Goal: Task Accomplishment & Management: Manage account settings

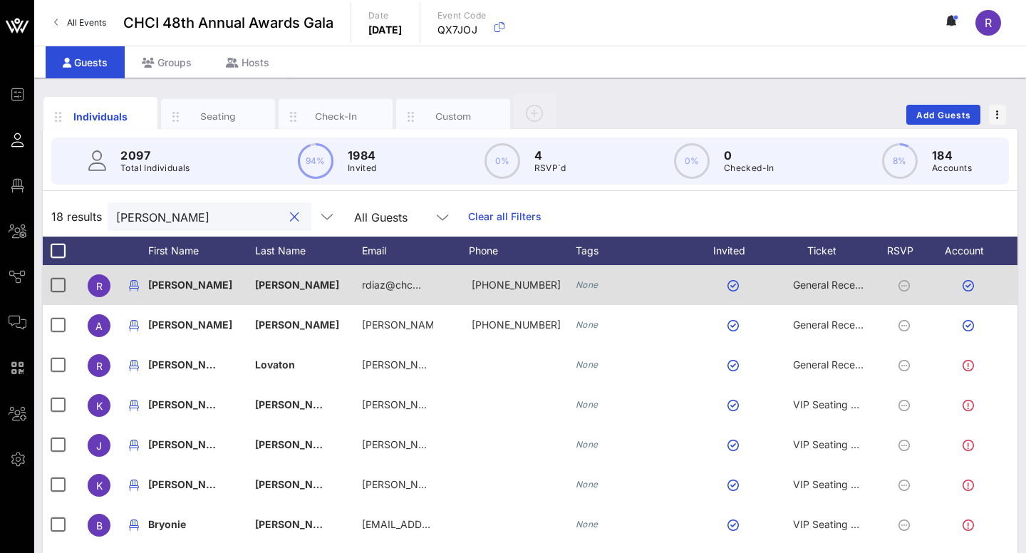
click at [817, 281] on span "General Reception" at bounding box center [835, 285] width 85 height 12
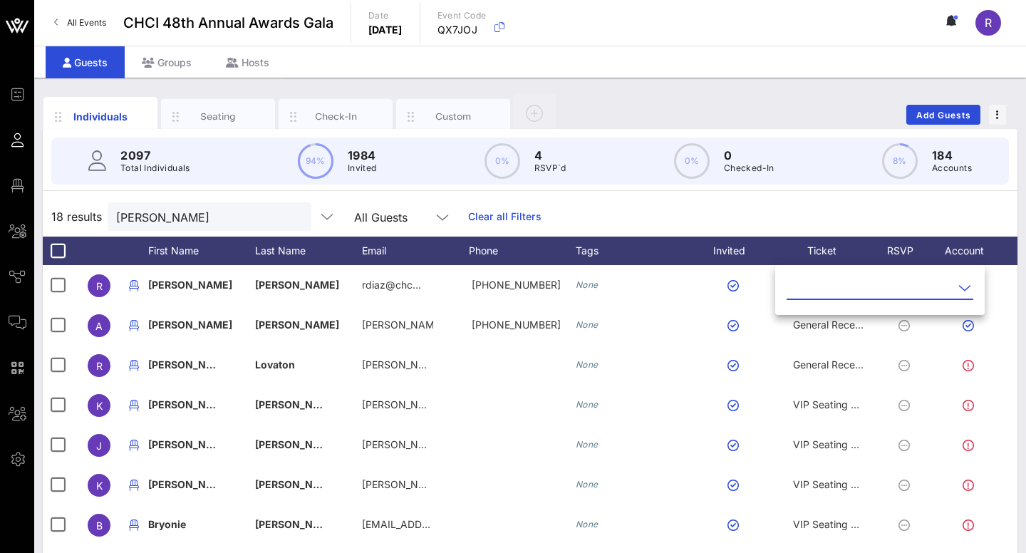
click at [959, 286] on icon at bounding box center [964, 287] width 13 height 17
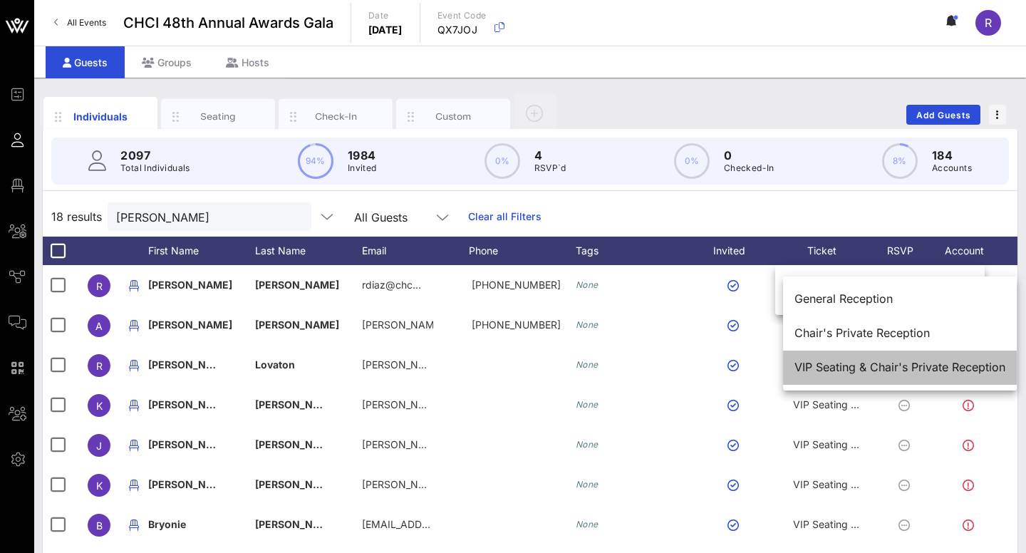
click at [880, 370] on div "VIP Seating & Chair's Private Reception" at bounding box center [899, 367] width 211 height 14
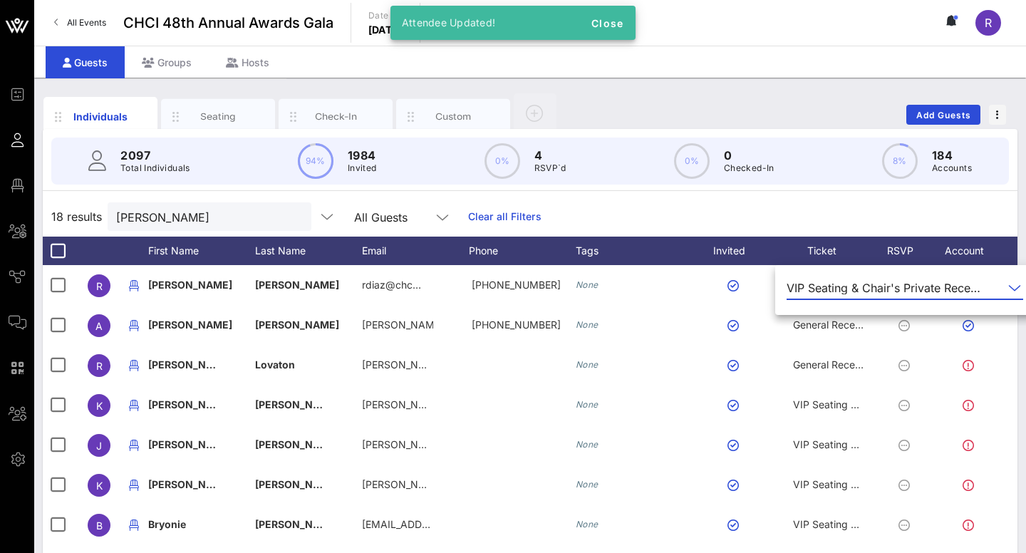
click at [612, 213] on div "18 results rosa All Guests Clear all Filters" at bounding box center [530, 217] width 975 height 40
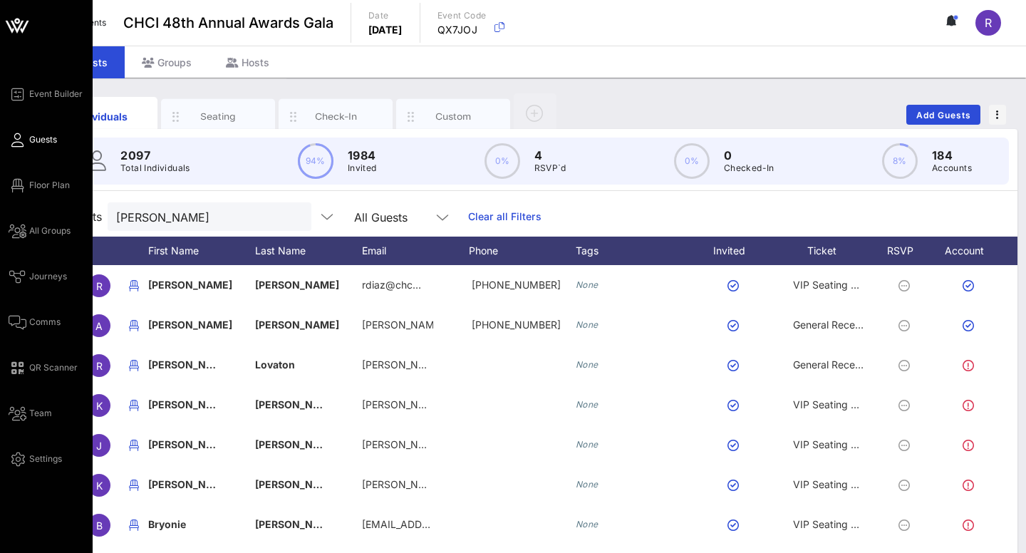
click at [34, 138] on span "Guests" at bounding box center [43, 139] width 28 height 13
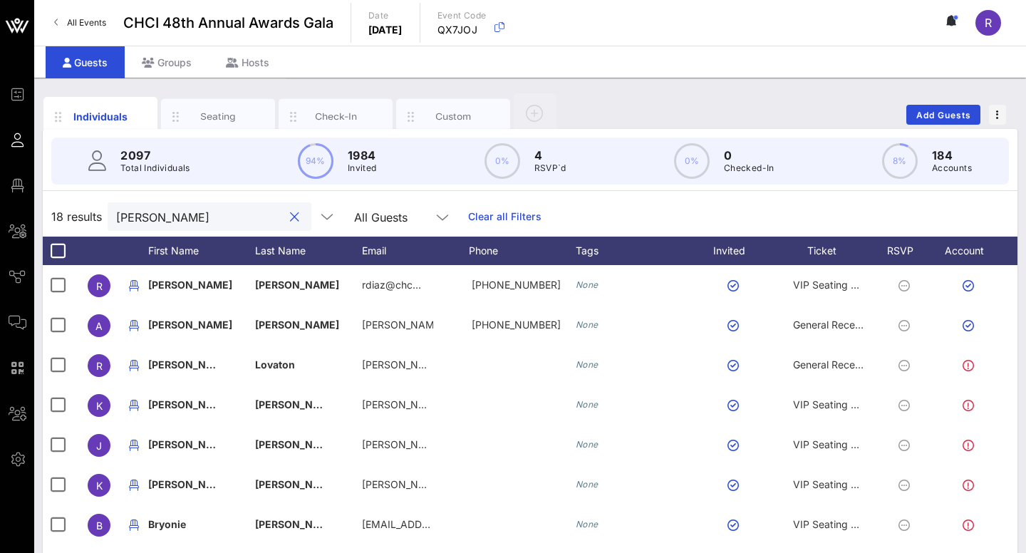
click at [152, 216] on input "rosa" at bounding box center [199, 216] width 167 height 19
drag, startPoint x: 152, startPoint y: 216, endPoint x: 93, endPoint y: 214, distance: 59.9
click at [93, 214] on div "18 results rosa All Guests Clear all Filters" at bounding box center [530, 217] width 975 height 40
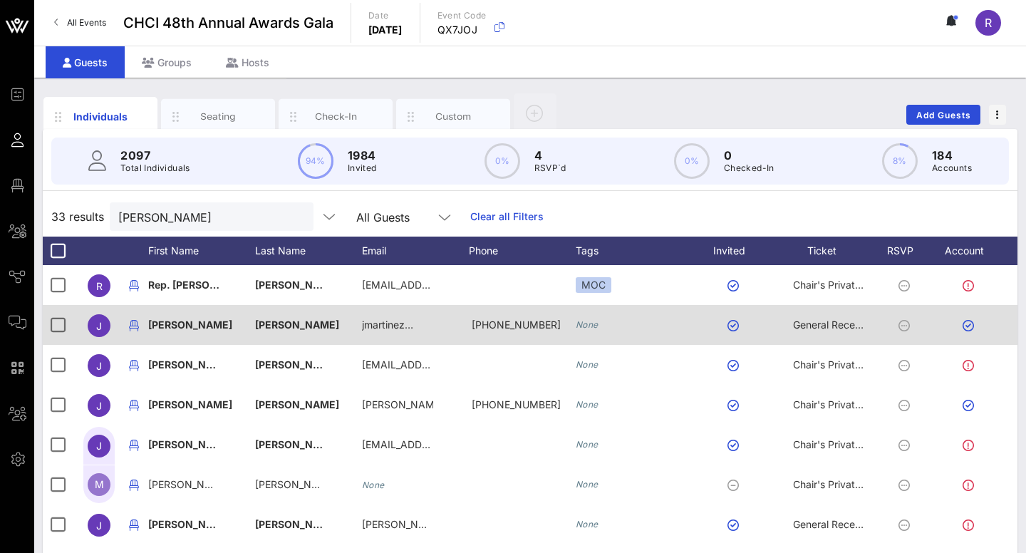
click at [836, 323] on span "General Reception" at bounding box center [835, 324] width 85 height 12
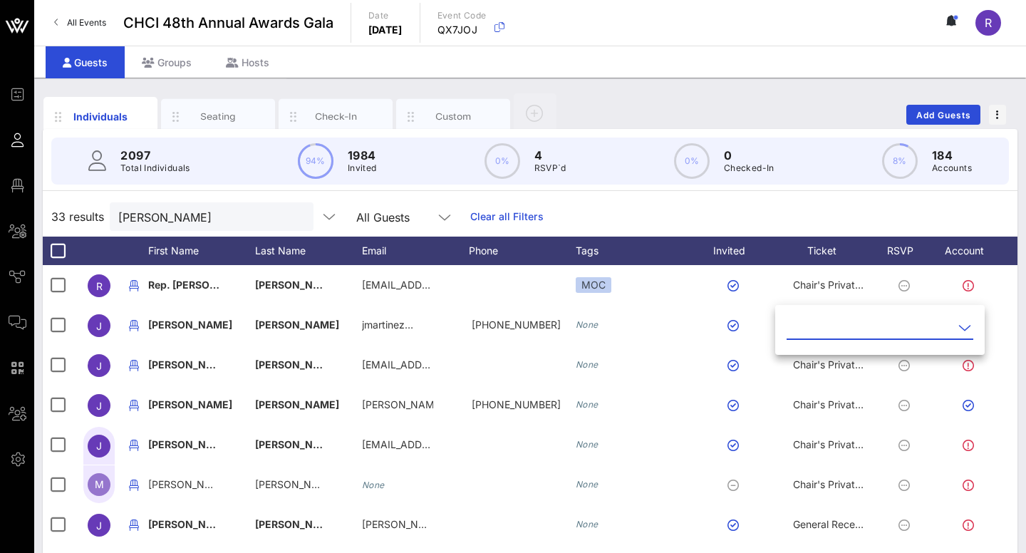
click at [963, 325] on icon at bounding box center [964, 327] width 13 height 17
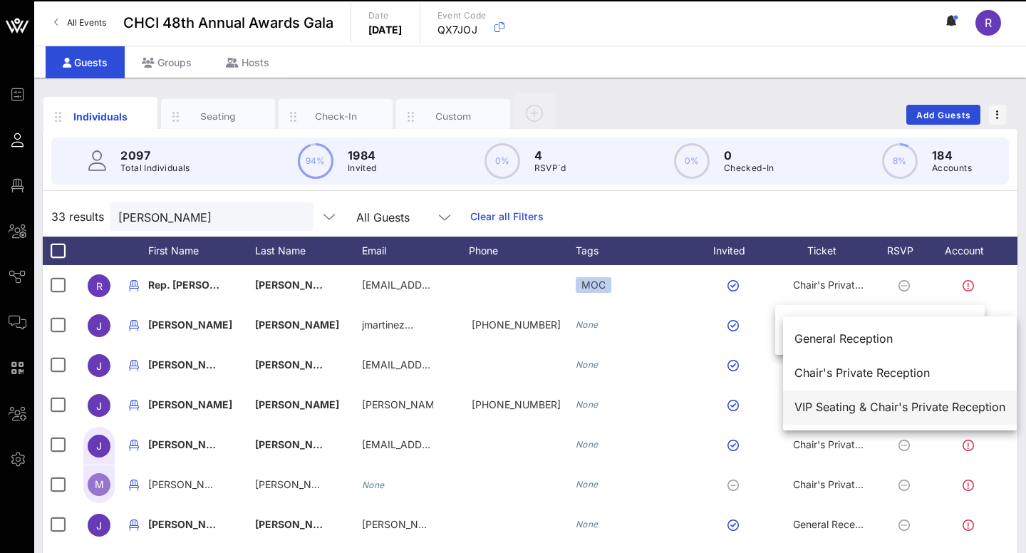
click at [861, 415] on div "VIP Seating & Chair's Private Reception" at bounding box center [899, 407] width 211 height 31
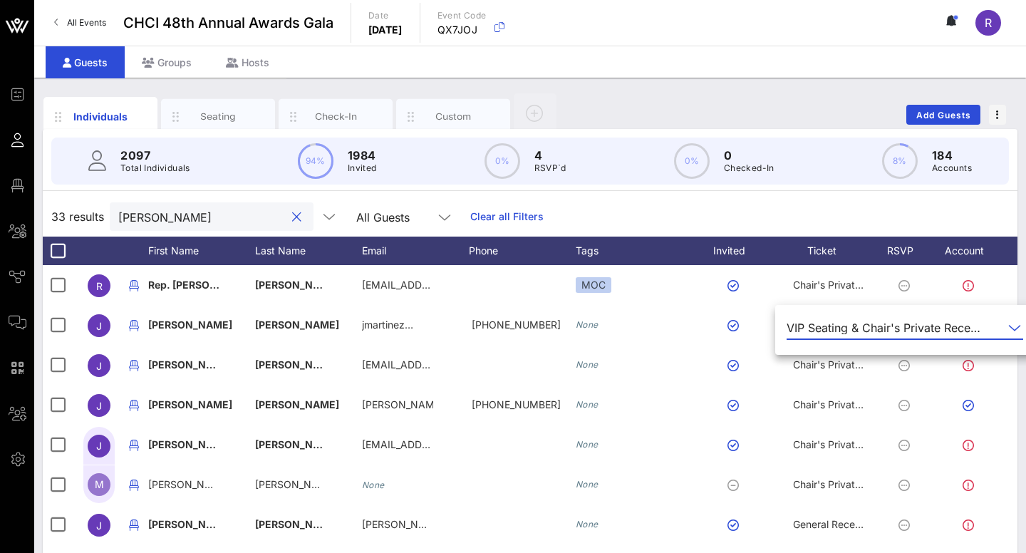
drag, startPoint x: 197, startPoint y: 217, endPoint x: 95, endPoint y: 211, distance: 101.4
click at [95, 211] on div "33 results Juan All Guests Clear all Filters" at bounding box center [530, 217] width 975 height 40
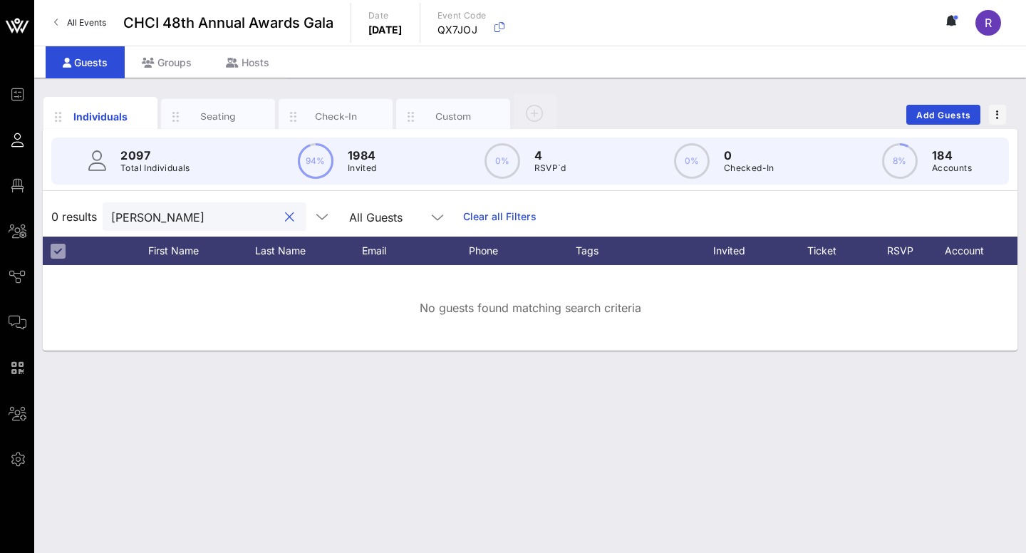
drag, startPoint x: 175, startPoint y: 217, endPoint x: 72, endPoint y: 210, distance: 102.8
click at [72, 210] on div "0 results noralisa All Guests Clear all Filters" at bounding box center [530, 217] width 975 height 40
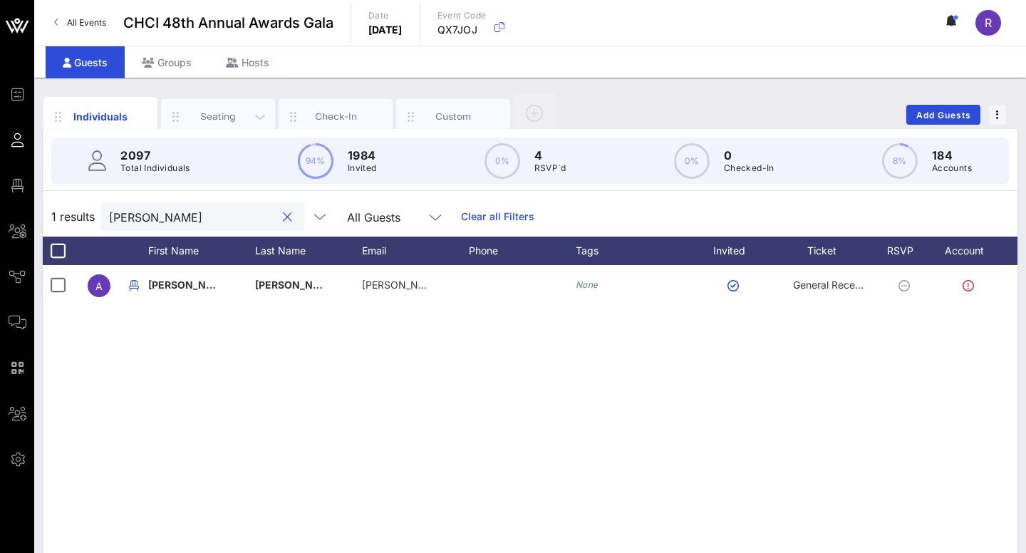
type input "Alejandra casti"
click at [206, 109] on div "Seating" at bounding box center [218, 117] width 114 height 36
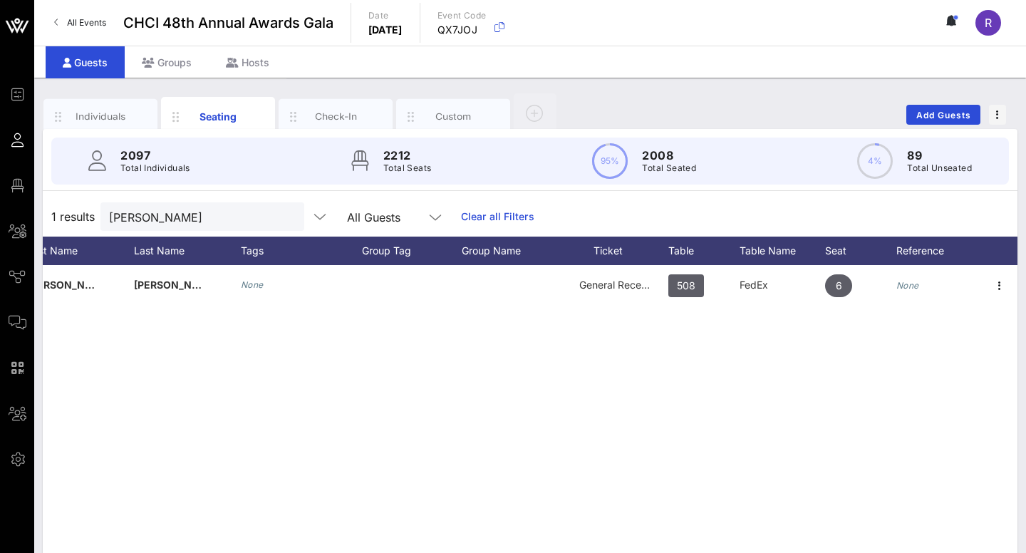
scroll to position [0, 157]
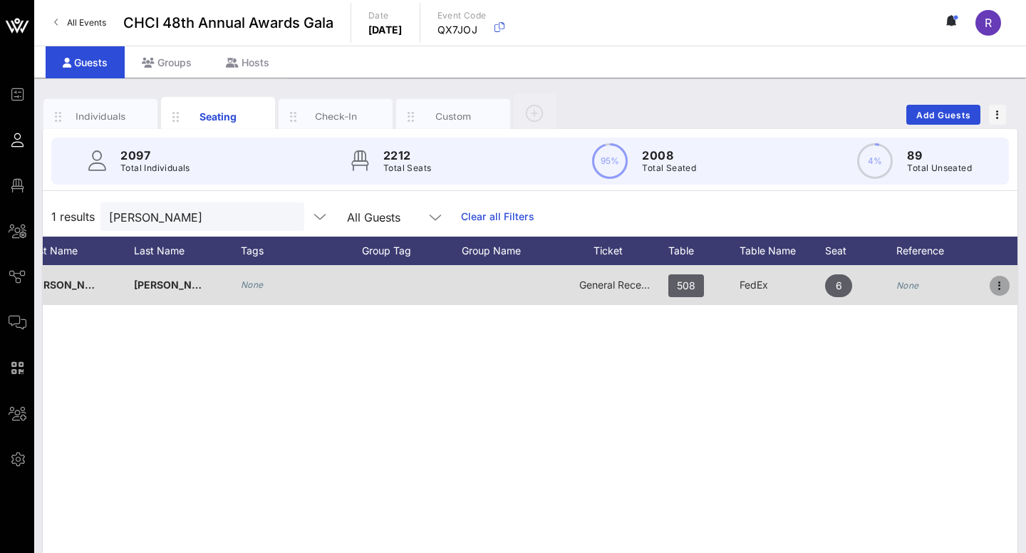
click at [1002, 284] on icon "button" at bounding box center [999, 285] width 17 height 17
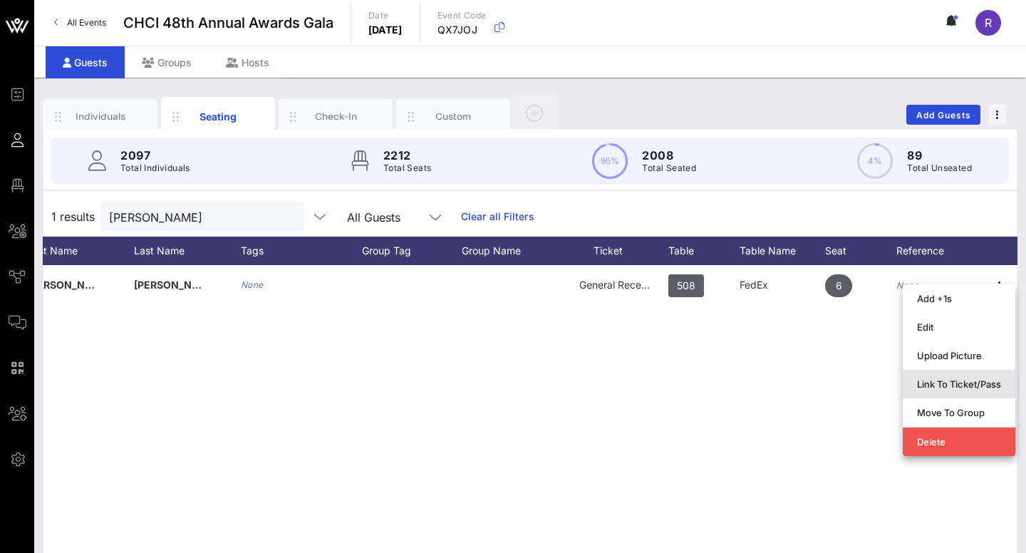
click at [951, 380] on div "Link To Ticket/Pass" at bounding box center [959, 383] width 84 height 11
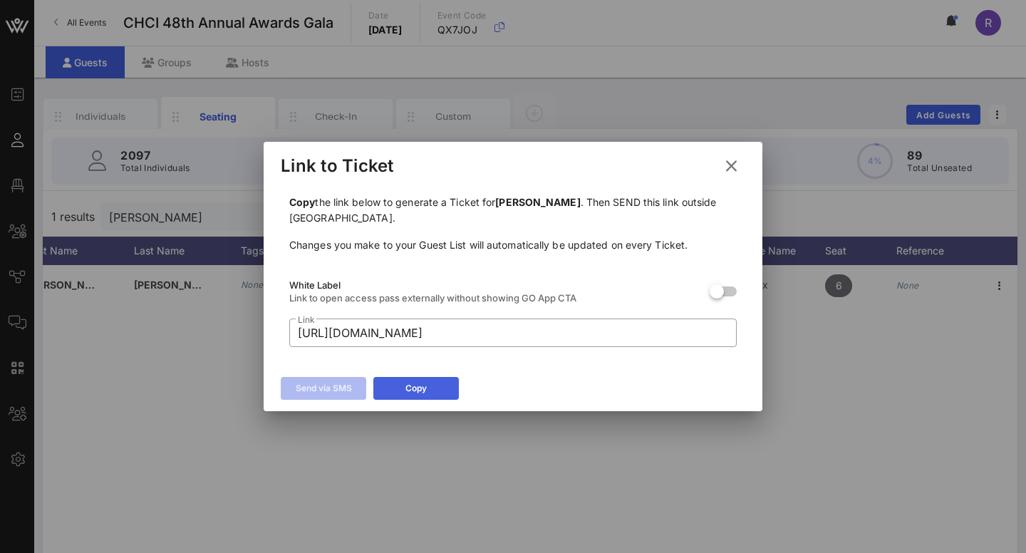
click at [419, 388] on icon at bounding box center [416, 388] width 12 height 11
click at [425, 393] on div "Copy" at bounding box center [415, 388] width 21 height 14
click at [735, 160] on icon at bounding box center [731, 165] width 22 height 21
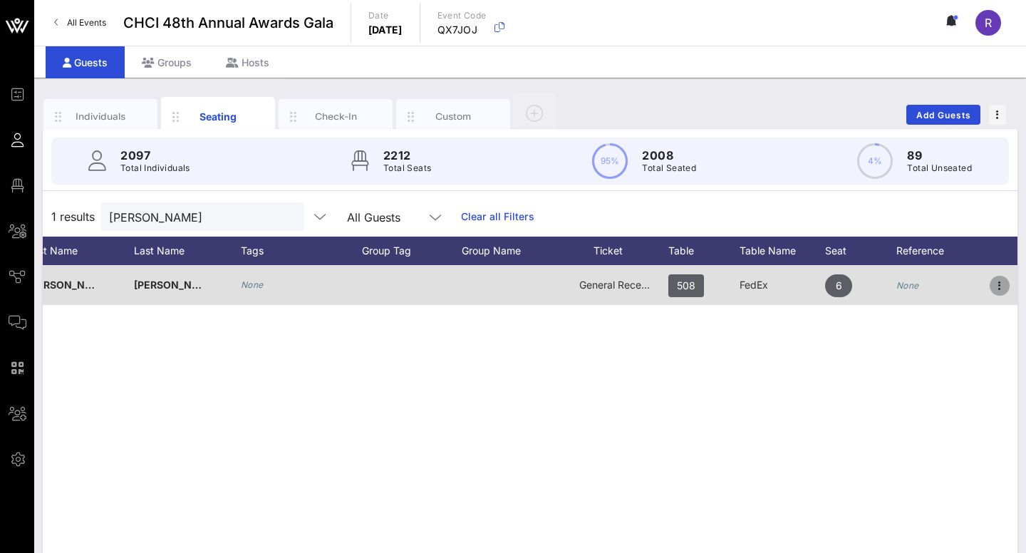
click at [1001, 279] on icon "button" at bounding box center [999, 285] width 17 height 17
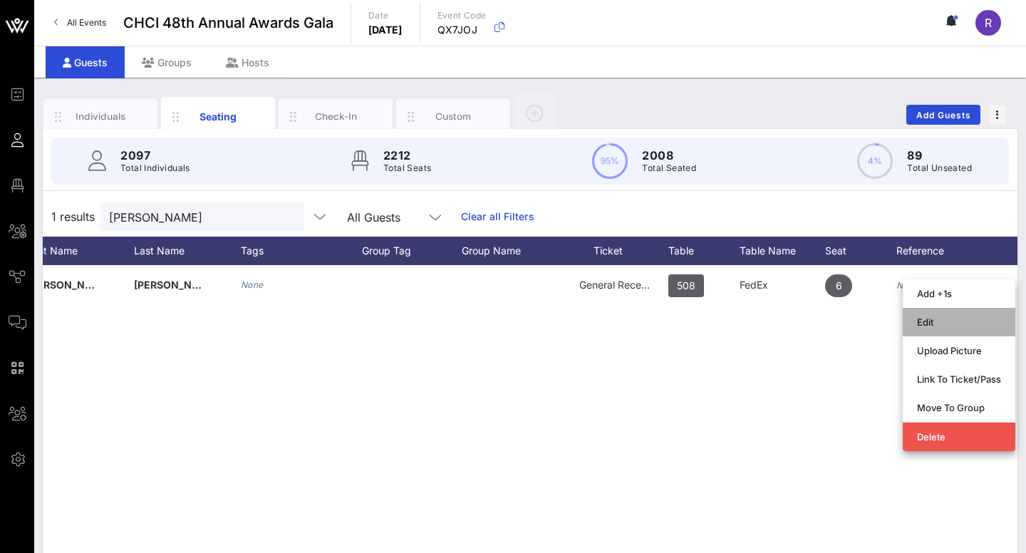
click at [940, 316] on div "Edit" at bounding box center [959, 322] width 84 height 23
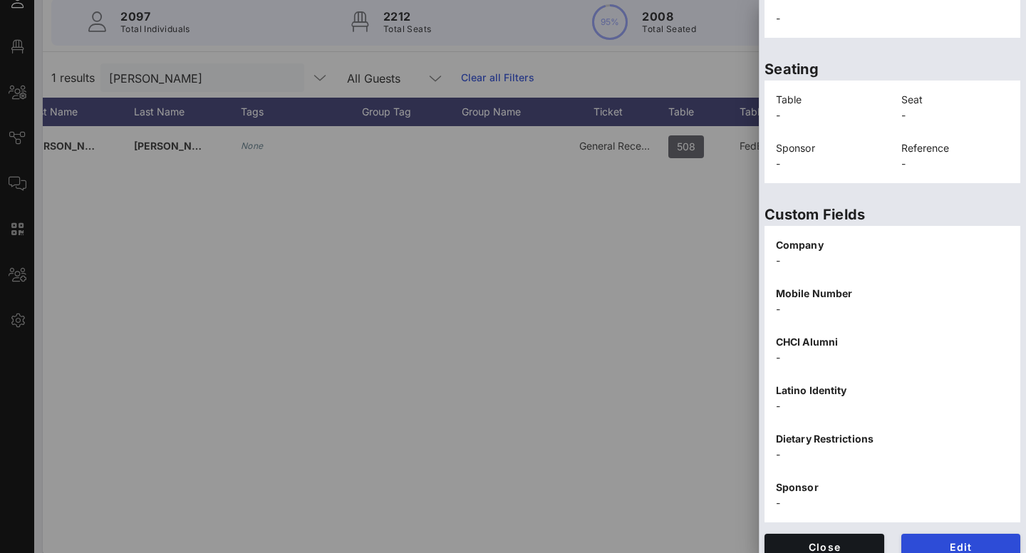
scroll to position [297, 0]
click at [951, 541] on span "Edit" at bounding box center [961, 547] width 97 height 12
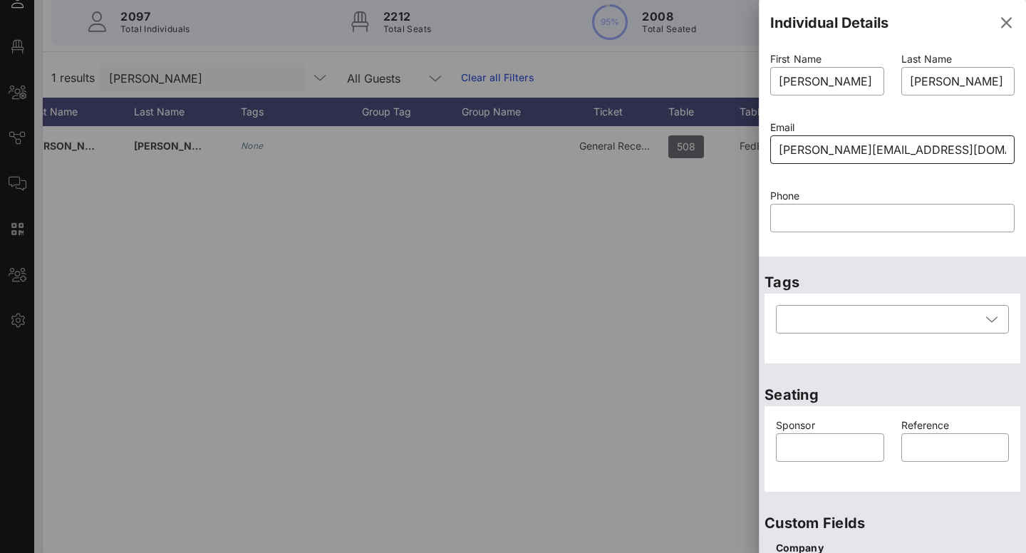
scroll to position [0, 0]
click at [827, 147] on input "alejandracastillo@gmail.com" at bounding box center [892, 149] width 227 height 23
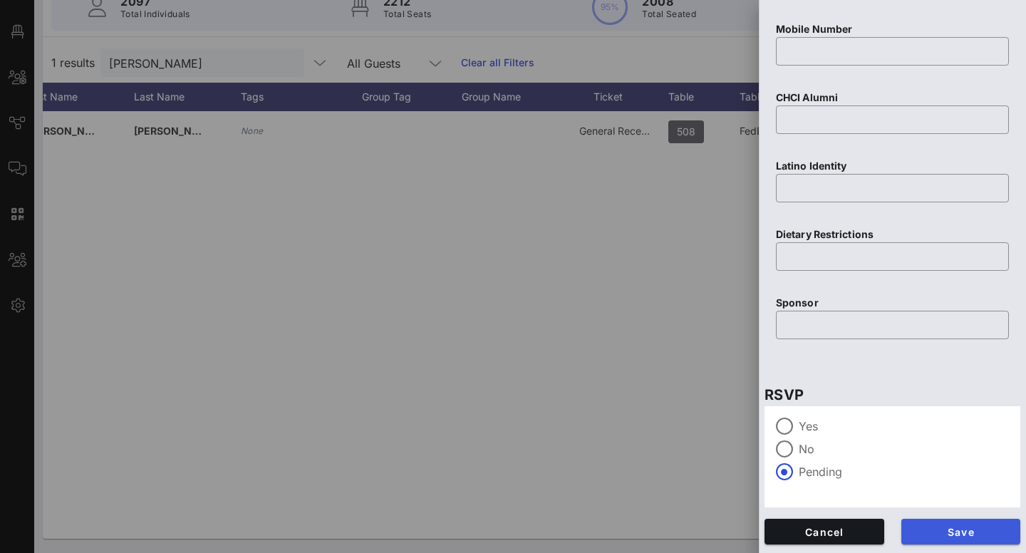
scroll to position [154, 0]
type input "alejandraycastillo@gmail.com"
click at [943, 526] on span "Save" at bounding box center [961, 532] width 97 height 12
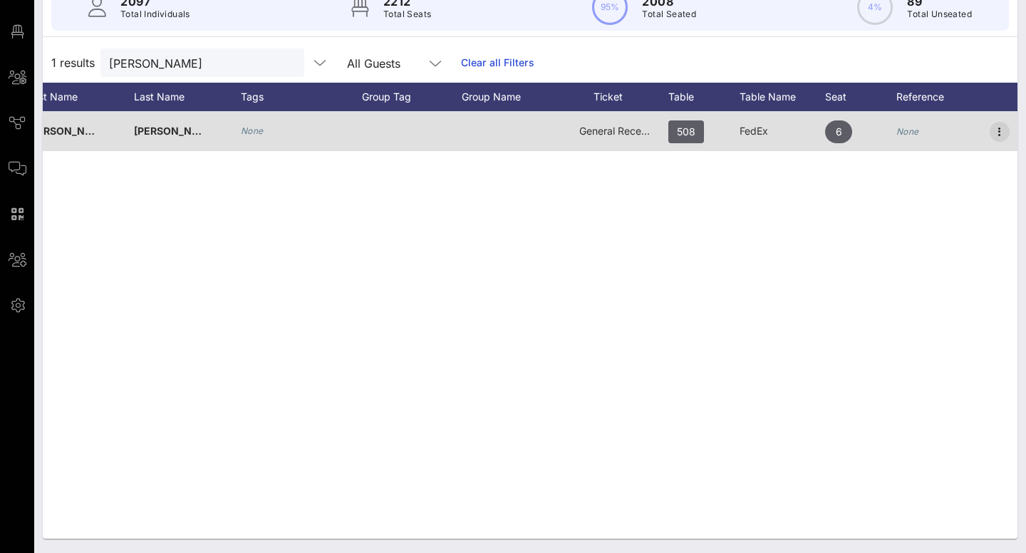
click at [997, 133] on icon "button" at bounding box center [999, 131] width 17 height 17
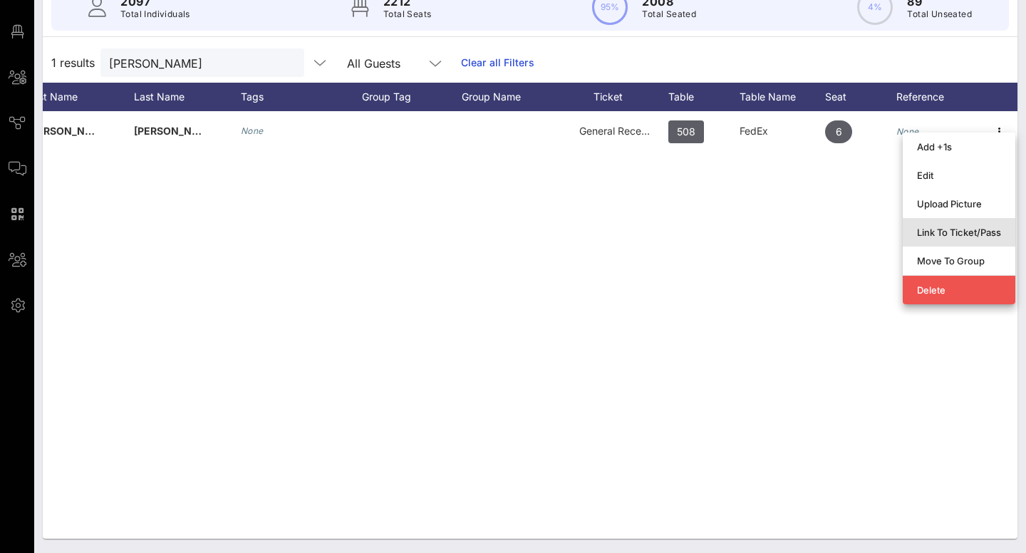
click at [953, 231] on div "Link To Ticket/Pass" at bounding box center [959, 232] width 84 height 11
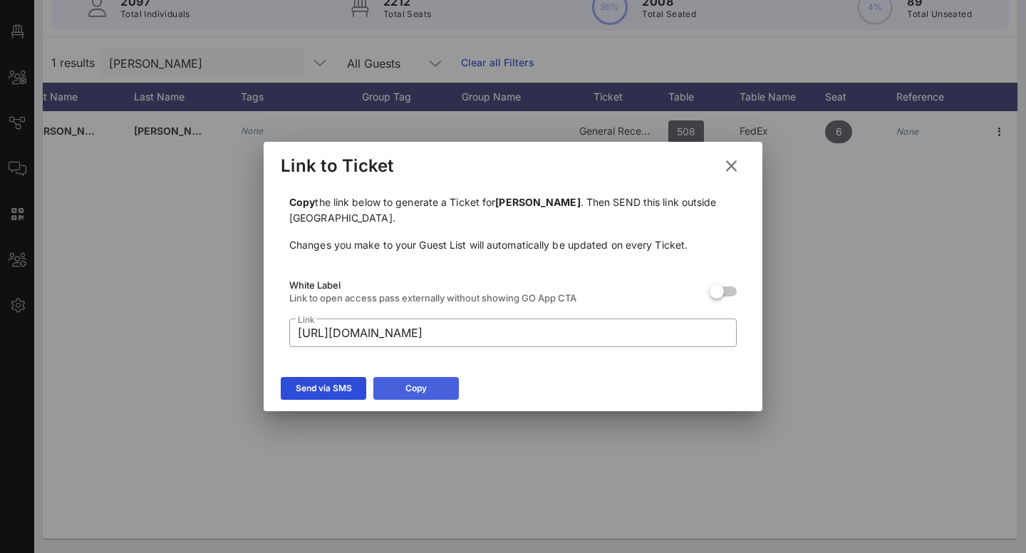
click at [413, 385] on icon at bounding box center [415, 388] width 11 height 11
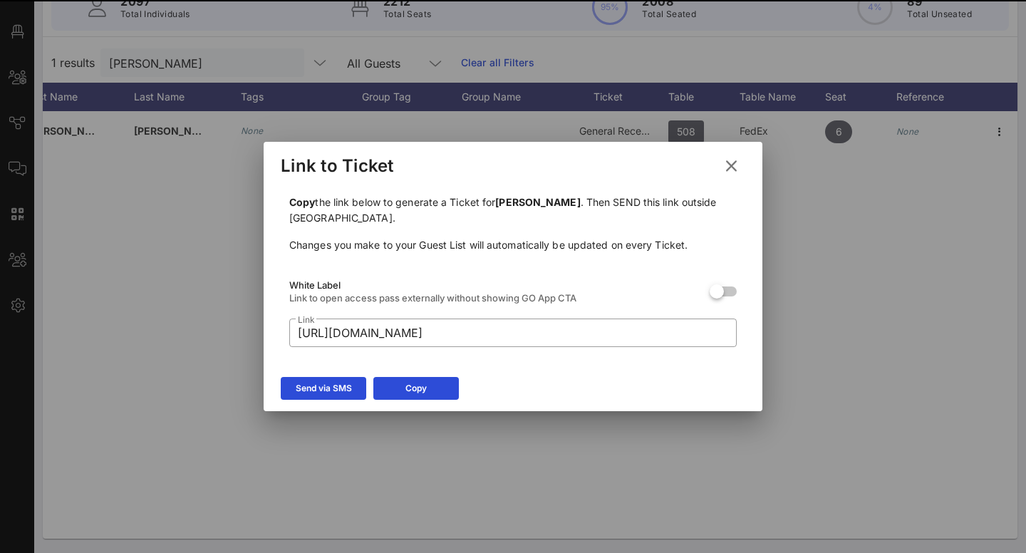
click at [740, 163] on icon at bounding box center [731, 166] width 26 height 26
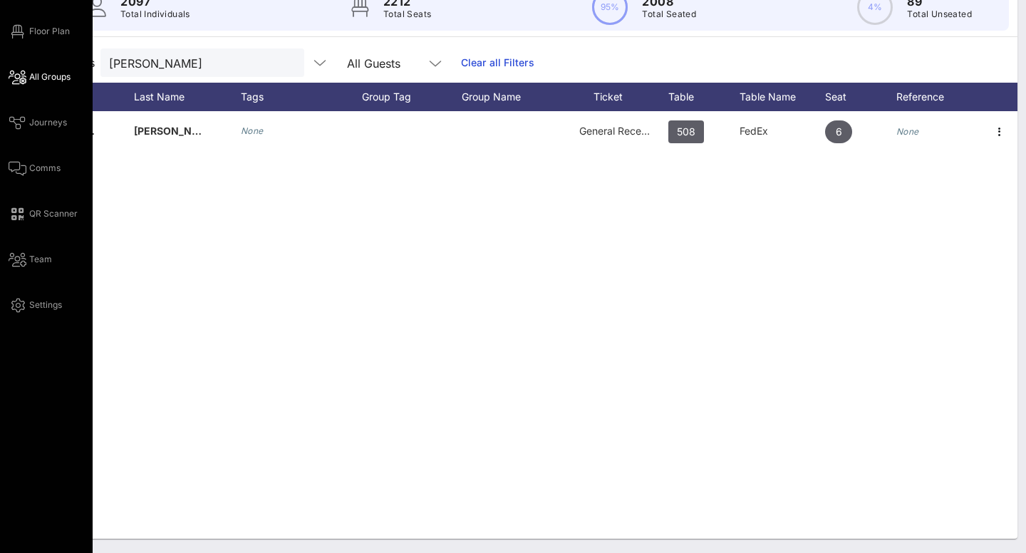
click at [24, 76] on icon at bounding box center [18, 77] width 18 height 2
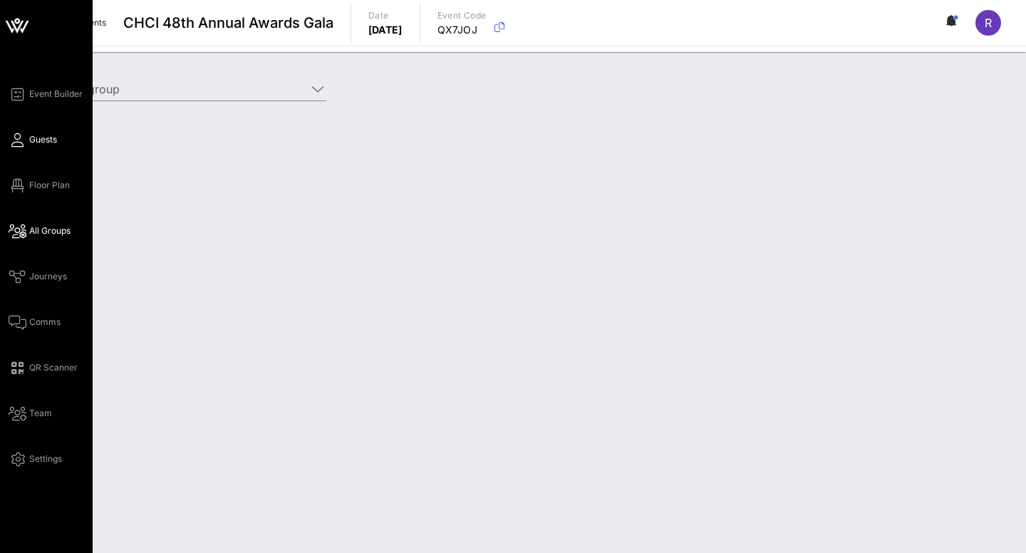
click at [35, 143] on span "Guests" at bounding box center [43, 139] width 28 height 13
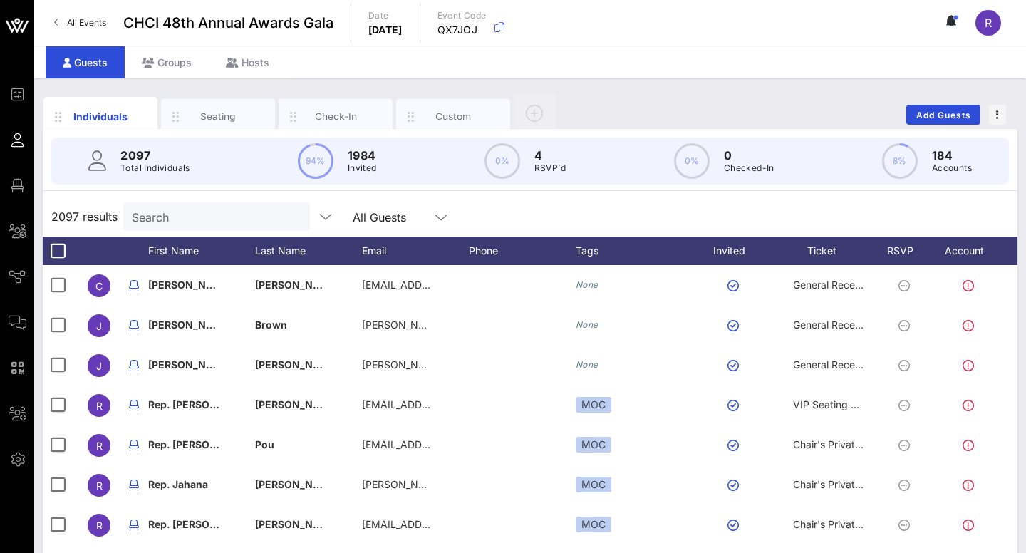
click at [181, 215] on input "Search" at bounding box center [215, 216] width 167 height 19
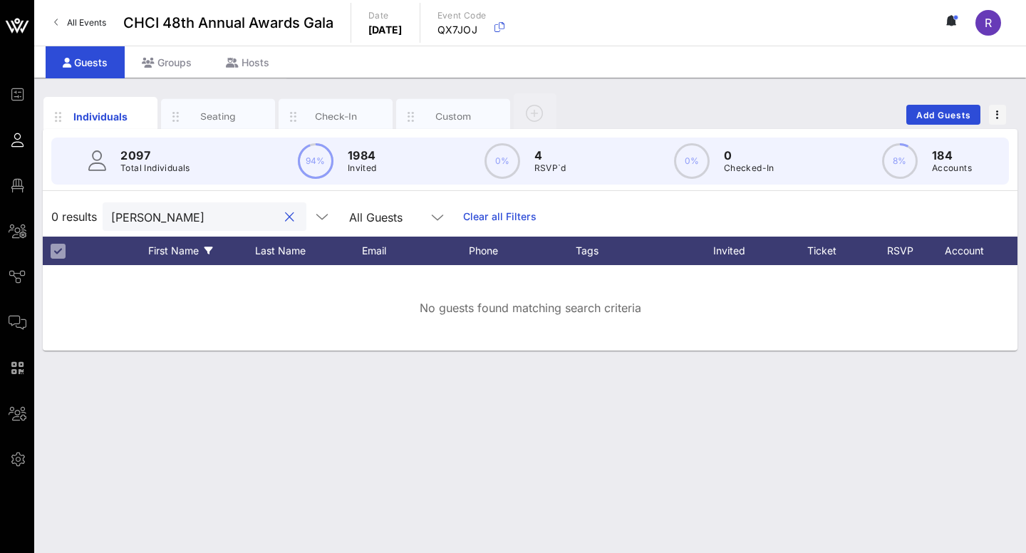
type input "Jennifer Garcia"
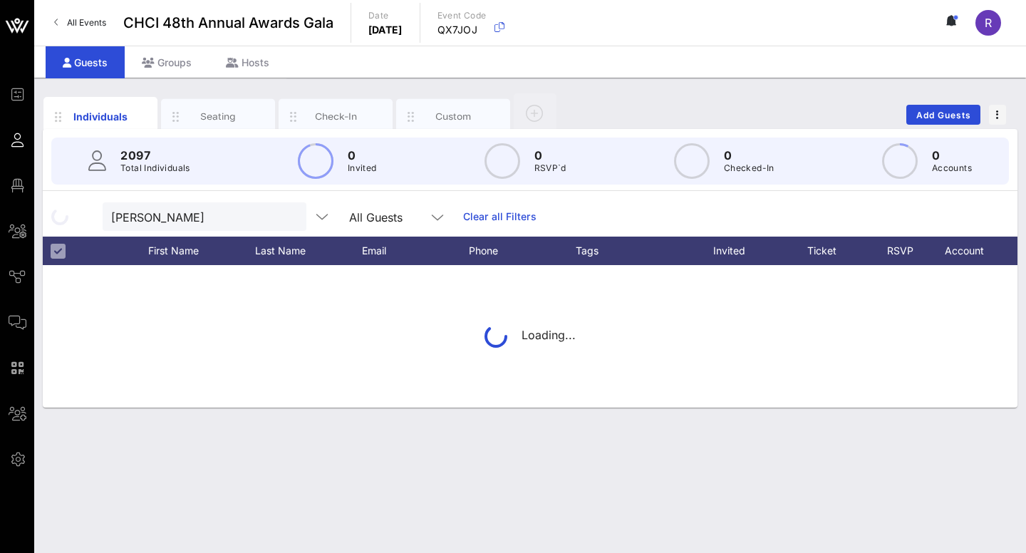
click at [194, 317] on div "Loading..." at bounding box center [530, 336] width 975 height 142
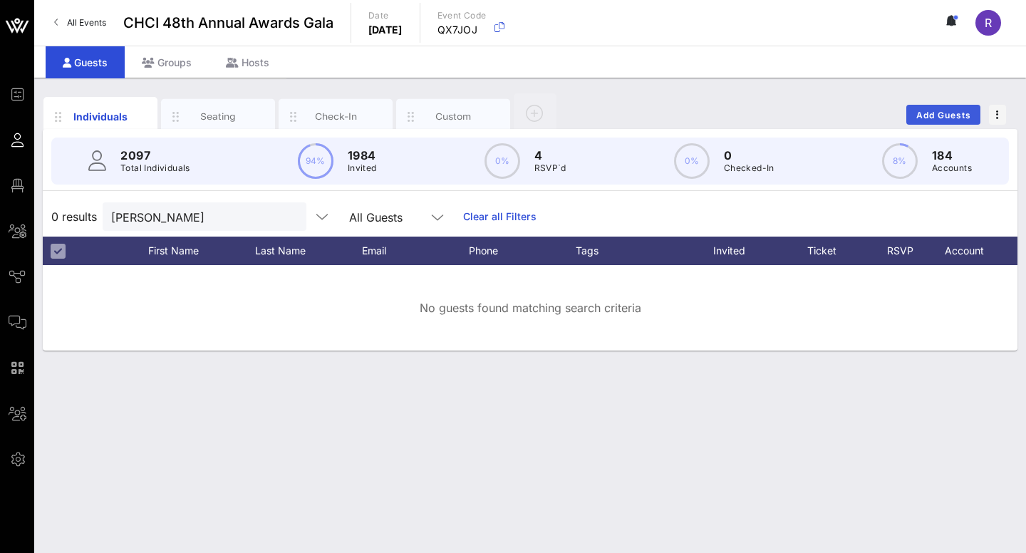
click at [957, 115] on span "Add Guests" at bounding box center [943, 115] width 56 height 11
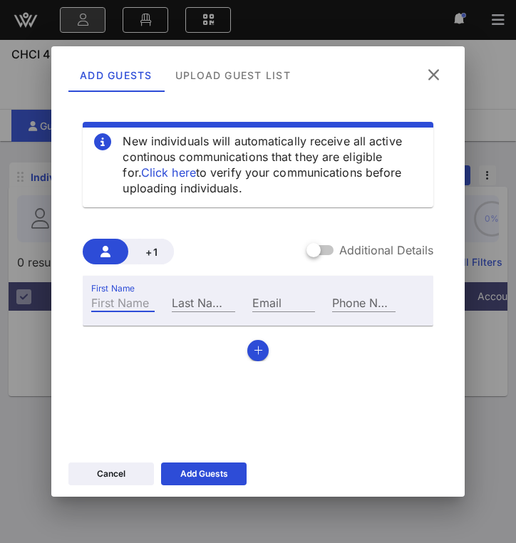
click at [110, 303] on input "First Name" at bounding box center [122, 302] width 63 height 19
type input "Noralisa"
type input "Leo"
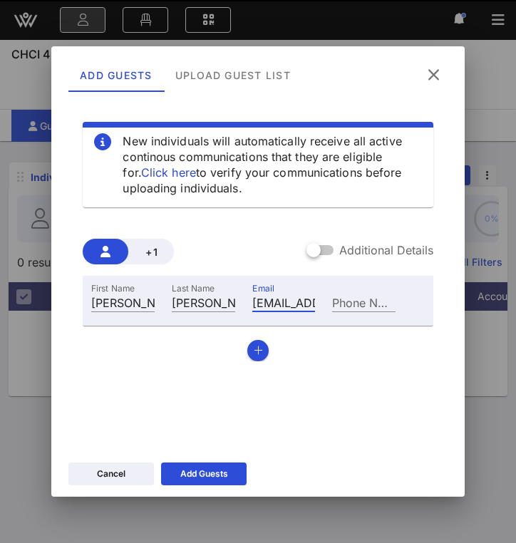
type input "nleolj@gmail.com"
click at [365, 373] on div "New individuals will automatically receive all active continous communications …" at bounding box center [257, 270] width 378 height 342
click at [352, 302] on input "Phone Number" at bounding box center [363, 302] width 63 height 19
click at [277, 300] on input "nleolj@gmail.com" at bounding box center [283, 302] width 63 height 19
click at [441, 73] on icon at bounding box center [433, 74] width 26 height 25
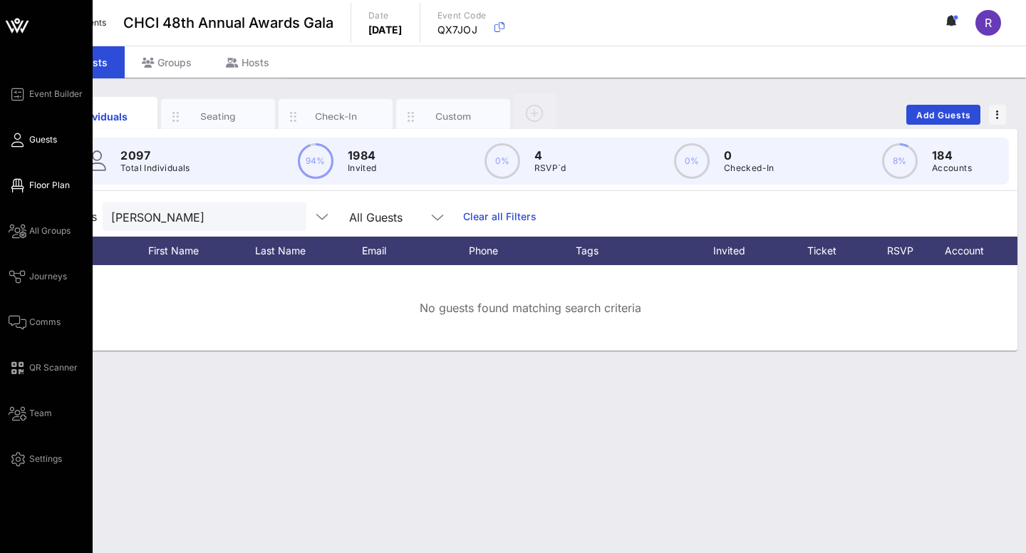
click at [17, 185] on icon at bounding box center [18, 186] width 18 height 2
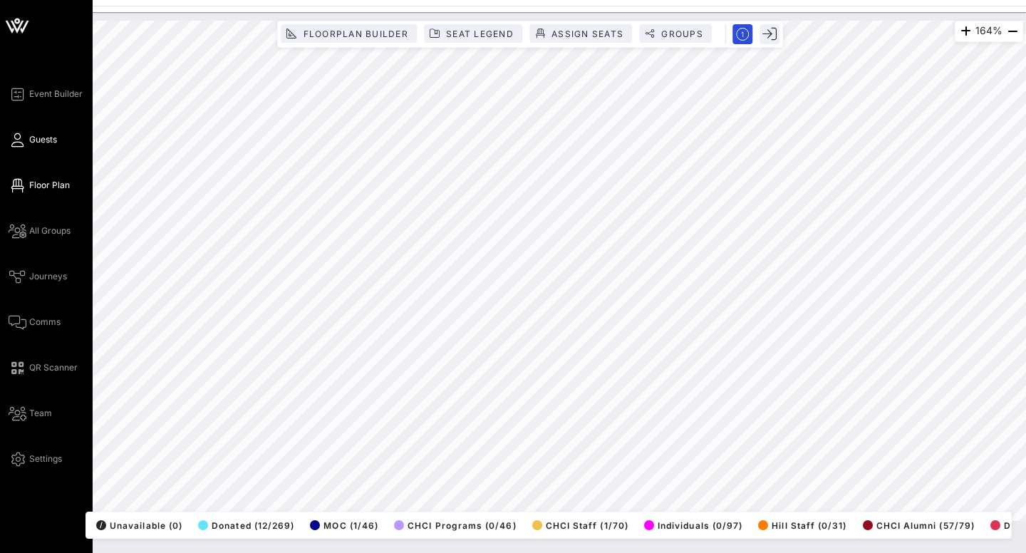
click at [17, 141] on icon at bounding box center [18, 140] width 18 height 2
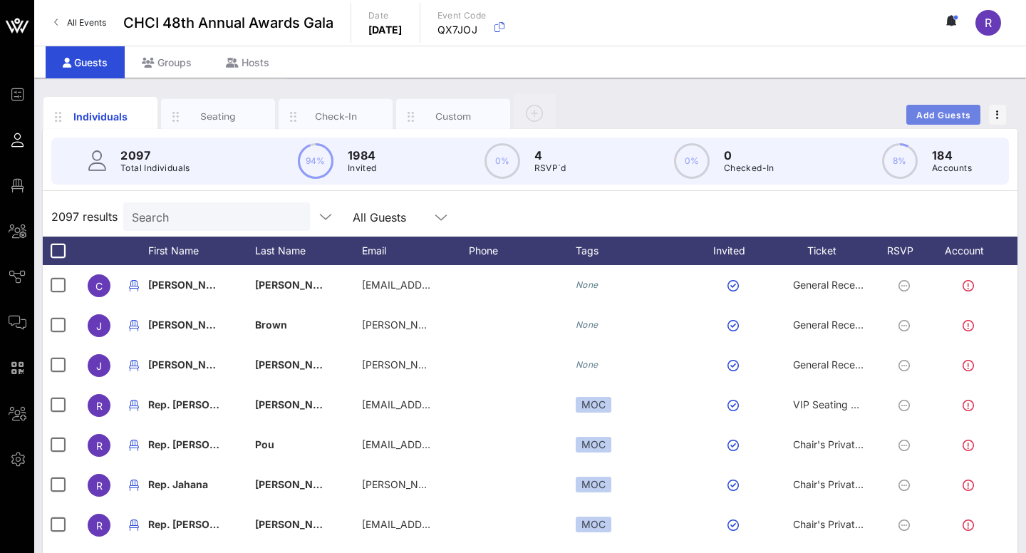
click at [939, 113] on span "Add Guests" at bounding box center [943, 115] width 56 height 11
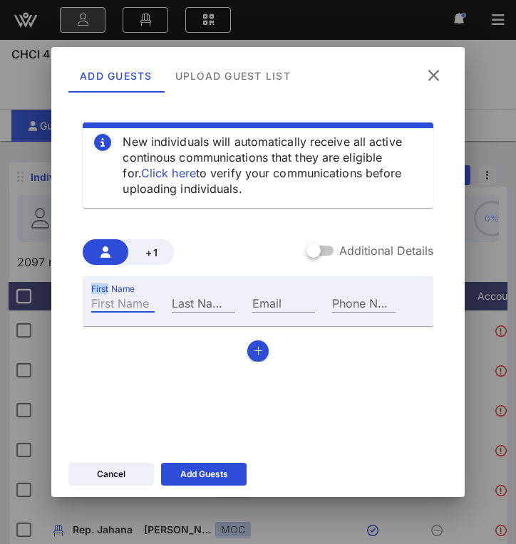
click at [101, 303] on input "First Name" at bounding box center [122, 303] width 63 height 19
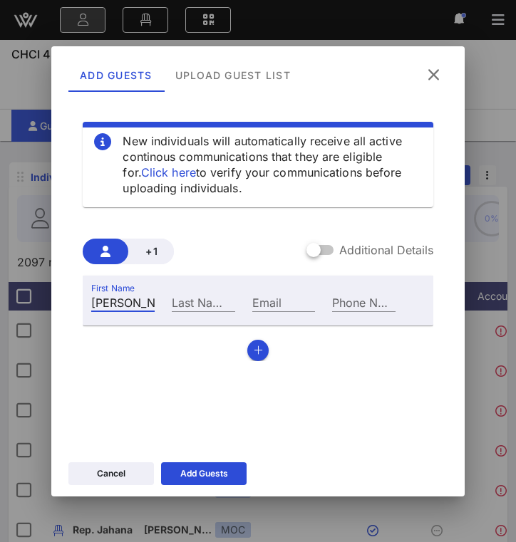
type input "Noralisa"
type input "Leo"
click at [279, 300] on input "Email" at bounding box center [283, 302] width 63 height 19
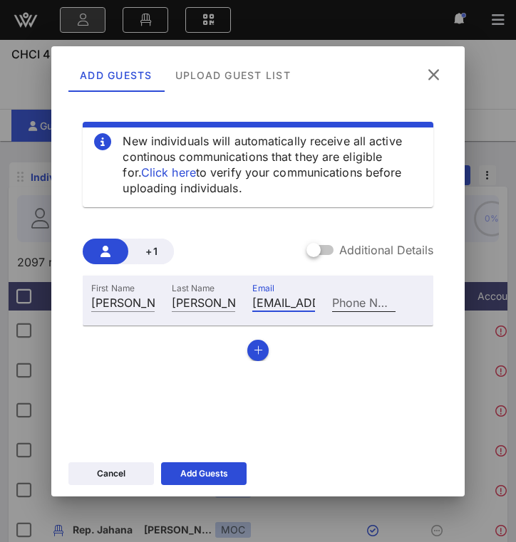
type input "nleolj@gmail.com"
click at [365, 300] on input "Phone Number" at bounding box center [363, 302] width 63 height 19
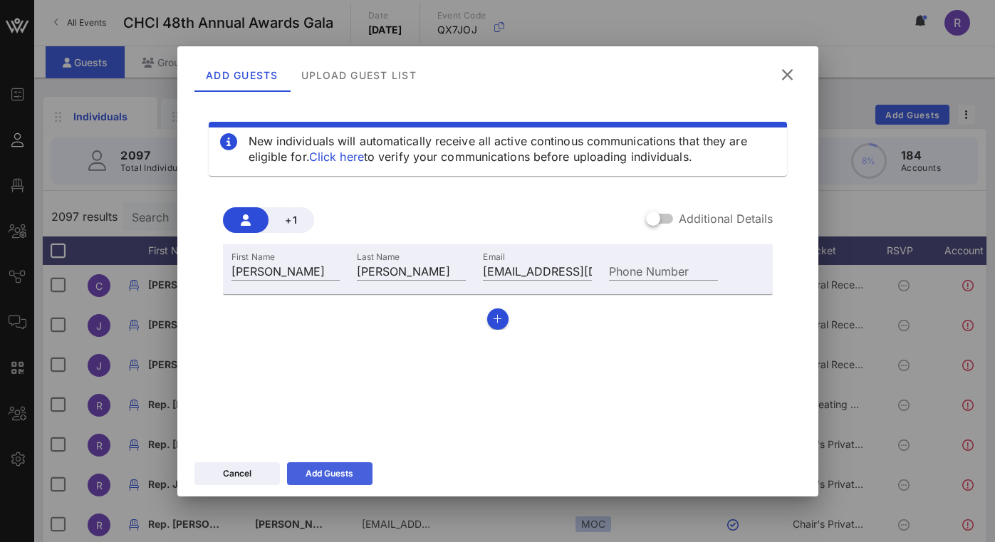
click at [313, 475] on div "Add Guests" at bounding box center [330, 474] width 48 height 14
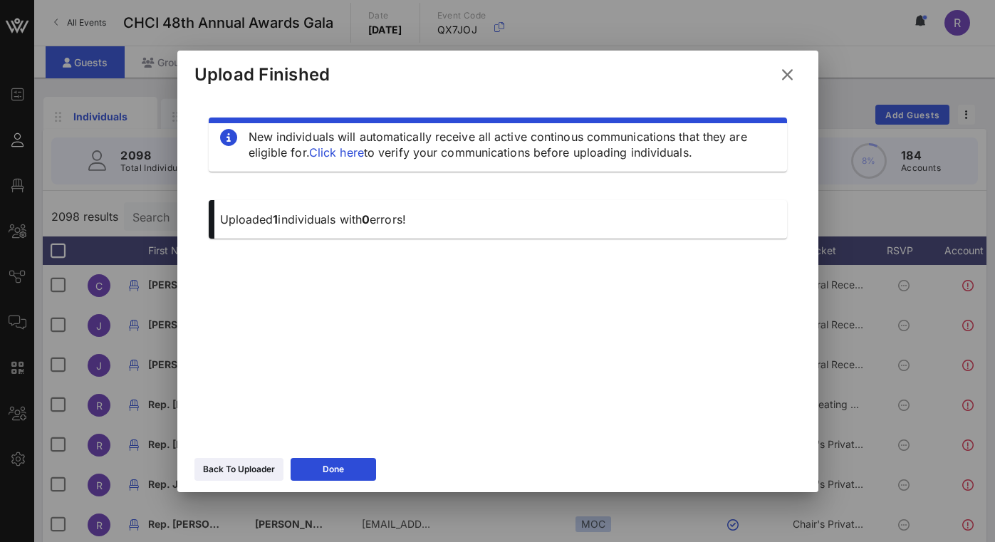
click at [781, 72] on icon at bounding box center [787, 74] width 21 height 19
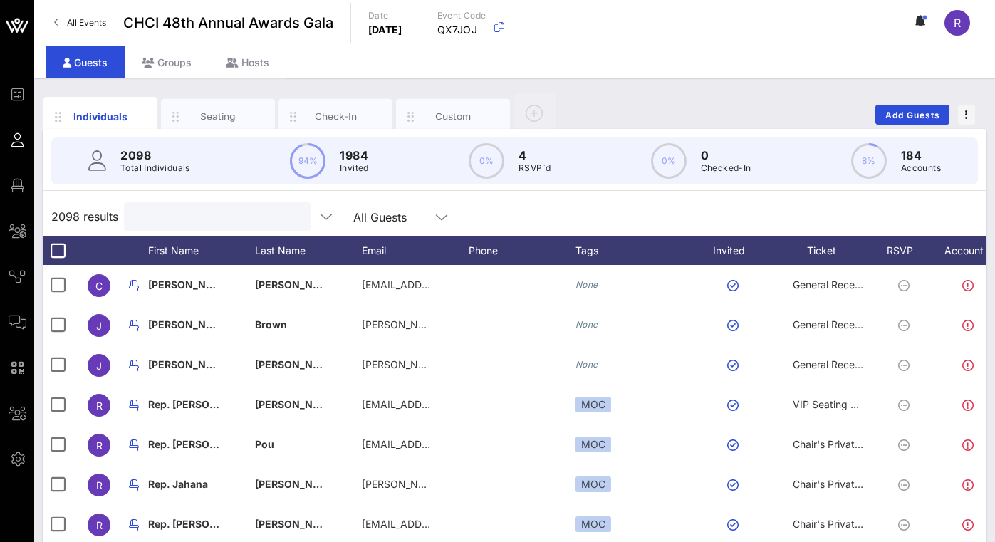
click at [175, 220] on input "text" at bounding box center [216, 216] width 167 height 19
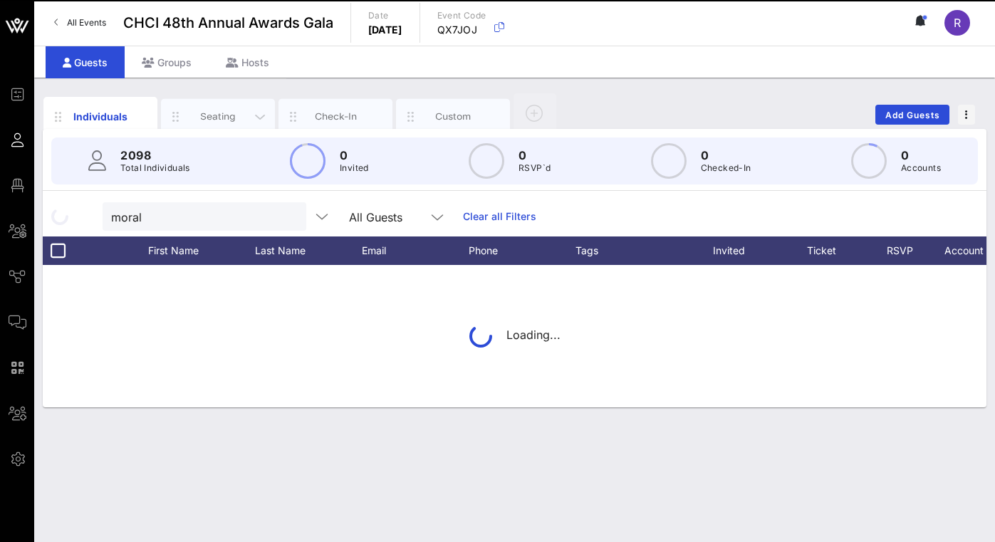
drag, startPoint x: 175, startPoint y: 220, endPoint x: 214, endPoint y: 115, distance: 112.2
click at [214, 115] on div "Seating" at bounding box center [218, 117] width 63 height 14
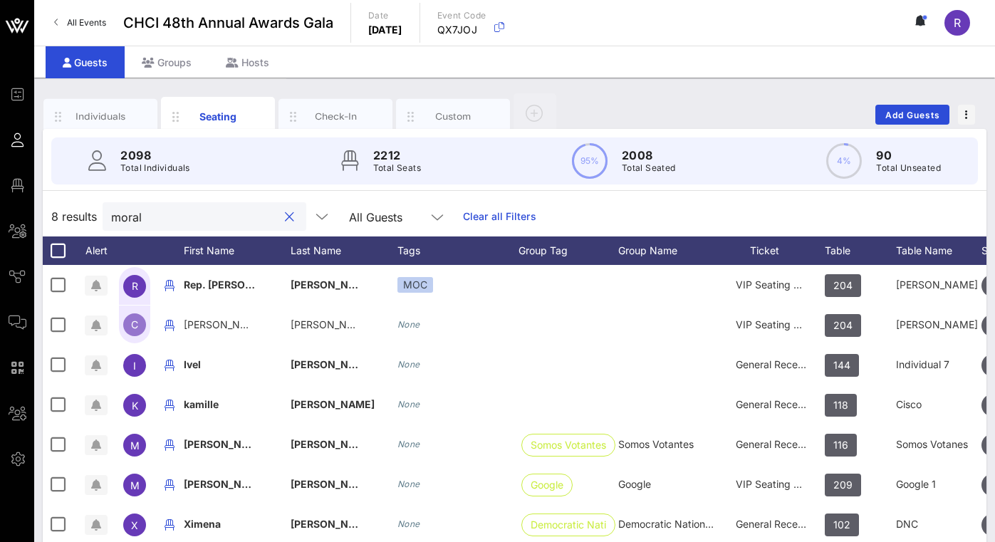
click at [178, 217] on input "moral" at bounding box center [194, 216] width 167 height 19
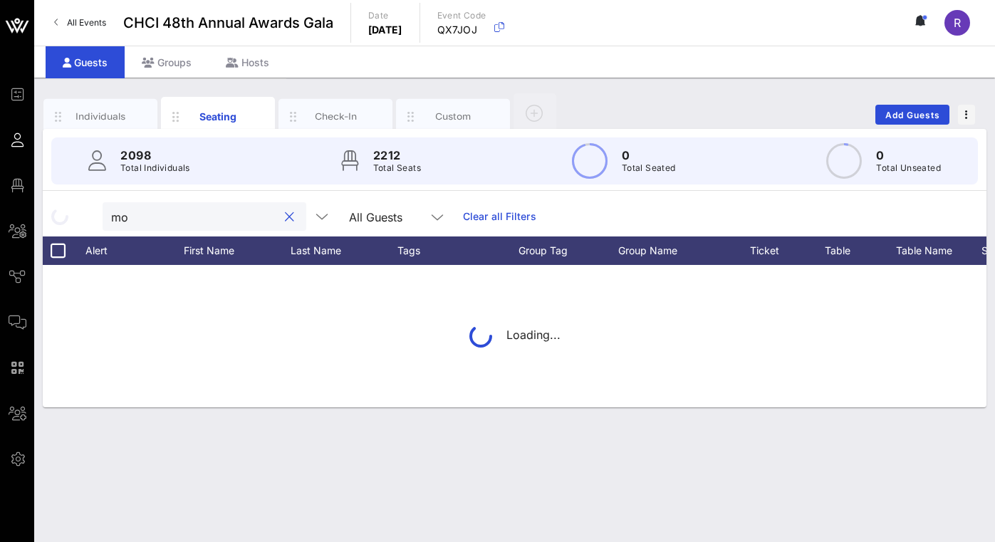
type input "m"
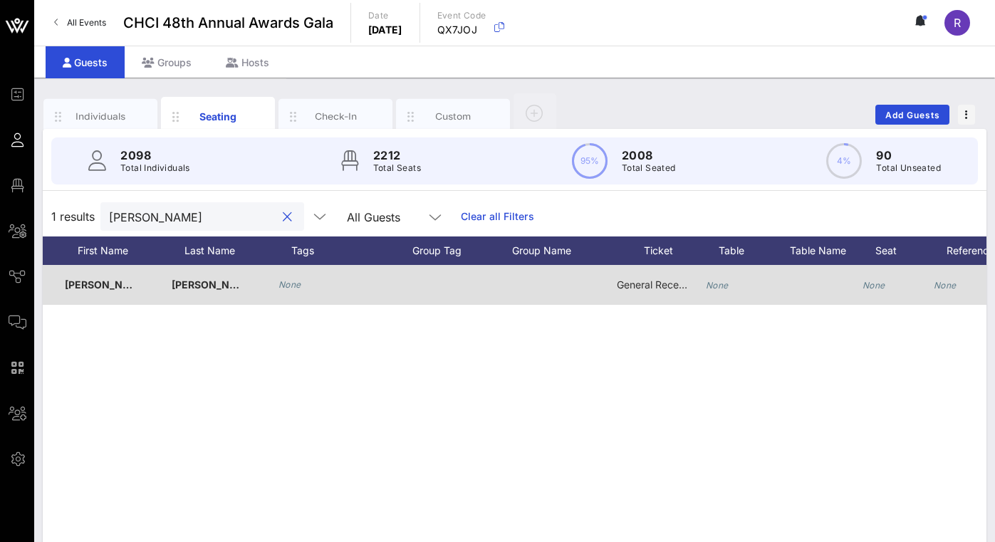
scroll to position [0, 120]
type input "noralisa"
click at [717, 282] on icon "None" at bounding box center [716, 285] width 23 height 11
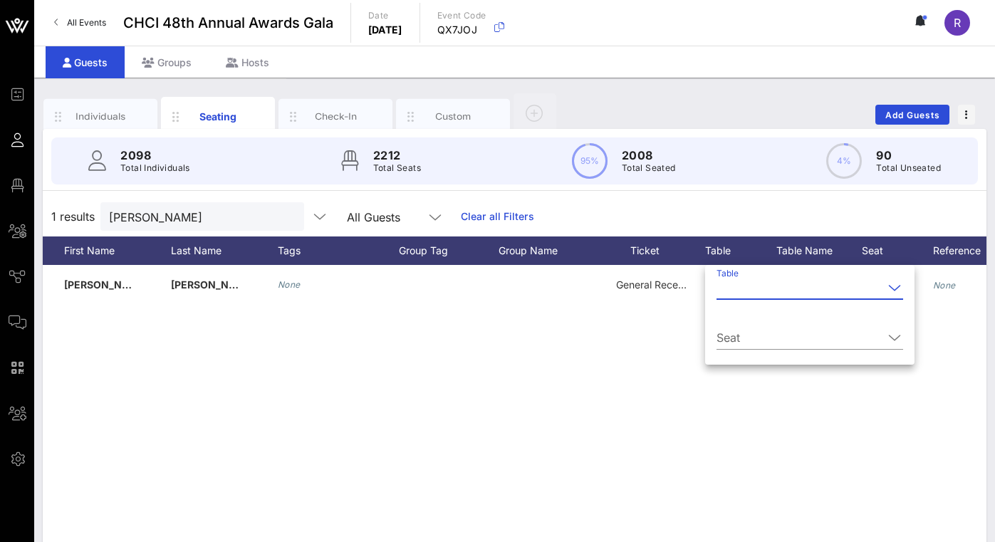
click at [891, 285] on icon at bounding box center [894, 287] width 13 height 17
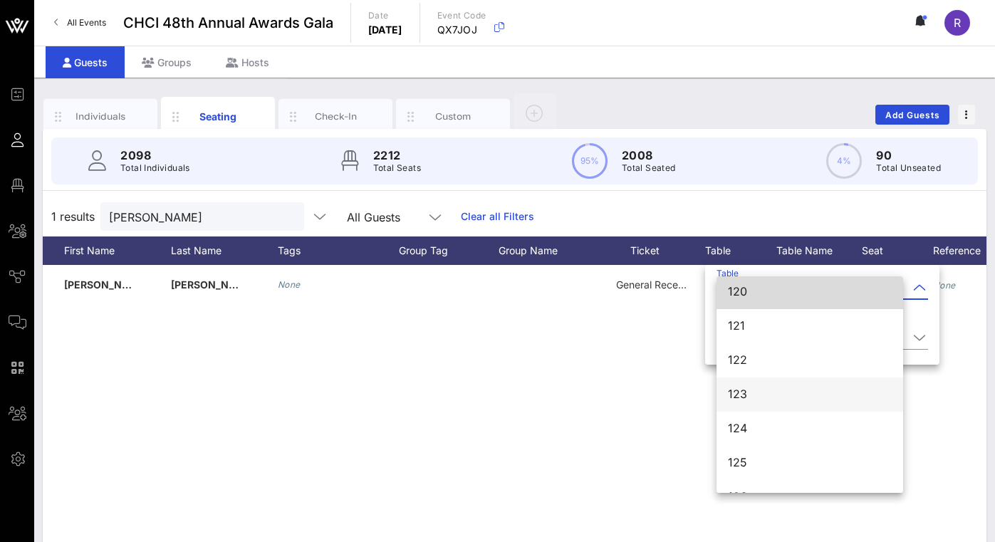
scroll to position [727, 0]
click at [735, 458] on div "125" at bounding box center [810, 461] width 164 height 14
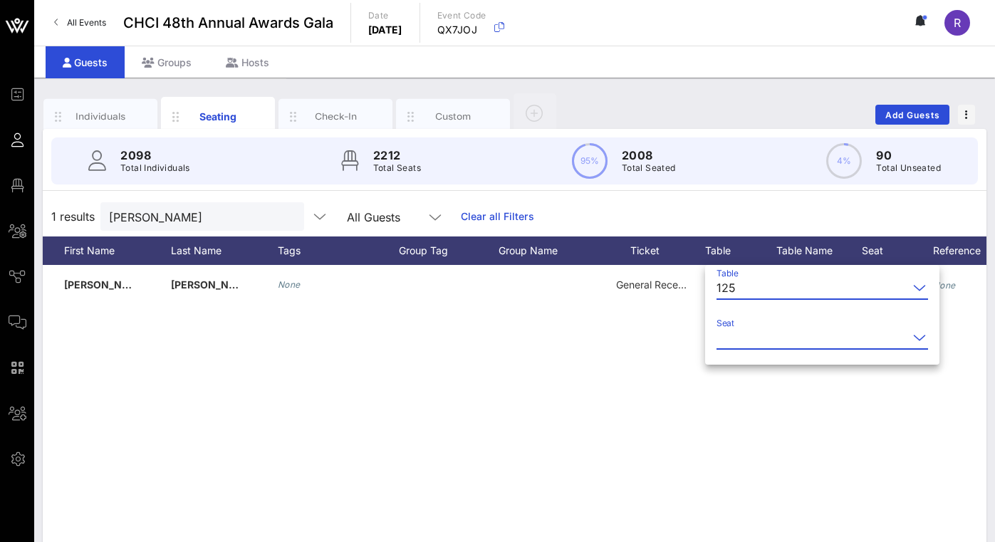
click at [797, 330] on input "Seat" at bounding box center [813, 337] width 192 height 23
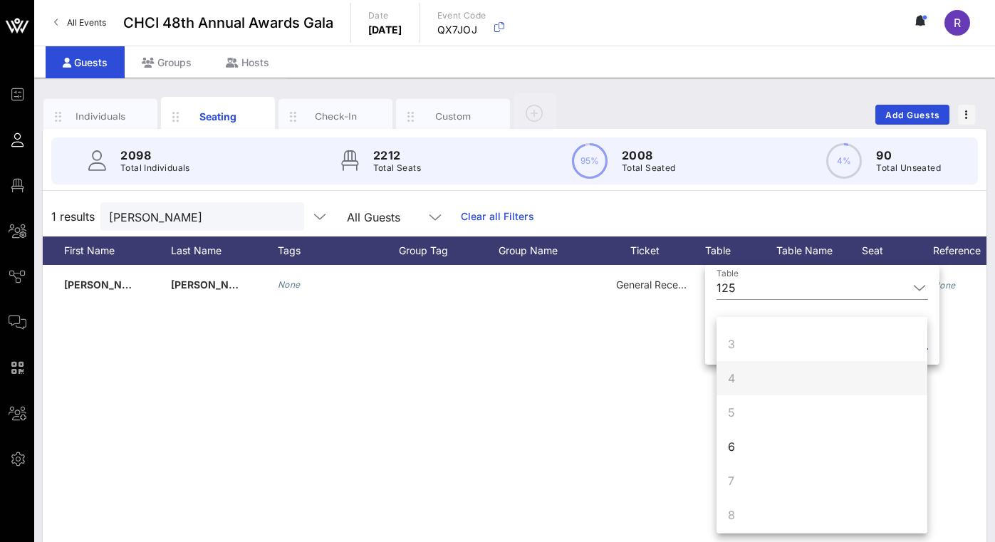
scroll to position [73, 0]
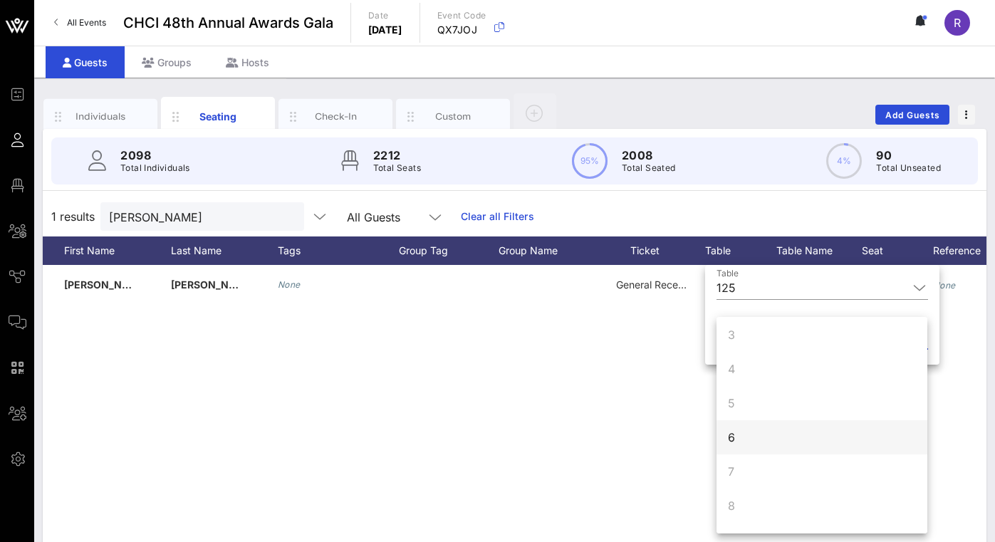
click at [783, 442] on div "6" at bounding box center [822, 437] width 211 height 34
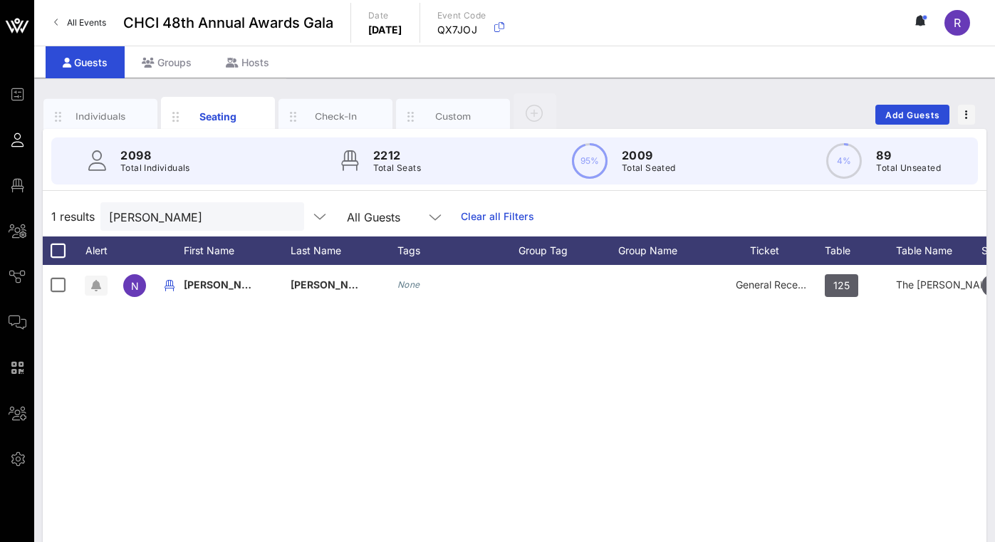
scroll to position [0, 0]
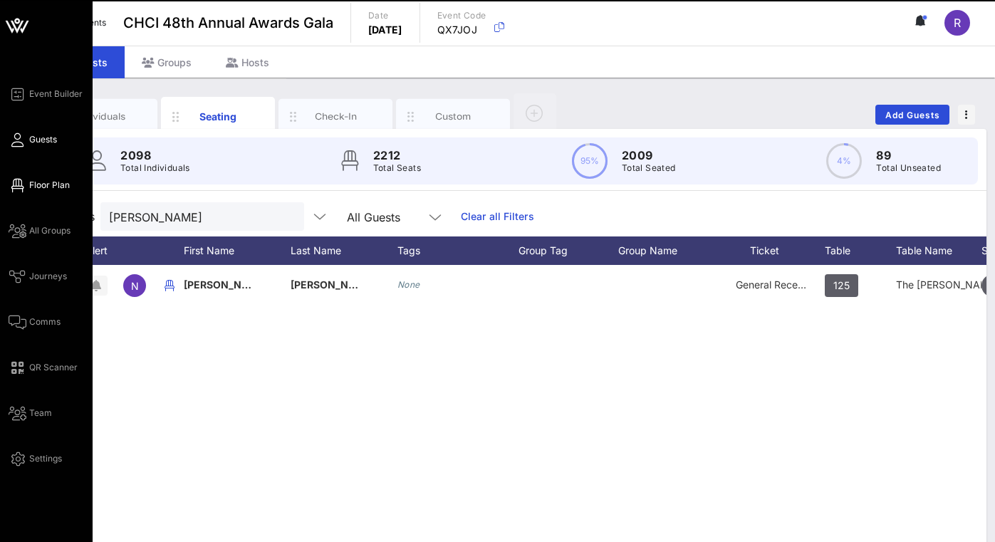
click at [33, 180] on span "Floor Plan" at bounding box center [49, 185] width 41 height 13
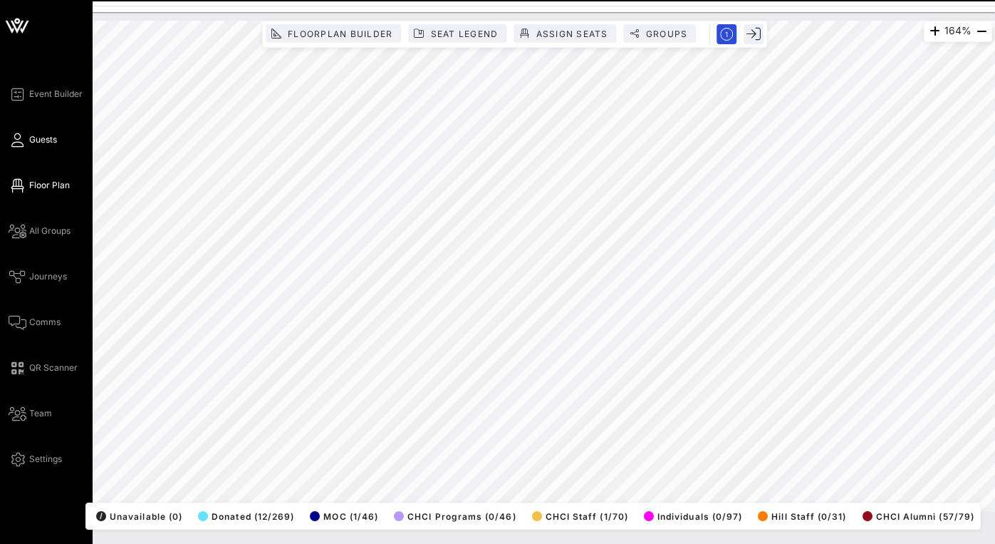
click at [19, 139] on icon at bounding box center [18, 140] width 18 height 2
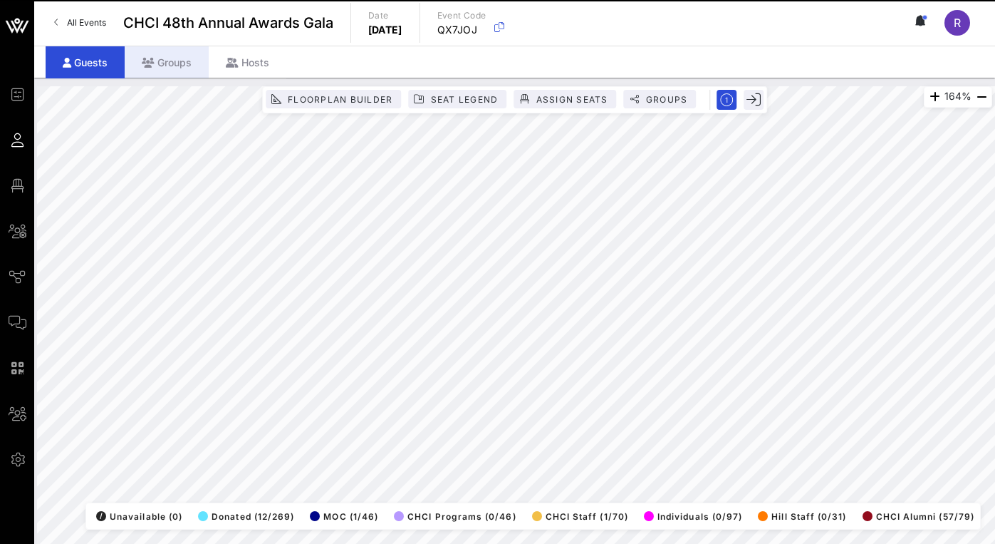
click at [0, 0] on span "Guests" at bounding box center [0, 0] width 0 height 0
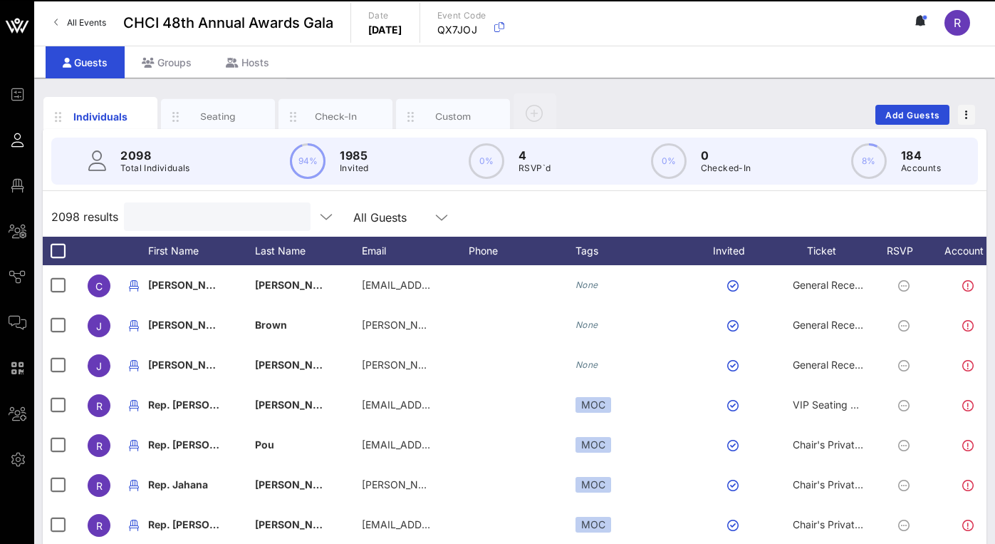
click at [189, 219] on input "text" at bounding box center [216, 216] width 167 height 19
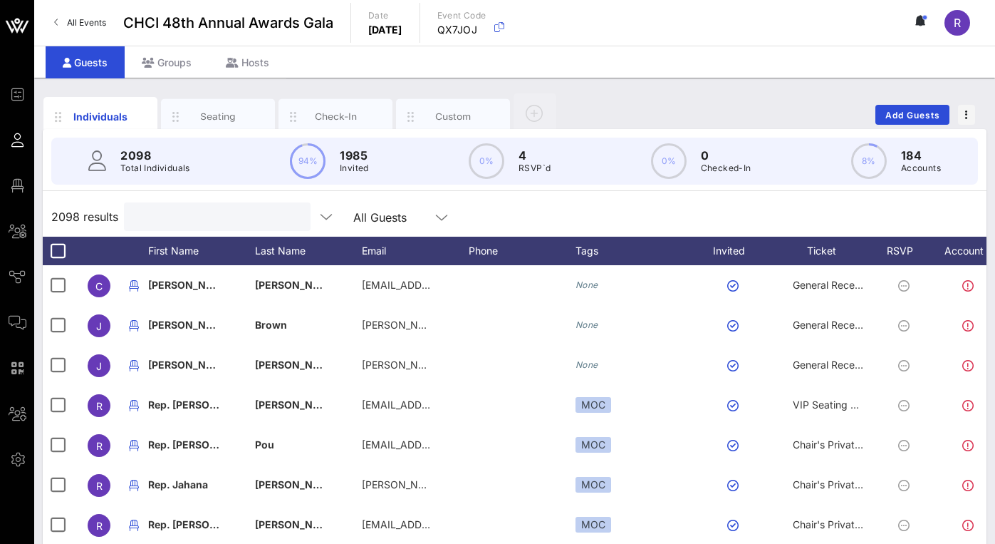
type input "d"
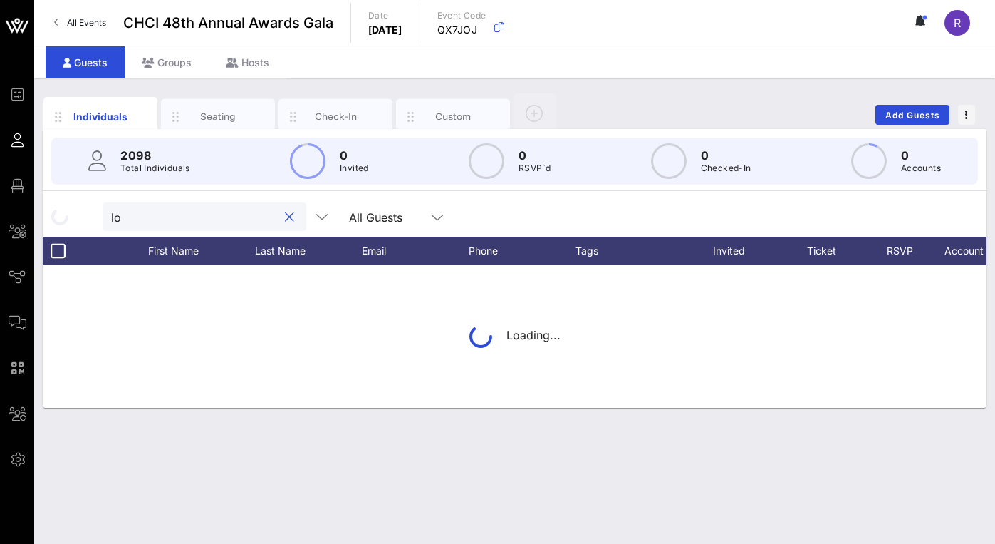
type input "l"
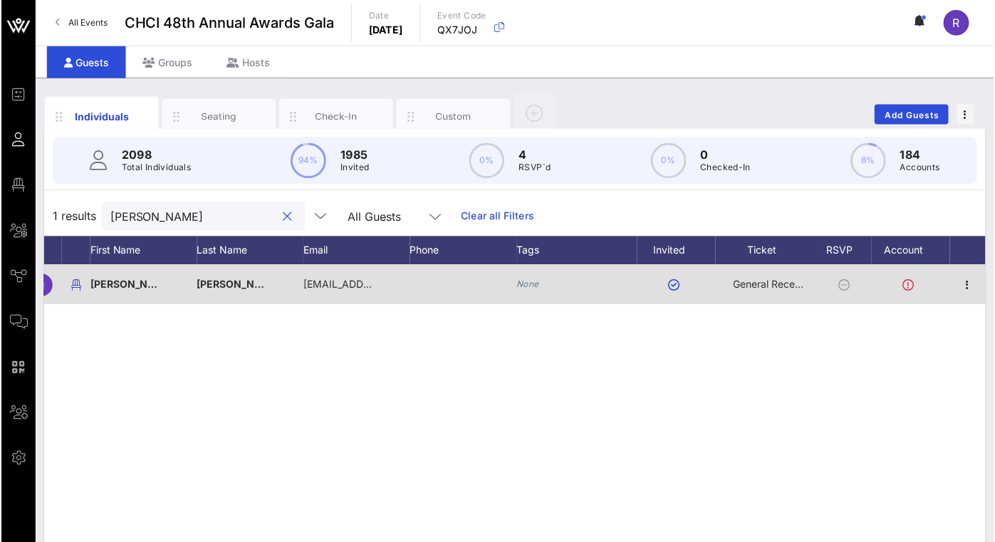
scroll to position [0, 59]
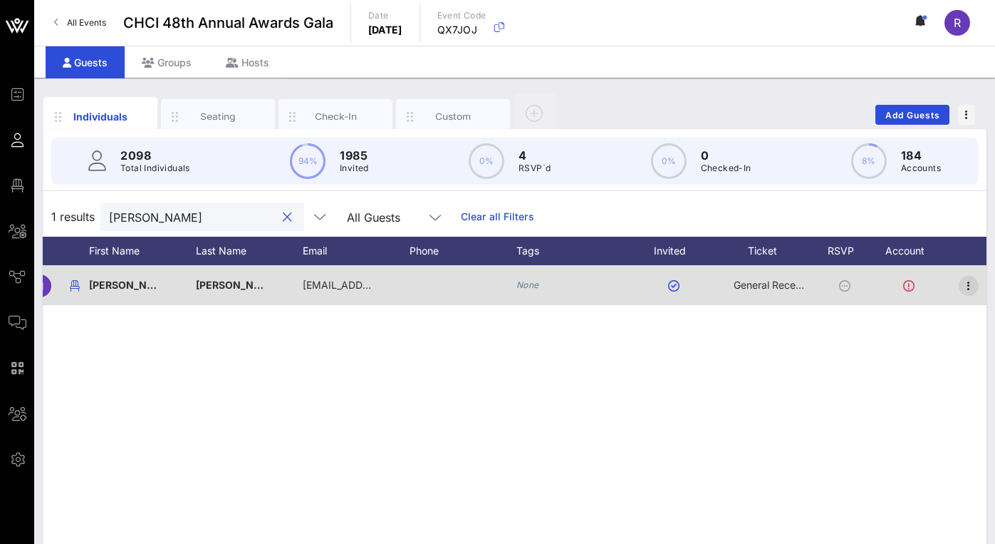
type input "noralisa"
click at [973, 284] on icon "button" at bounding box center [968, 285] width 17 height 17
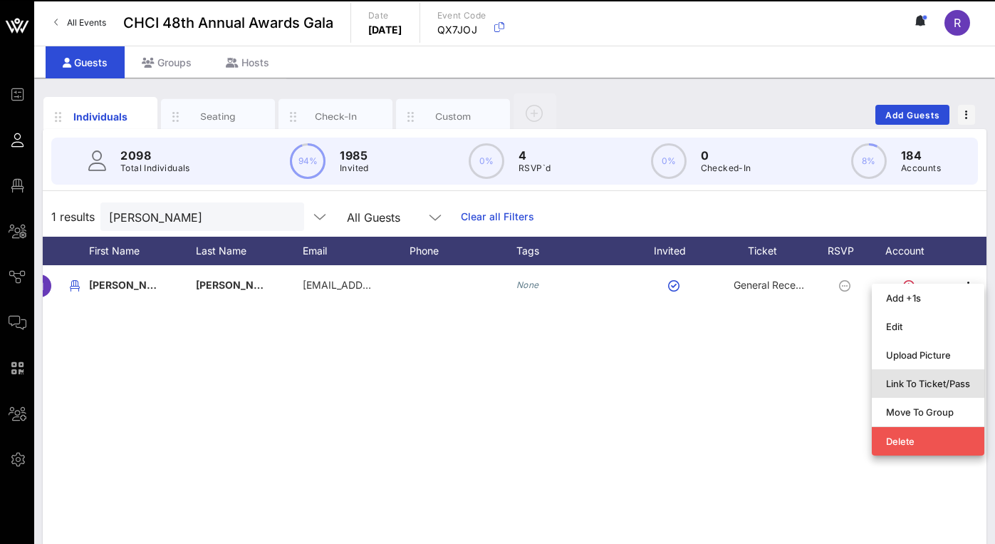
click at [938, 384] on div "Link To Ticket/Pass" at bounding box center [928, 383] width 84 height 11
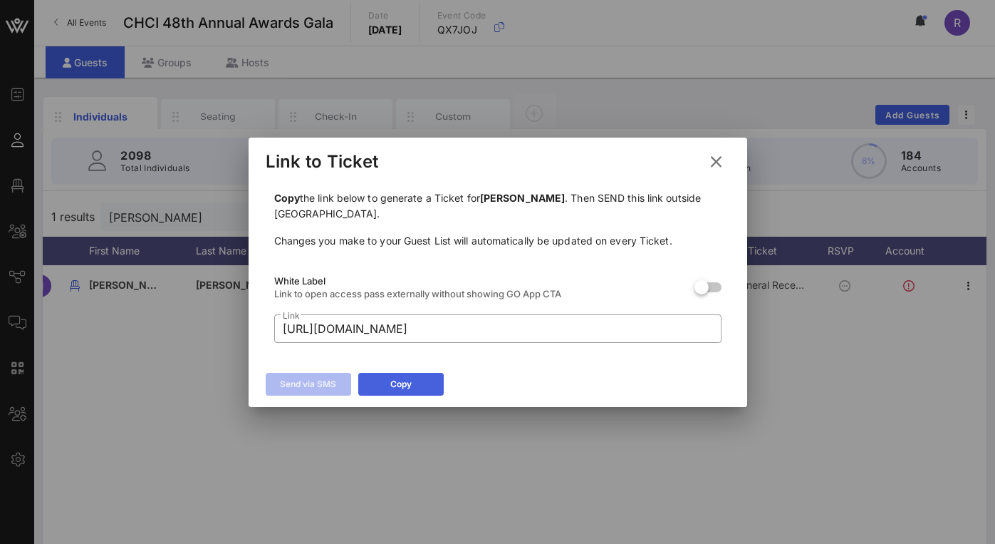
click at [412, 380] on button "Copy" at bounding box center [400, 384] width 85 height 23
click at [718, 164] on icon at bounding box center [715, 160] width 21 height 19
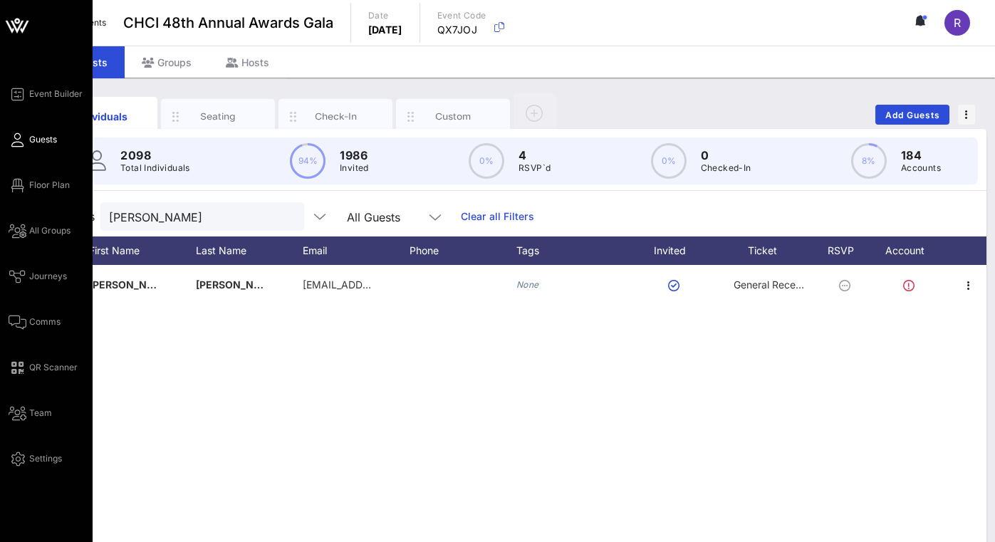
click at [24, 142] on link "Guests" at bounding box center [33, 139] width 48 height 17
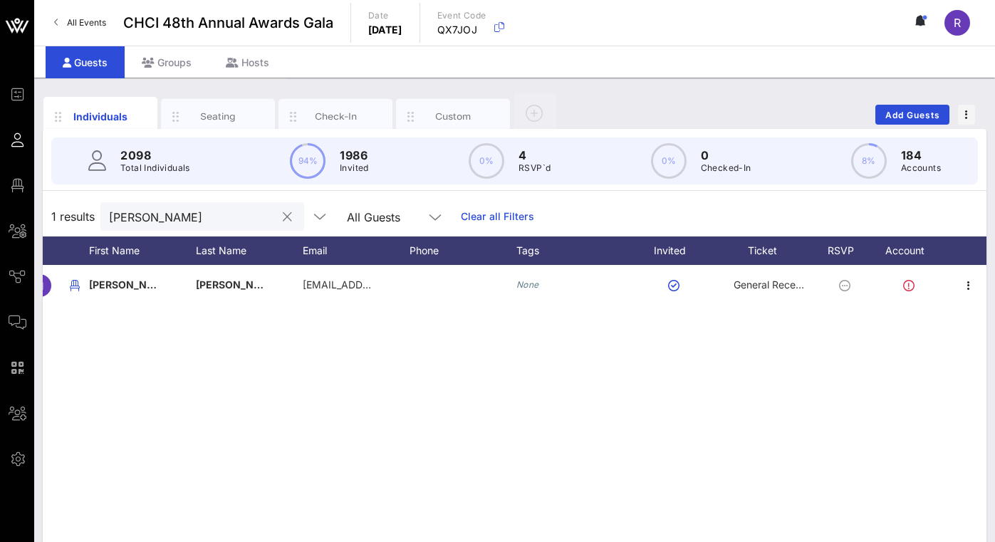
click at [218, 211] on input "noralisa" at bounding box center [192, 216] width 167 height 19
click at [289, 219] on button "clear icon" at bounding box center [287, 217] width 9 height 14
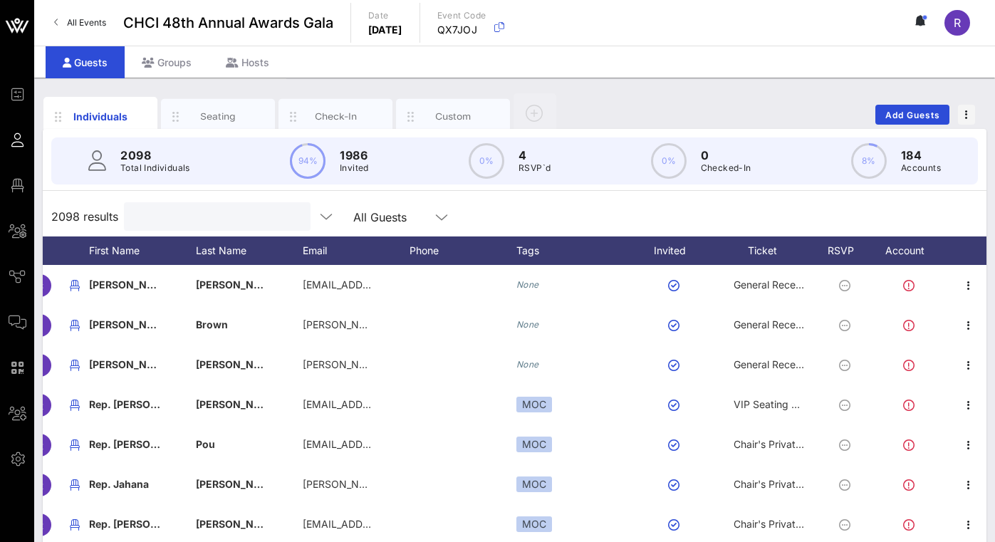
type input "m"
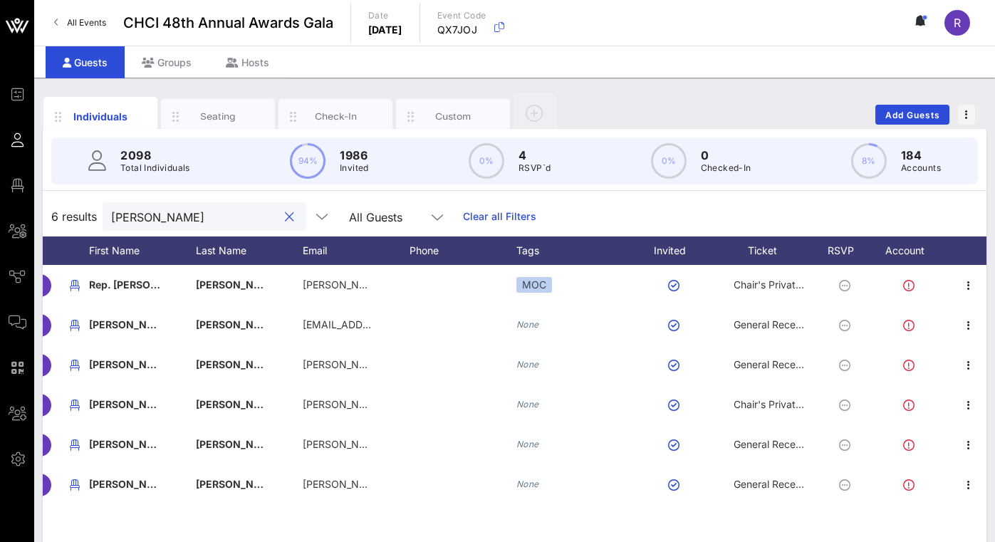
type input "Patrick"
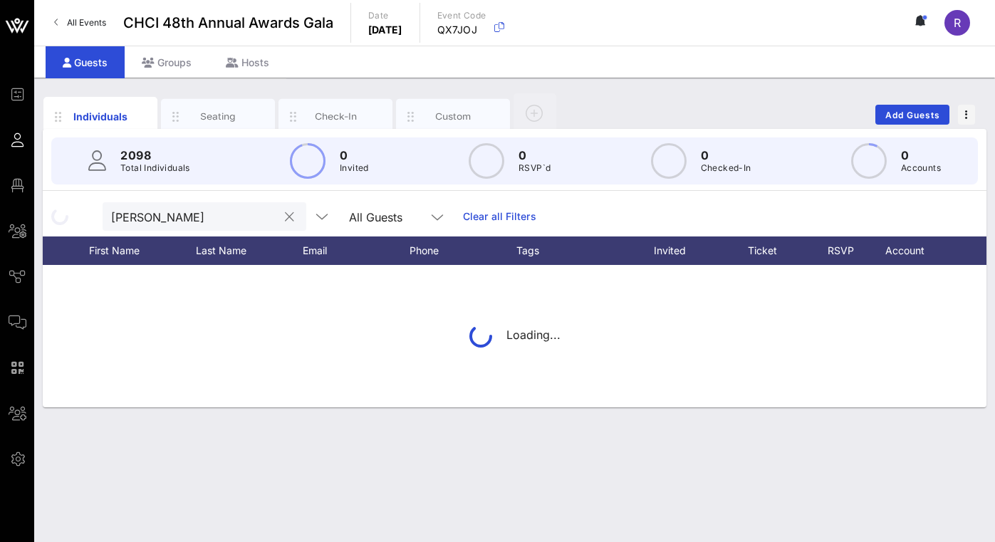
click at [769, 361] on div "Loading..." at bounding box center [515, 336] width 944 height 142
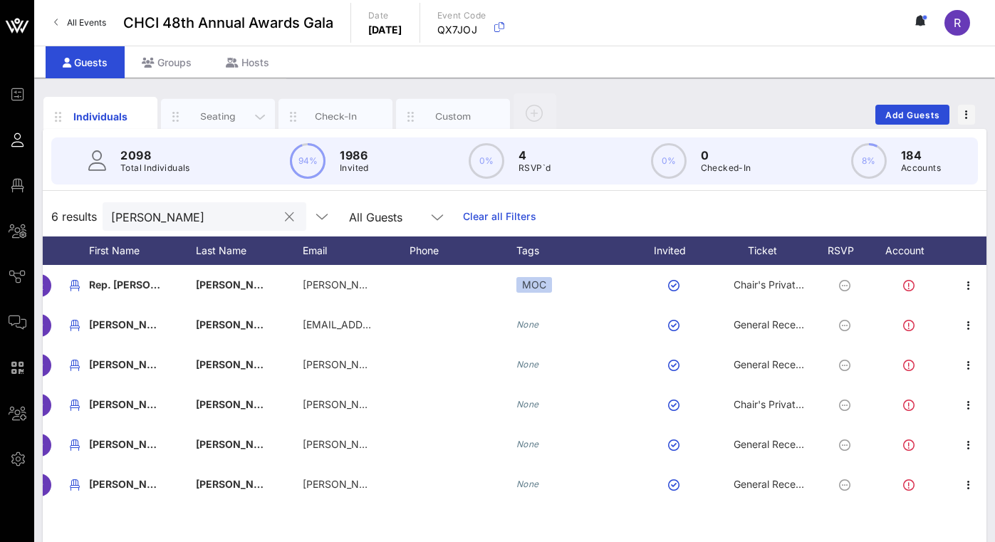
click at [219, 110] on div "Seating" at bounding box center [218, 117] width 63 height 14
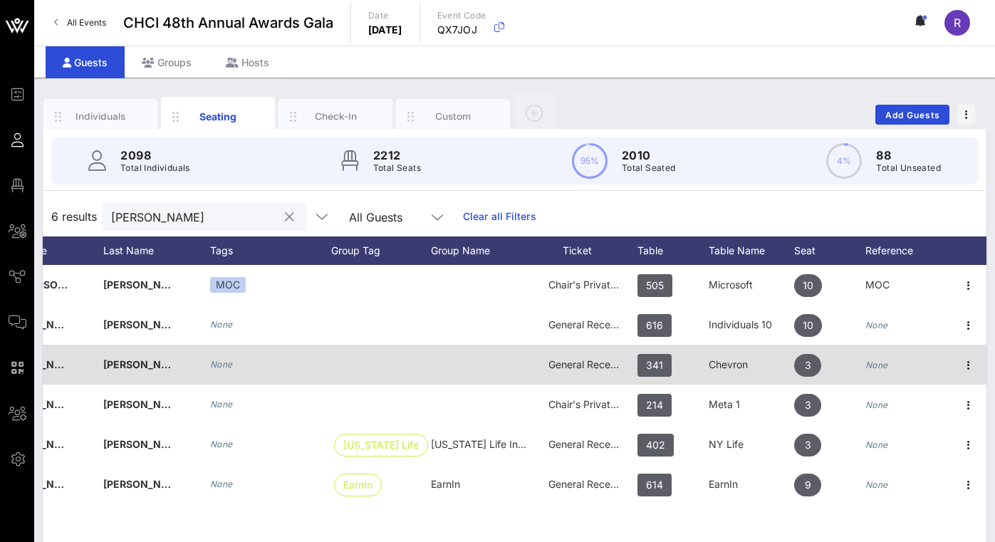
scroll to position [0, 187]
click at [577, 365] on span "General Reception" at bounding box center [591, 364] width 85 height 12
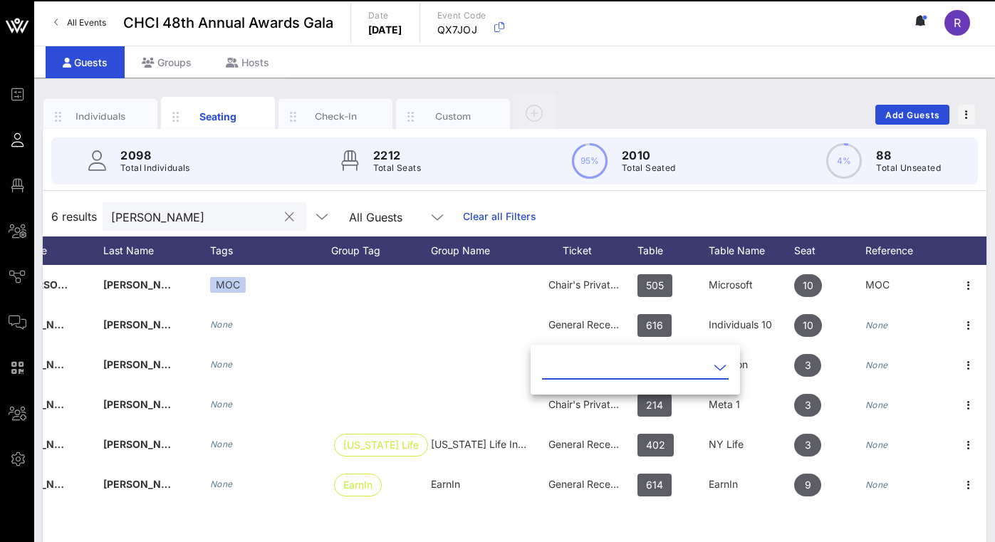
click at [722, 365] on icon at bounding box center [720, 367] width 13 height 17
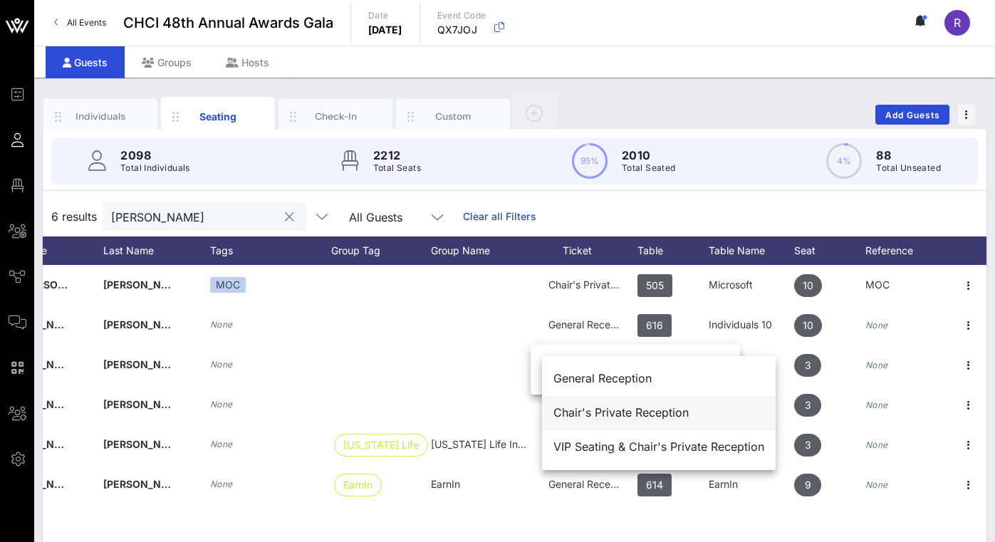
click at [632, 411] on div "Chair's Private Reception" at bounding box center [659, 413] width 211 height 14
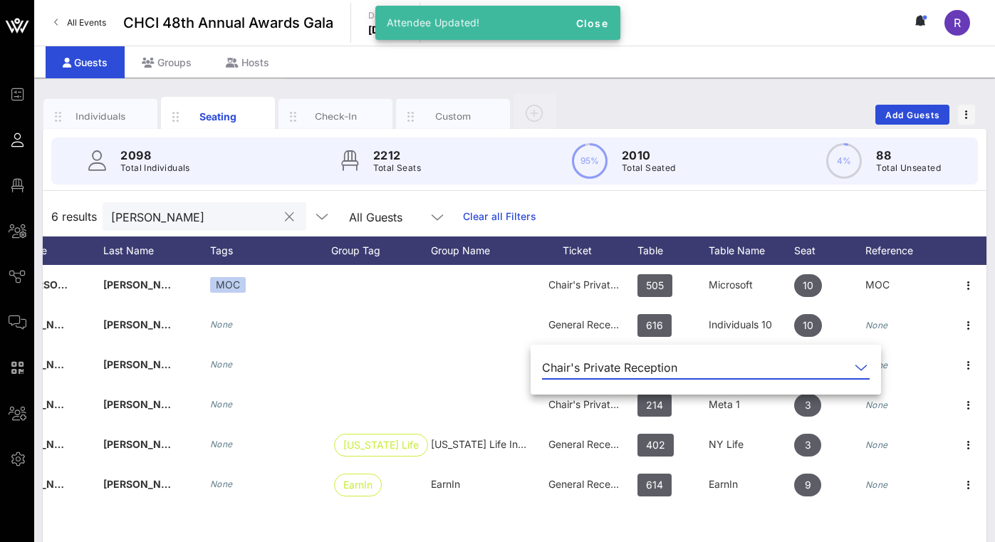
click at [155, 209] on input "Patrick" at bounding box center [194, 216] width 167 height 19
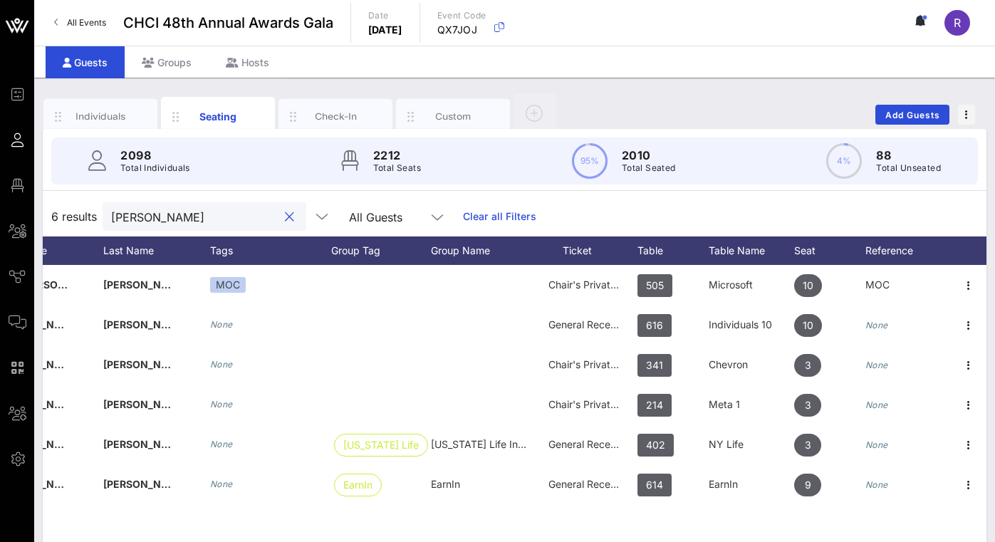
click at [294, 219] on button "clear icon" at bounding box center [289, 217] width 9 height 14
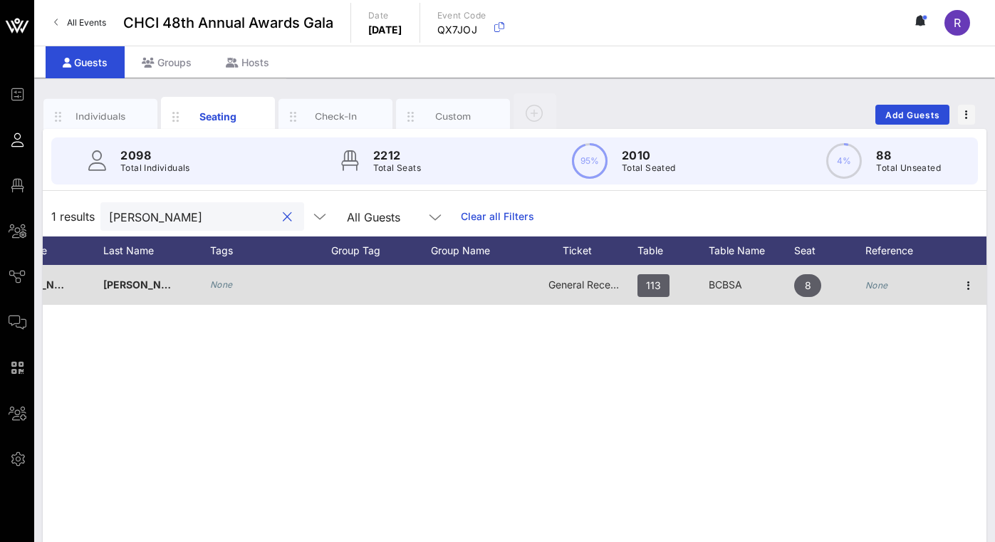
click at [594, 289] on span "General Reception" at bounding box center [591, 285] width 85 height 12
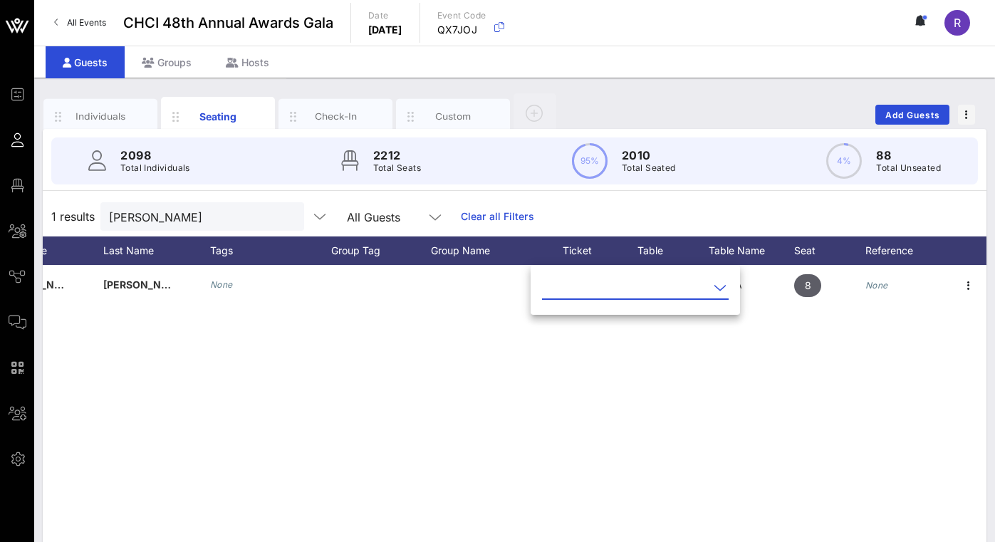
click at [723, 289] on icon at bounding box center [720, 287] width 13 height 17
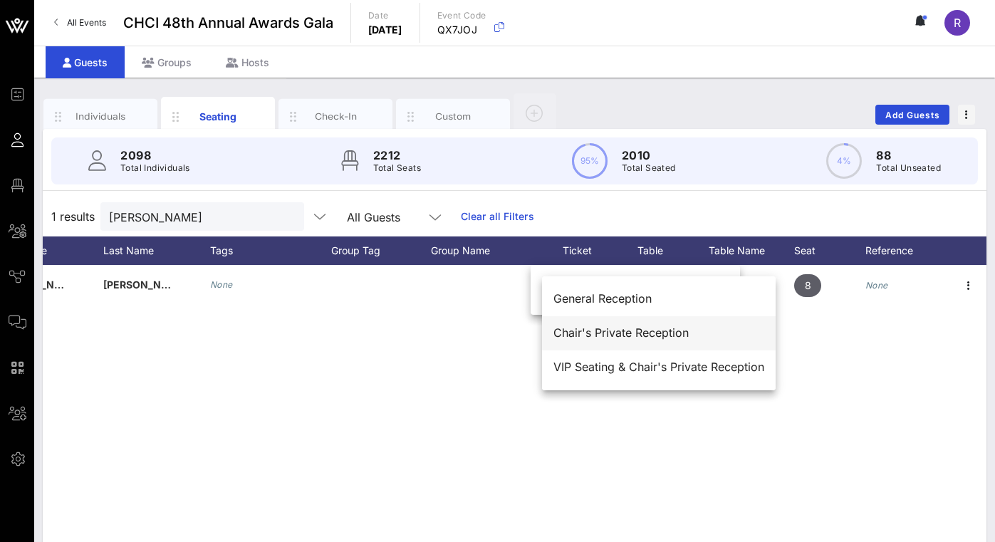
click at [623, 330] on div "Chair's Private Reception" at bounding box center [659, 333] width 211 height 14
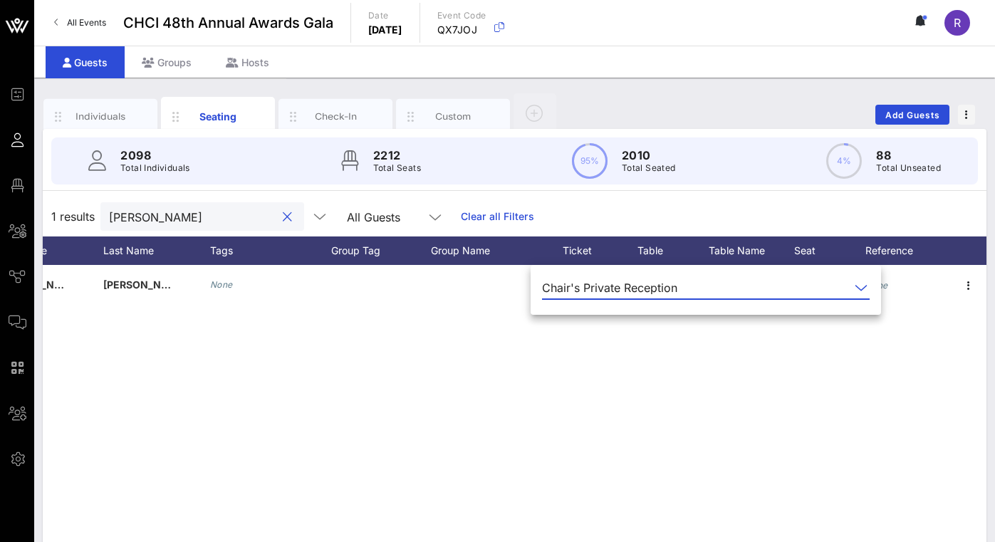
click at [184, 217] on input "Nathan sch" at bounding box center [192, 216] width 167 height 19
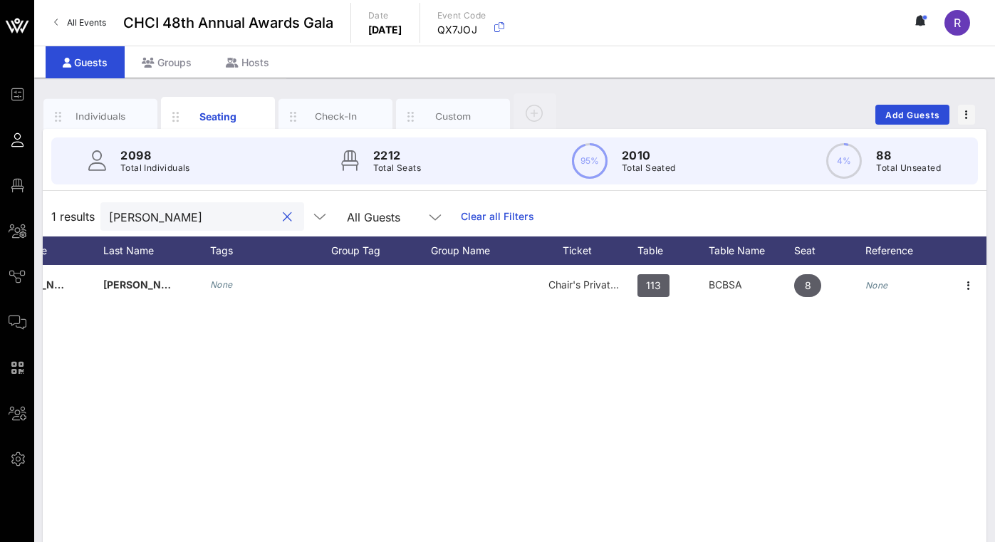
drag, startPoint x: 184, startPoint y: 217, endPoint x: 73, endPoint y: 217, distance: 111.1
click at [73, 217] on div "1 results Nathan sch All Guests Clear all Filters" at bounding box center [515, 217] width 944 height 40
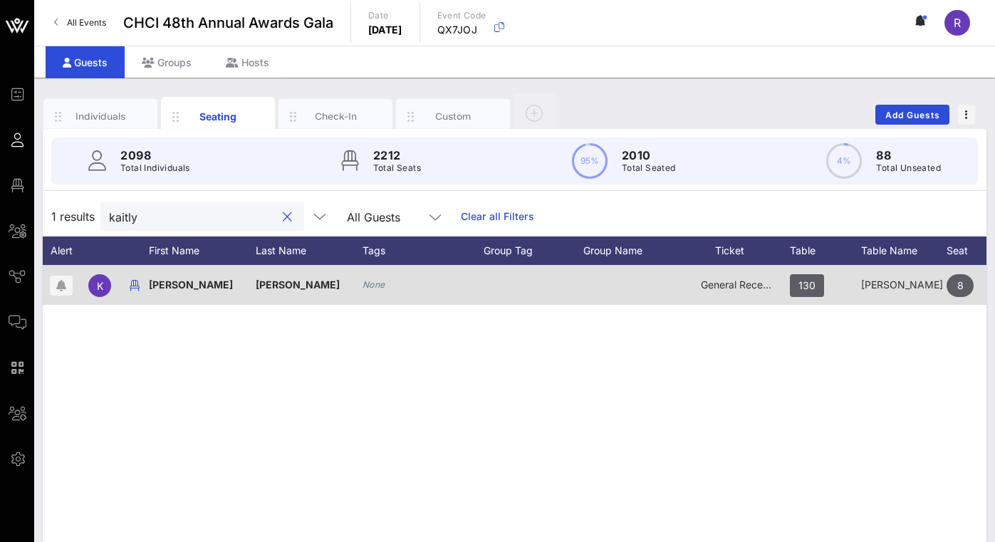
scroll to position [0, 0]
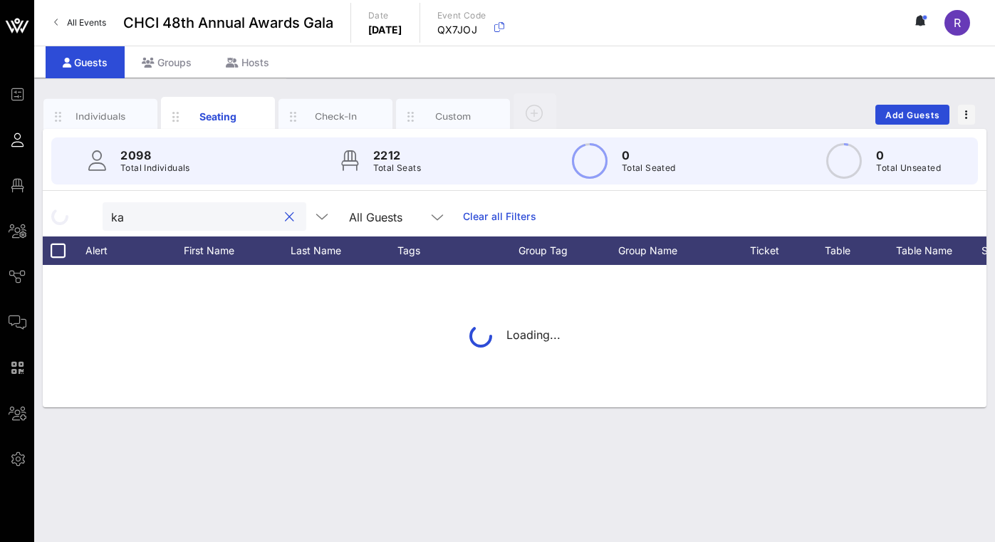
type input "k"
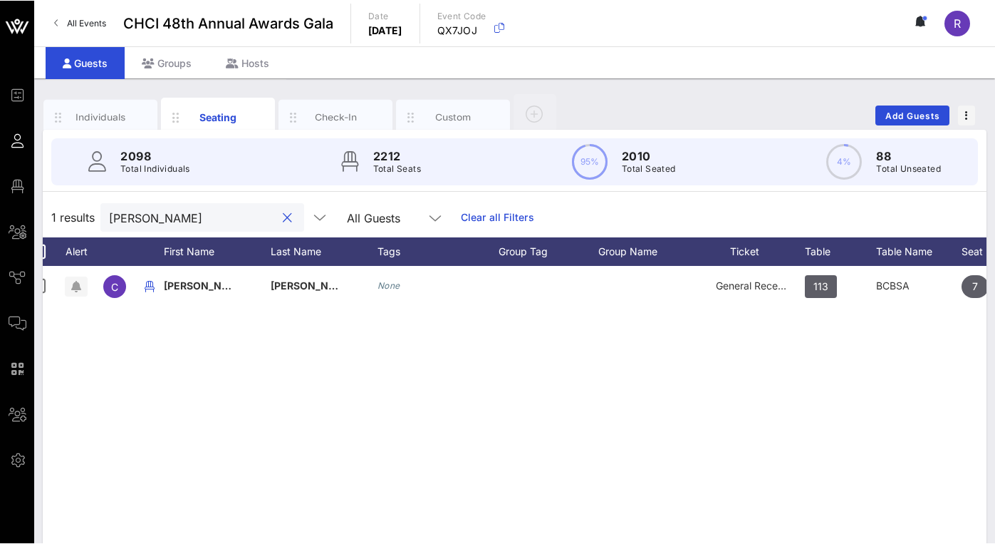
scroll to position [0, 21]
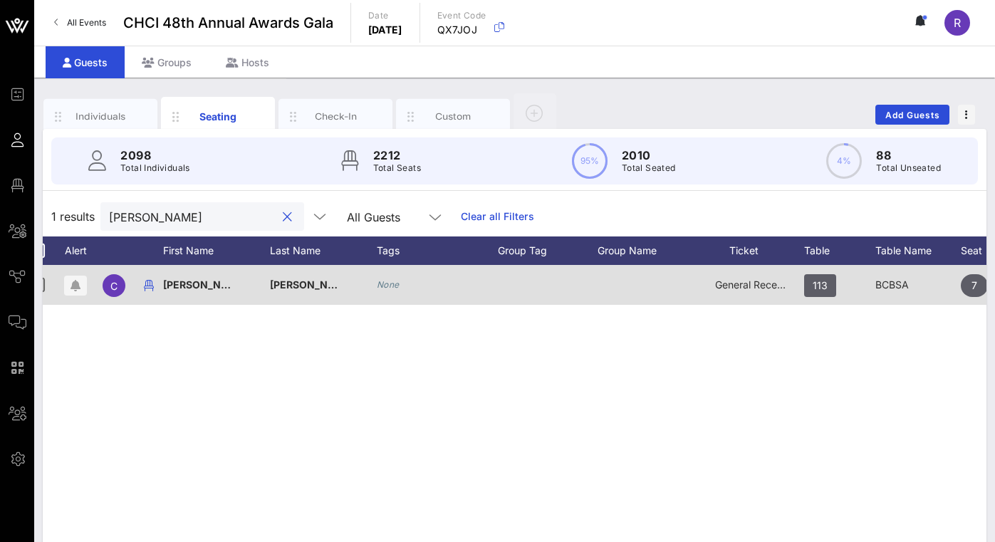
type input "Caitlyn"
click at [748, 285] on span "General Reception" at bounding box center [757, 285] width 85 height 12
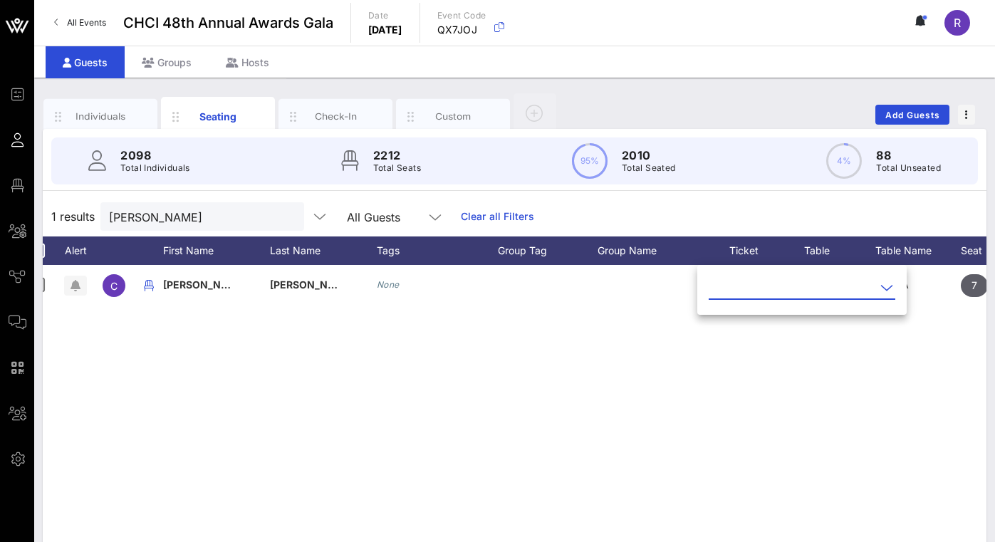
click at [891, 291] on icon at bounding box center [887, 287] width 13 height 17
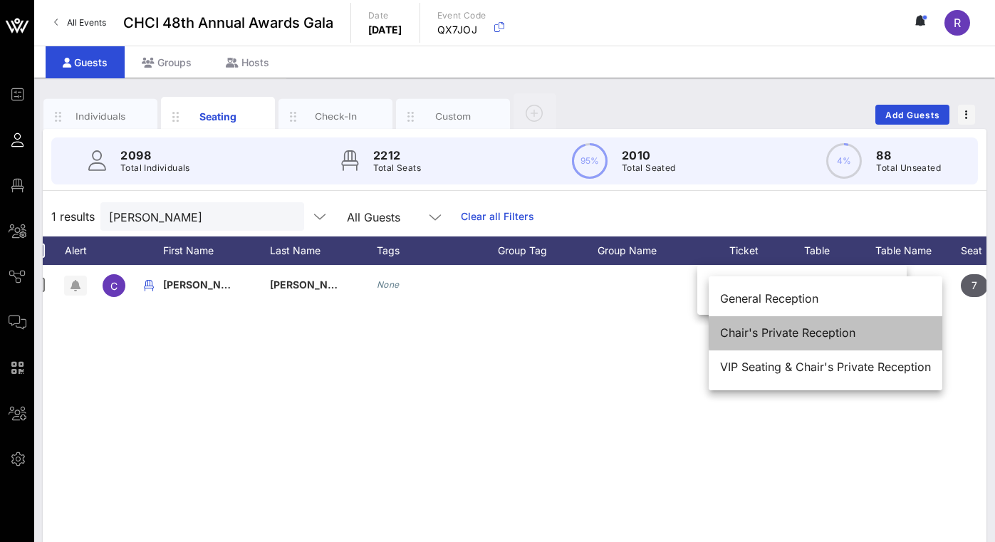
click at [825, 336] on div "Chair's Private Reception" at bounding box center [825, 333] width 211 height 14
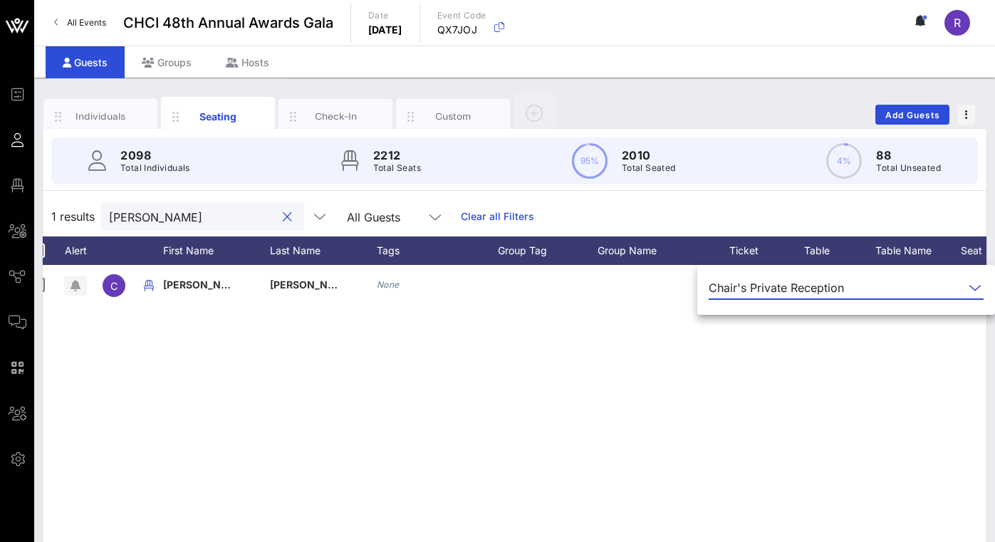
click at [163, 219] on input "Caitlyn" at bounding box center [192, 216] width 167 height 19
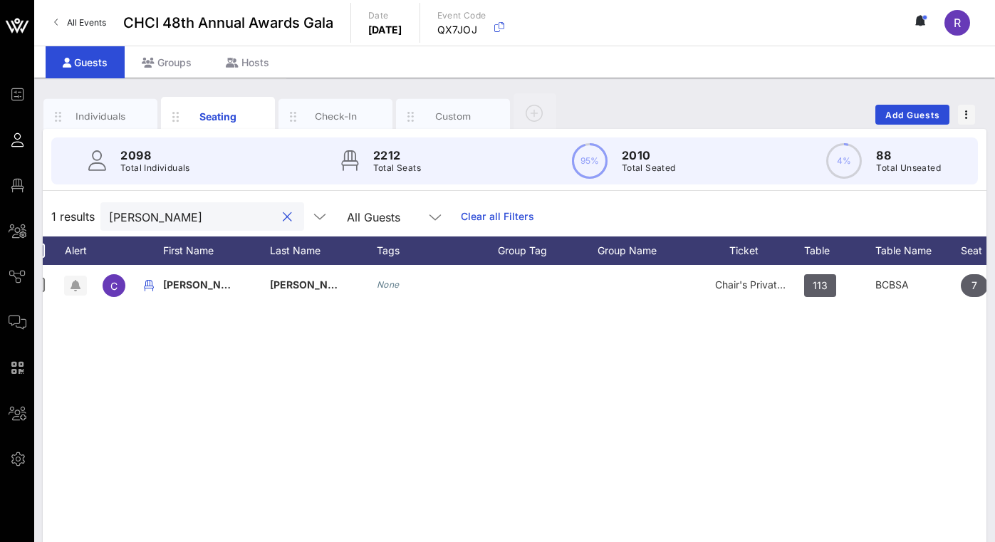
drag, startPoint x: 163, startPoint y: 219, endPoint x: 287, endPoint y: 214, distance: 124.1
click at [287, 214] on button "clear icon" at bounding box center [287, 217] width 9 height 14
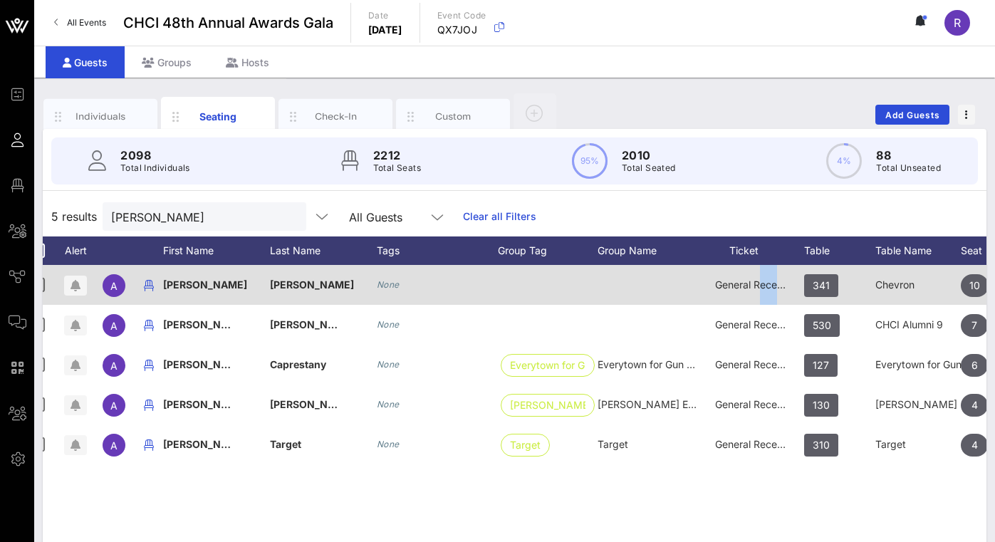
click at [730, 284] on span "General Reception" at bounding box center [757, 285] width 85 height 12
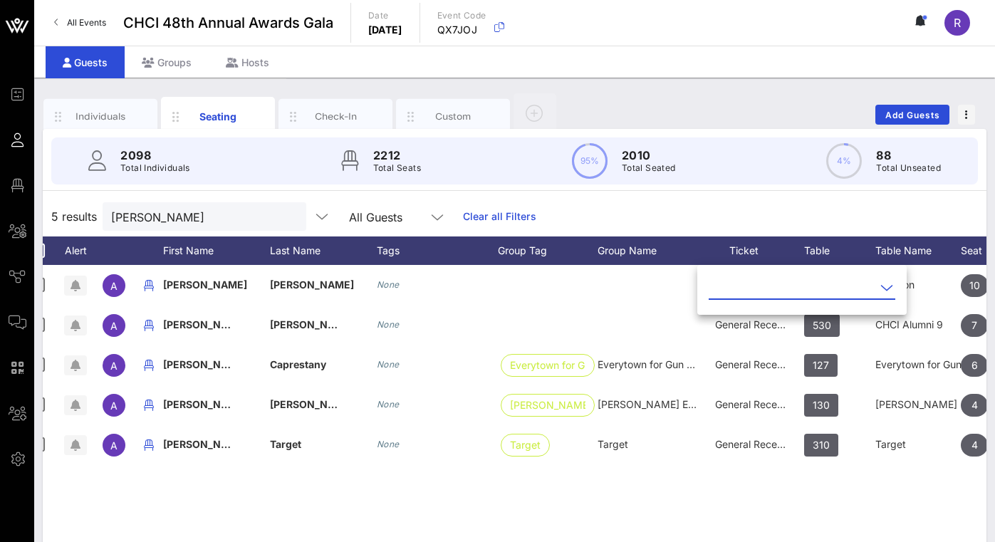
click at [884, 291] on icon at bounding box center [887, 287] width 13 height 17
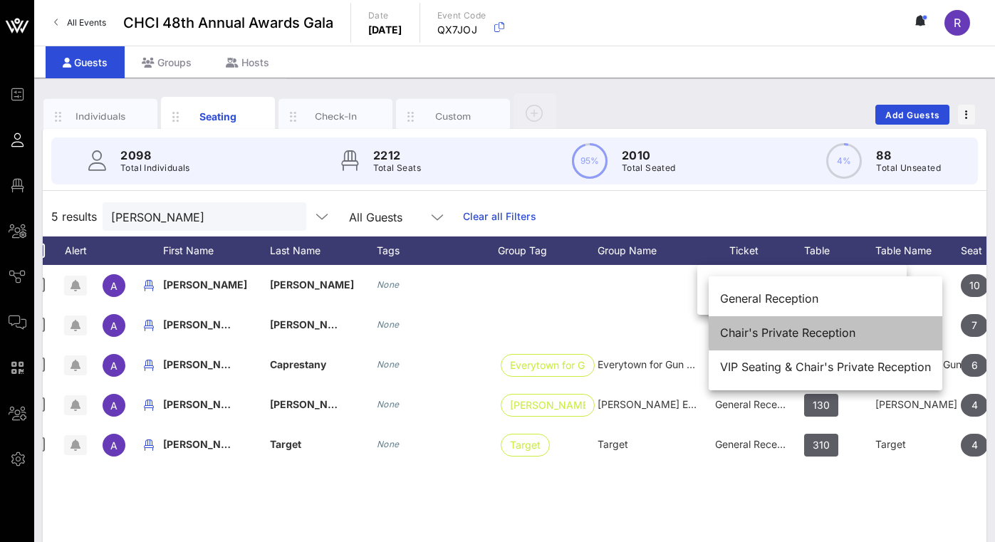
click at [769, 333] on div "Chair's Private Reception" at bounding box center [825, 333] width 211 height 14
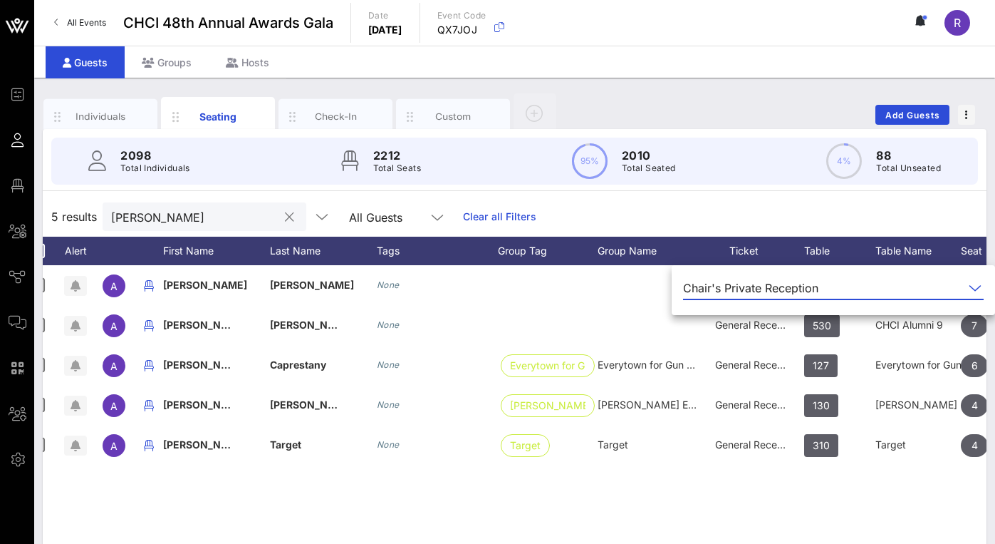
click at [165, 215] on input "Alexis" at bounding box center [194, 216] width 167 height 19
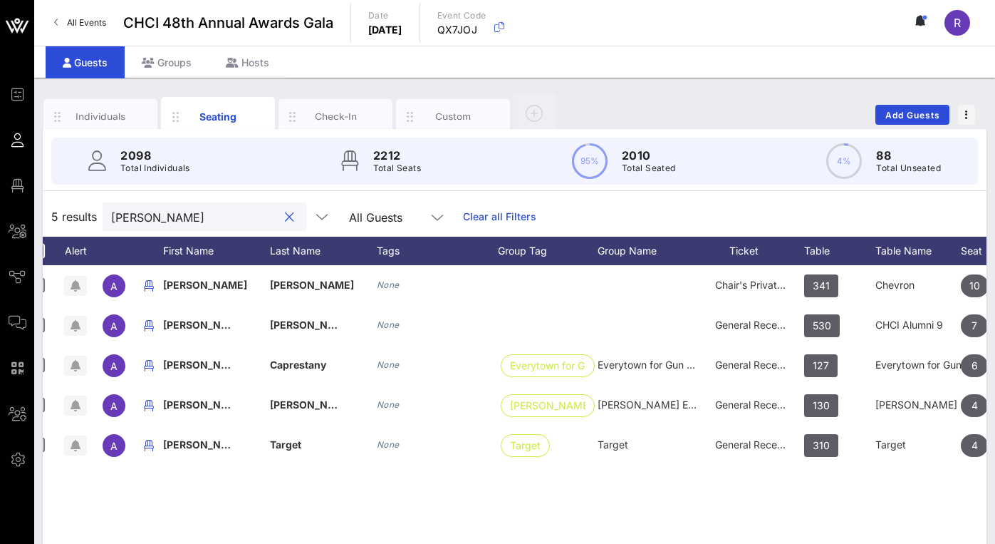
drag, startPoint x: 165, startPoint y: 215, endPoint x: 92, endPoint y: 212, distance: 72.7
click at [92, 212] on div "5 results Alexis All Guests Clear all Filters" at bounding box center [515, 217] width 944 height 40
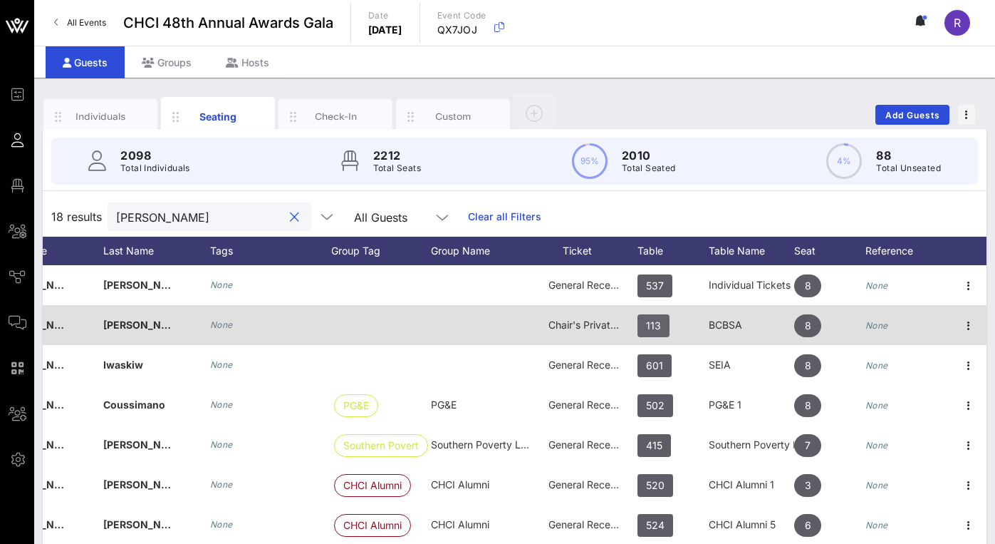
scroll to position [0, 187]
type input "Nathan"
click at [971, 321] on icon "button" at bounding box center [968, 325] width 17 height 17
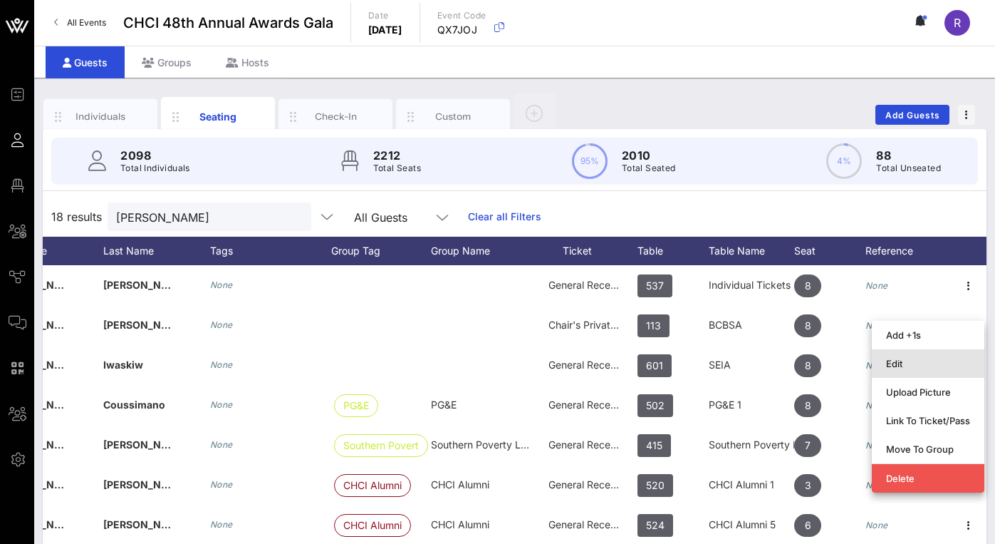
click at [905, 356] on div "Edit" at bounding box center [928, 363] width 84 height 23
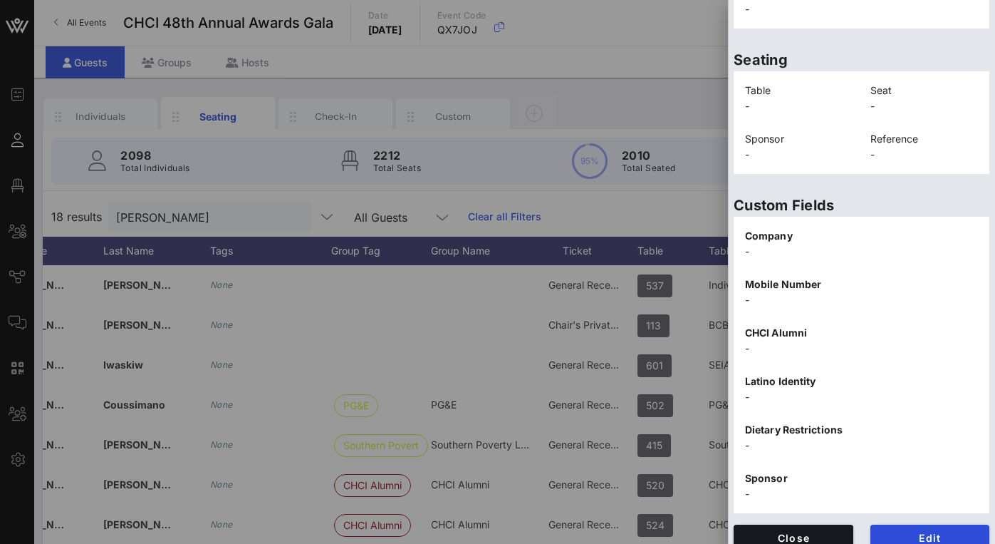
scroll to position [306, 0]
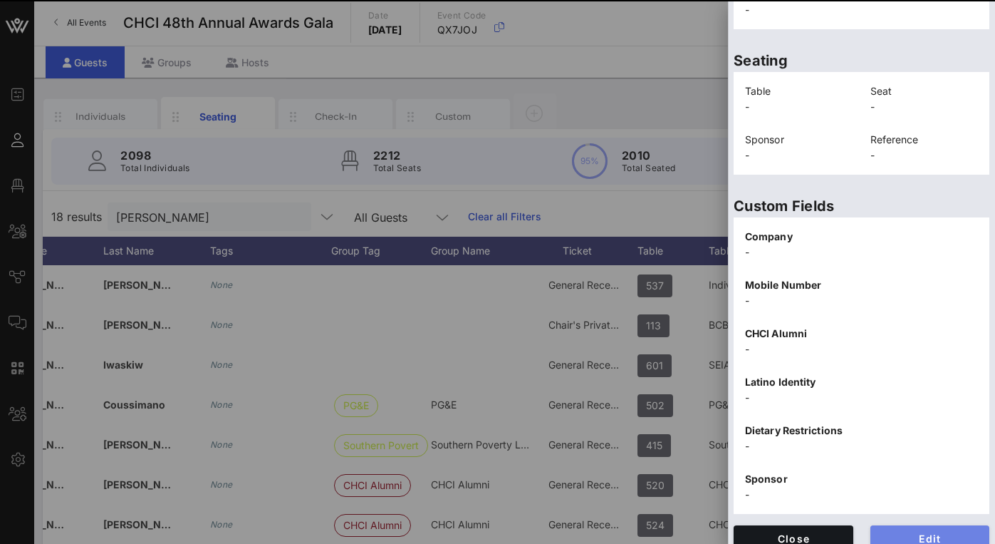
click at [927, 532] on span "Edit" at bounding box center [930, 538] width 97 height 12
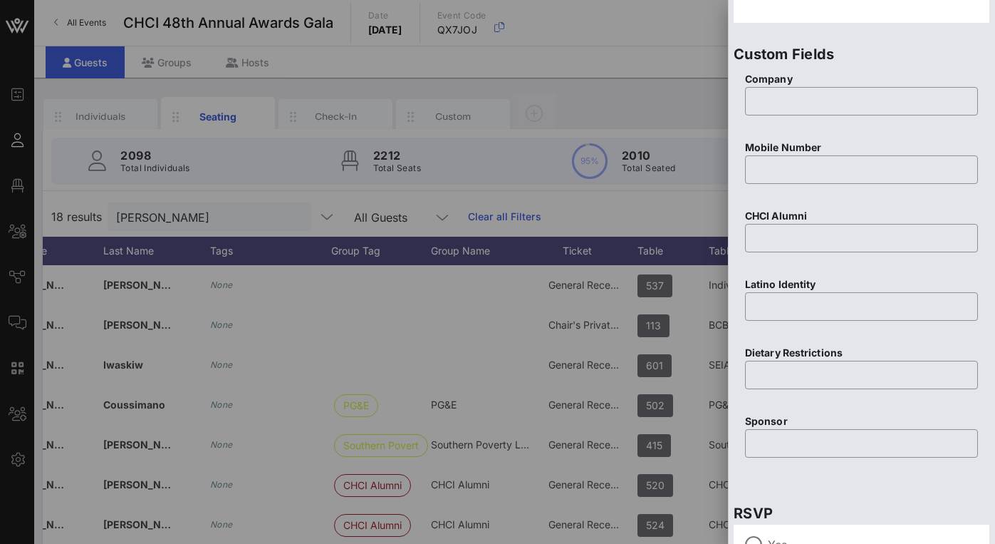
scroll to position [450, 0]
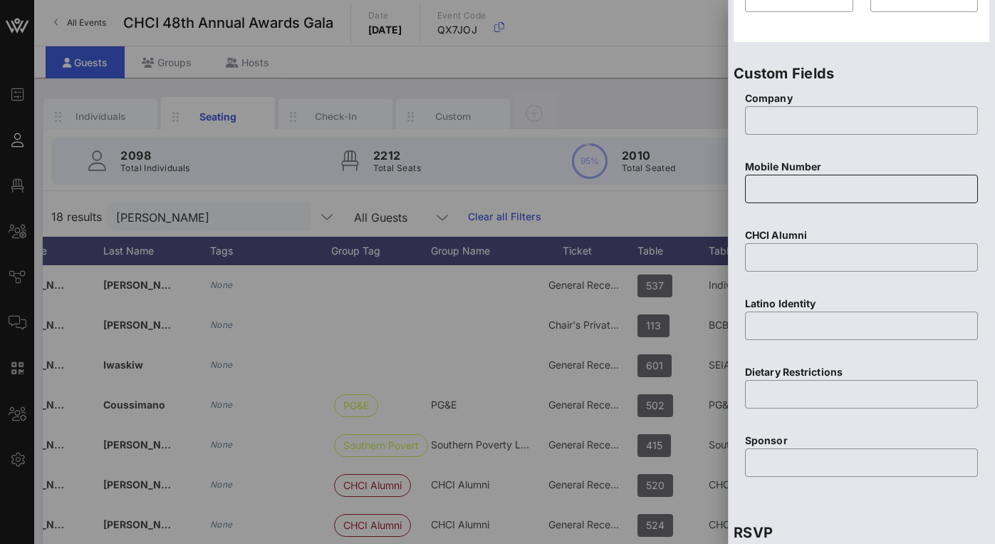
click at [817, 186] on input "text" at bounding box center [862, 188] width 216 height 23
paste input "571-277-4944"
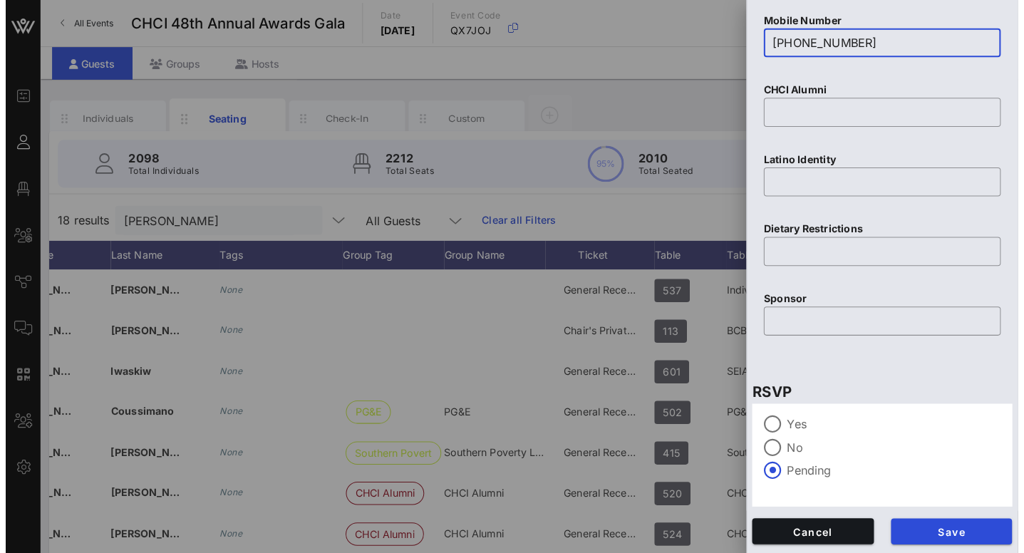
scroll to position [596, 0]
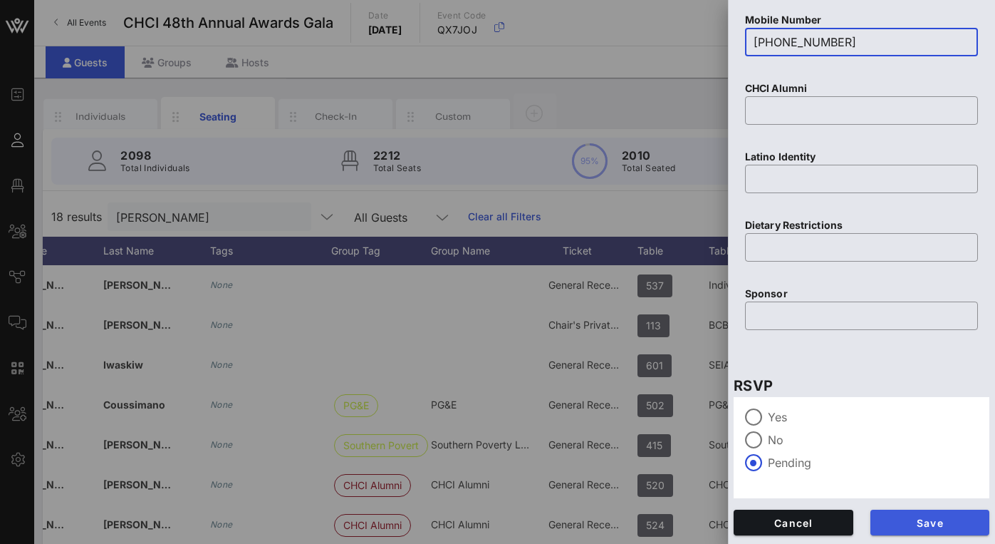
type input "571-277-4944"
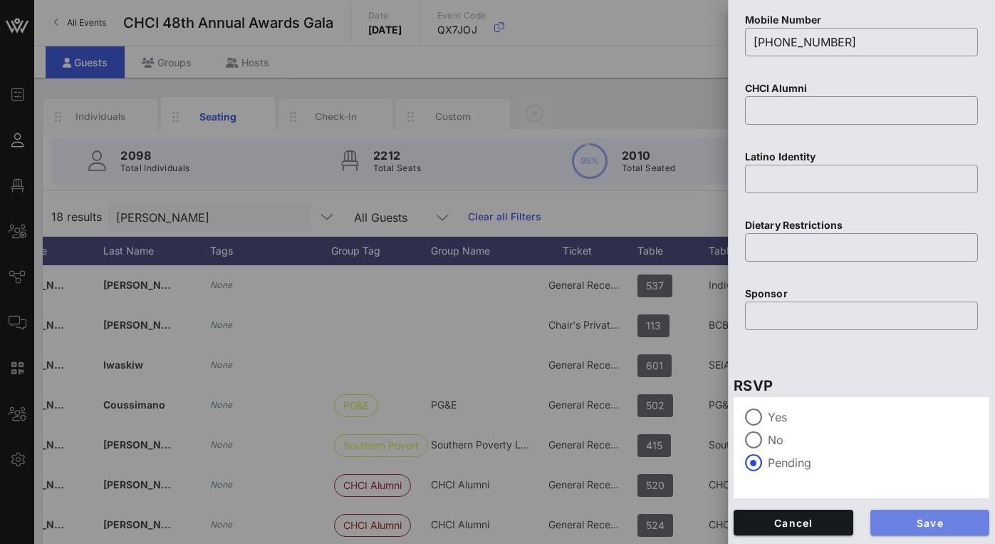
click at [933, 518] on span "Save" at bounding box center [930, 523] width 97 height 12
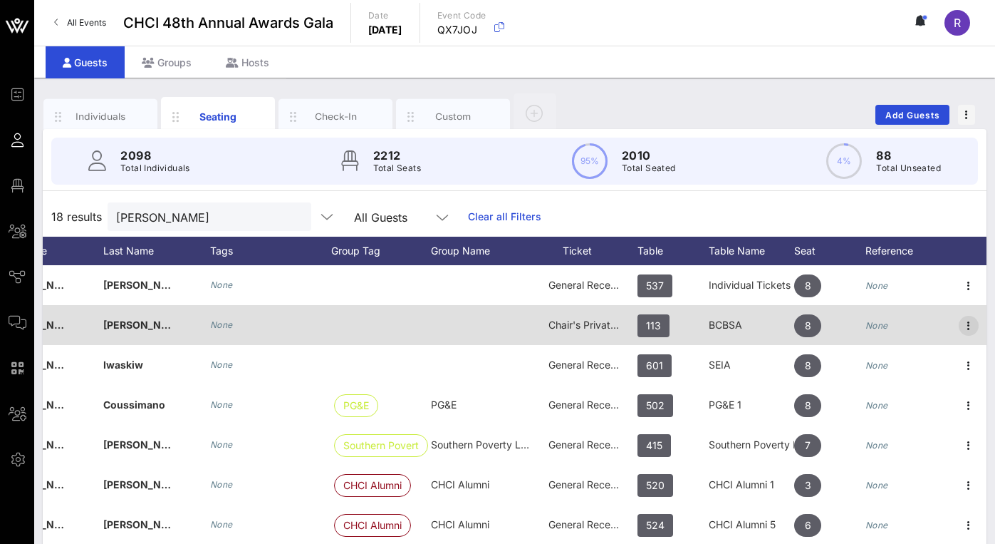
click at [970, 318] on icon "button" at bounding box center [968, 325] width 17 height 17
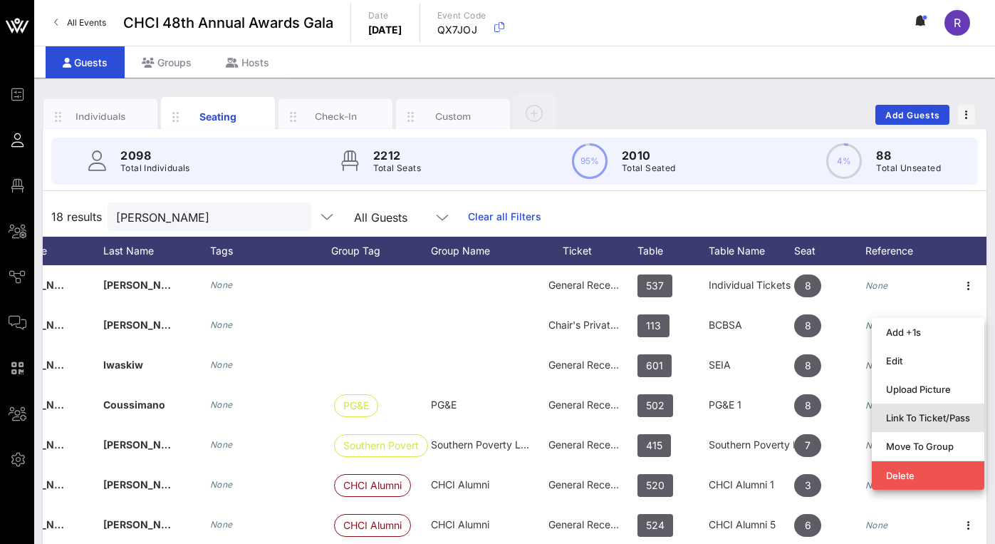
click at [928, 410] on div "Link To Ticket/Pass" at bounding box center [928, 417] width 84 height 23
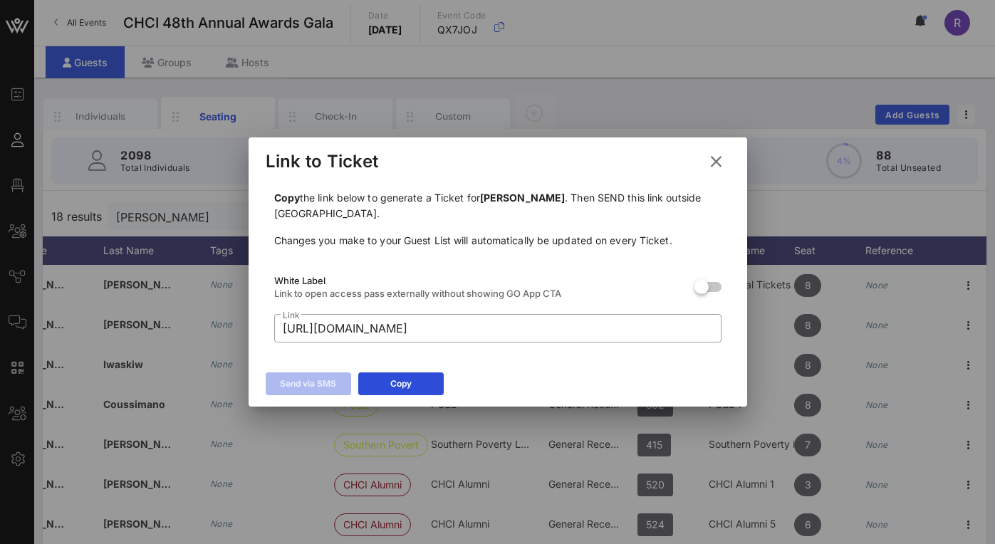
click at [713, 162] on icon at bounding box center [716, 162] width 24 height 25
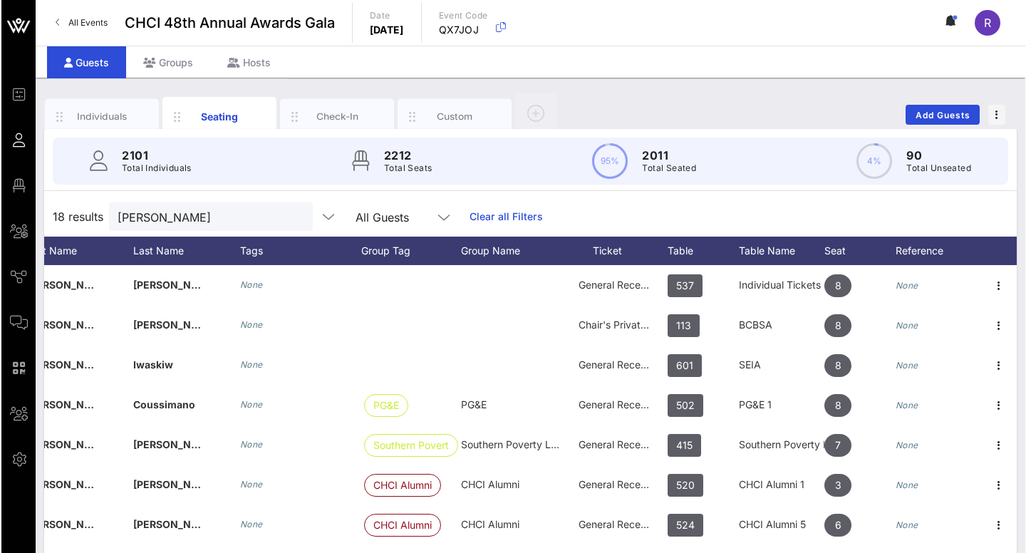
scroll to position [0, 157]
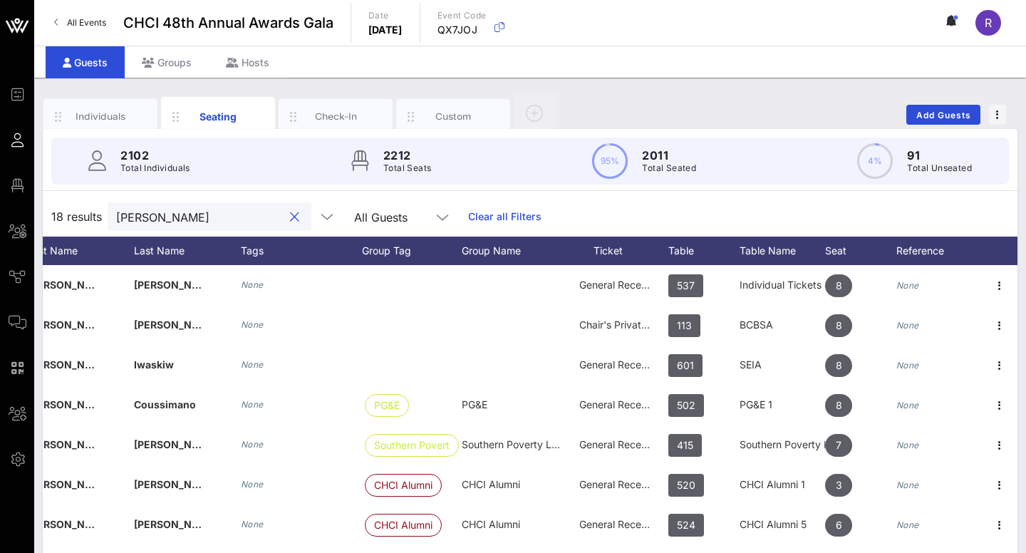
drag, startPoint x: 169, startPoint y: 213, endPoint x: 113, endPoint y: 209, distance: 55.7
click at [113, 209] on div "Nathan" at bounding box center [210, 216] width 204 height 28
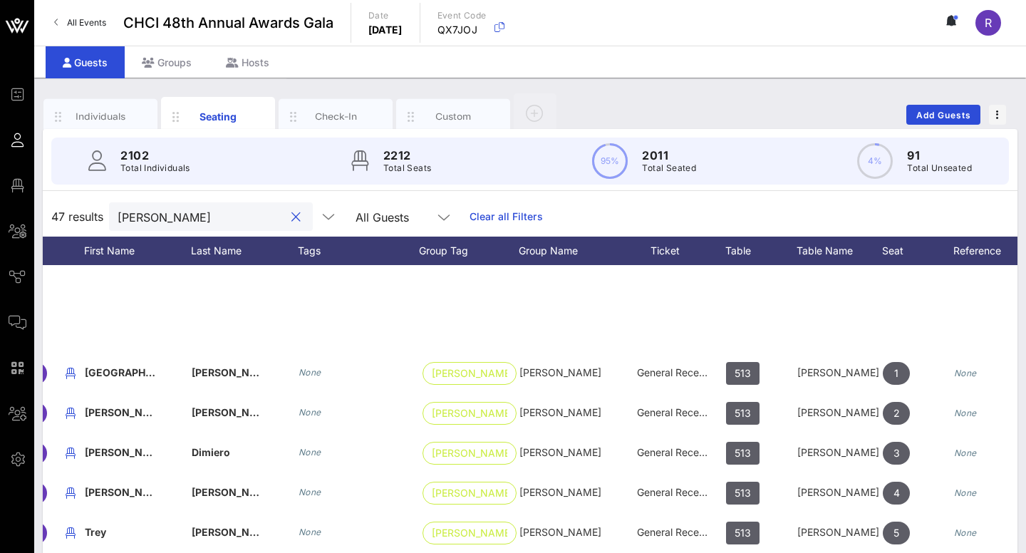
scroll to position [1085, 99]
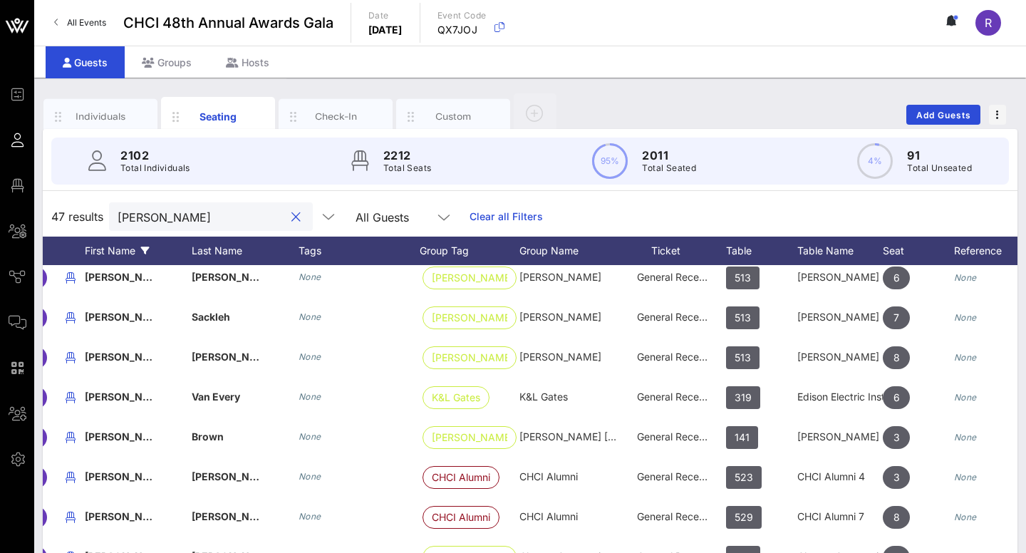
type input "liz"
click at [116, 253] on div "First Name" at bounding box center [138, 251] width 107 height 28
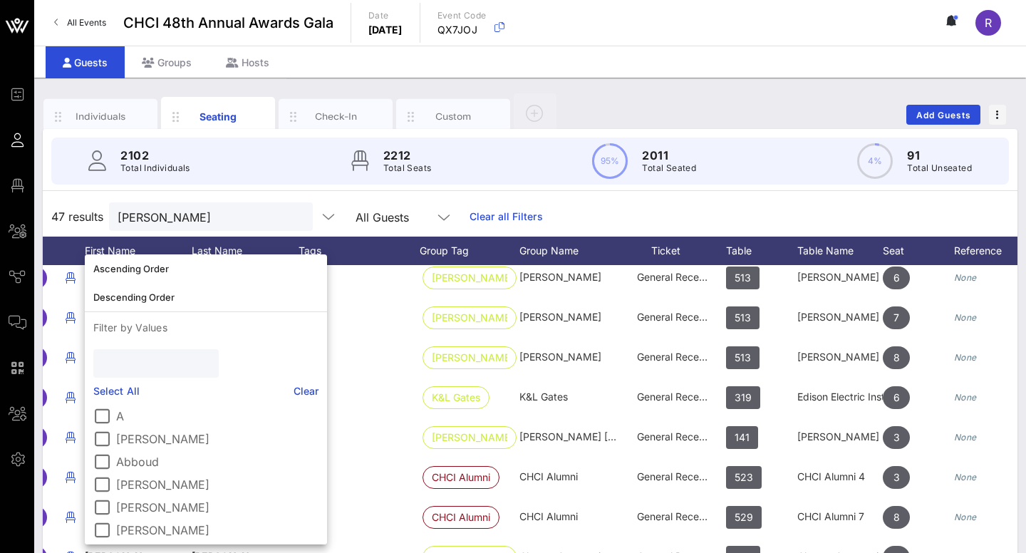
click at [128, 365] on input "text" at bounding box center [154, 363] width 105 height 19
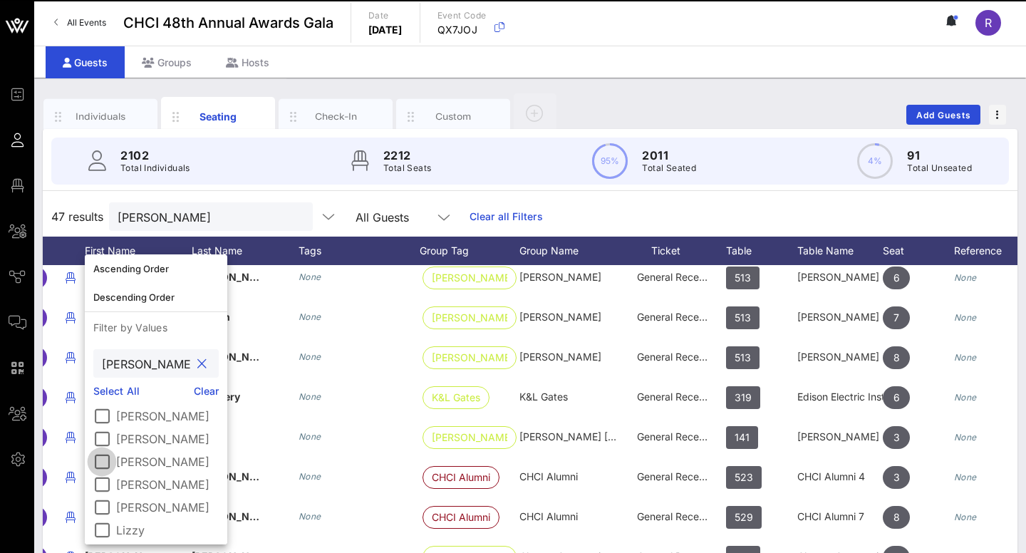
type input "liz"
click at [104, 457] on div at bounding box center [102, 462] width 24 height 24
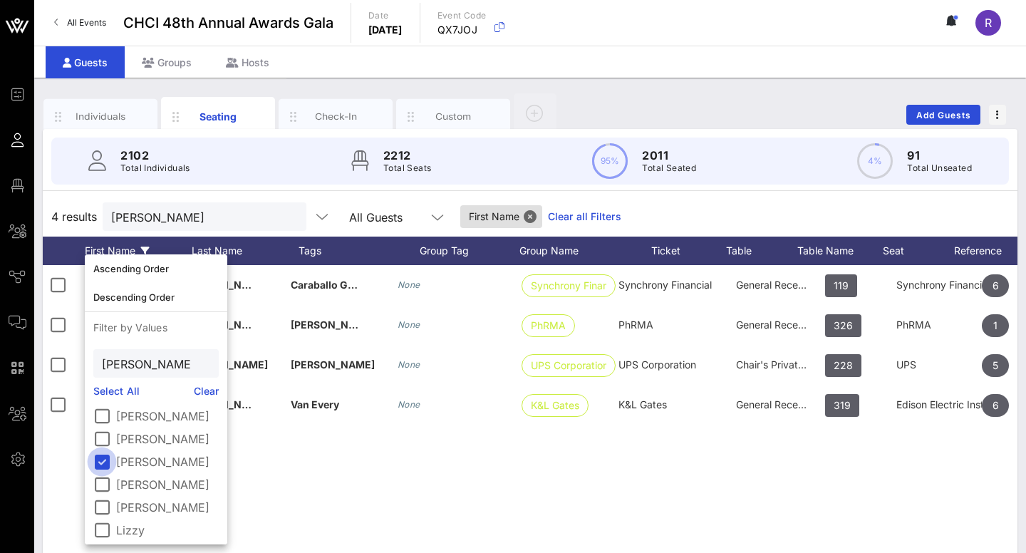
scroll to position [0, 0]
click at [385, 499] on div "L Liz Caraballo Golden None Synchrony Financi… Synchrony Financial General Rece…" at bounding box center [530, 478] width 975 height 427
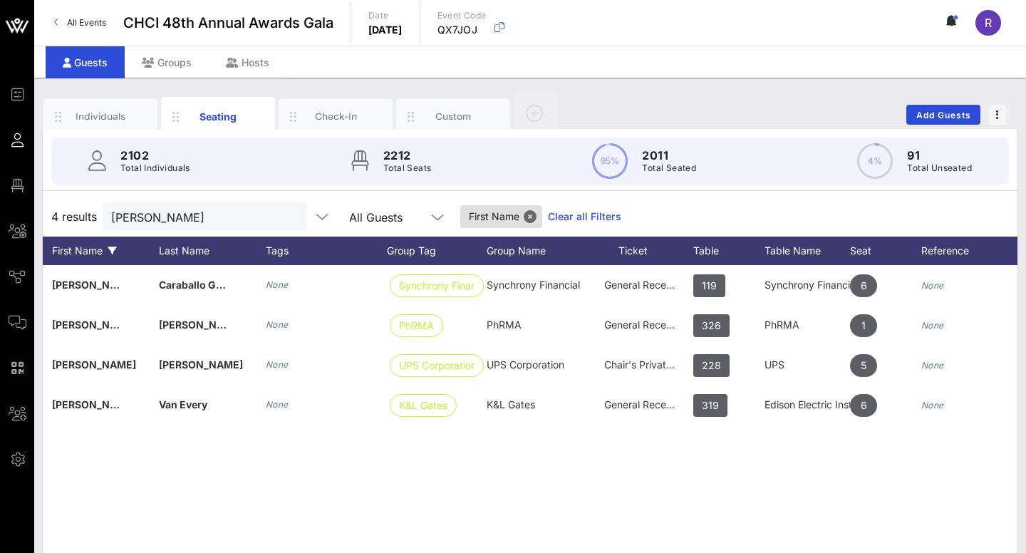
scroll to position [0, 157]
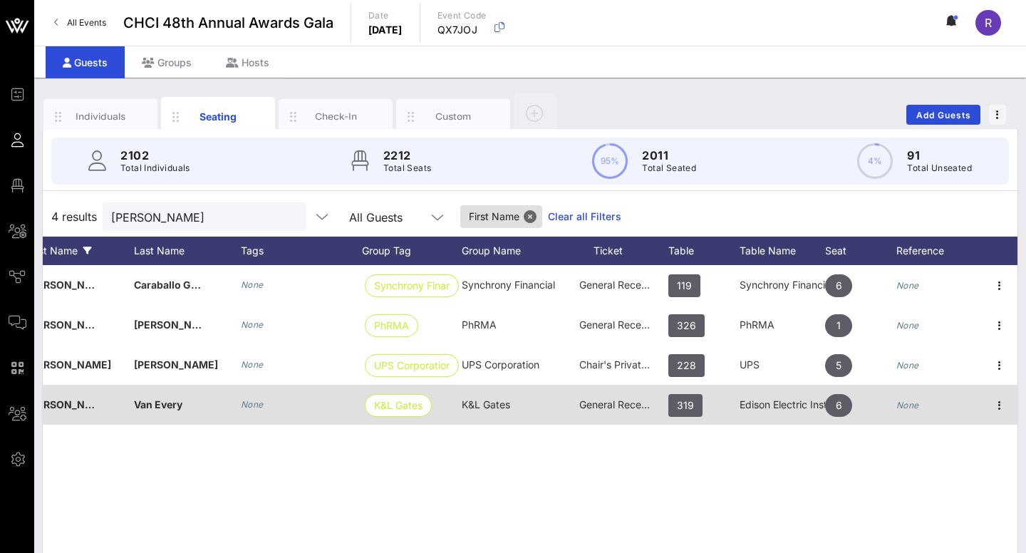
click at [611, 406] on span "General Reception" at bounding box center [621, 404] width 85 height 12
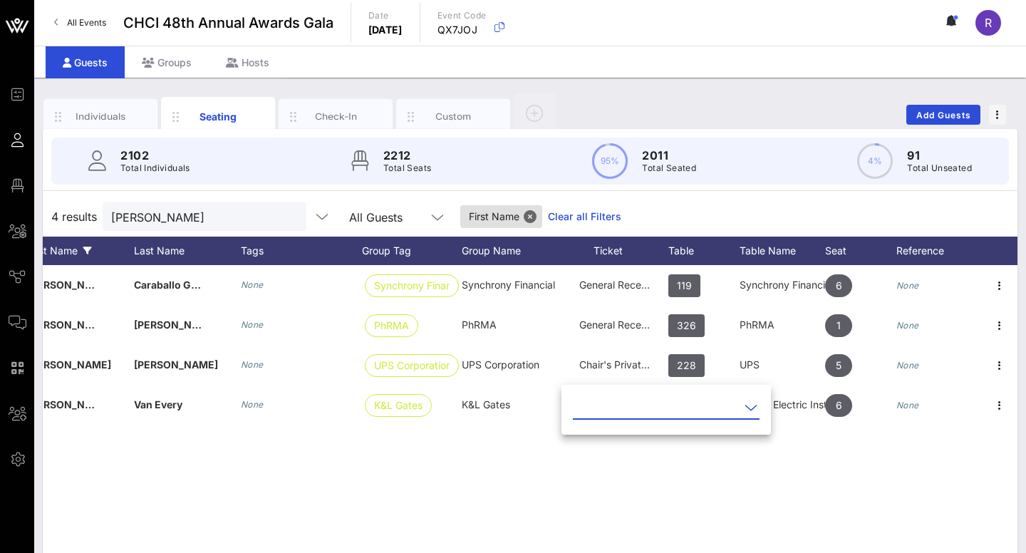
click at [758, 492] on div "L Liz Caraballo Golden None Synchrony Financi… Synchrony Financial General Rece…" at bounding box center [530, 478] width 975 height 427
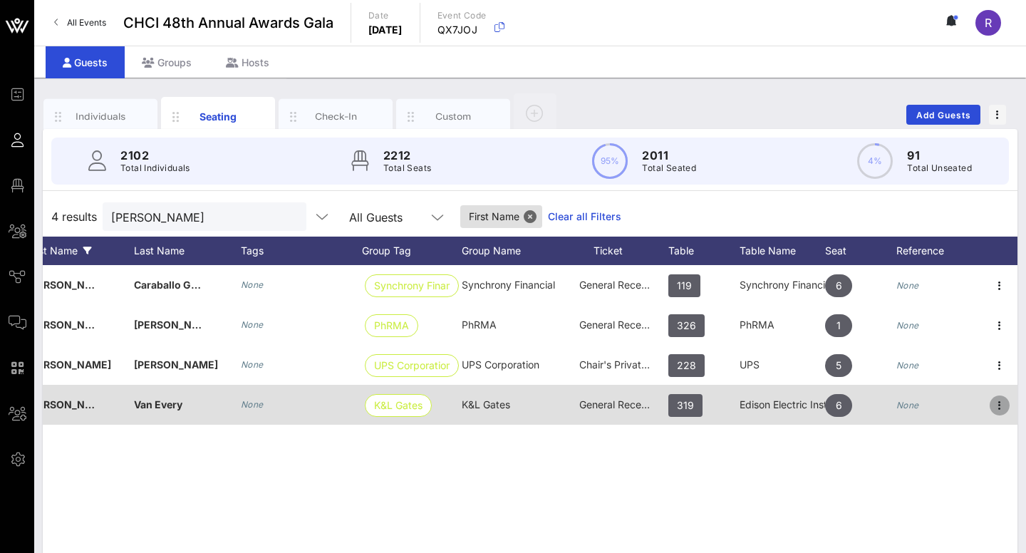
click at [998, 404] on icon "button" at bounding box center [999, 405] width 17 height 17
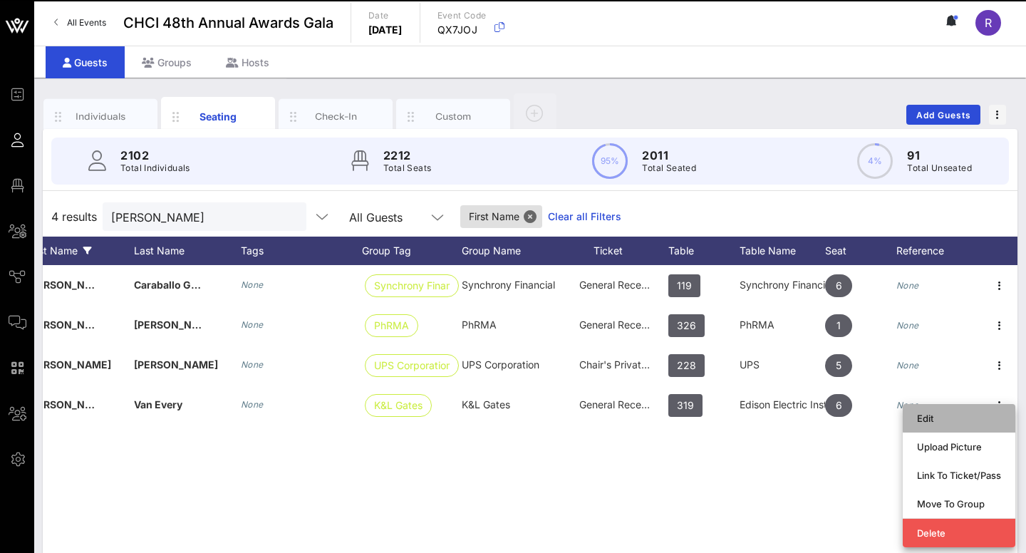
click at [940, 415] on div "Edit" at bounding box center [959, 417] width 84 height 11
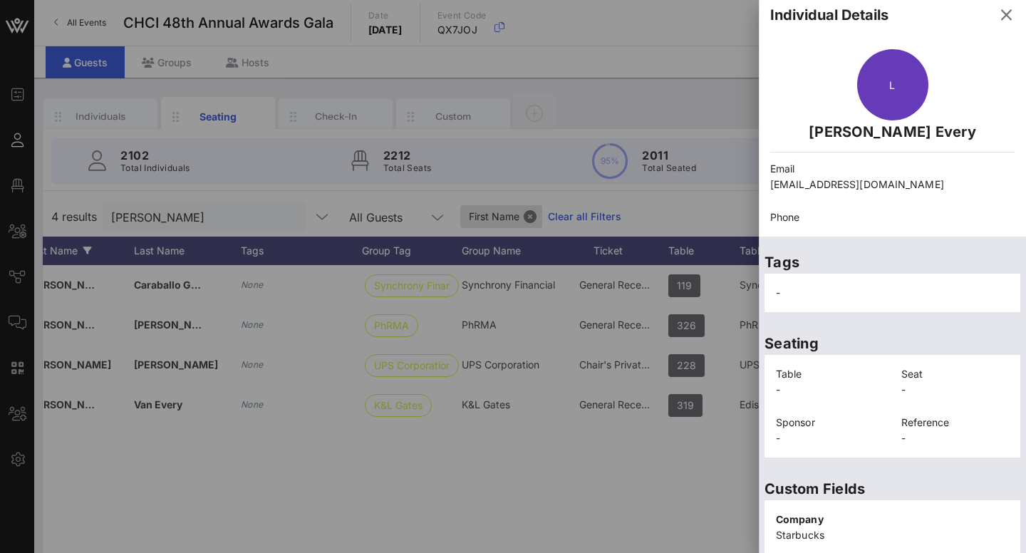
scroll to position [7, 0]
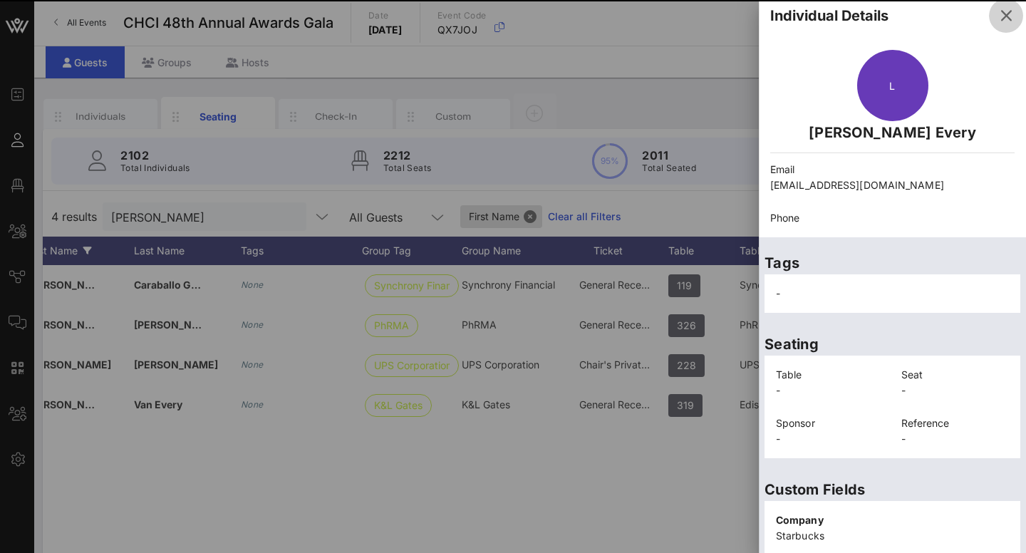
click at [1005, 16] on icon "button" at bounding box center [1005, 15] width 17 height 17
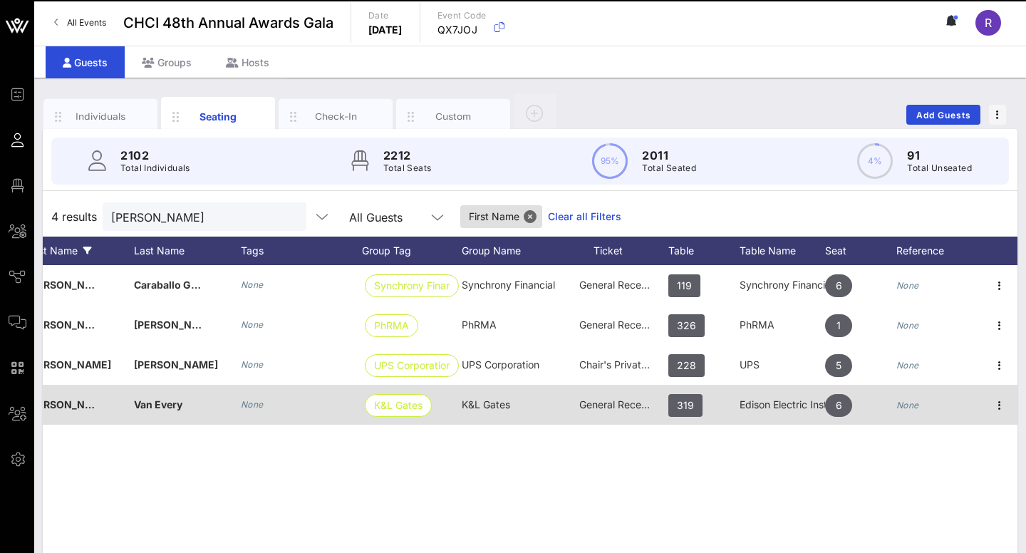
click at [607, 405] on span "General Reception" at bounding box center [621, 404] width 85 height 12
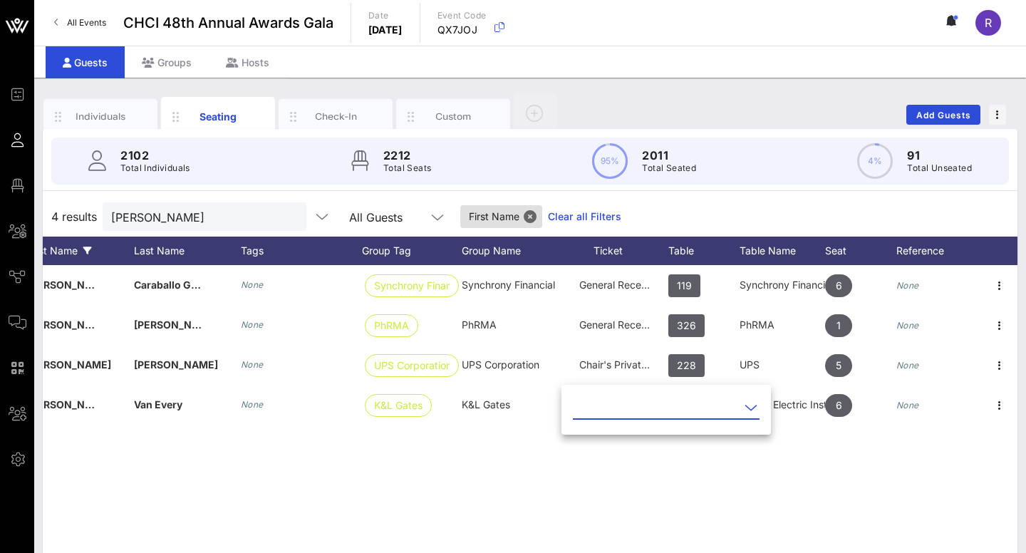
click at [753, 404] on icon at bounding box center [750, 407] width 13 height 17
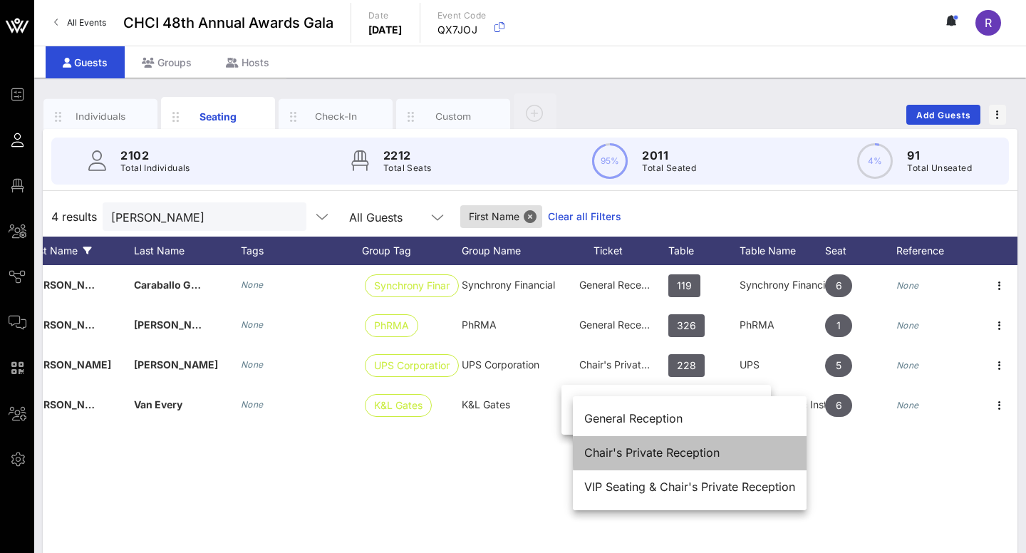
click at [653, 449] on div "Chair's Private Reception" at bounding box center [689, 453] width 211 height 14
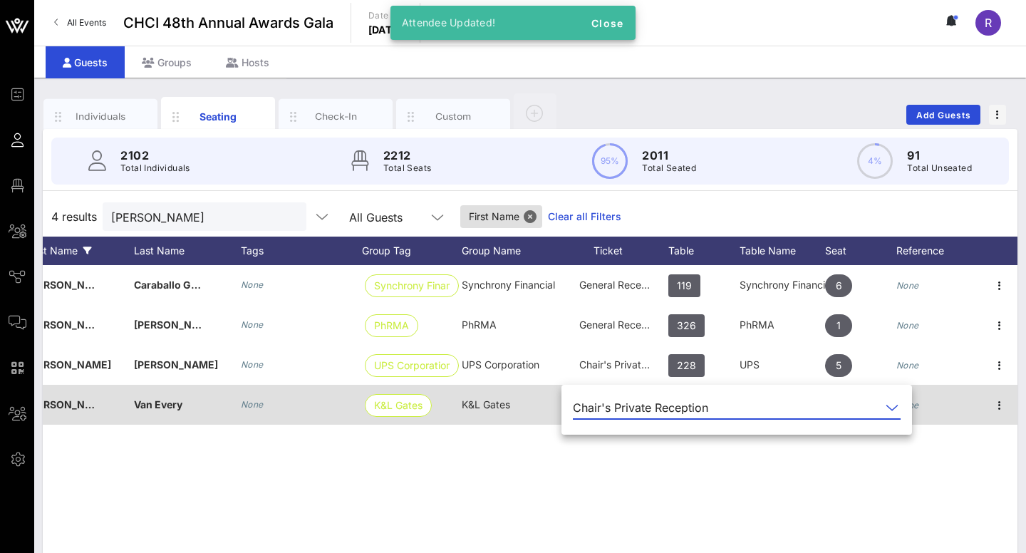
click at [453, 412] on div "K&L Gates" at bounding box center [412, 405] width 100 height 40
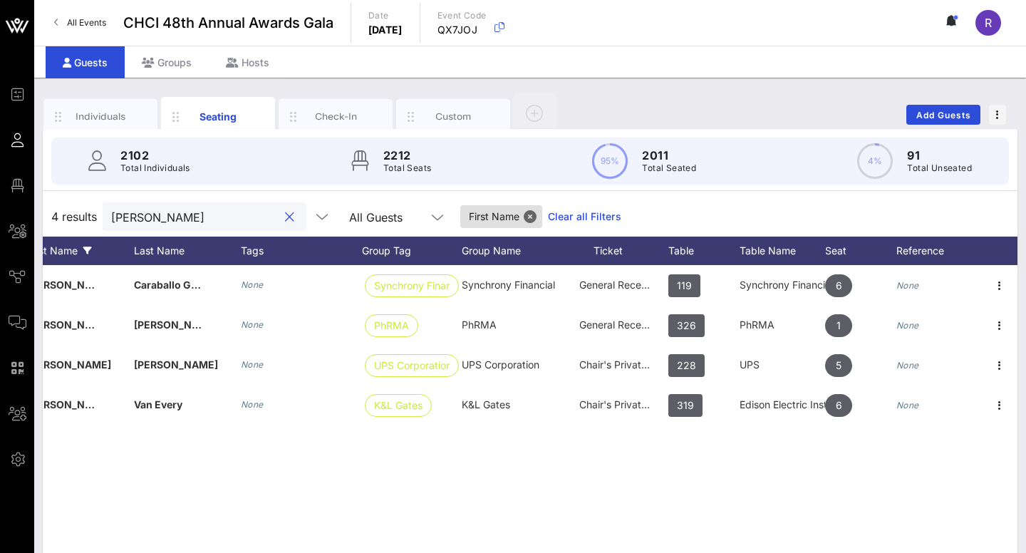
click at [226, 225] on input "liz" at bounding box center [194, 216] width 167 height 19
drag, startPoint x: 226, startPoint y: 225, endPoint x: 90, endPoint y: 214, distance: 135.8
click at [90, 214] on div "4 results liz All Guests First Name Clear all Filters" at bounding box center [530, 217] width 975 height 40
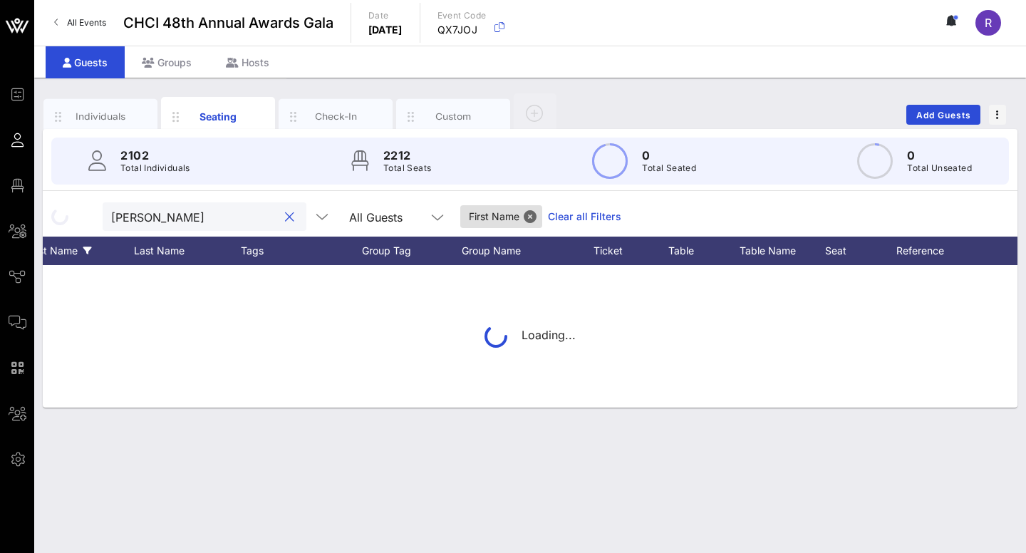
type input "Andrea"
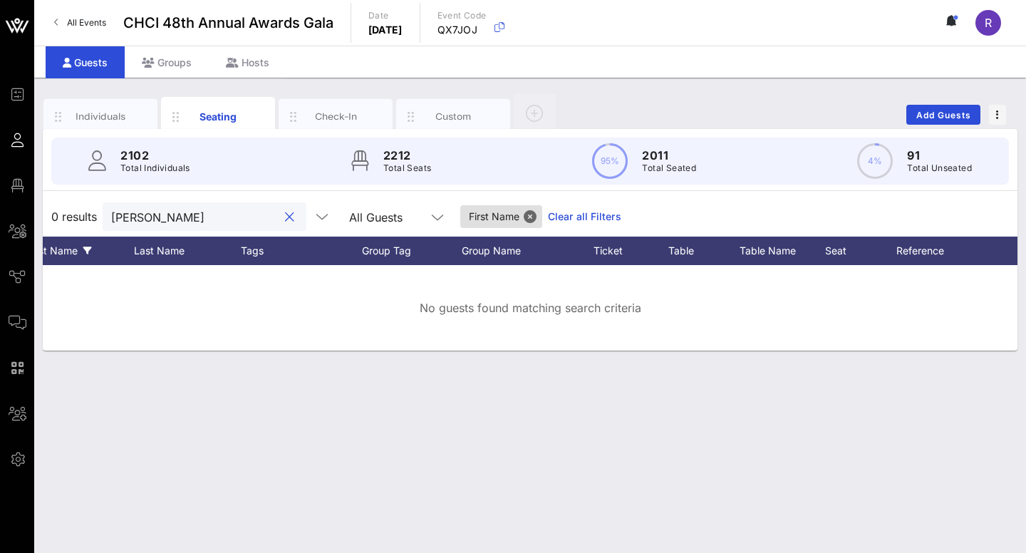
click at [292, 214] on button "clear icon" at bounding box center [289, 217] width 9 height 14
drag, startPoint x: 218, startPoint y: 223, endPoint x: 536, endPoint y: 214, distance: 318.6
click at [536, 214] on button "Close" at bounding box center [530, 216] width 13 height 13
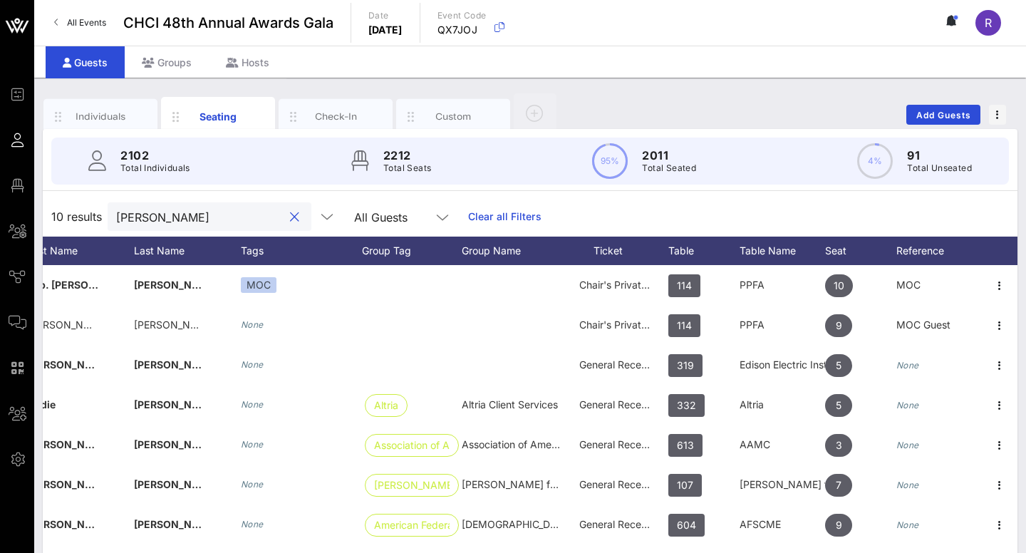
click at [249, 217] on input "Andrea" at bounding box center [199, 216] width 167 height 19
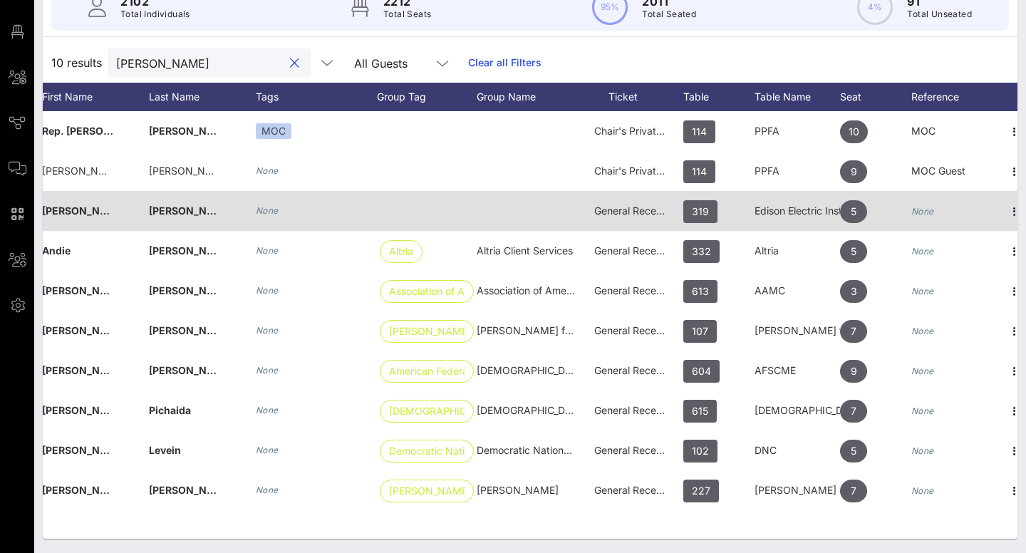
scroll to position [0, 141]
click at [1013, 207] on icon "button" at bounding box center [1015, 211] width 17 height 17
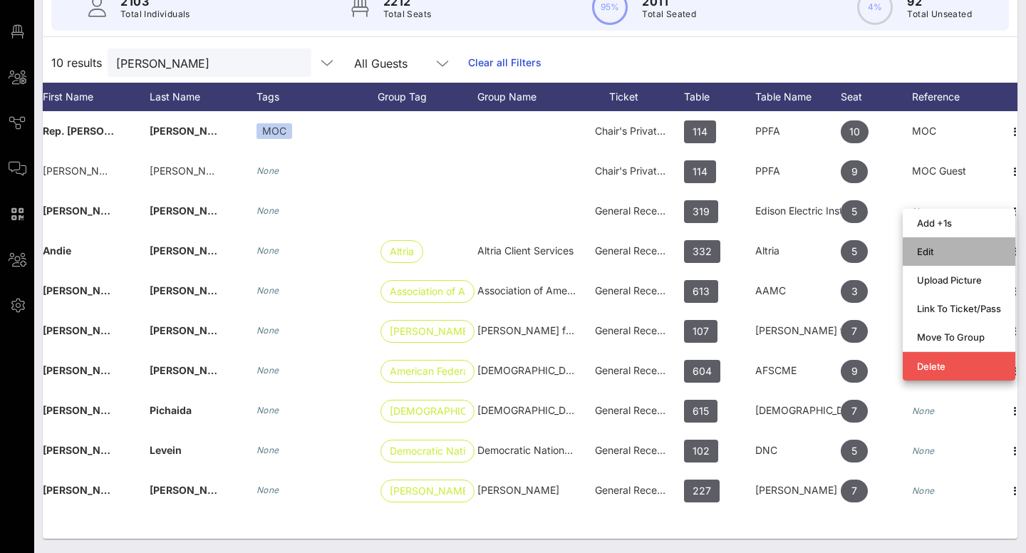
click at [935, 247] on div "Edit" at bounding box center [959, 251] width 84 height 11
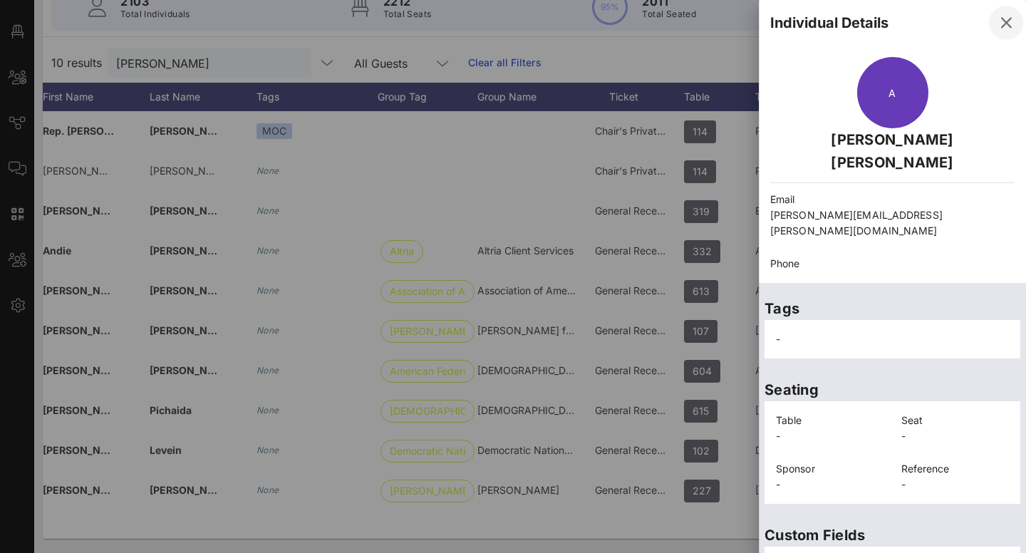
scroll to position [0, 0]
click at [1003, 25] on icon "button" at bounding box center [1005, 22] width 17 height 17
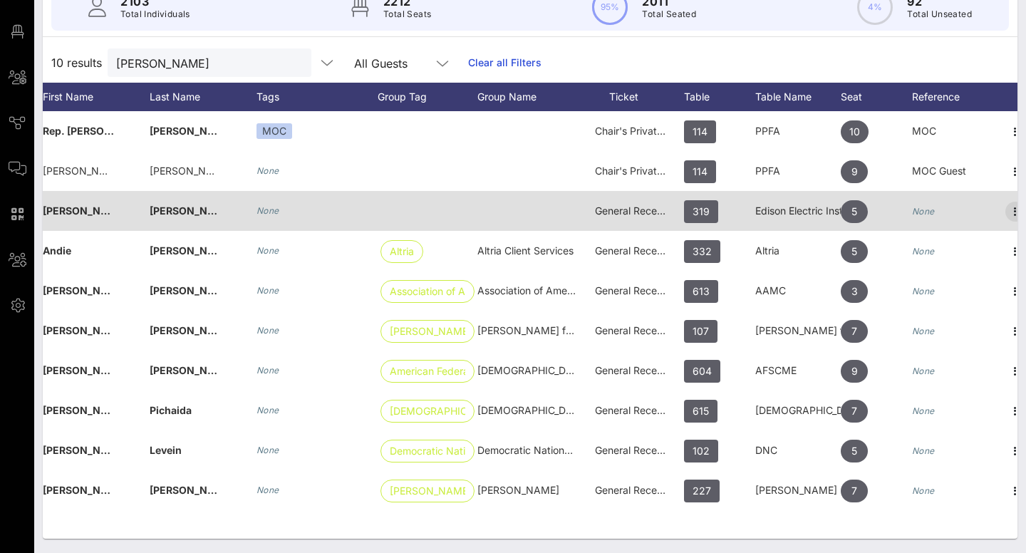
click at [1012, 209] on icon "button" at bounding box center [1015, 211] width 17 height 17
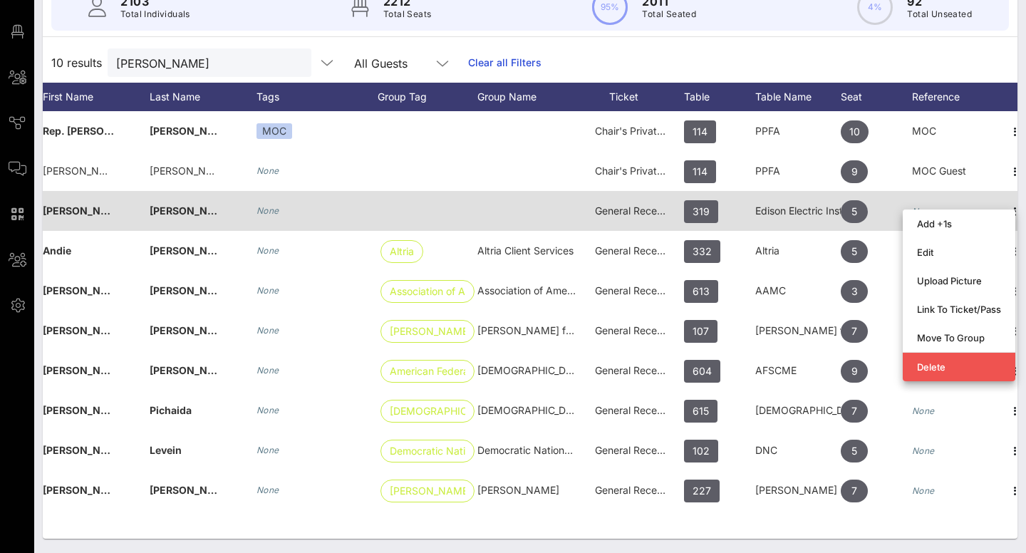
click at [625, 212] on span "General Reception" at bounding box center [637, 210] width 85 height 12
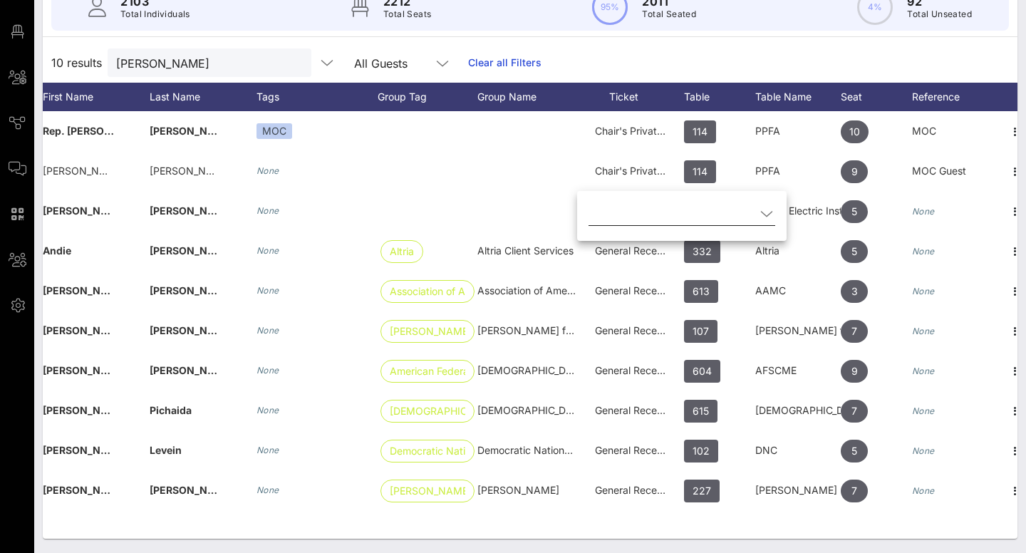
click at [765, 212] on icon at bounding box center [766, 213] width 13 height 17
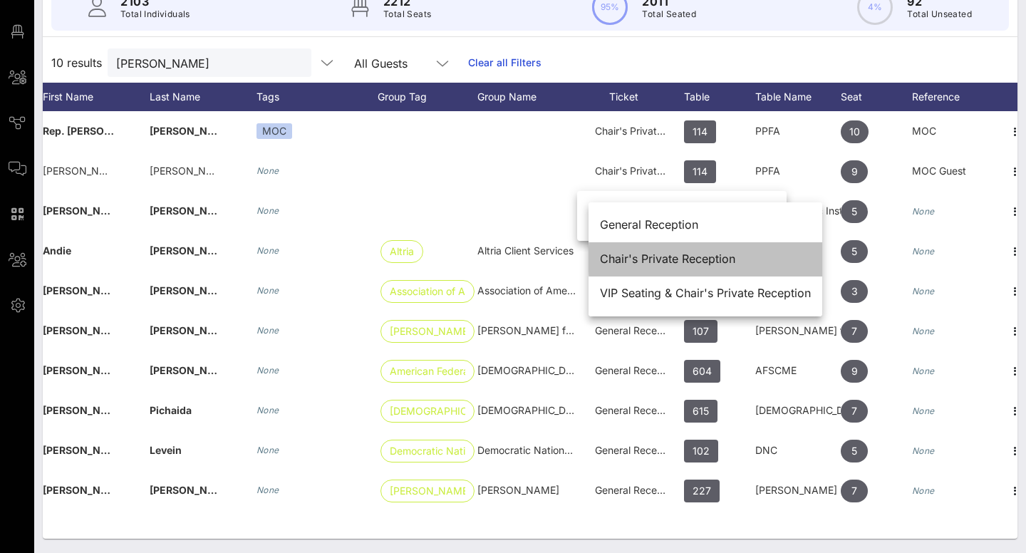
click at [670, 256] on div "Chair's Private Reception" at bounding box center [705, 259] width 211 height 14
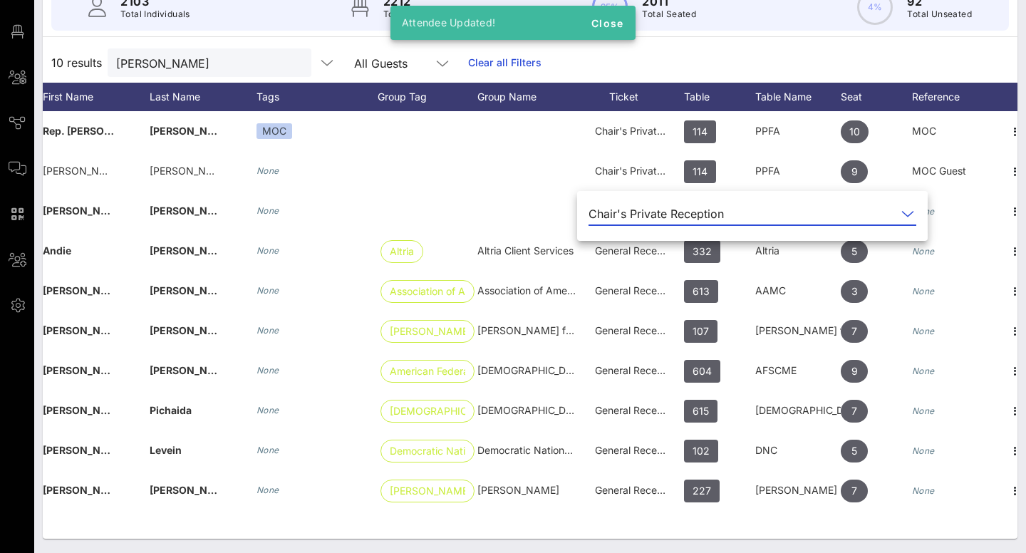
click at [677, 213] on div "Chair's Private Reception" at bounding box center [655, 213] width 135 height 13
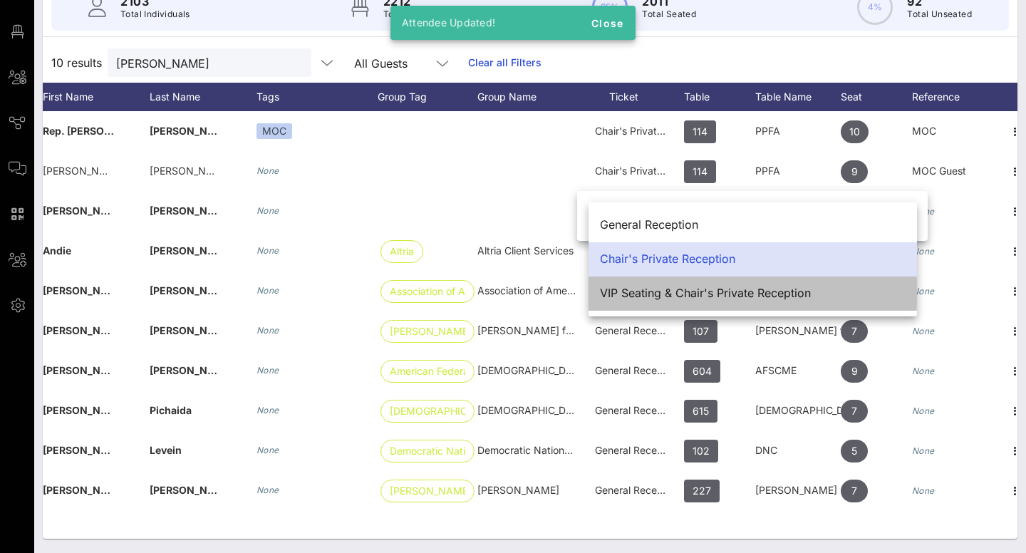
click at [631, 289] on div "VIP Seating & Chair's Private Reception" at bounding box center [753, 293] width 306 height 14
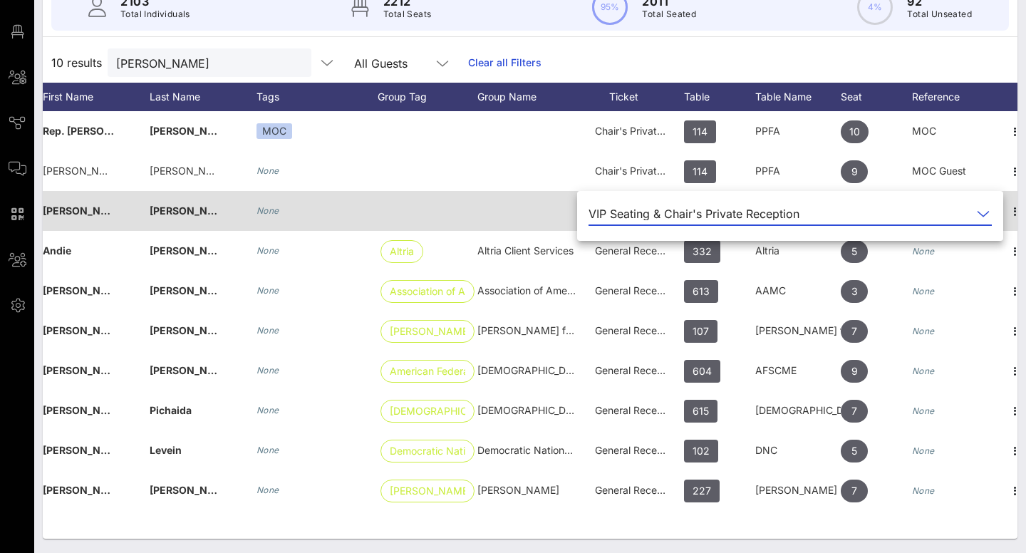
click at [450, 216] on div at bounding box center [428, 211] width 100 height 40
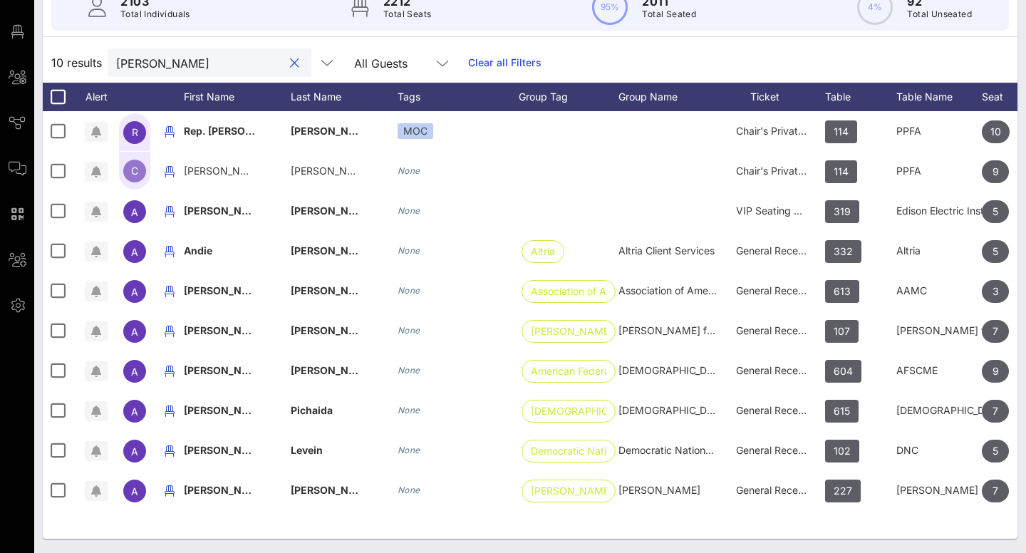
drag, startPoint x: 223, startPoint y: 66, endPoint x: 109, endPoint y: 49, distance: 115.3
click at [109, 49] on div "Andrea" at bounding box center [210, 62] width 204 height 28
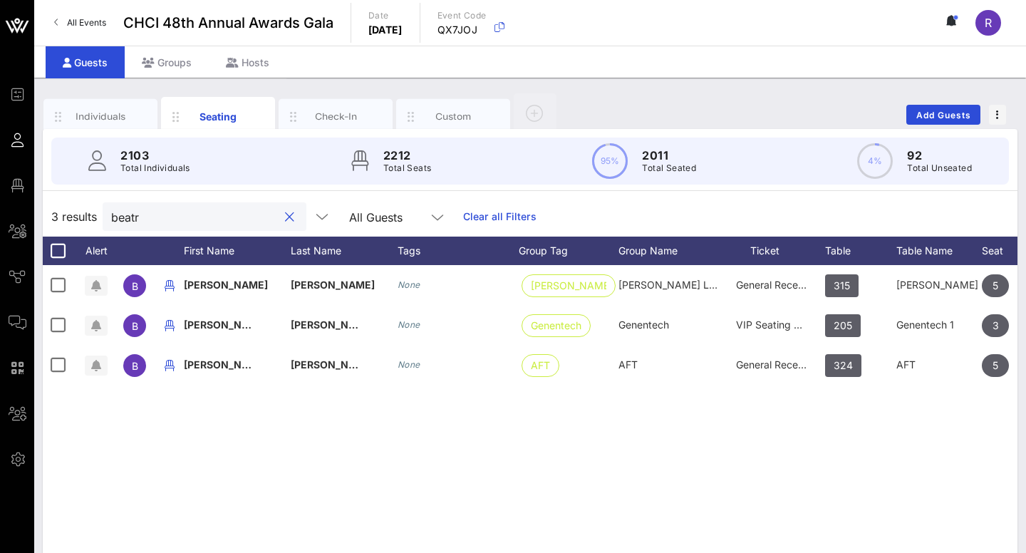
type input "beat"
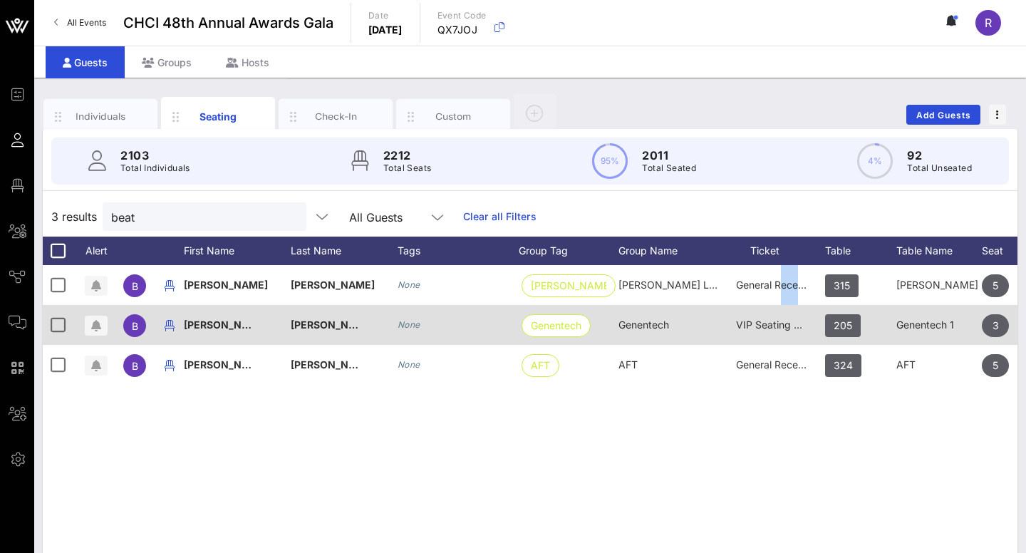
click at [761, 287] on span "General Reception" at bounding box center [778, 285] width 85 height 12
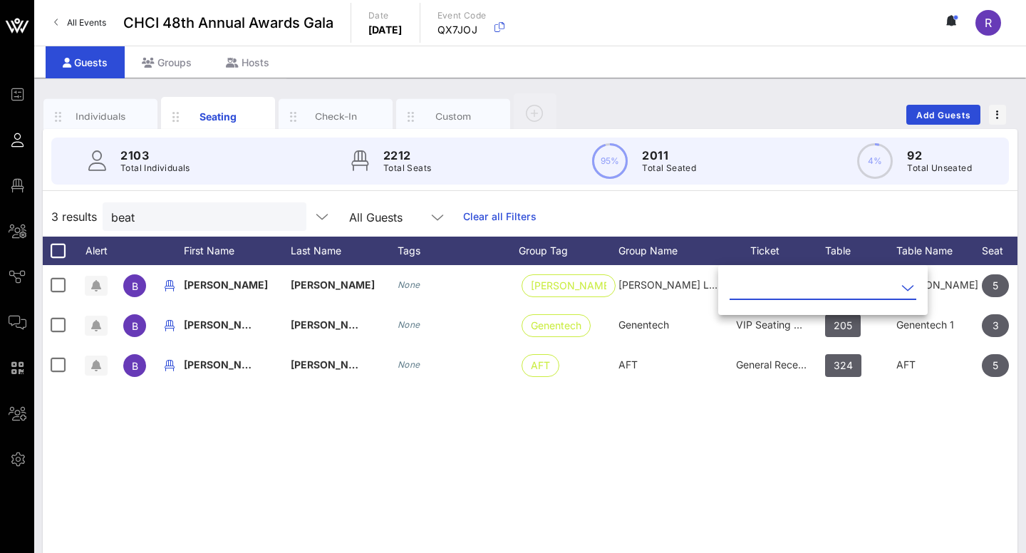
click at [918, 285] on div at bounding box center [822, 291] width 209 height 47
click at [905, 285] on icon at bounding box center [907, 287] width 13 height 17
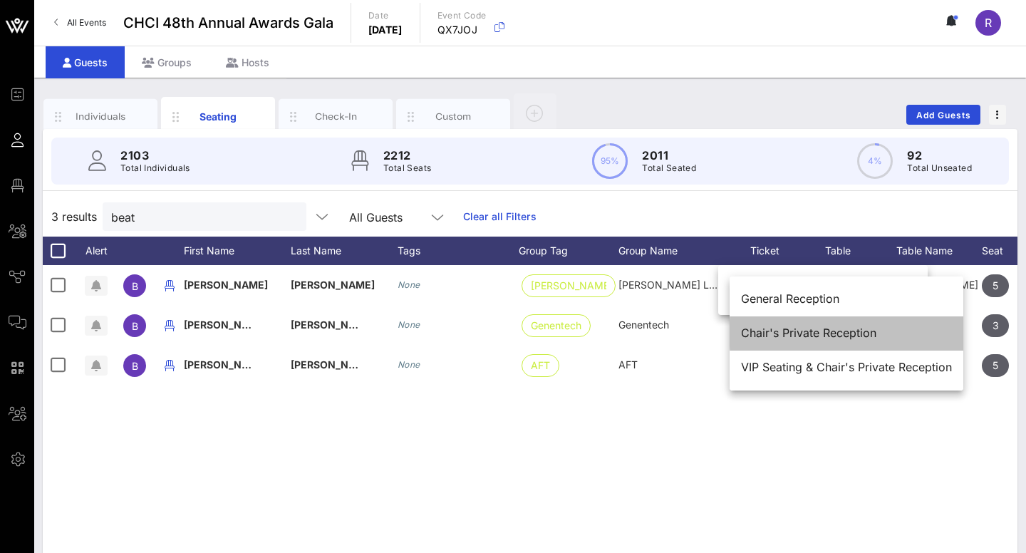
click at [802, 341] on div "Chair's Private Reception" at bounding box center [846, 333] width 211 height 31
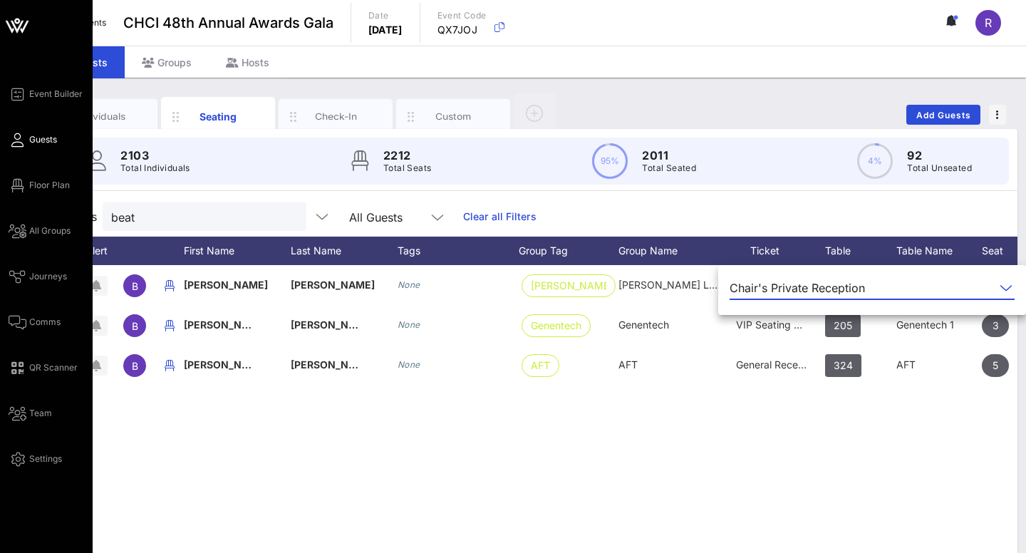
click at [33, 139] on span "Guests" at bounding box center [43, 139] width 28 height 13
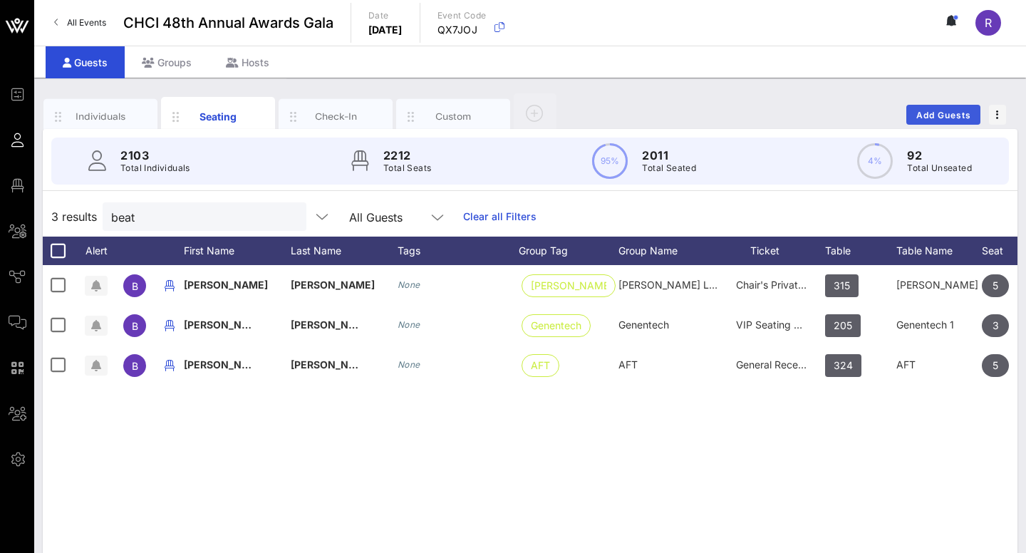
click at [956, 120] on span "Add Guests" at bounding box center [943, 115] width 56 height 11
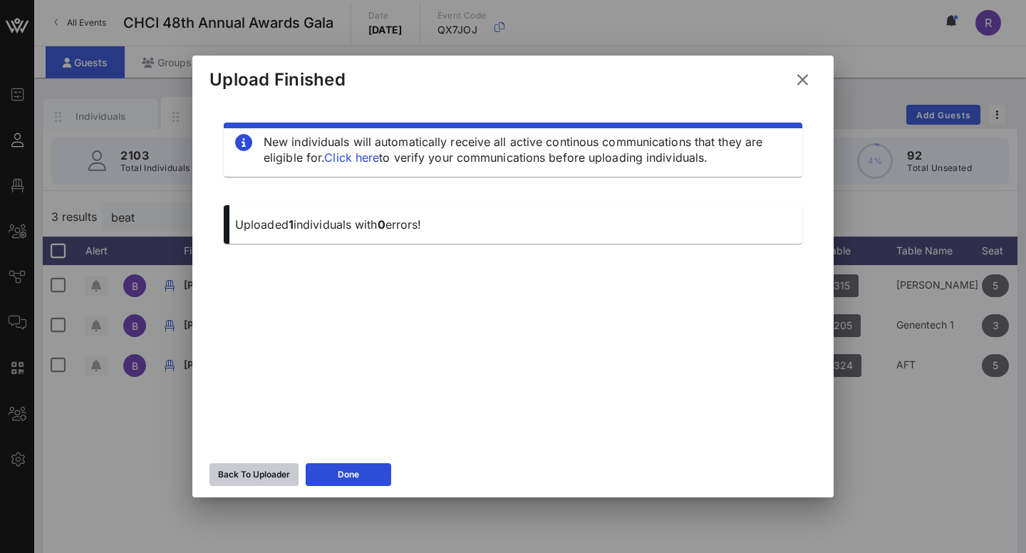
click at [261, 469] on div "Back To Uploader" at bounding box center [254, 474] width 72 height 14
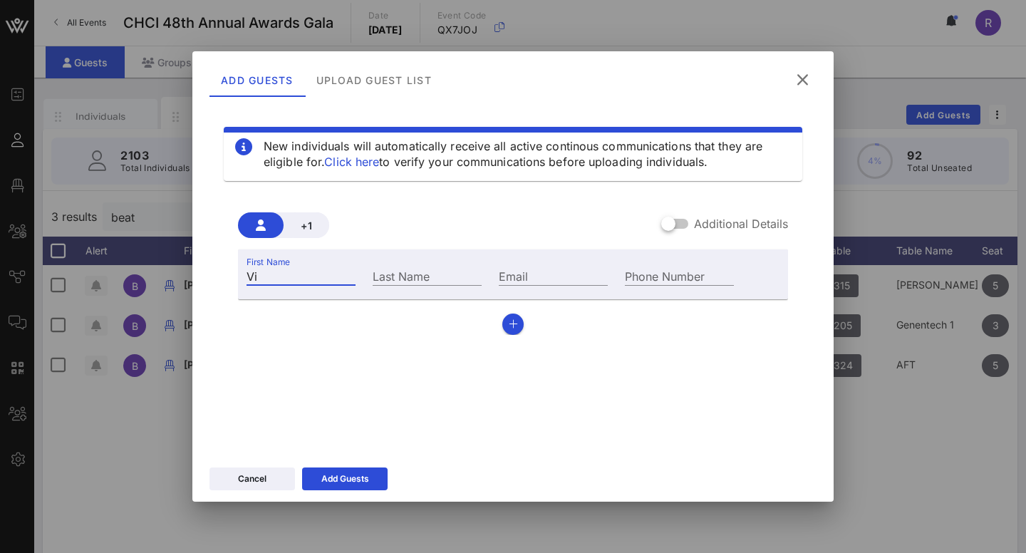
type input "V"
type input "Ivan"
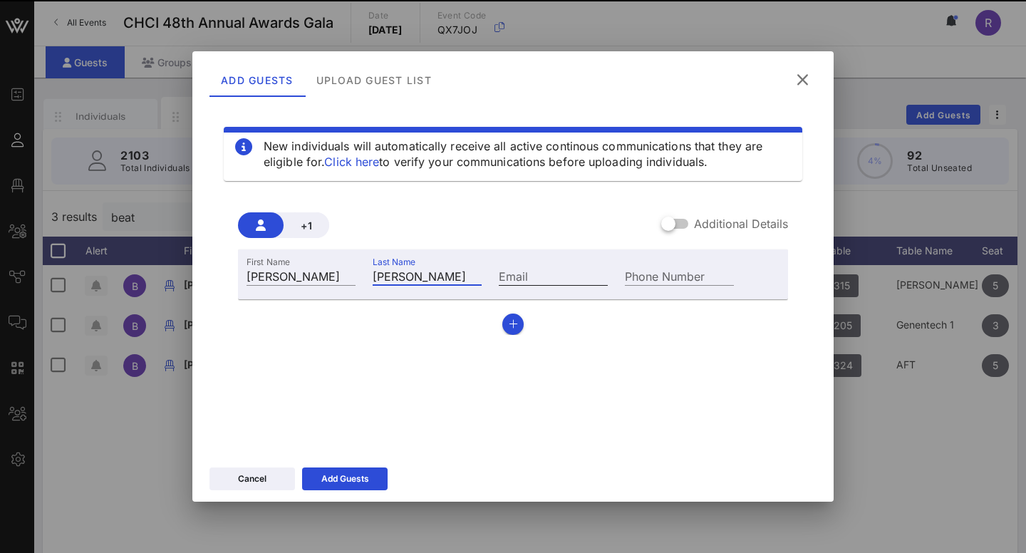
type input "Baez"
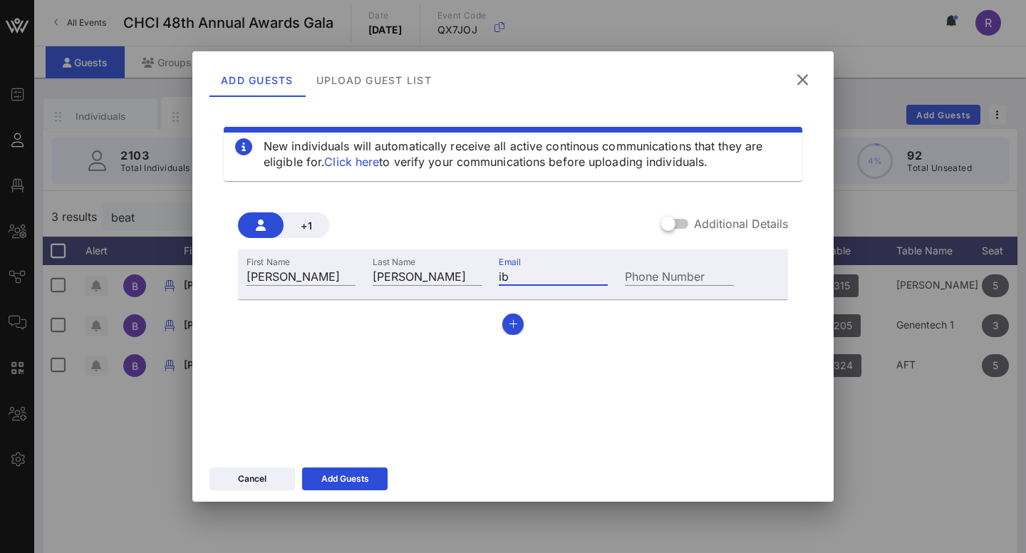
type input "i"
type input "ibaez@genera-pr.com"
type input "+17879301474"
click at [346, 474] on icon at bounding box center [344, 478] width 12 height 11
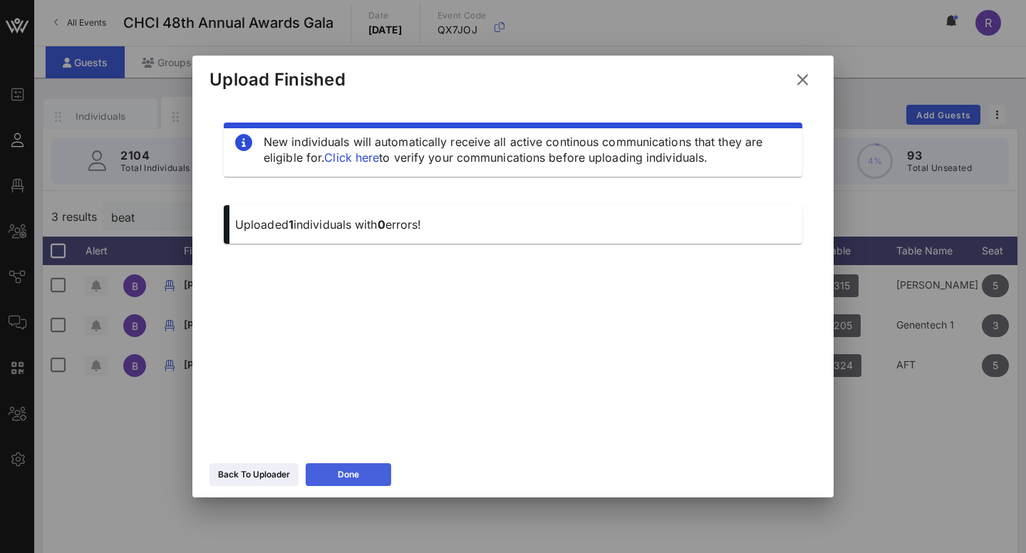
click at [332, 473] on button "Done" at bounding box center [348, 474] width 85 height 23
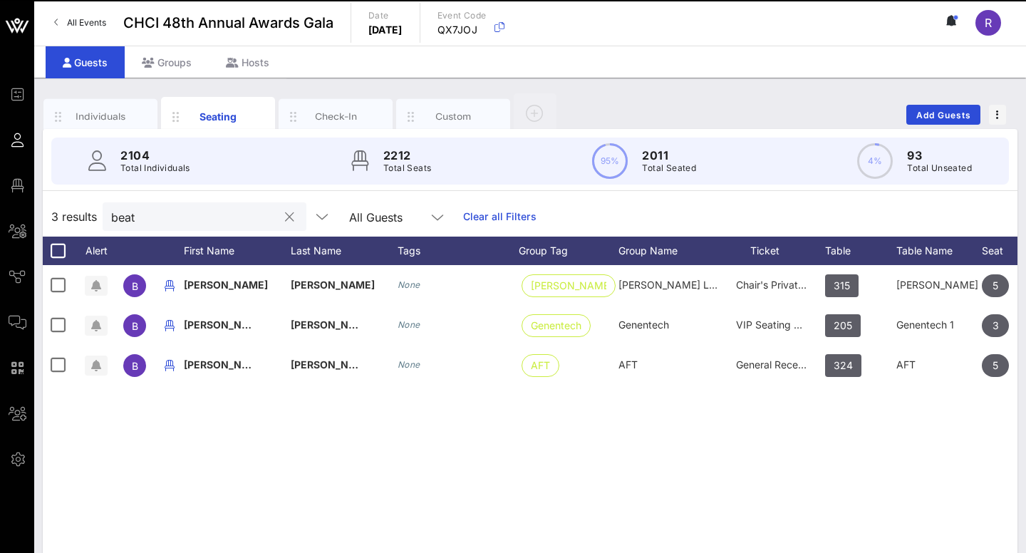
click at [156, 218] on input "beat" at bounding box center [194, 216] width 167 height 19
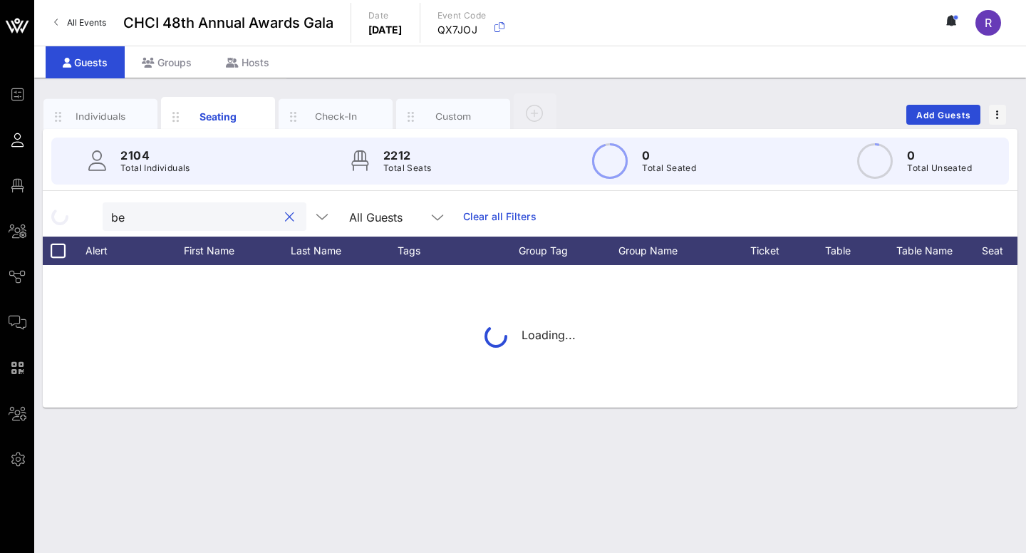
type input "b"
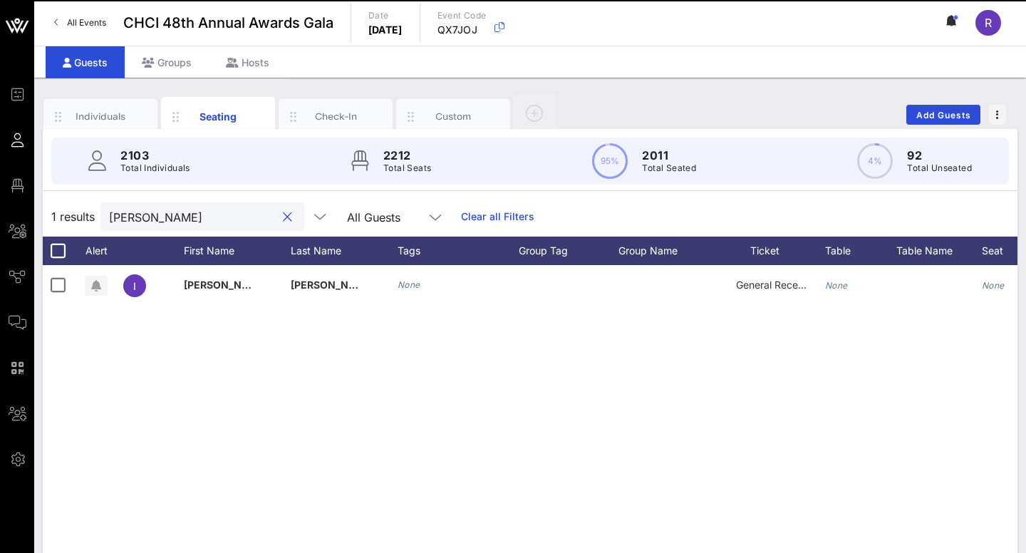
type input "Baez"
drag, startPoint x: 156, startPoint y: 218, endPoint x: 284, endPoint y: 214, distance: 128.3
click at [284, 214] on div at bounding box center [287, 217] width 17 height 17
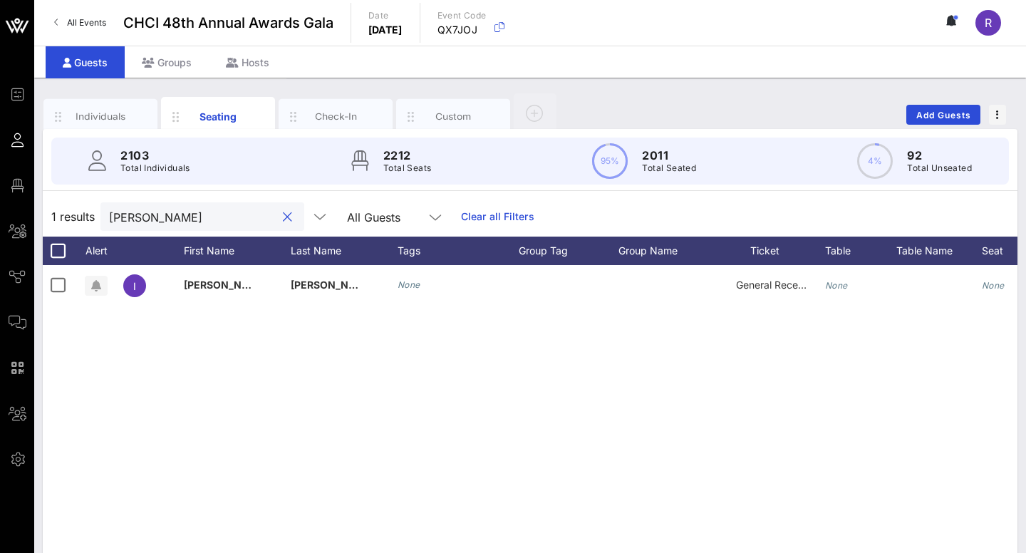
click at [291, 216] on button "clear icon" at bounding box center [287, 217] width 9 height 14
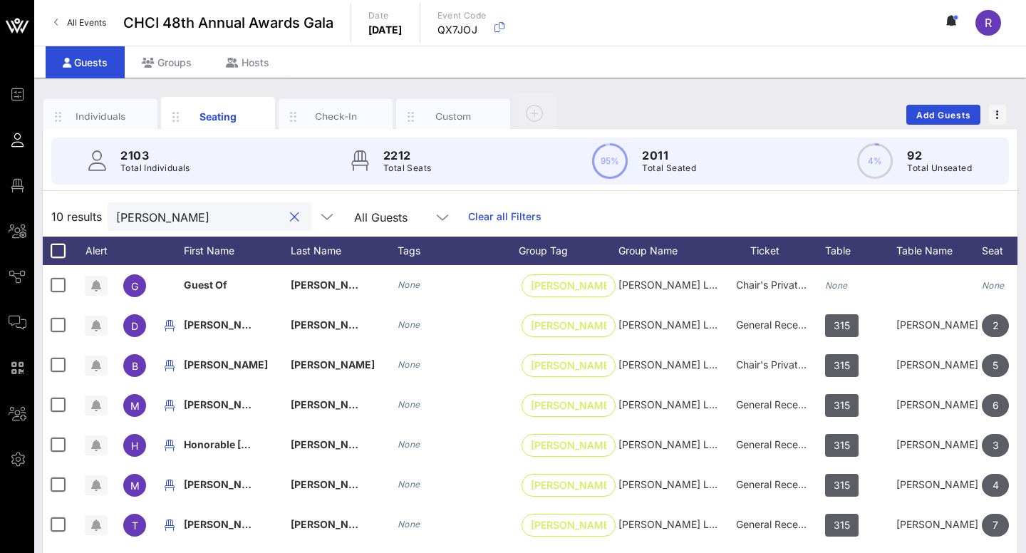
drag, startPoint x: 222, startPoint y: 210, endPoint x: 46, endPoint y: 207, distance: 176.0
click at [46, 207] on div "10 results olivarez All Guests Clear all Filters" at bounding box center [530, 217] width 975 height 40
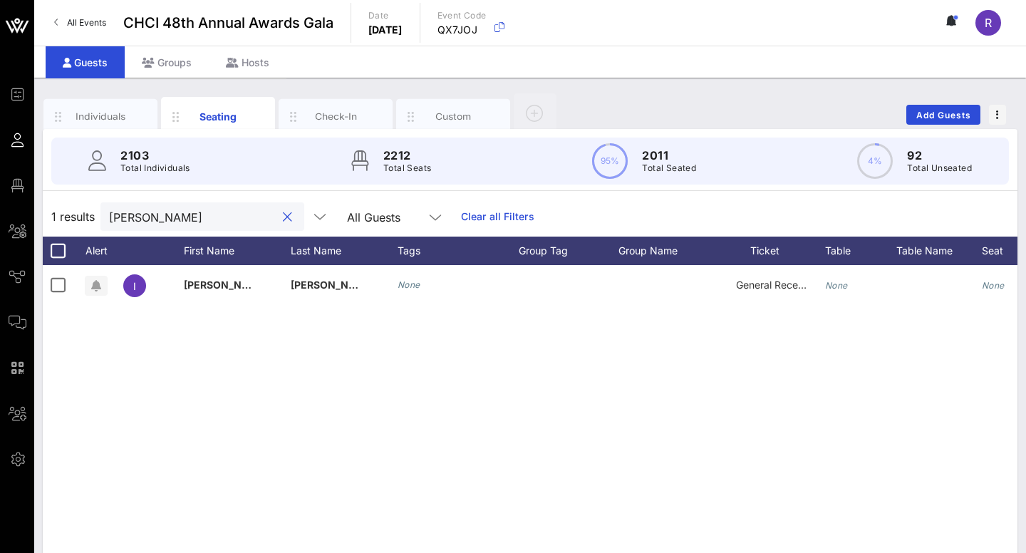
type input "Baez"
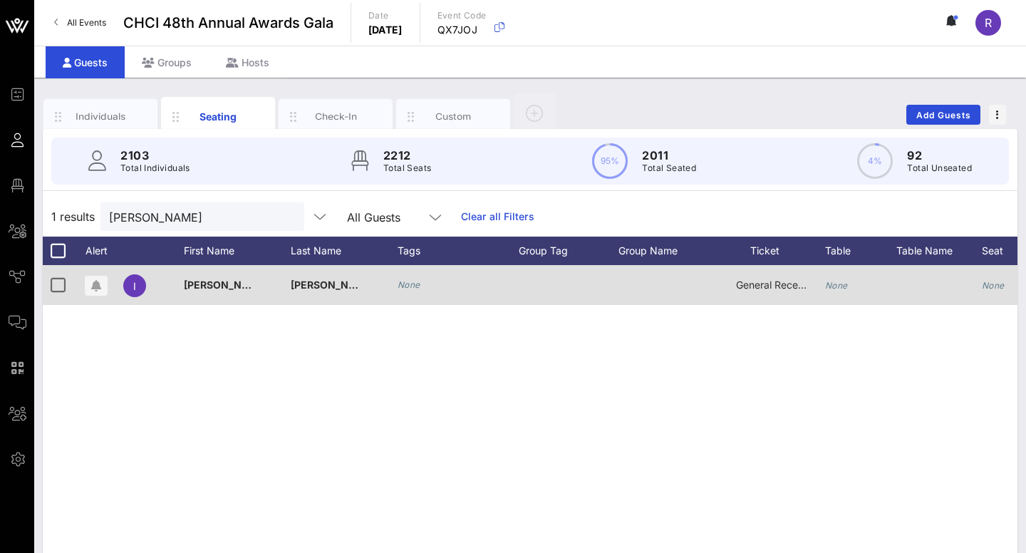
click at [835, 282] on icon "None" at bounding box center [836, 285] width 23 height 11
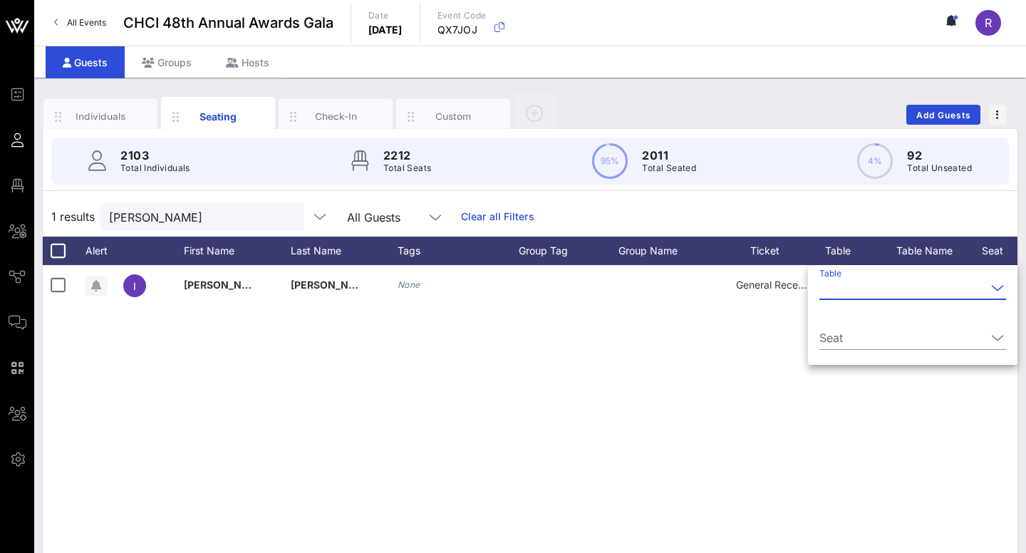
click at [893, 297] on input "Table" at bounding box center [902, 287] width 167 height 23
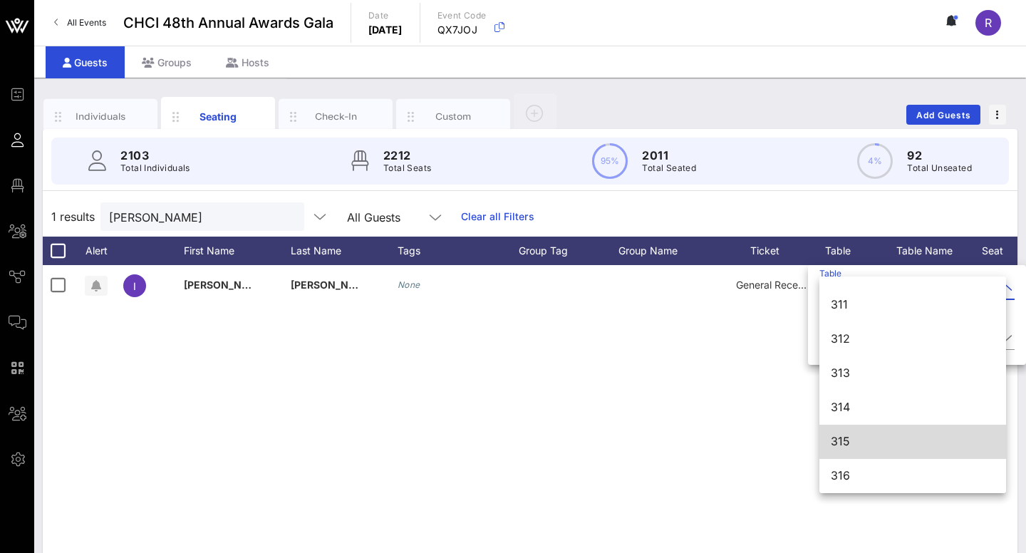
scroll to position [3106, 0]
click at [845, 438] on div "315" at bounding box center [913, 442] width 164 height 14
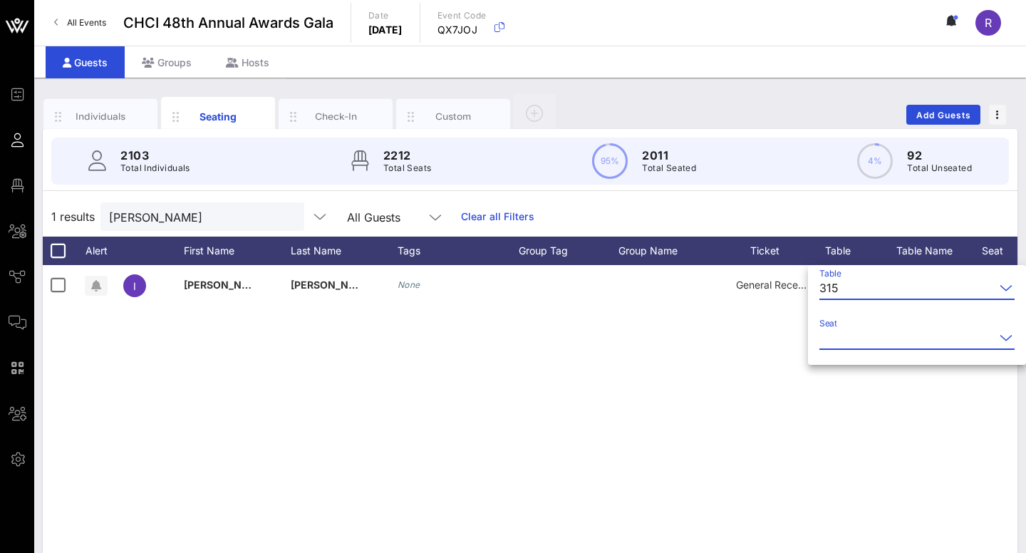
click at [838, 338] on input "Seat" at bounding box center [906, 337] width 175 height 23
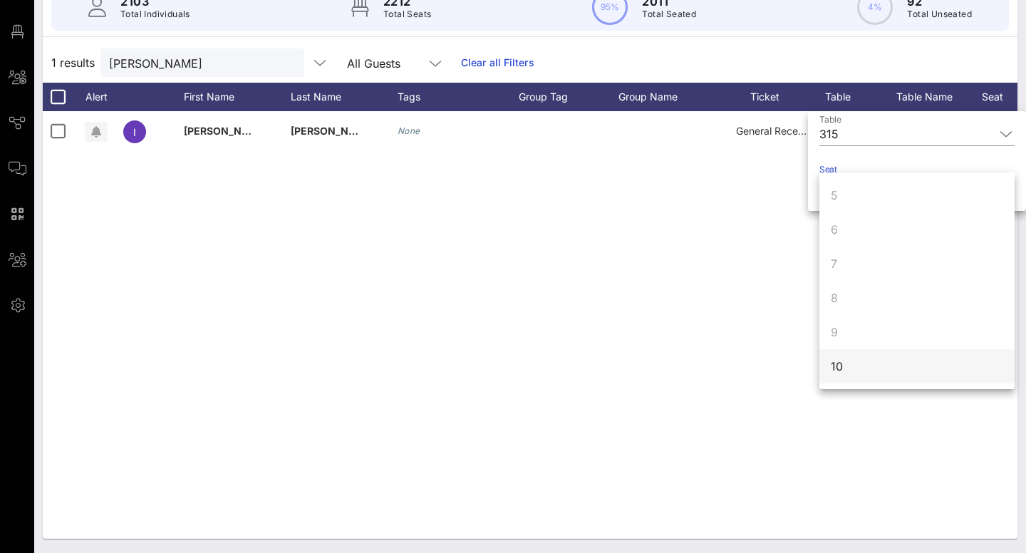
scroll to position [154, 0]
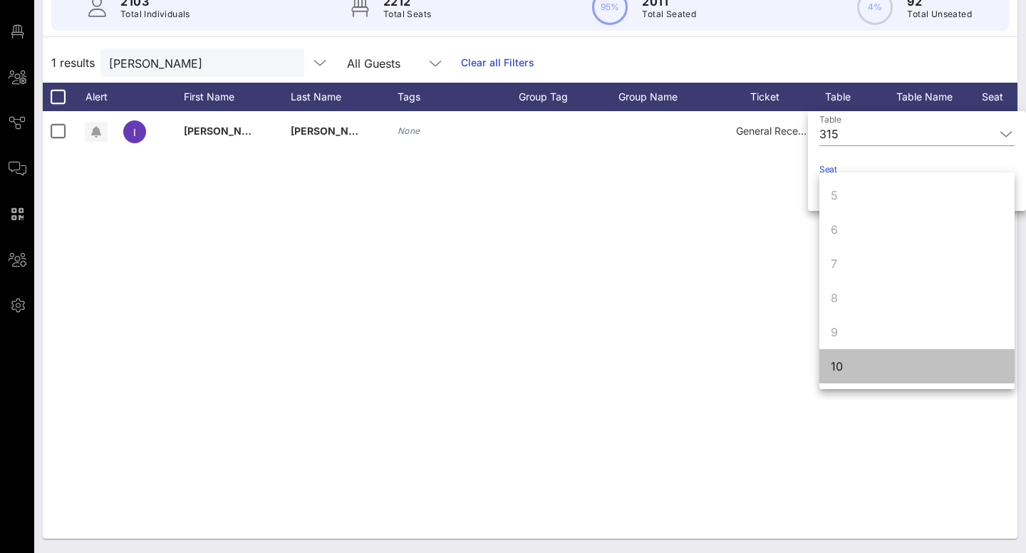
click at [849, 373] on div "10" at bounding box center [916, 366] width 195 height 34
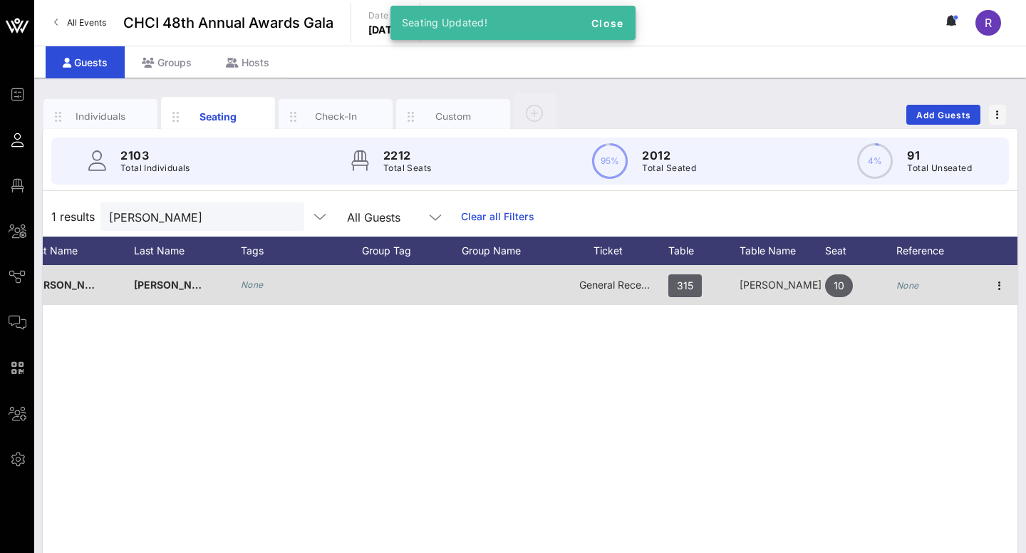
scroll to position [0, 157]
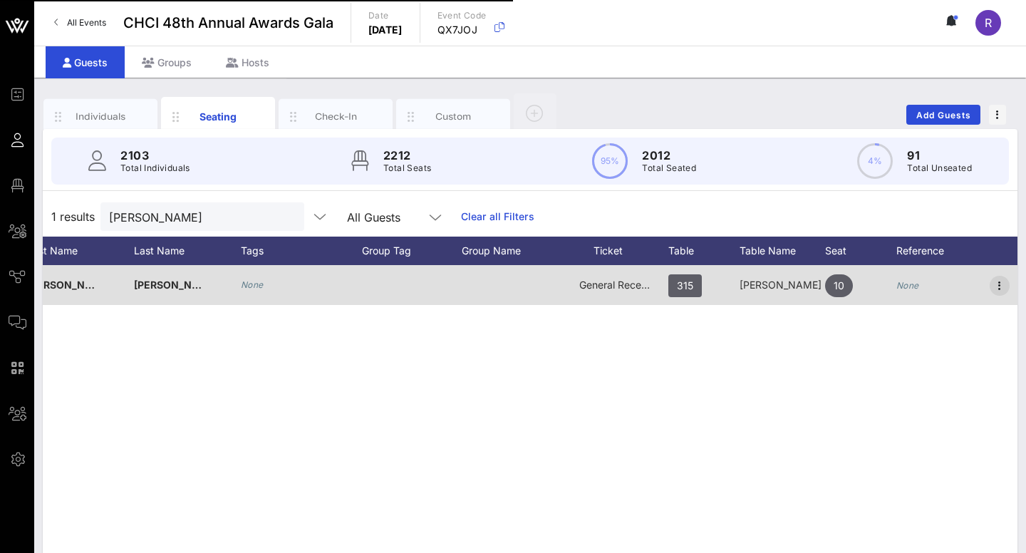
click at [1002, 284] on icon "button" at bounding box center [999, 285] width 17 height 17
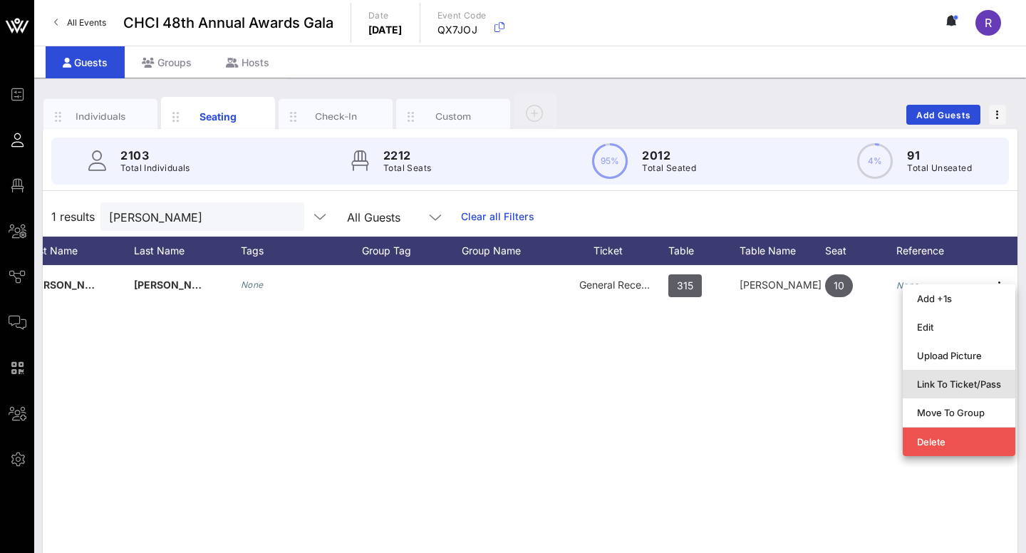
click at [982, 387] on div "Link To Ticket/Pass" at bounding box center [959, 383] width 84 height 11
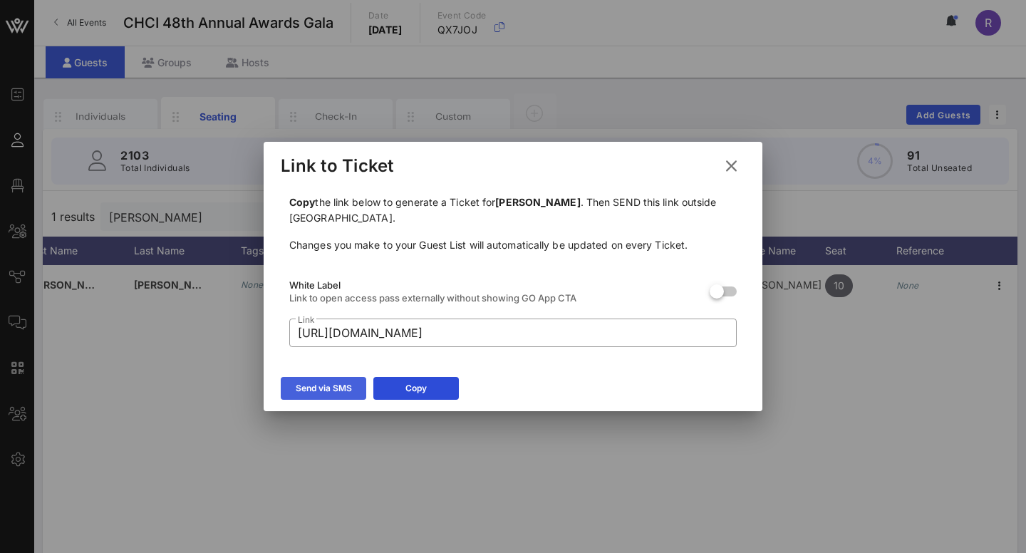
click at [316, 390] on div "Send via SMS" at bounding box center [324, 388] width 56 height 14
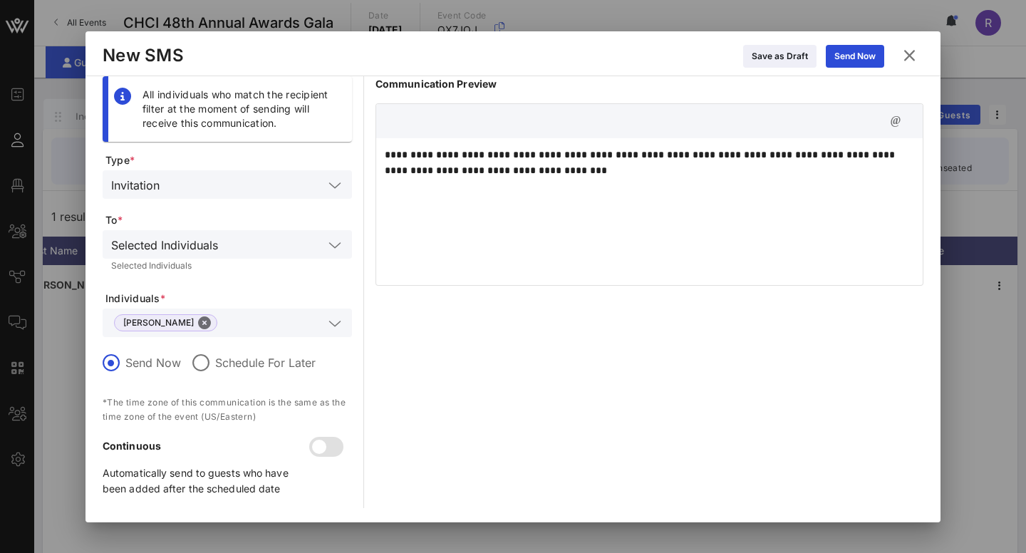
click at [333, 251] on icon at bounding box center [334, 245] width 13 height 17
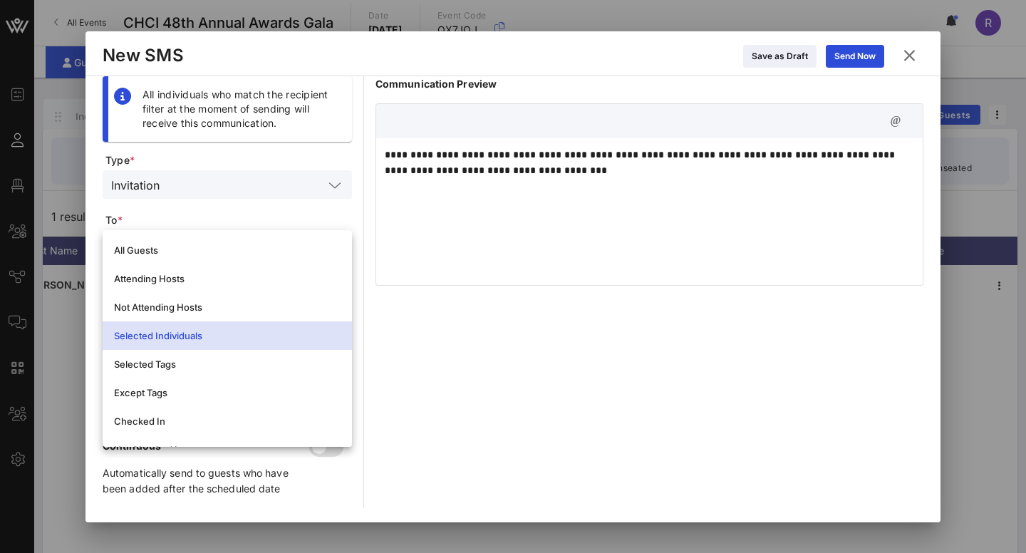
click at [428, 335] on div "**********" at bounding box center [649, 292] width 548 height 432
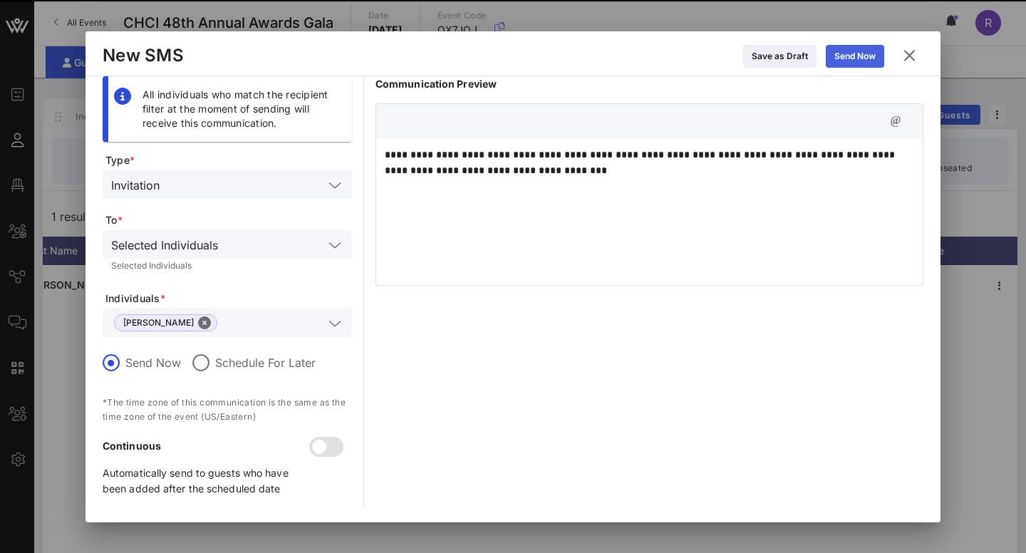
click at [861, 59] on div "Send Now" at bounding box center [854, 56] width 41 height 14
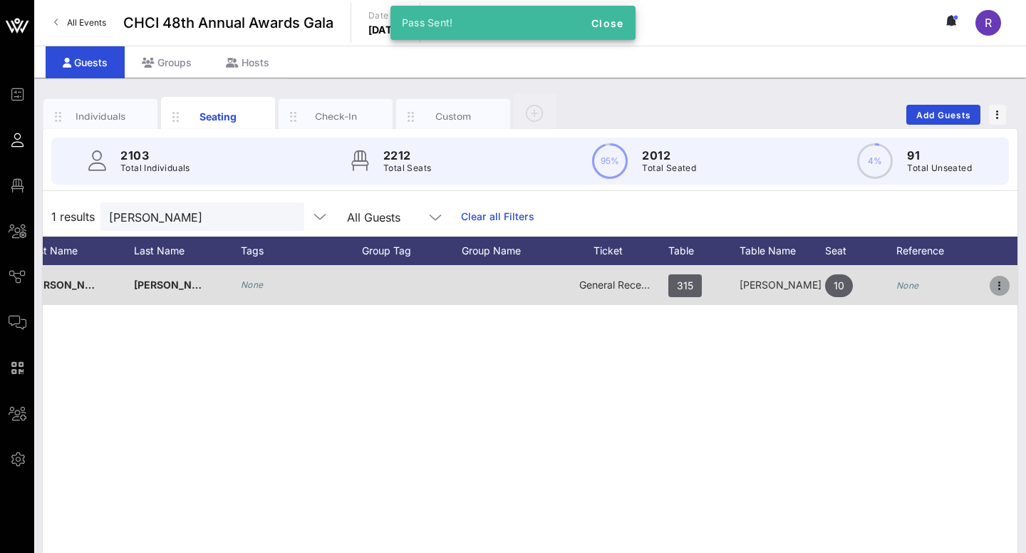
click at [998, 280] on icon "button" at bounding box center [999, 285] width 17 height 17
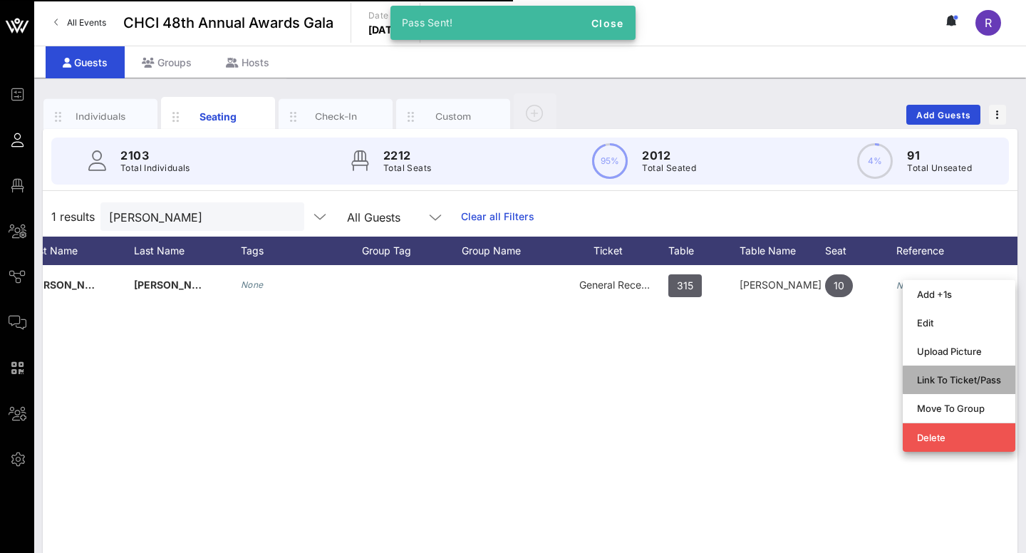
click at [970, 379] on div "Link To Ticket/Pass" at bounding box center [959, 379] width 84 height 11
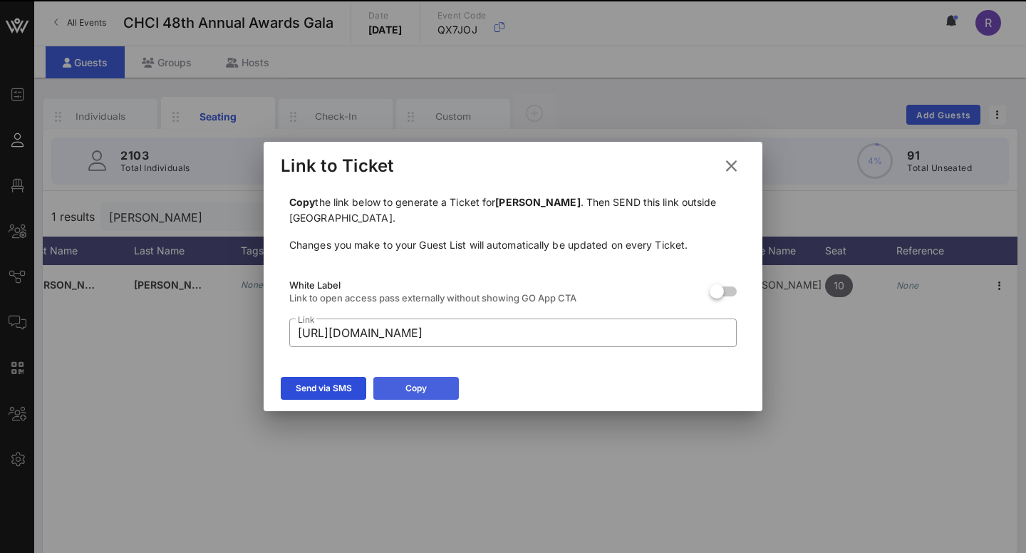
click at [418, 383] on button "Copy" at bounding box center [415, 388] width 85 height 23
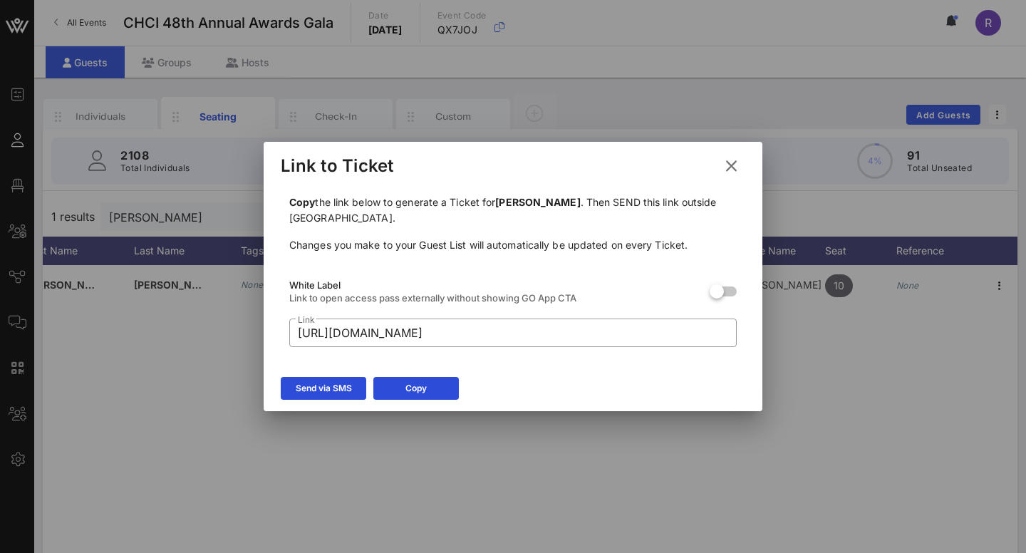
click at [735, 159] on icon at bounding box center [731, 165] width 22 height 21
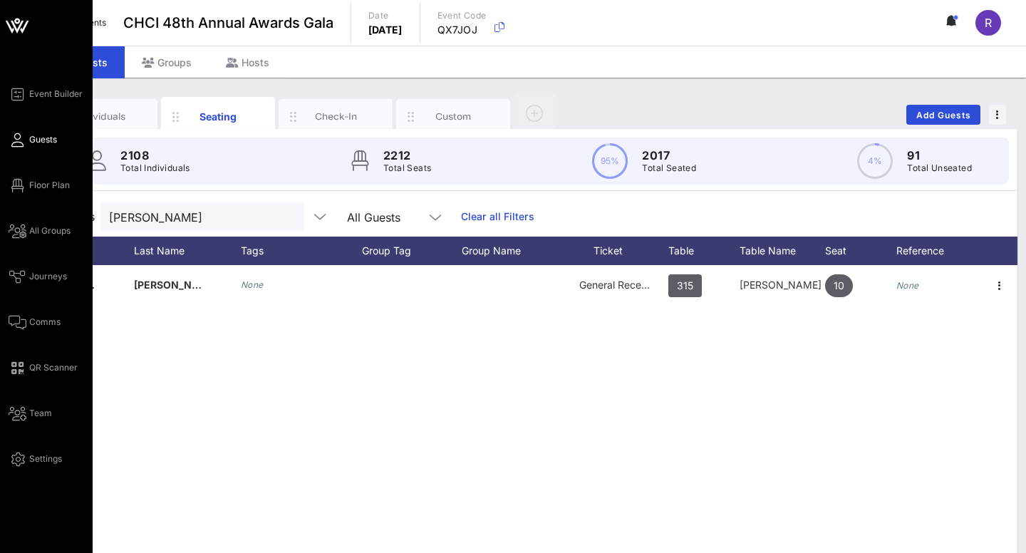
click at [38, 139] on span "Guests" at bounding box center [43, 139] width 28 height 13
click at [43, 192] on link "Floor Plan" at bounding box center [39, 185] width 61 height 17
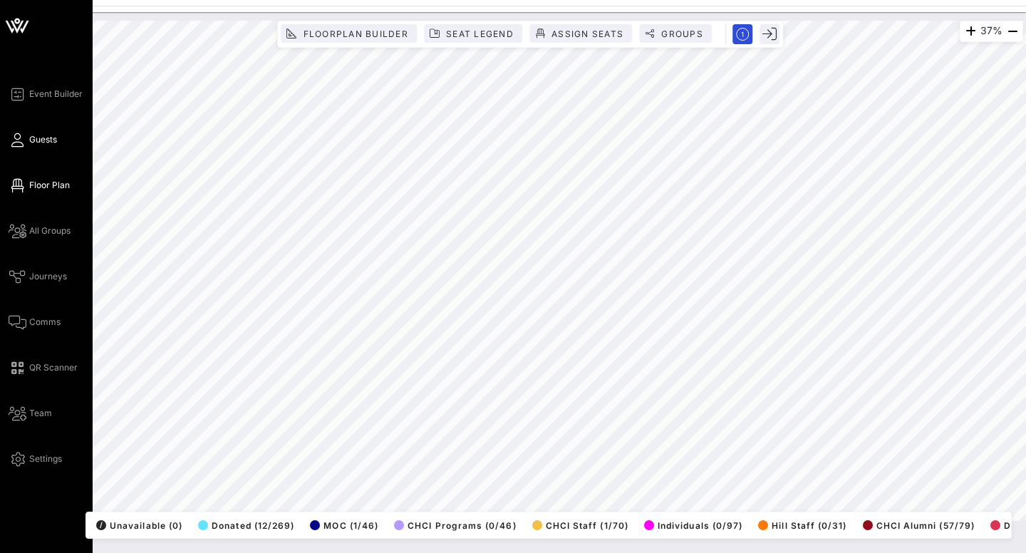
click at [53, 136] on span "Guests" at bounding box center [43, 139] width 28 height 13
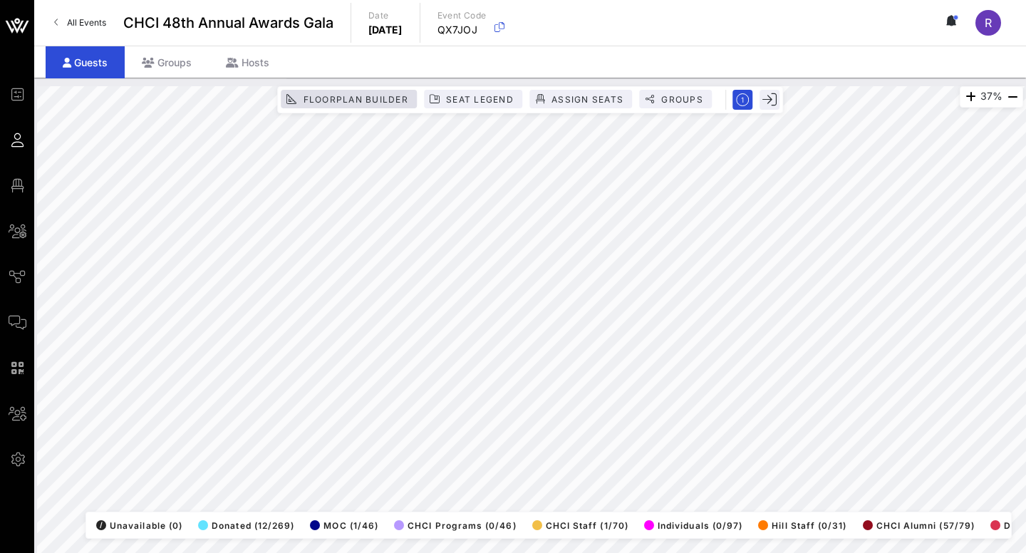
click at [0, 0] on span "Guests" at bounding box center [0, 0] width 0 height 0
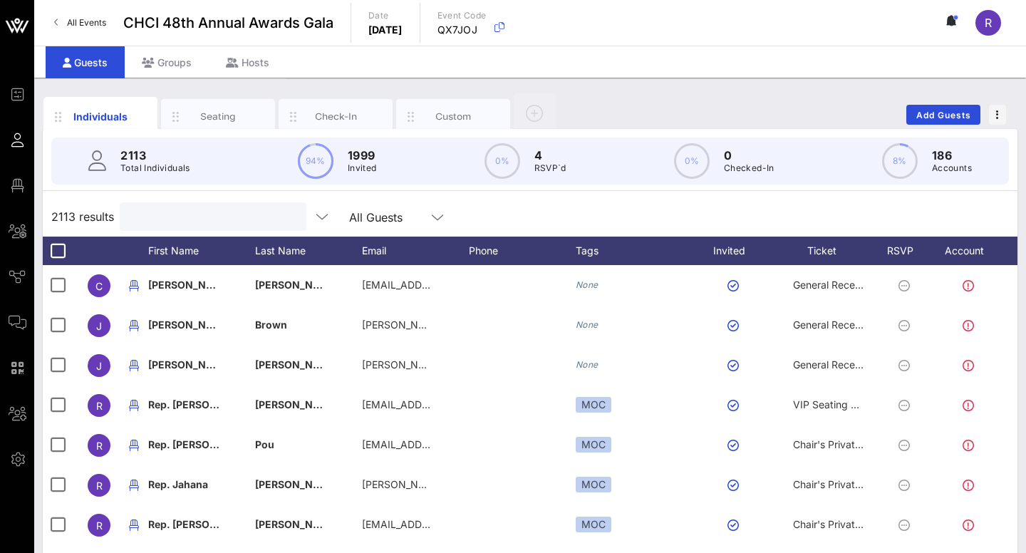
click at [194, 222] on input "text" at bounding box center [211, 216] width 167 height 19
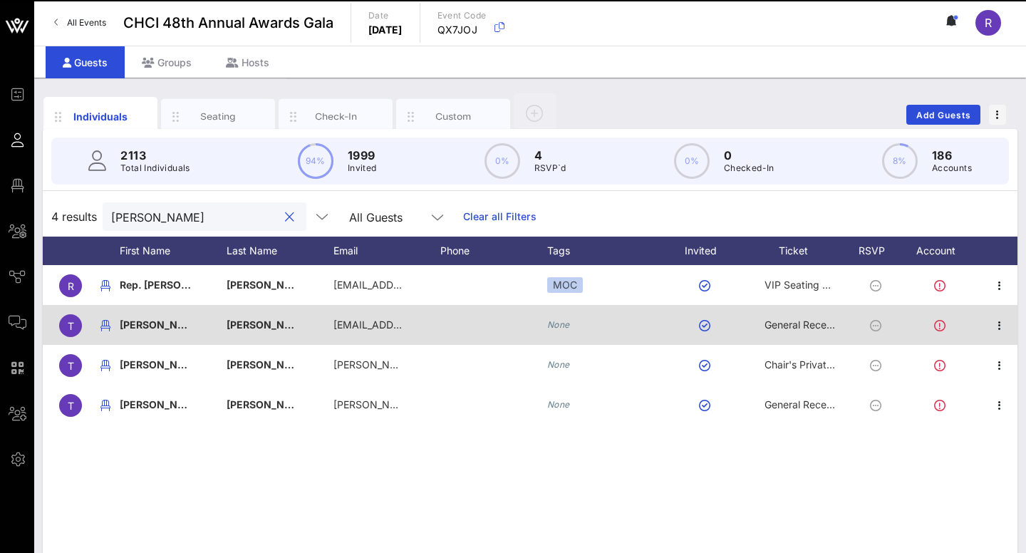
scroll to position [0, 28]
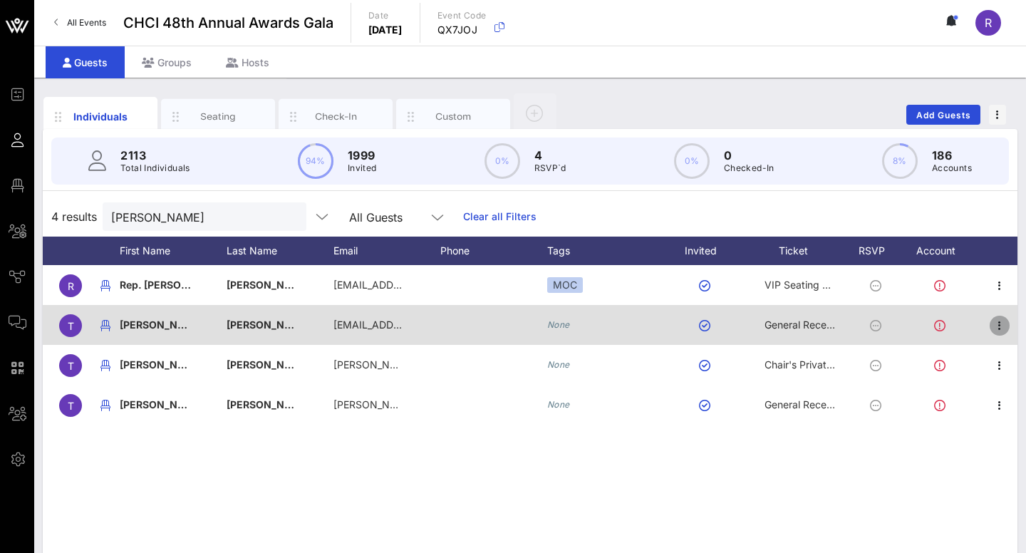
click at [1002, 323] on icon "button" at bounding box center [999, 325] width 17 height 17
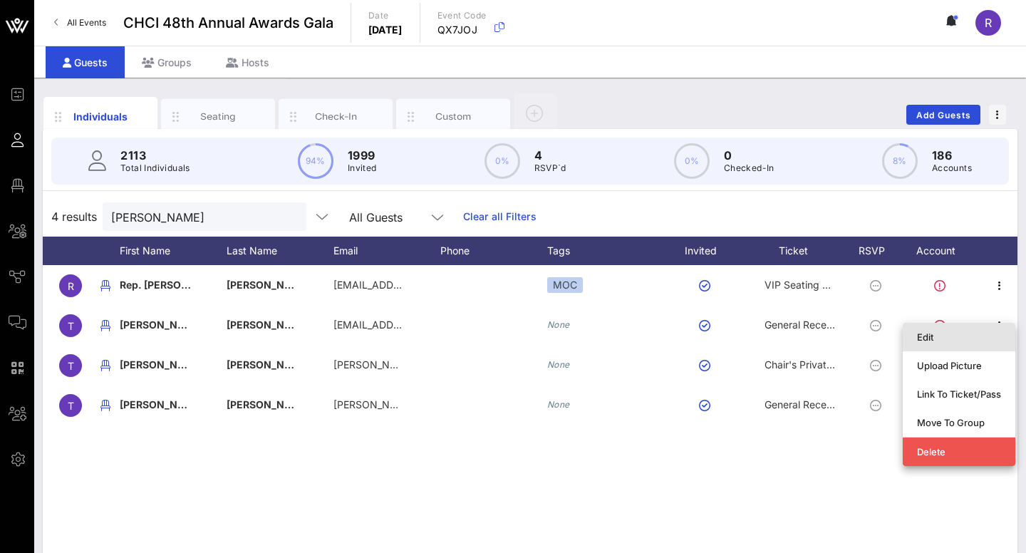
click at [942, 343] on div "Edit" at bounding box center [959, 337] width 84 height 23
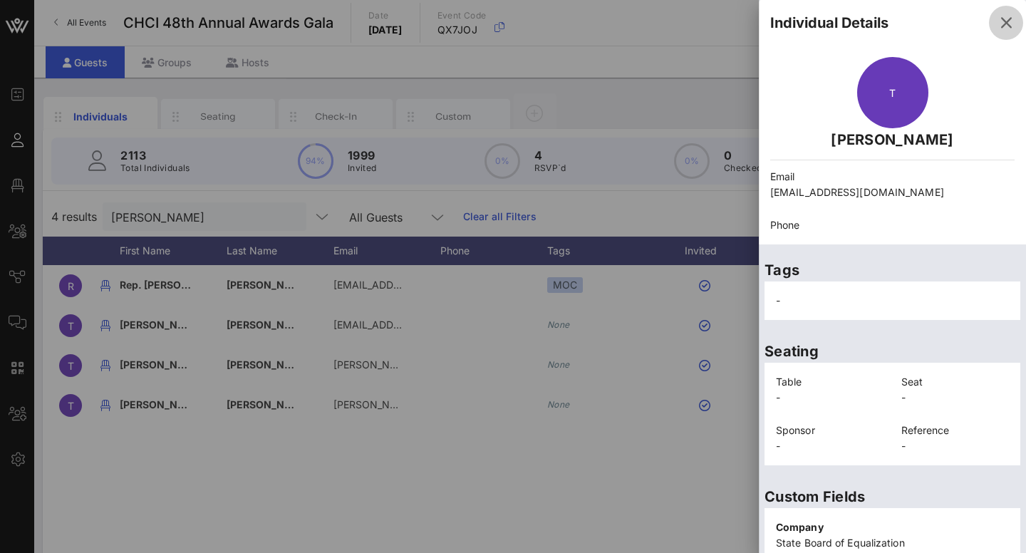
click at [1003, 23] on icon "button" at bounding box center [1005, 22] width 17 height 17
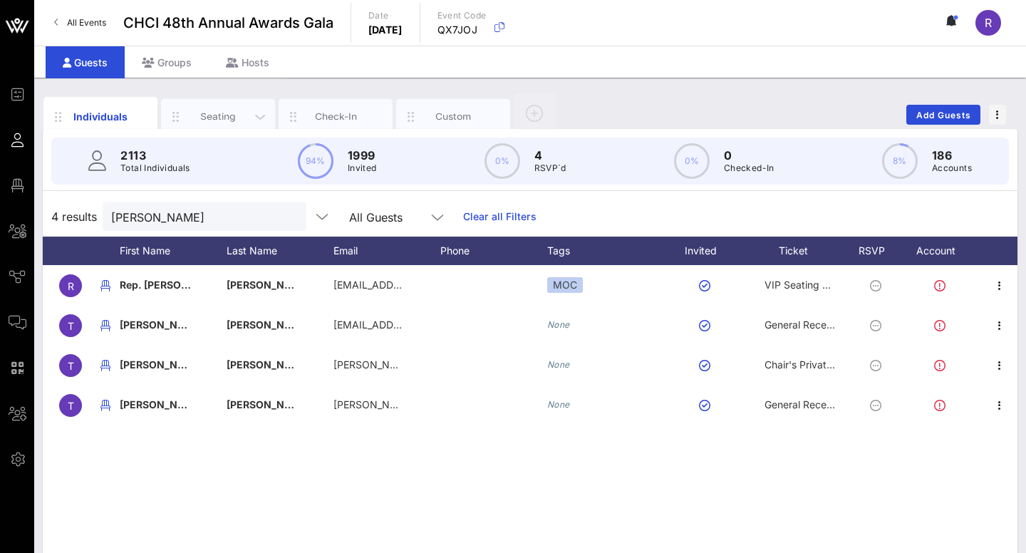
click at [214, 115] on div "Seating" at bounding box center [218, 117] width 63 height 14
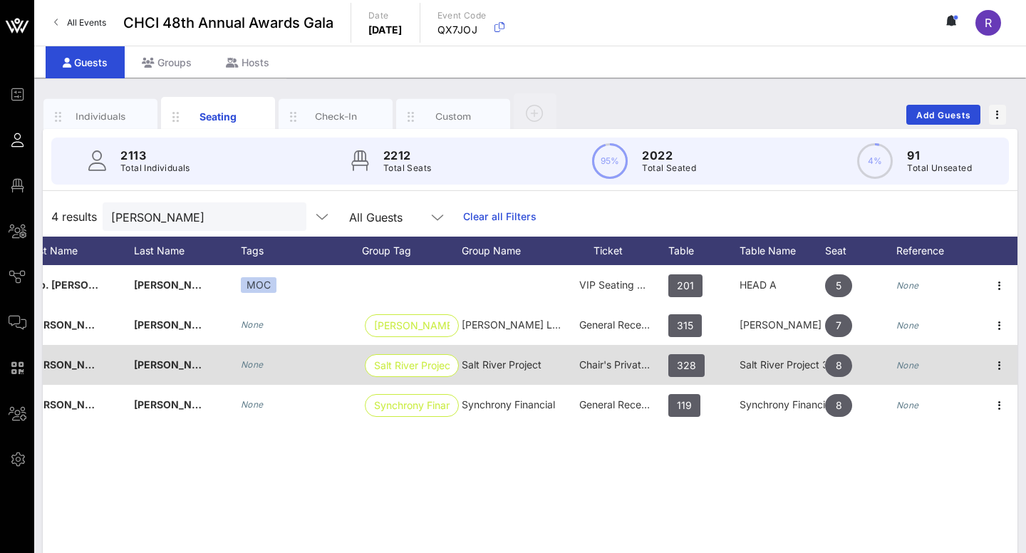
scroll to position [0, 157]
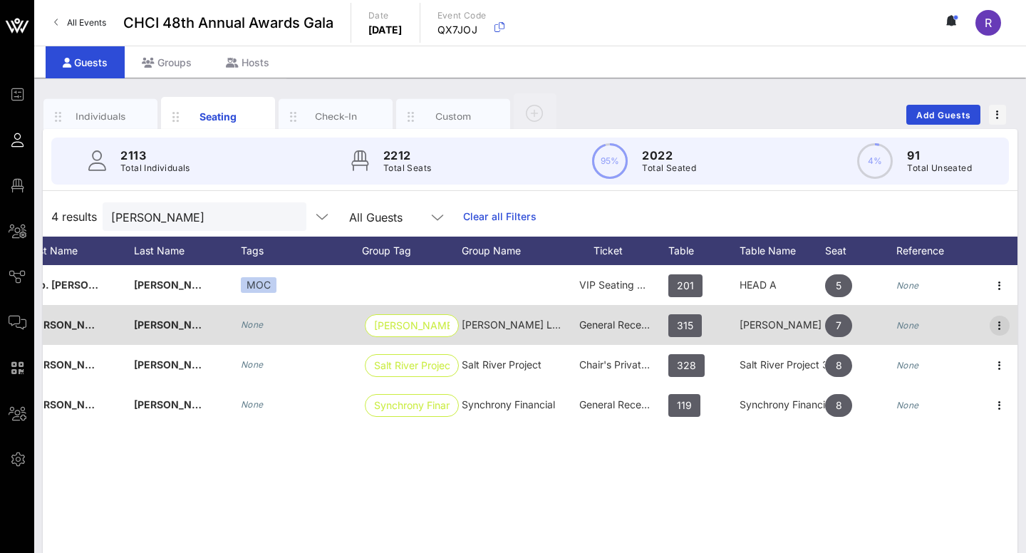
click at [1002, 326] on icon "button" at bounding box center [999, 325] width 17 height 17
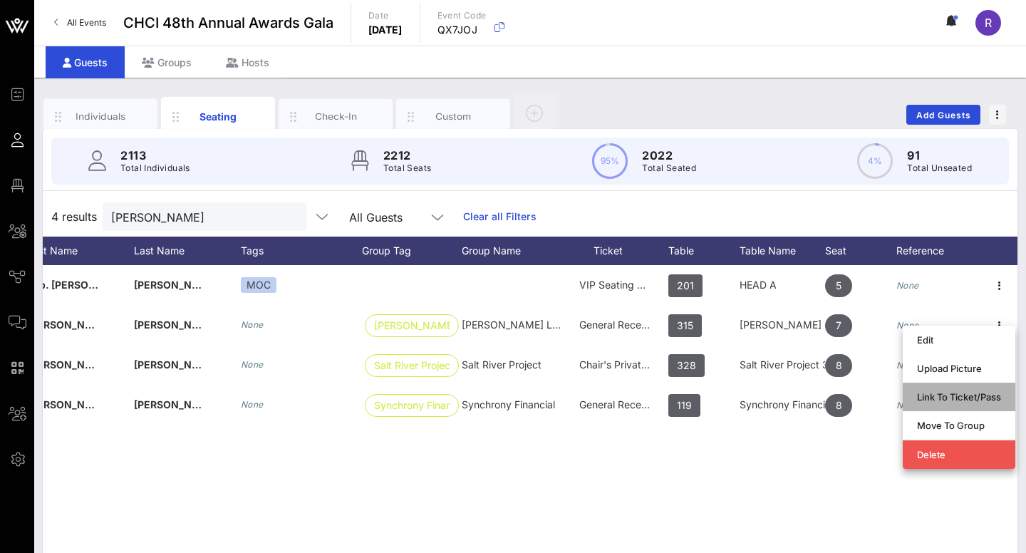
click at [969, 395] on div "Link To Ticket/Pass" at bounding box center [959, 396] width 84 height 11
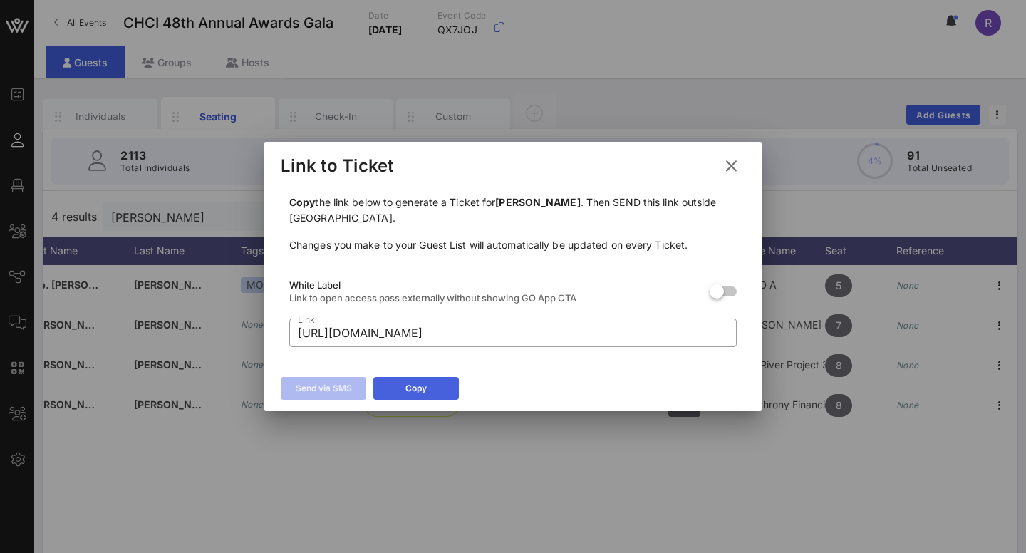
click at [411, 389] on icon at bounding box center [415, 388] width 11 height 12
click at [733, 164] on icon at bounding box center [731, 166] width 25 height 26
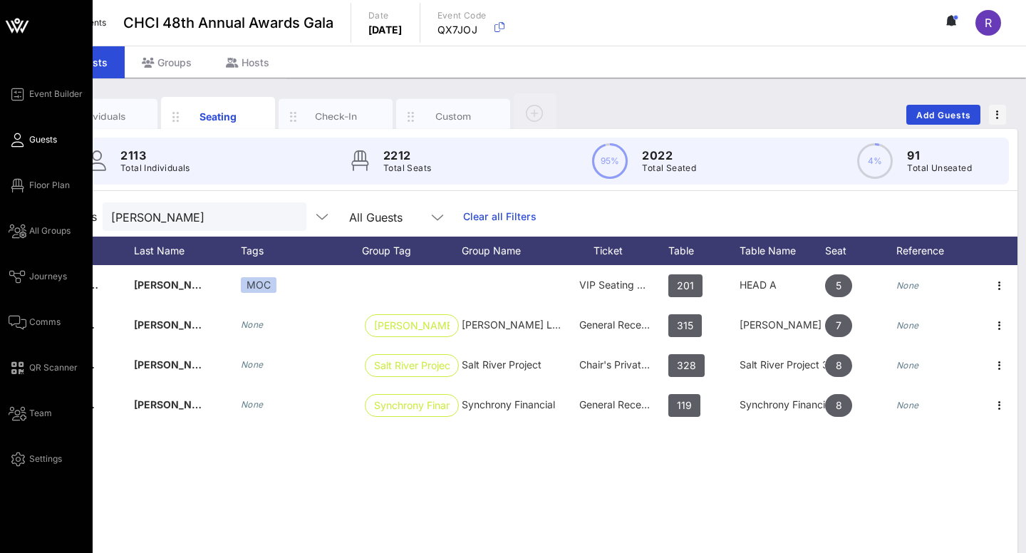
click at [38, 130] on div "Event Builder Guests Floor Plan All Groups Journeys Comms QR Scanner Team Setti…" at bounding box center [51, 276] width 84 height 382
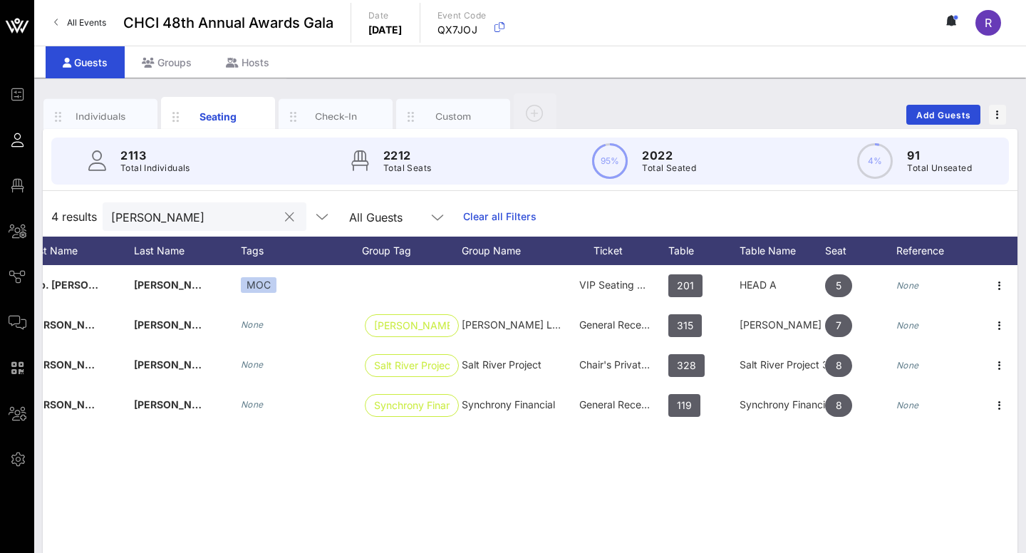
click at [192, 222] on input "Tony" at bounding box center [194, 216] width 167 height 19
drag, startPoint x: 192, startPoint y: 222, endPoint x: 76, endPoint y: 219, distance: 116.9
click at [76, 219] on div "4 results Tony All Guests Clear all Filters" at bounding box center [530, 217] width 975 height 40
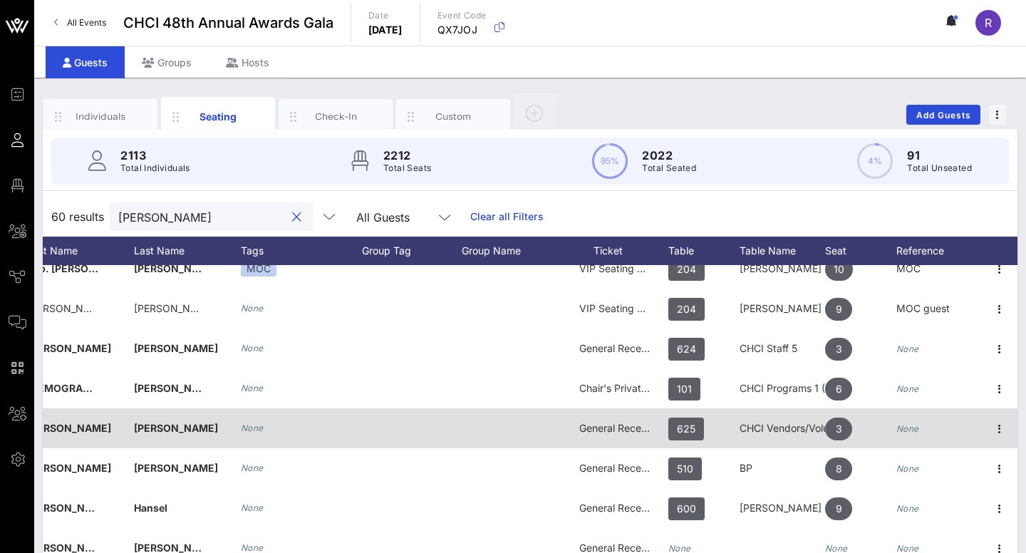
scroll to position [230, 157]
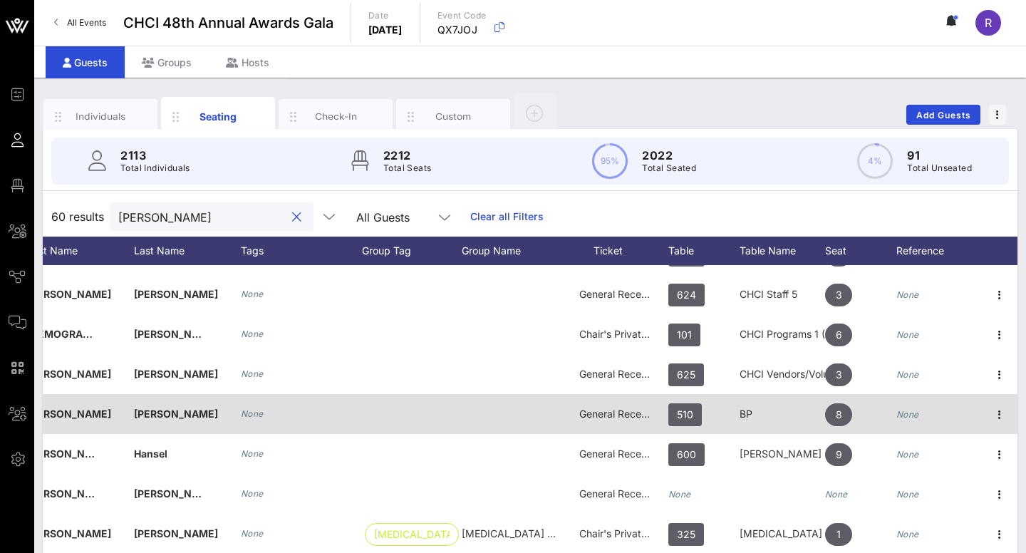
type input "[PERSON_NAME]"
click at [596, 417] on span "General Reception" at bounding box center [621, 414] width 85 height 12
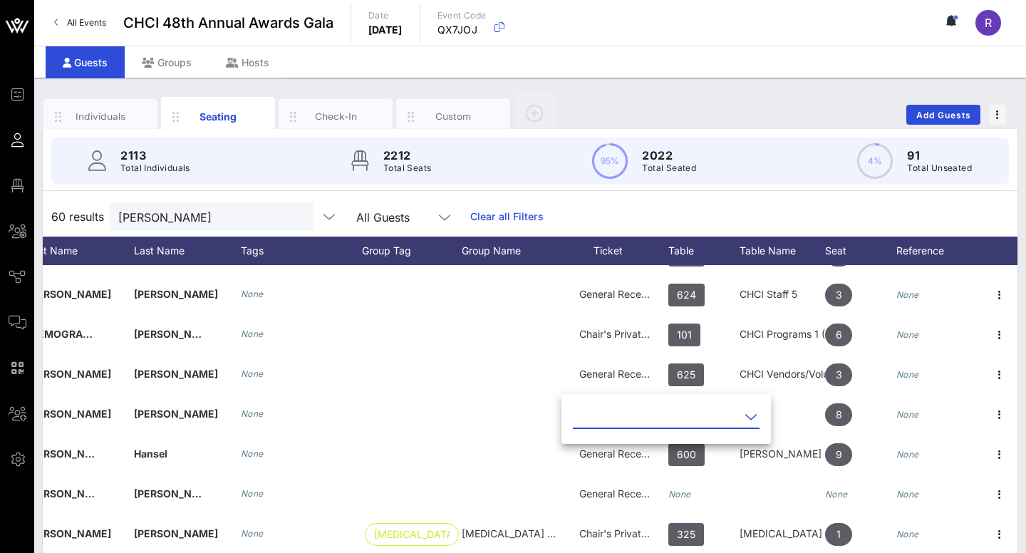
click at [748, 415] on icon at bounding box center [750, 416] width 13 height 17
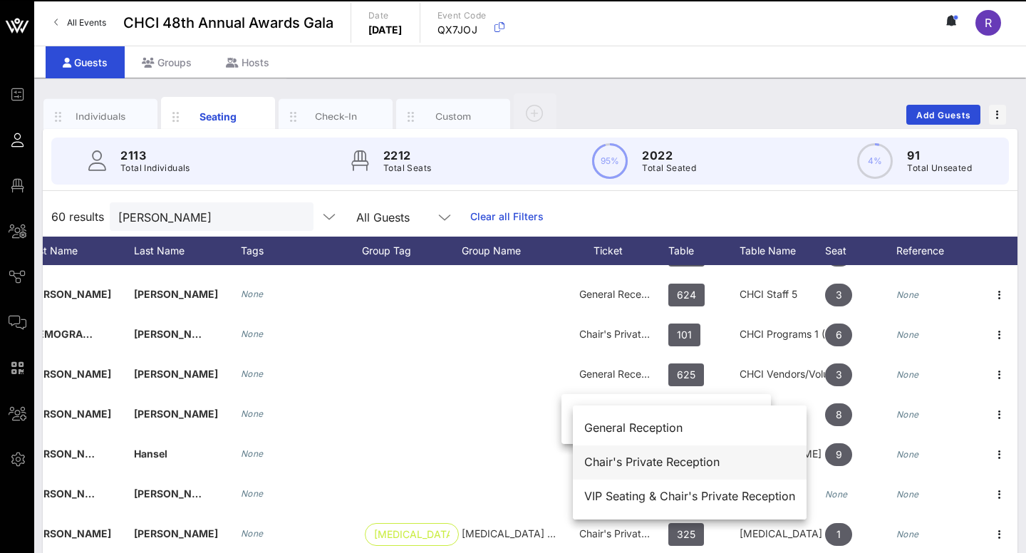
click at [645, 457] on div "Chair's Private Reception" at bounding box center [689, 462] width 211 height 14
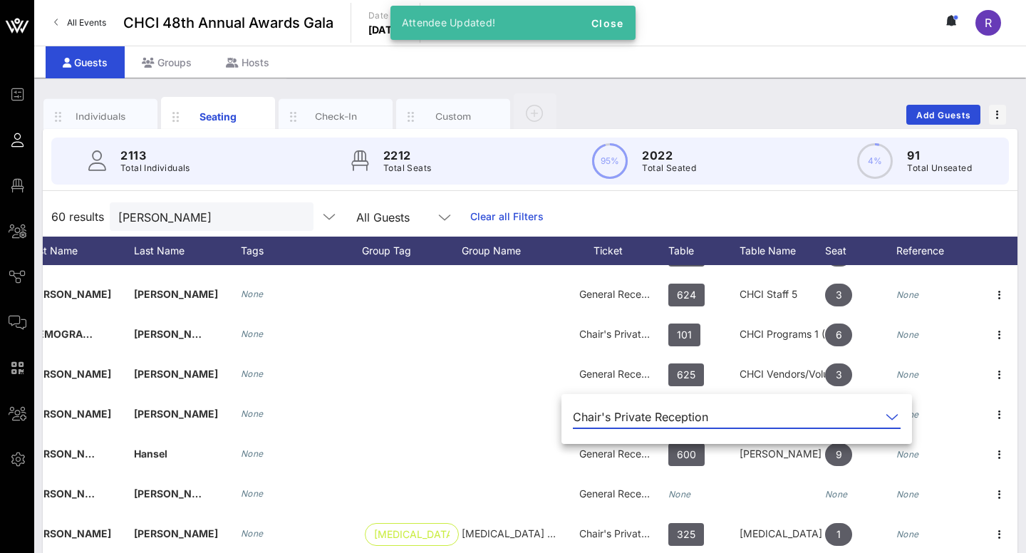
click at [649, 224] on div "60 results Chris All Guests Clear all Filters" at bounding box center [530, 217] width 975 height 40
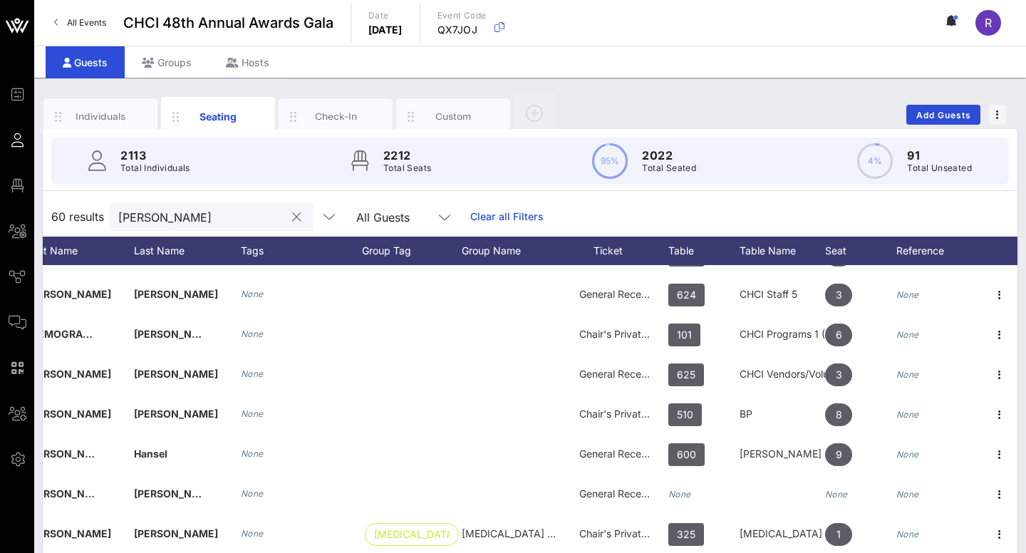
click at [197, 214] on input "[PERSON_NAME]" at bounding box center [201, 216] width 167 height 19
drag, startPoint x: 197, startPoint y: 214, endPoint x: 295, endPoint y: 217, distance: 98.4
click at [295, 217] on button "clear icon" at bounding box center [296, 217] width 9 height 14
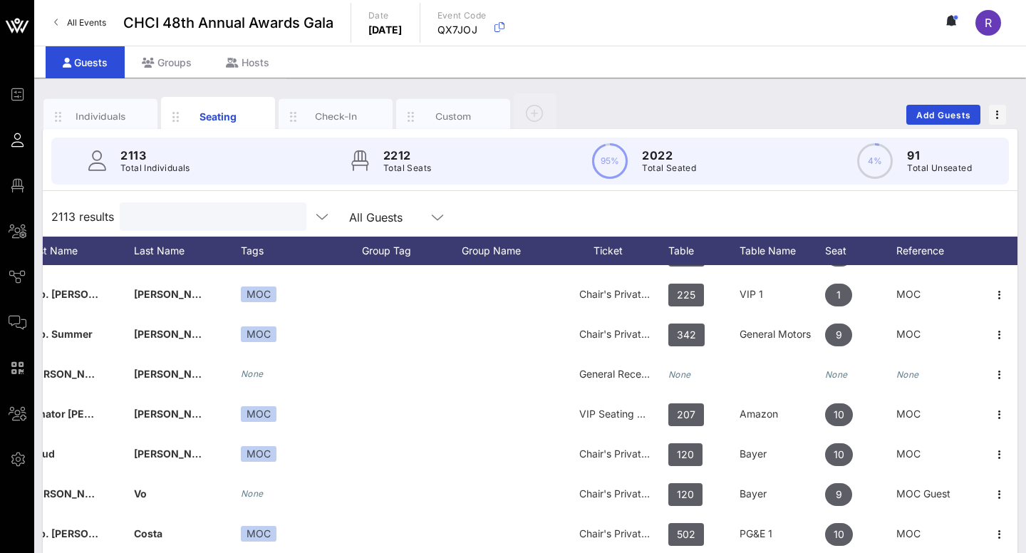
type input ";"
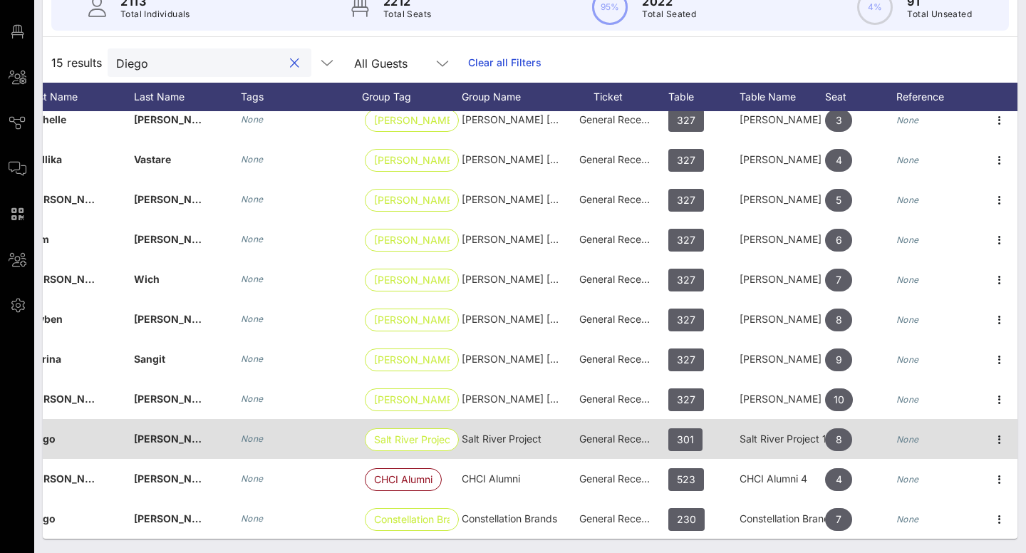
scroll to position [155, 0]
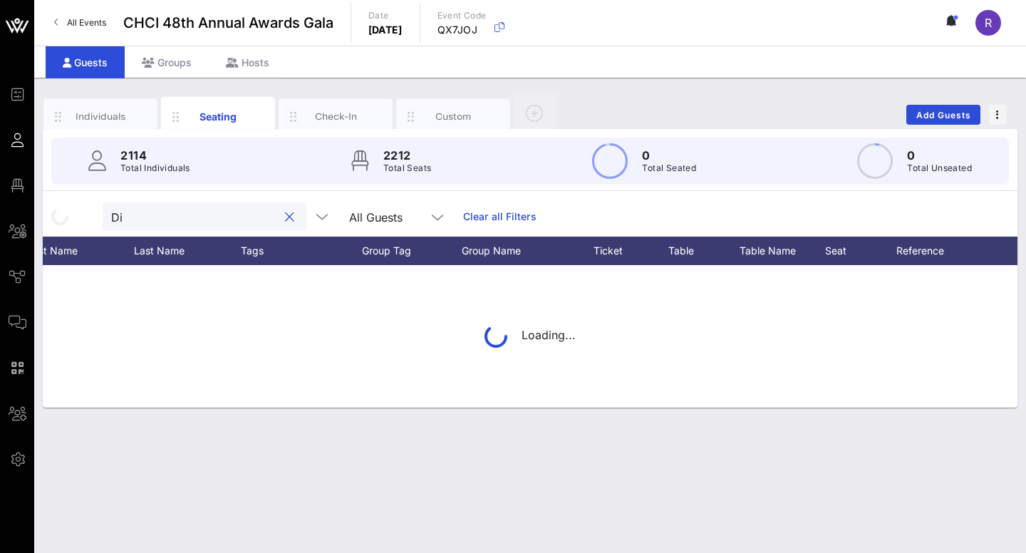
type input "D"
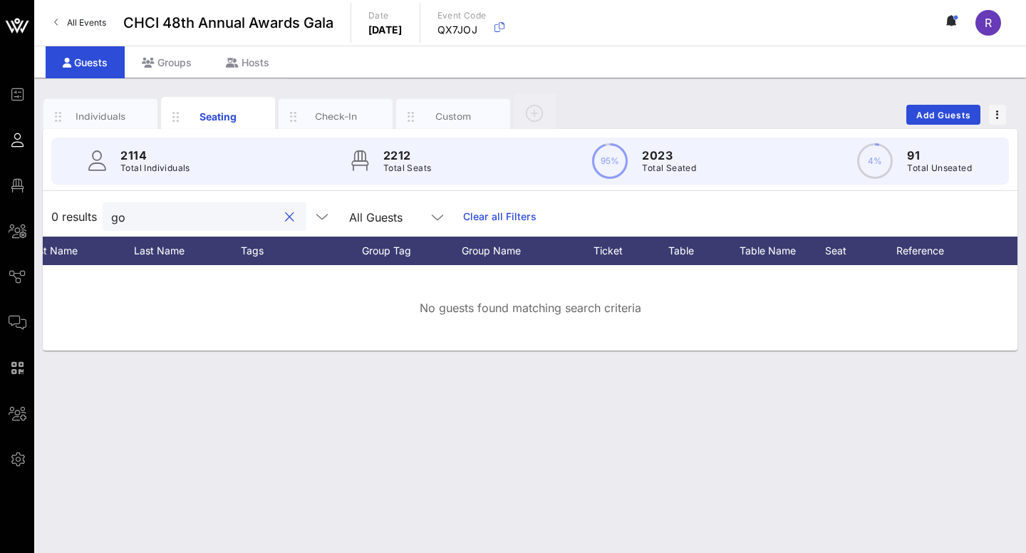
type input "g"
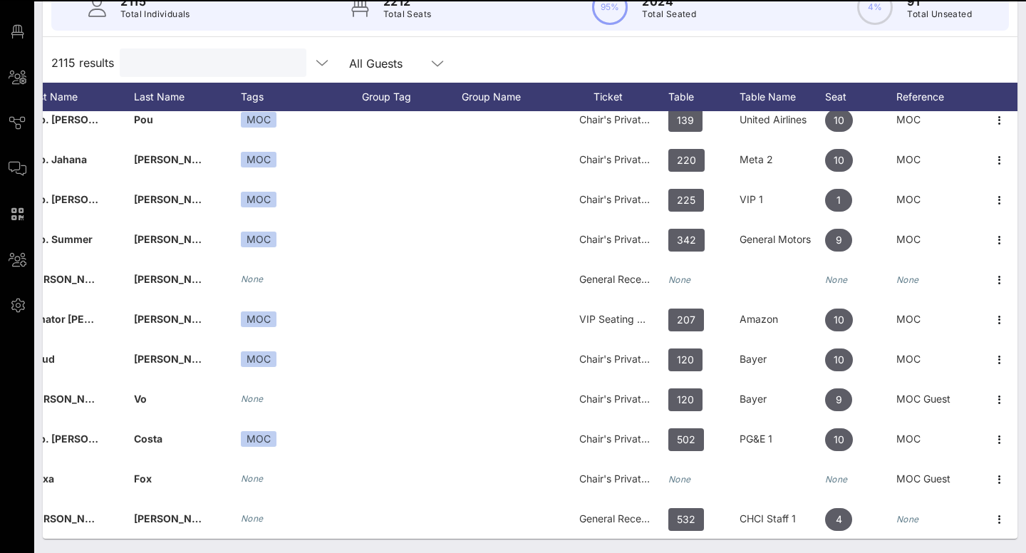
click at [202, 68] on input "text" at bounding box center [211, 62] width 167 height 19
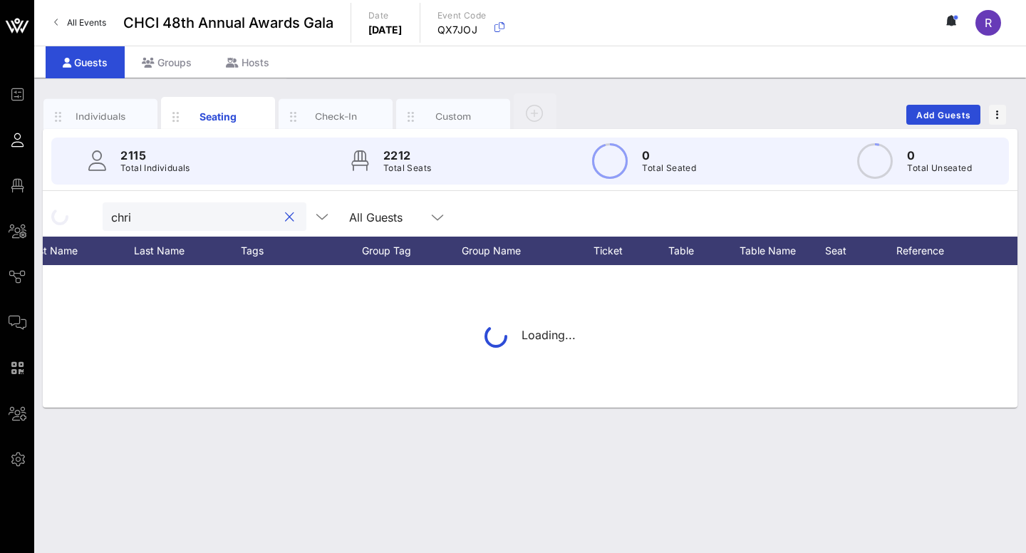
type input "chris"
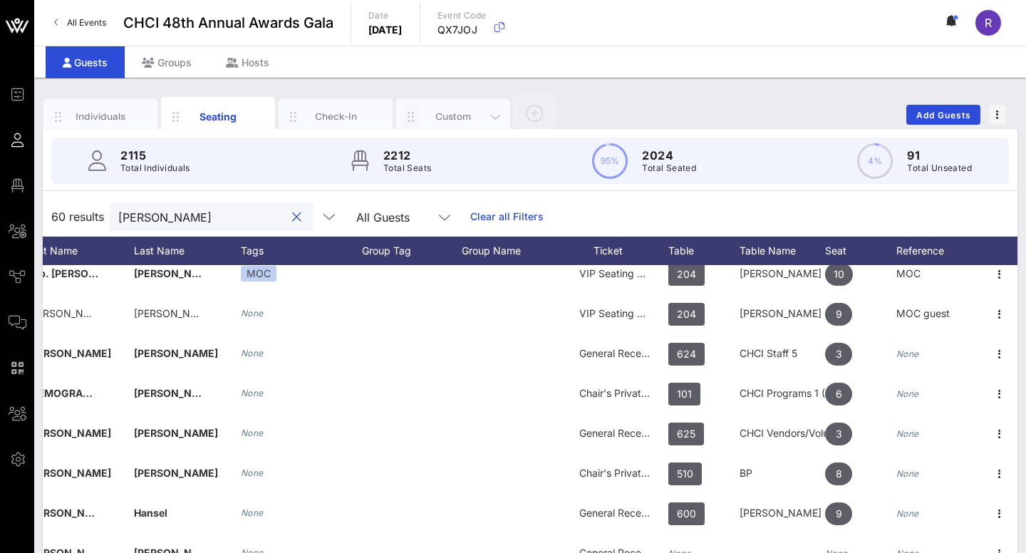
scroll to position [0, 0]
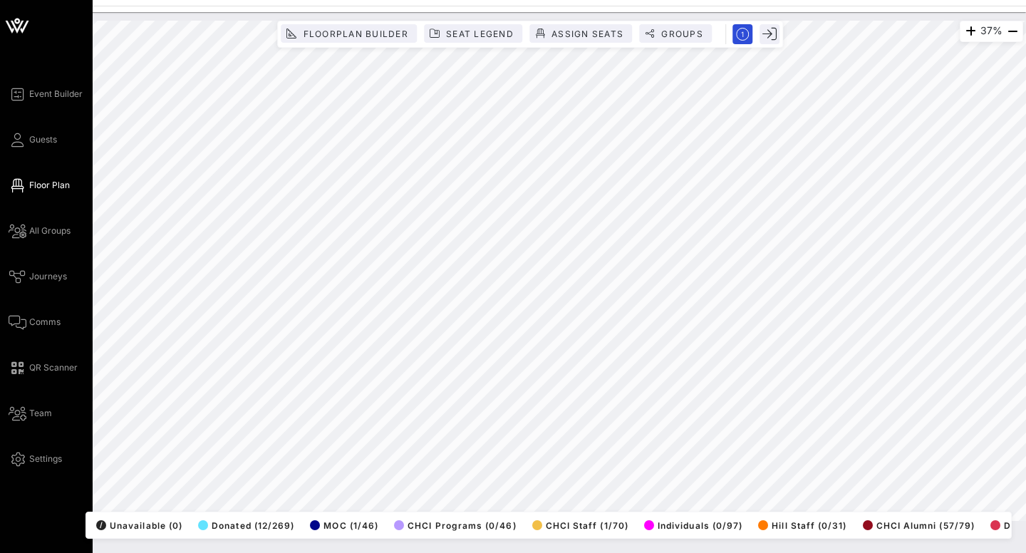
click at [43, 186] on span "Floor Plan" at bounding box center [49, 185] width 41 height 13
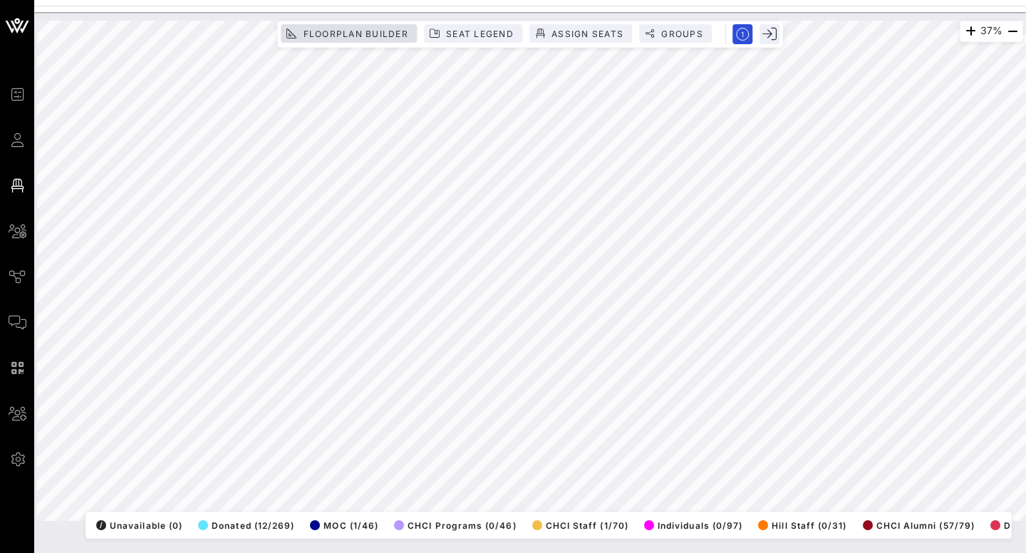
click at [370, 37] on div "37% Floorplan Builder Seat Legend Assign Seats Groups Exit All Reserved Shared …" at bounding box center [530, 271] width 986 height 500
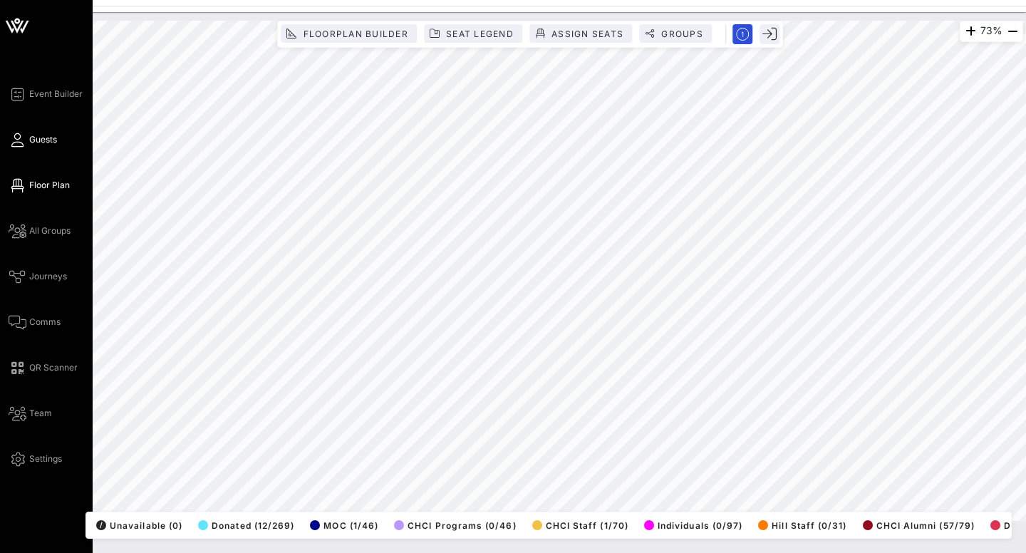
click at [31, 135] on span "Guests" at bounding box center [43, 139] width 28 height 13
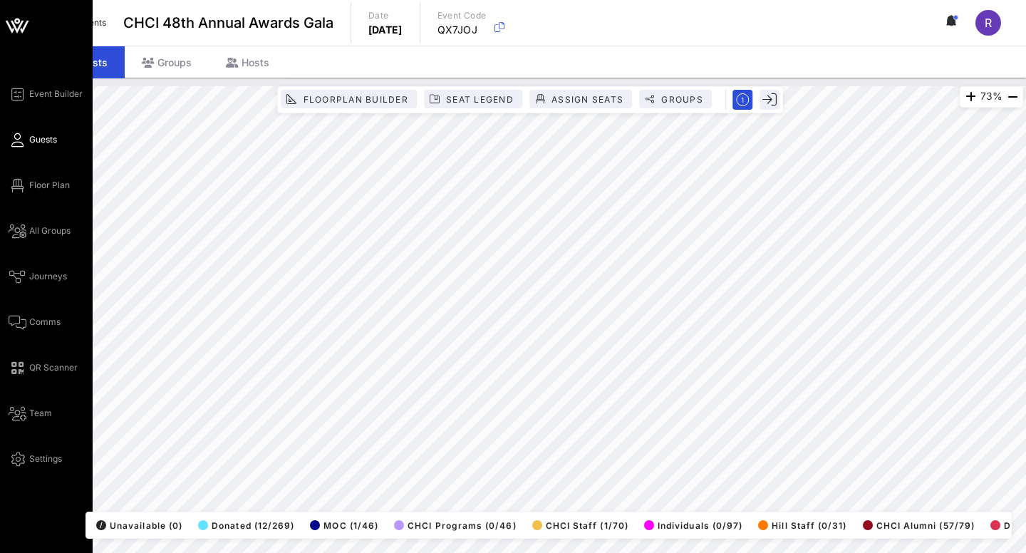
click at [53, 140] on span "Guests" at bounding box center [43, 139] width 28 height 13
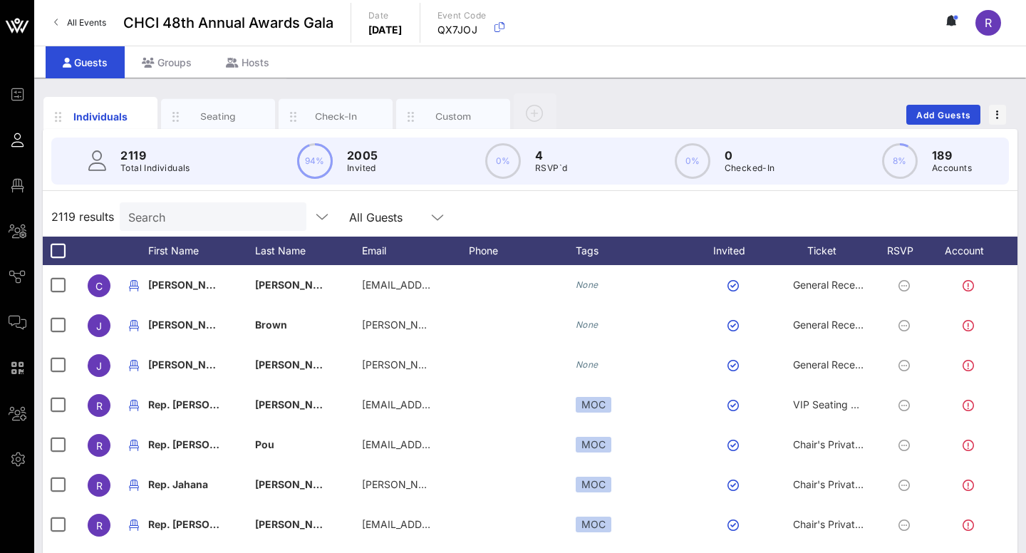
click at [204, 222] on input "Search" at bounding box center [211, 216] width 167 height 19
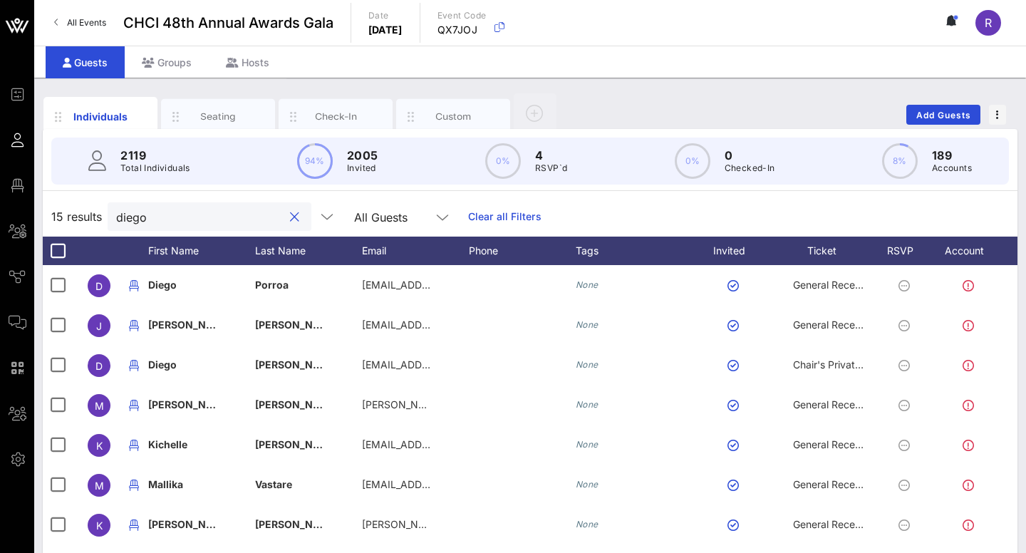
type input "Diego"
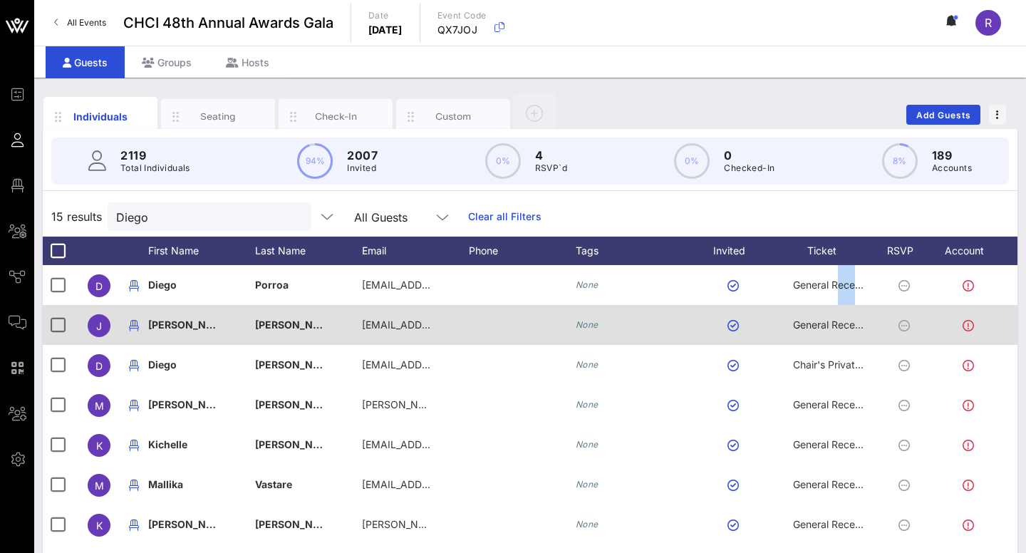
click at [818, 287] on span "General Reception" at bounding box center [835, 285] width 85 height 12
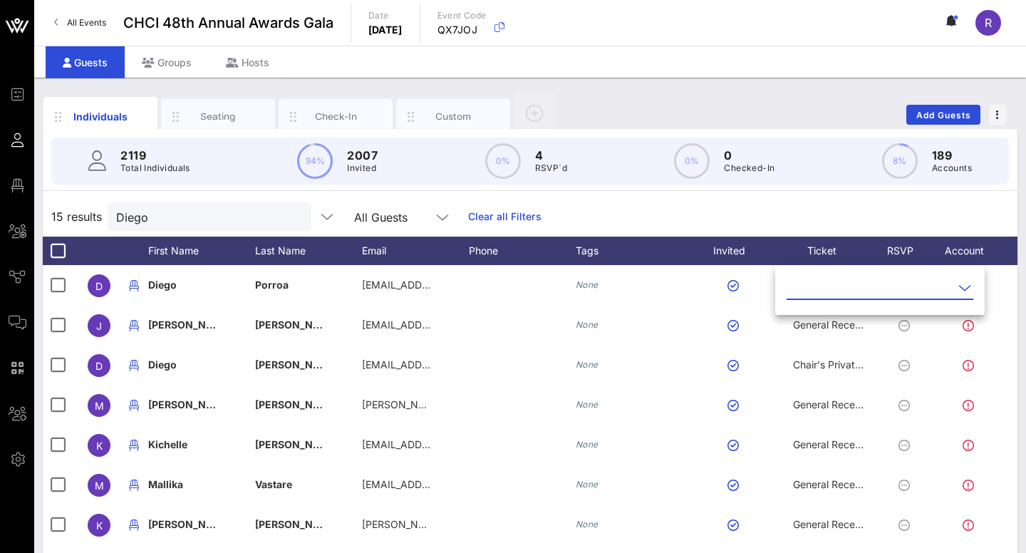
click at [839, 294] on input "text" at bounding box center [870, 287] width 167 height 23
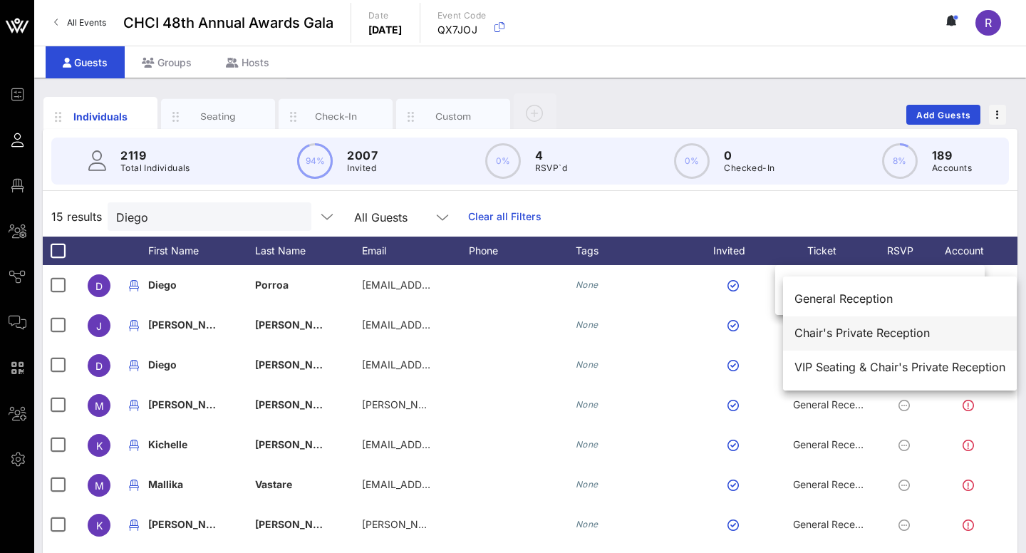
click at [858, 336] on div "Chair's Private Reception" at bounding box center [899, 333] width 211 height 14
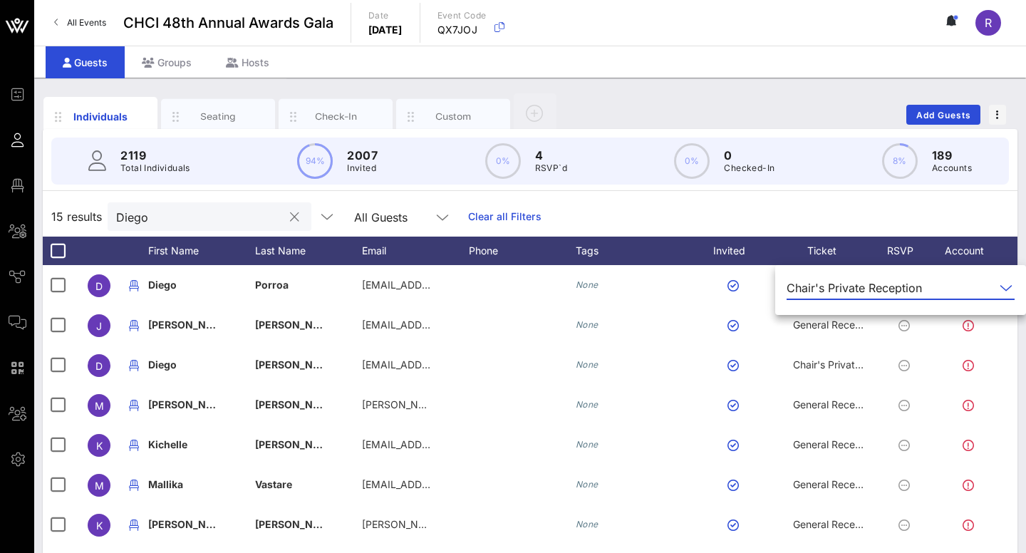
click at [299, 212] on button "clear icon" at bounding box center [294, 217] width 9 height 14
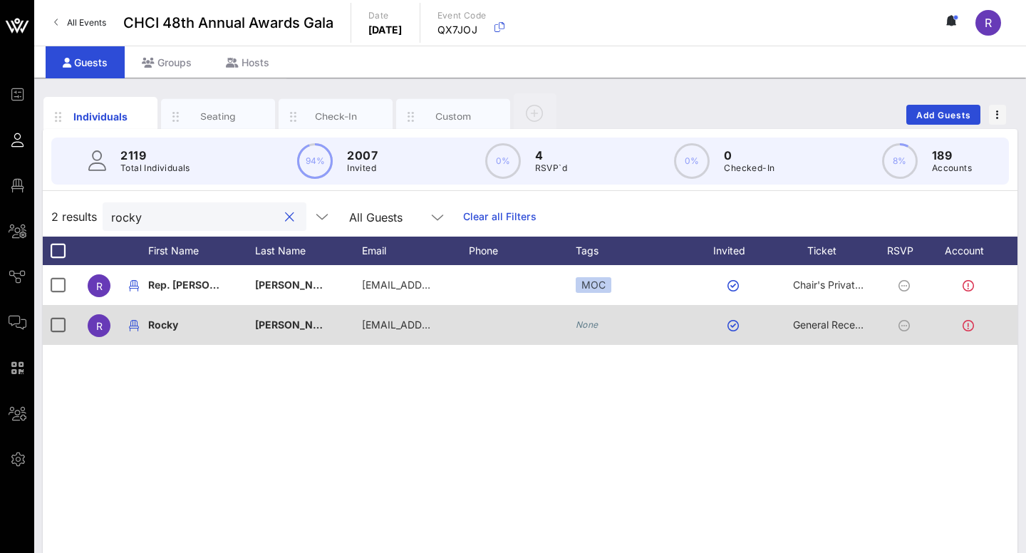
type input "rocky"
click at [809, 324] on span "General Reception" at bounding box center [835, 324] width 85 height 12
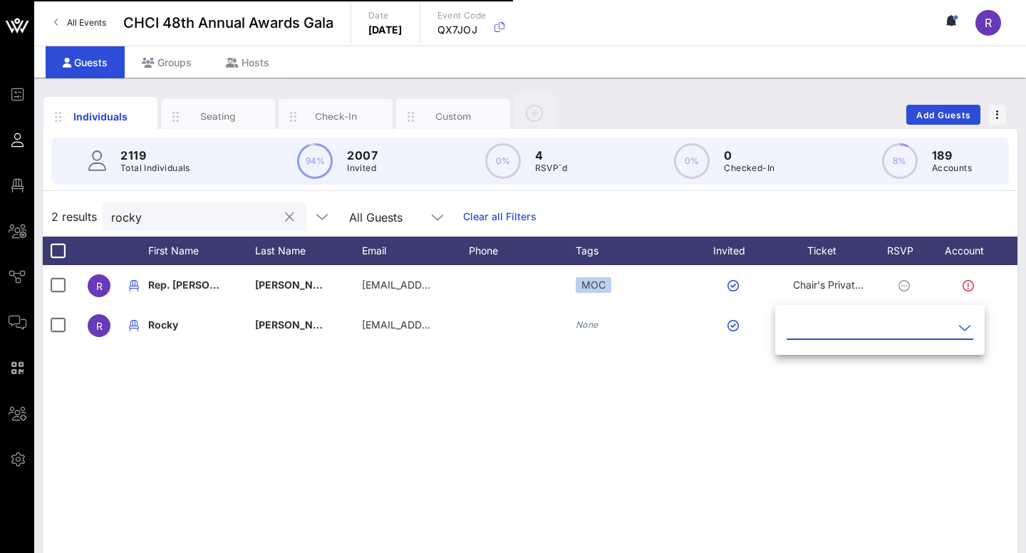
click at [964, 323] on icon at bounding box center [964, 327] width 13 height 17
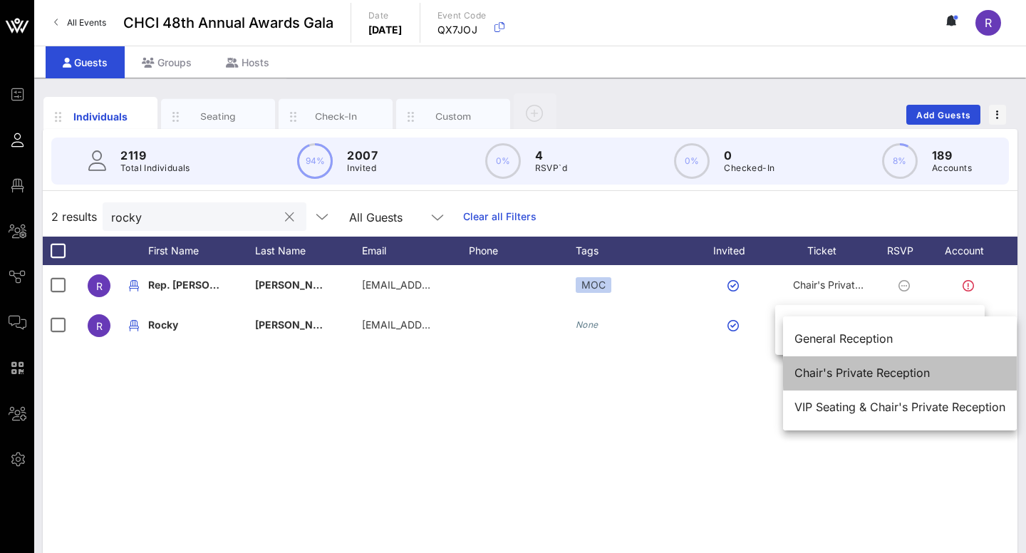
click at [871, 365] on div "Chair's Private Reception" at bounding box center [899, 373] width 211 height 31
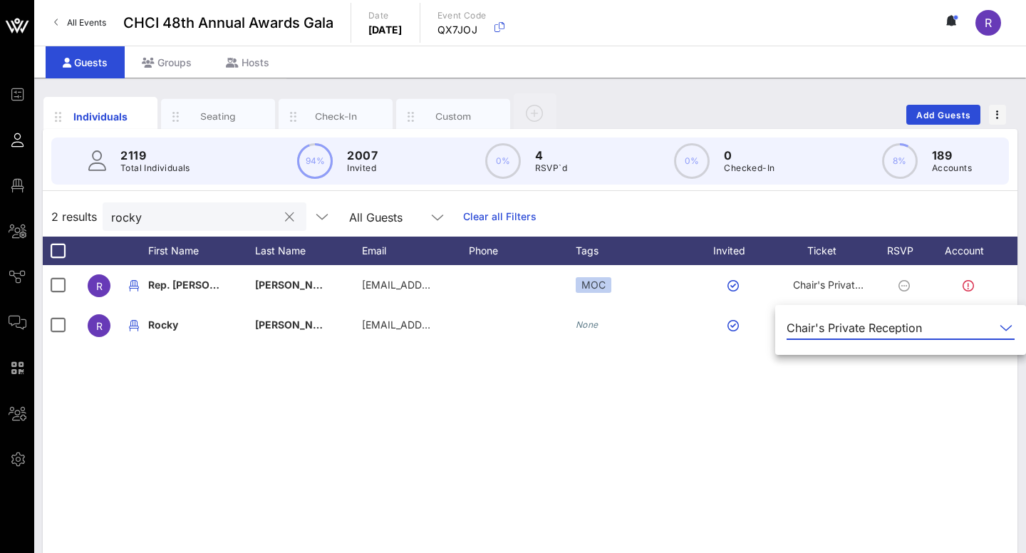
click at [289, 213] on button "clear icon" at bounding box center [289, 217] width 9 height 14
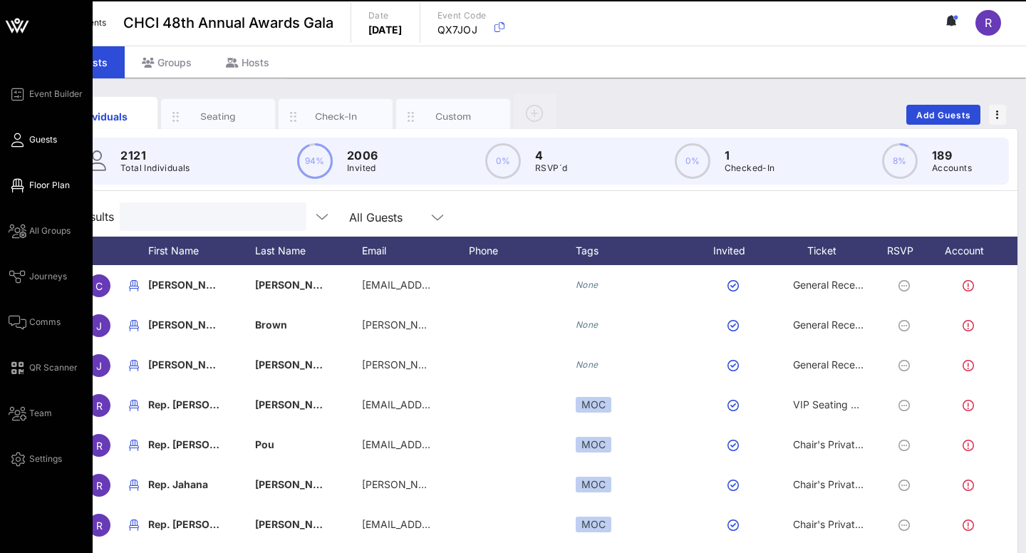
click at [13, 185] on icon at bounding box center [18, 186] width 18 height 2
click at [22, 187] on icon at bounding box center [18, 186] width 18 height 2
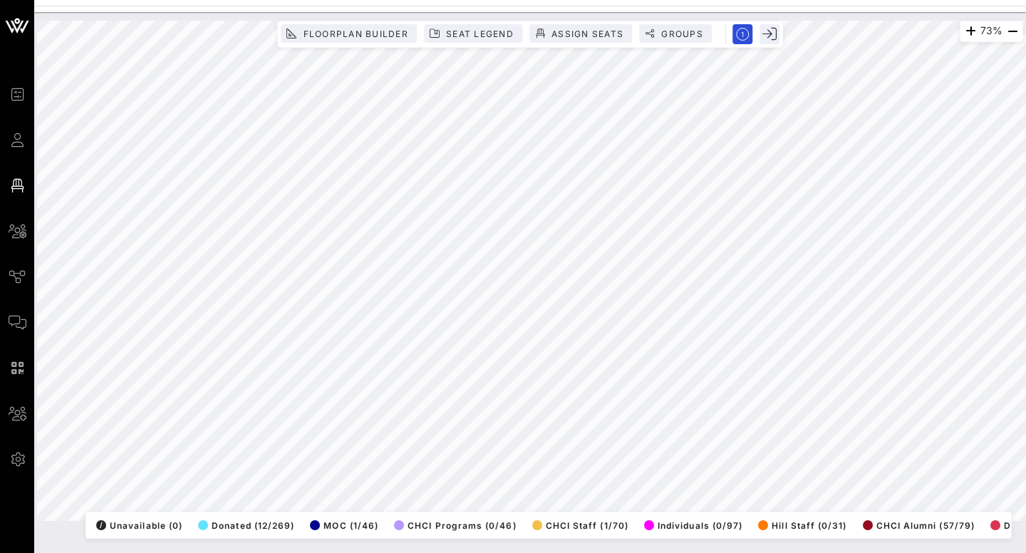
click at [452, 552] on html "Event Builder Guests Floor Plan All Groups Journeys Comms QR Scanner Team Setti…" at bounding box center [513, 276] width 1026 height 553
click at [476, 552] on html "Event Builder Guests Floor Plan All Groups Journeys Comms QR Scanner Team Setti…" at bounding box center [513, 276] width 1026 height 553
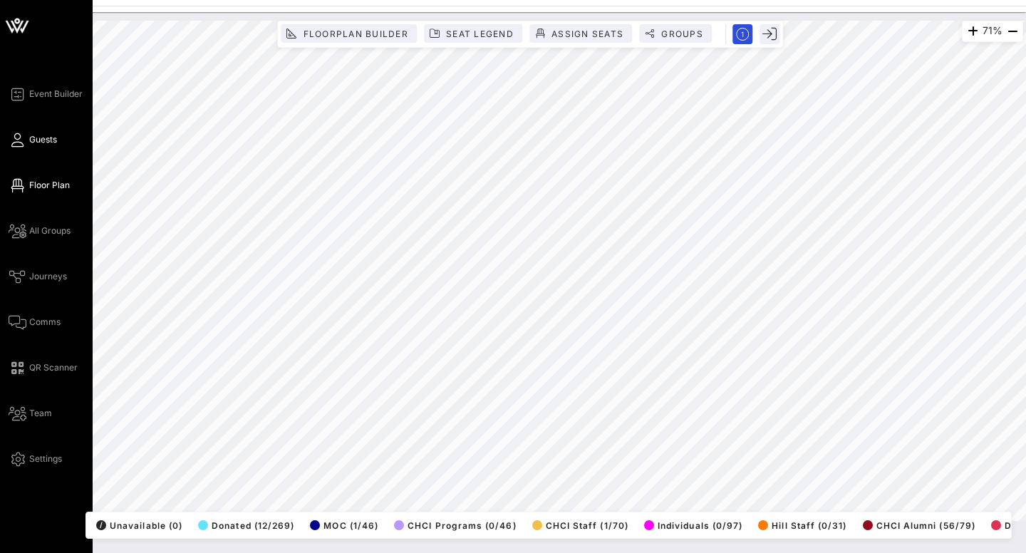
click at [31, 140] on span "Guests" at bounding box center [43, 139] width 28 height 13
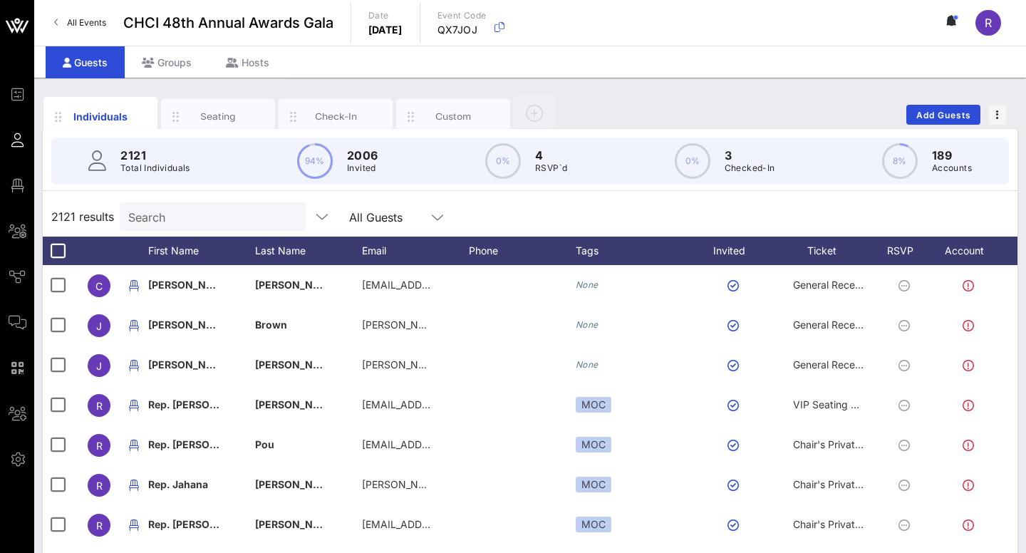
click at [260, 222] on input "Search" at bounding box center [211, 216] width 167 height 19
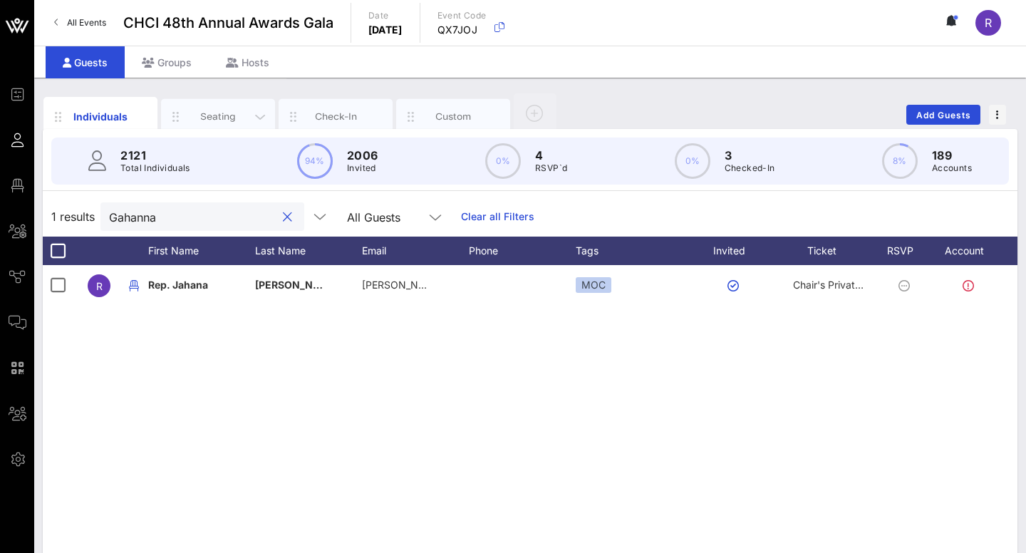
drag, startPoint x: 260, startPoint y: 222, endPoint x: 229, endPoint y: 115, distance: 111.4
click at [229, 115] on div "Seating" at bounding box center [218, 117] width 63 height 14
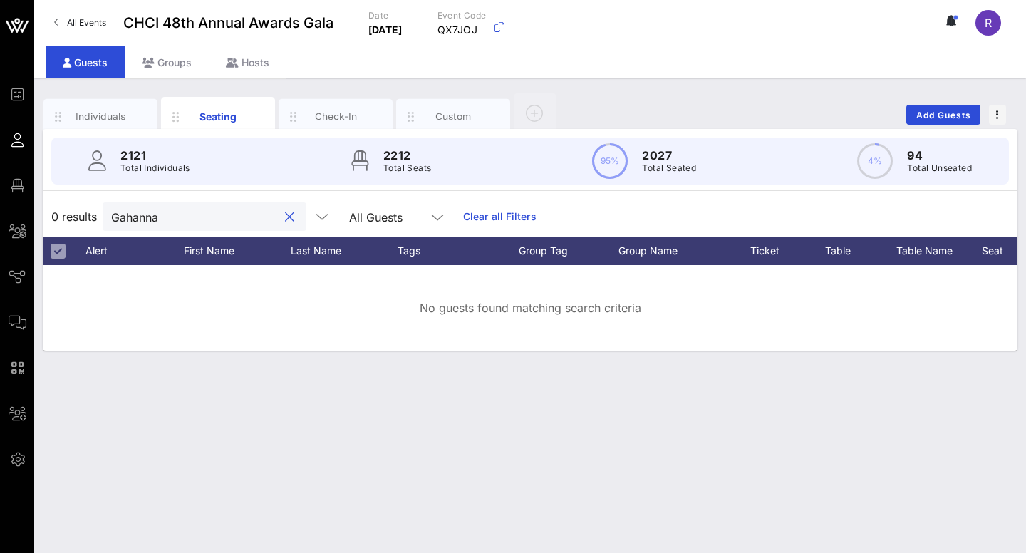
drag, startPoint x: 165, startPoint y: 221, endPoint x: 66, endPoint y: 205, distance: 100.3
click at [66, 205] on div "0 results Gahanna All Guests Clear all Filters" at bounding box center [530, 217] width 975 height 40
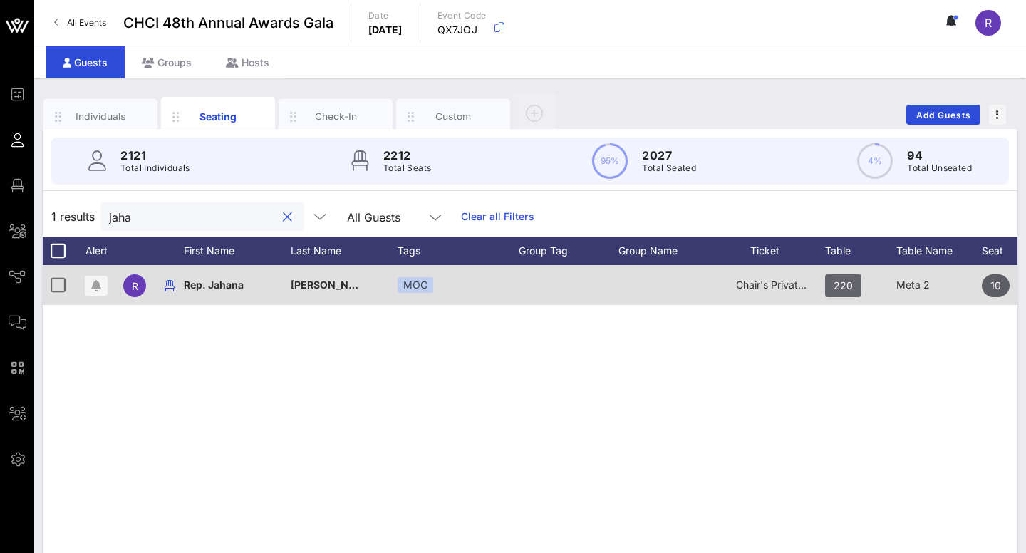
type input "jaha"
click at [848, 285] on span "220" at bounding box center [843, 285] width 19 height 23
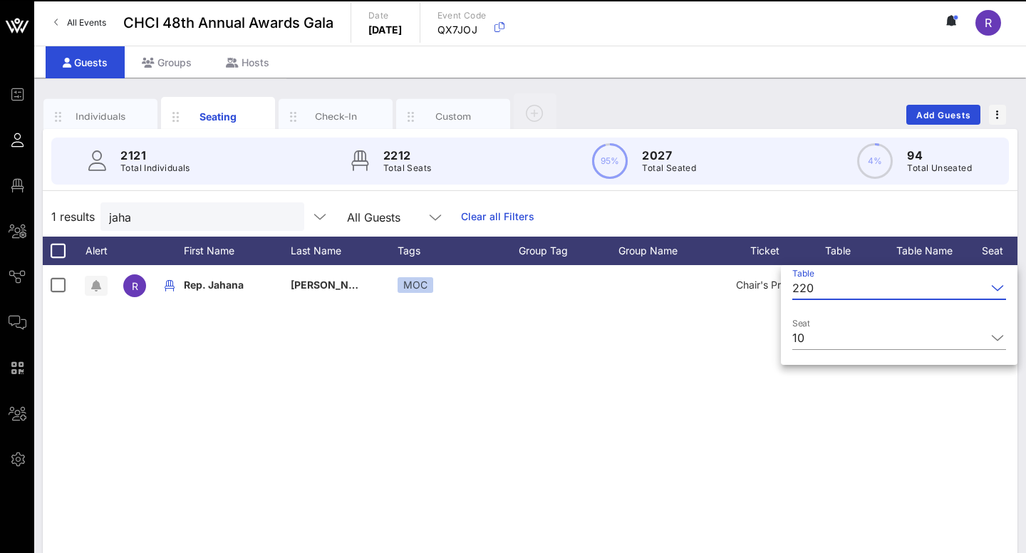
click at [1000, 286] on icon at bounding box center [997, 287] width 13 height 17
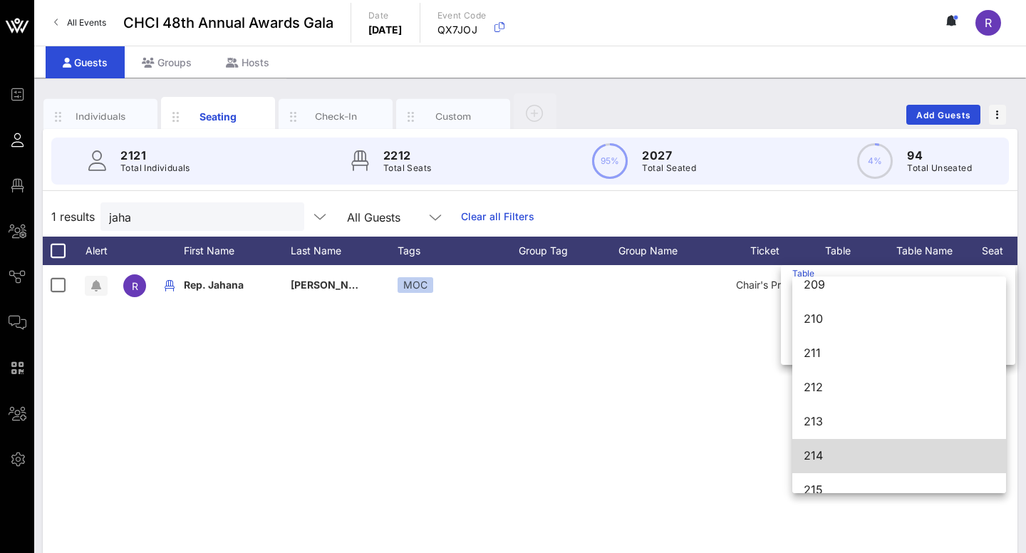
scroll to position [1944, 0]
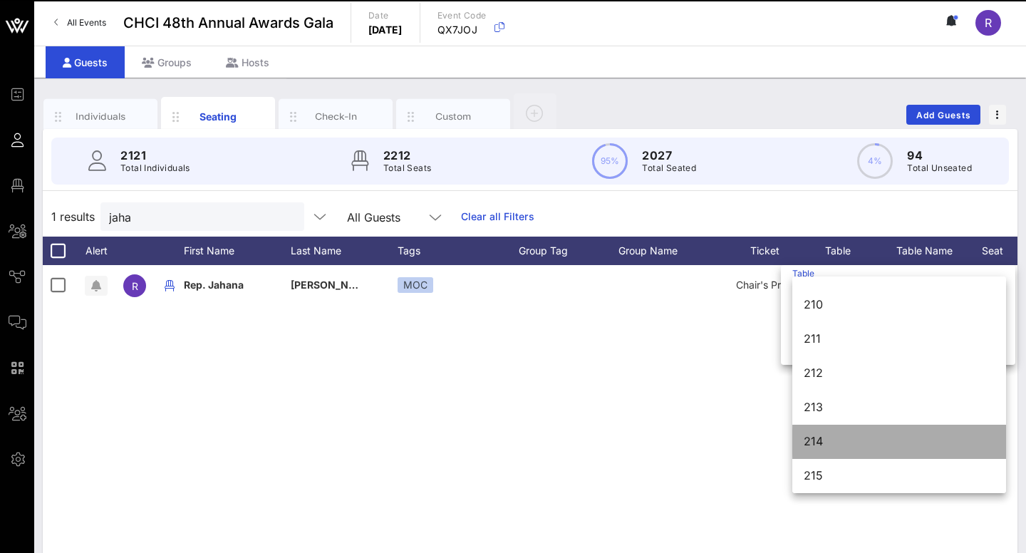
click at [824, 437] on div "214" at bounding box center [899, 442] width 191 height 14
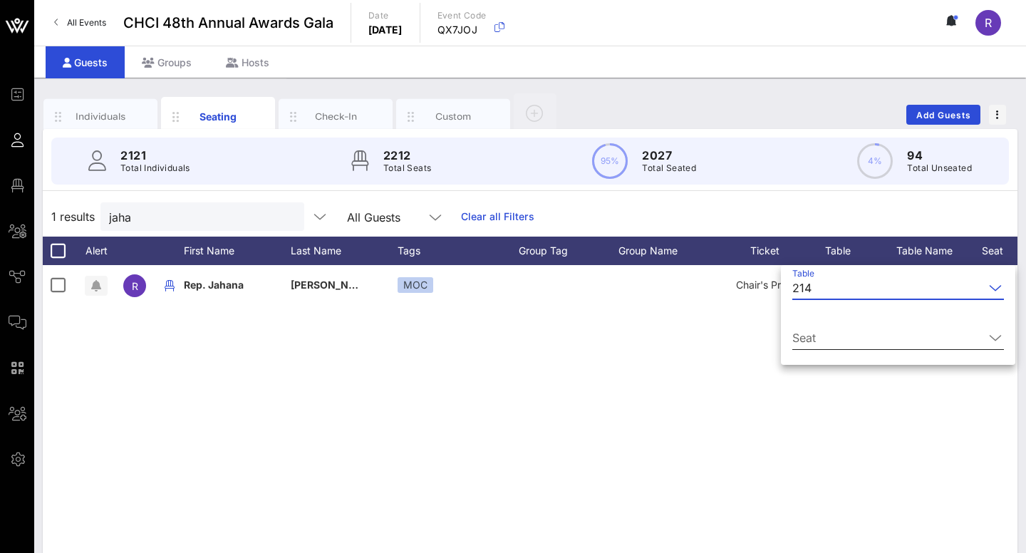
click at [837, 338] on input "Seat" at bounding box center [888, 337] width 192 height 23
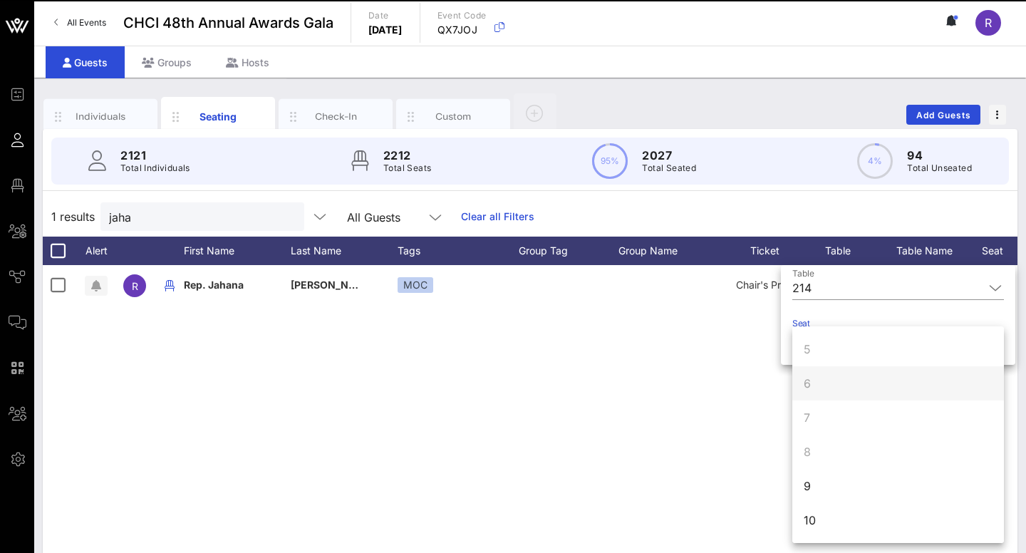
scroll to position [137, 0]
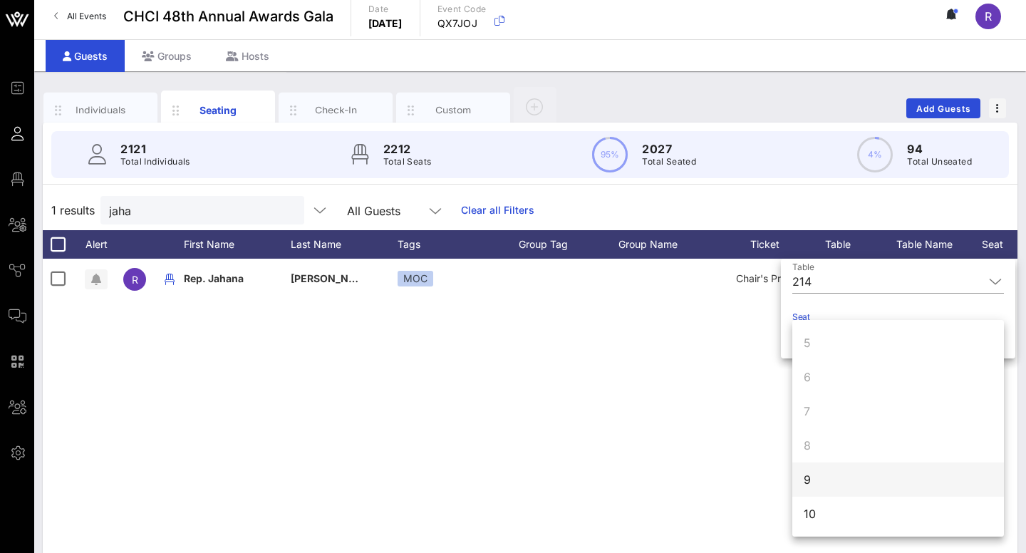
click at [838, 491] on div "9" at bounding box center [898, 479] width 212 height 34
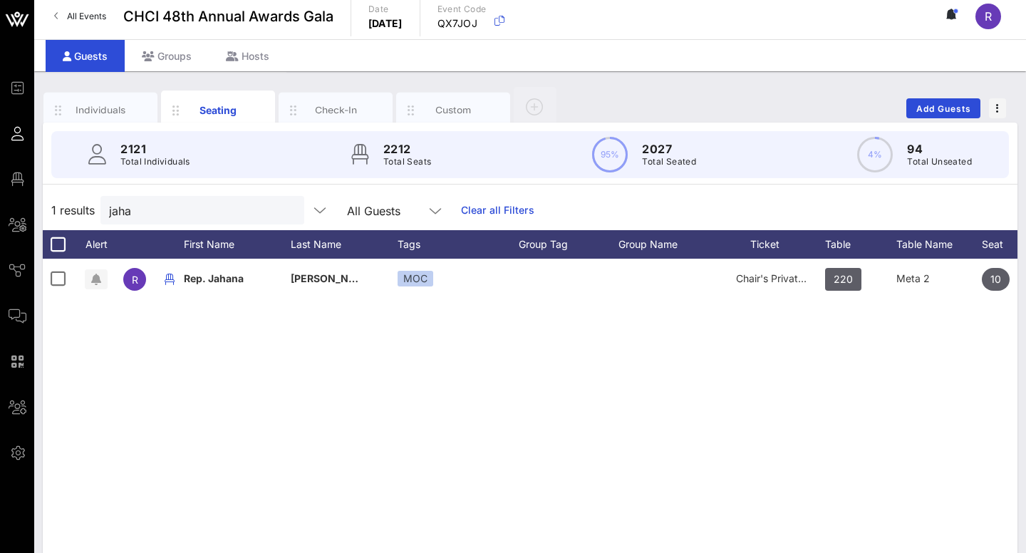
scroll to position [0, 0]
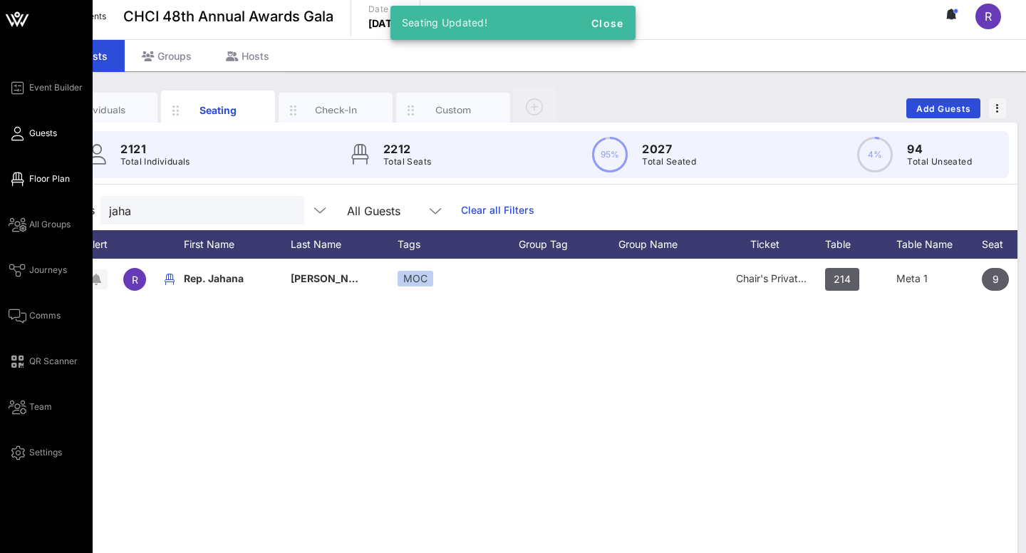
click at [33, 176] on span "Floor Plan" at bounding box center [49, 178] width 41 height 13
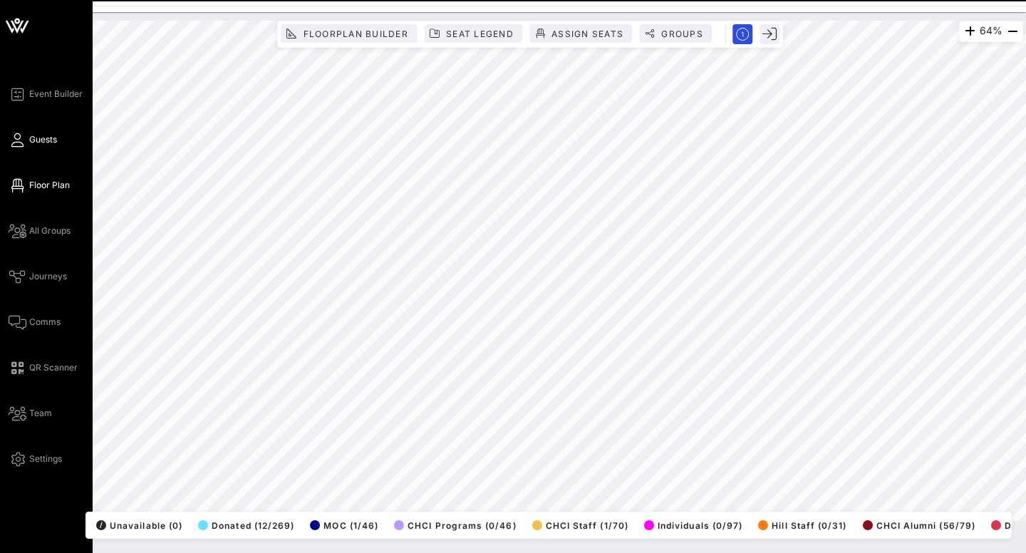
click at [19, 141] on icon at bounding box center [18, 140] width 18 height 2
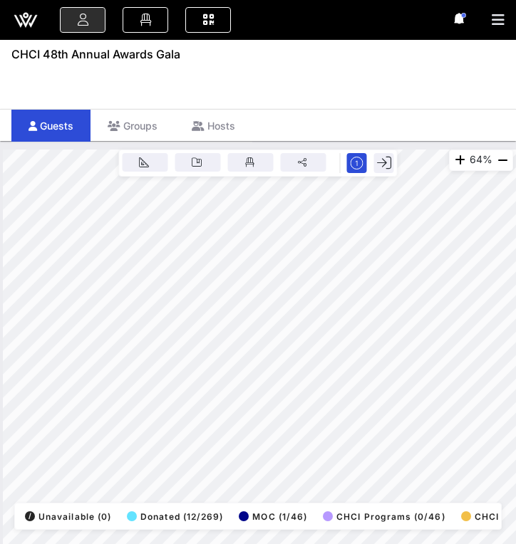
click at [43, 138] on div "Guests" at bounding box center [50, 126] width 79 height 32
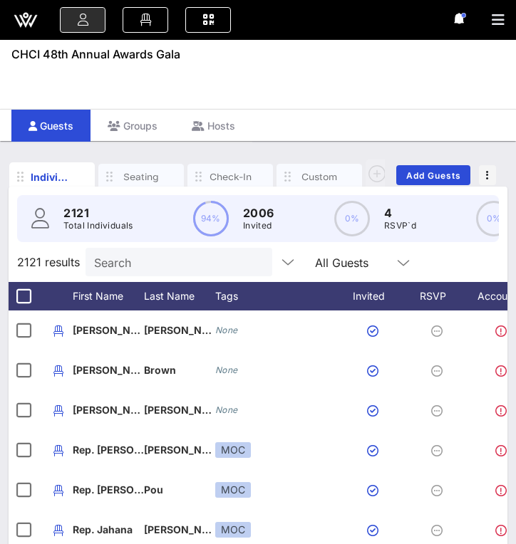
click at [141, 259] on input "Search" at bounding box center [177, 262] width 167 height 19
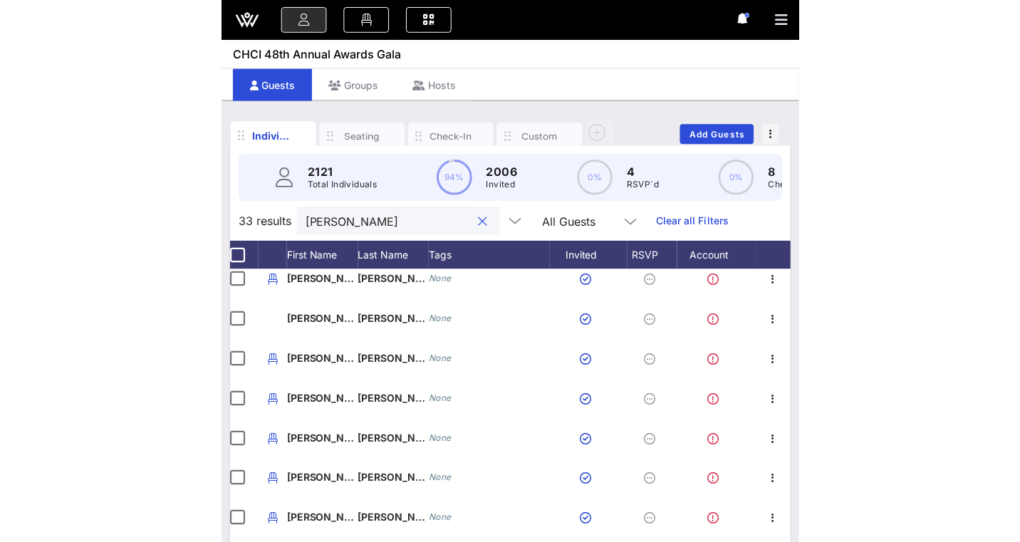
scroll to position [247, 7]
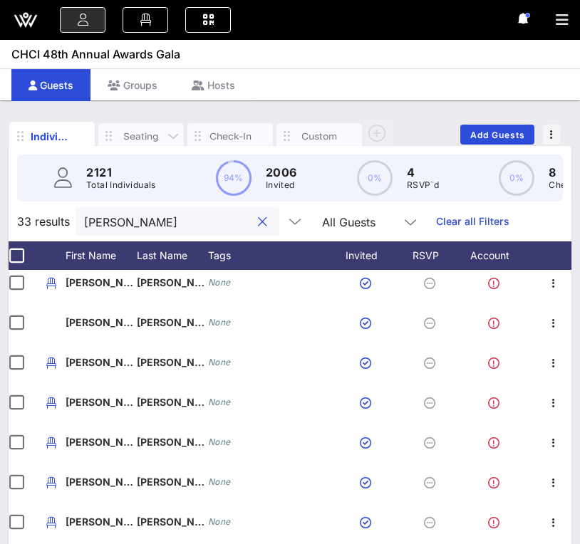
type input "juan"
click at [145, 130] on div "Seating" at bounding box center [141, 137] width 43 height 14
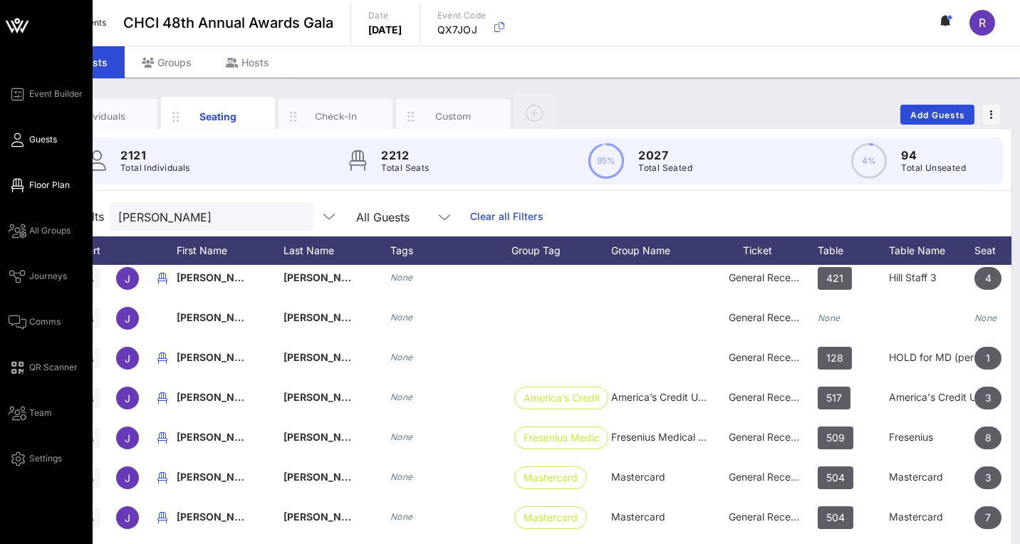
click at [37, 189] on span "Floor Plan" at bounding box center [49, 185] width 41 height 13
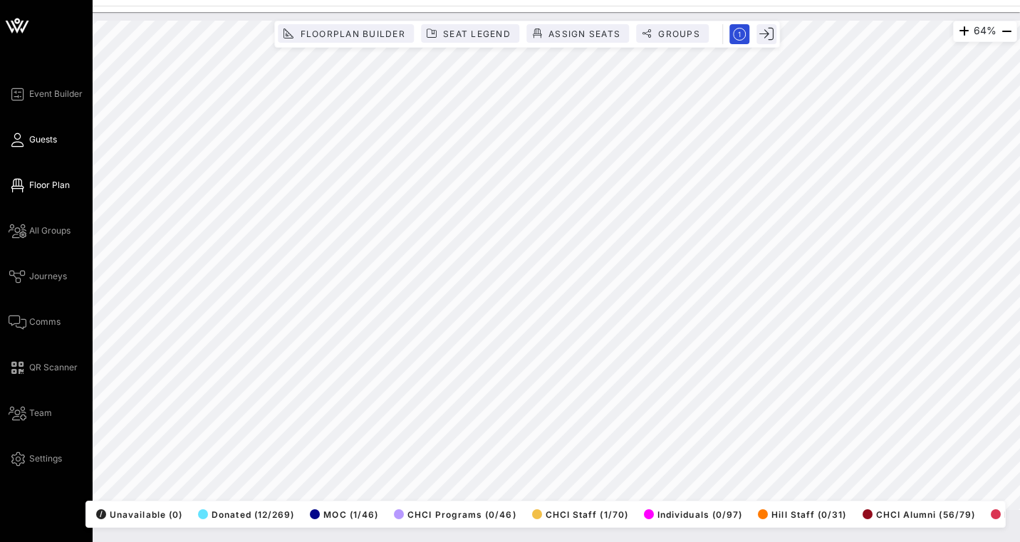
click at [35, 139] on span "Guests" at bounding box center [43, 139] width 28 height 13
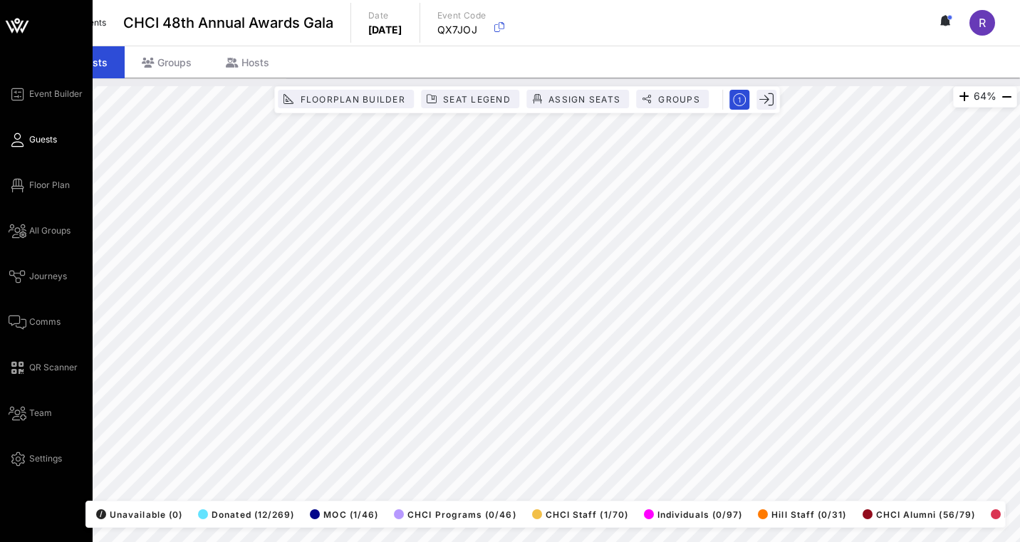
click at [37, 139] on span "Guests" at bounding box center [43, 139] width 28 height 13
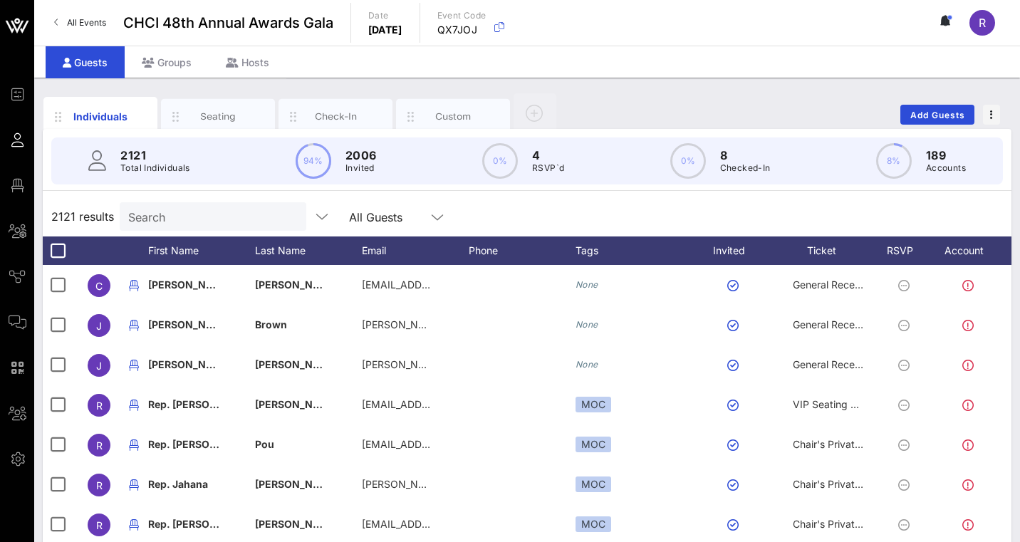
click at [168, 209] on input "Search" at bounding box center [211, 216] width 167 height 19
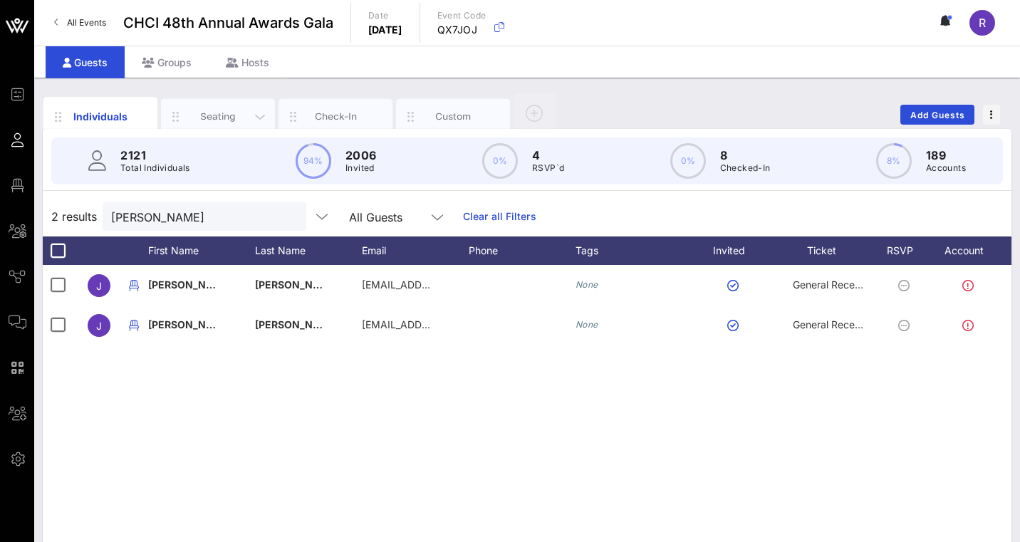
click at [221, 118] on div "Seating" at bounding box center [218, 117] width 63 height 14
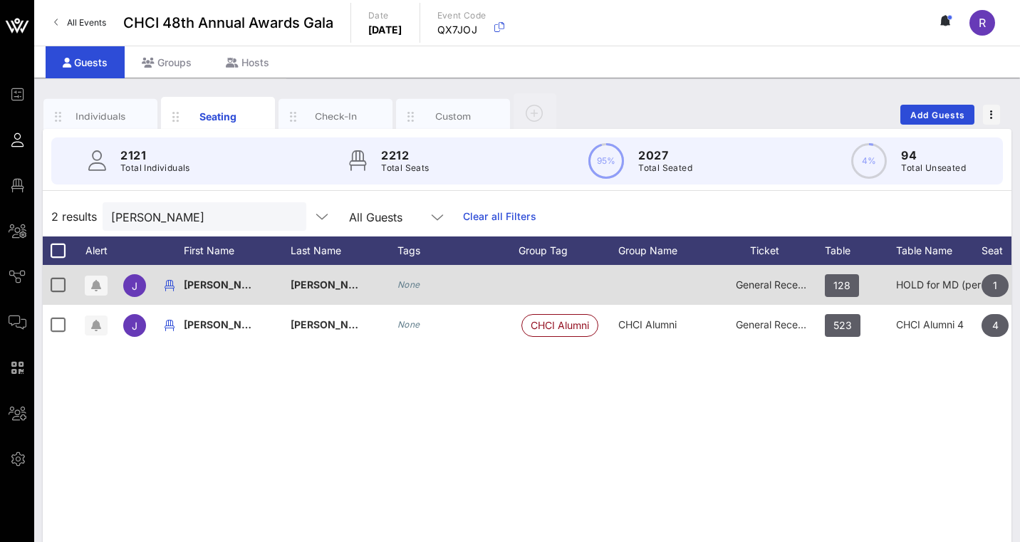
click at [773, 280] on span "General Reception" at bounding box center [778, 285] width 85 height 12
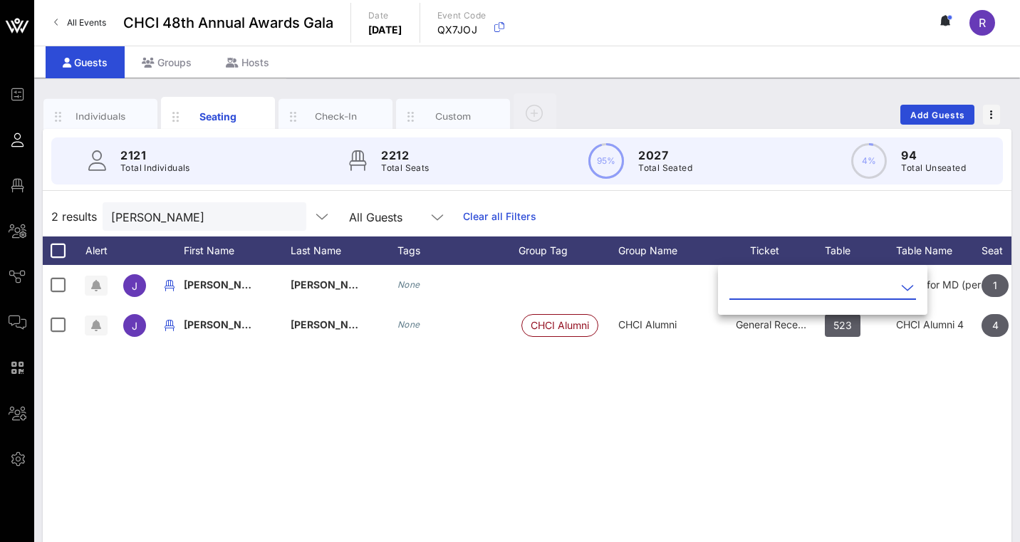
click at [905, 284] on icon at bounding box center [907, 287] width 13 height 17
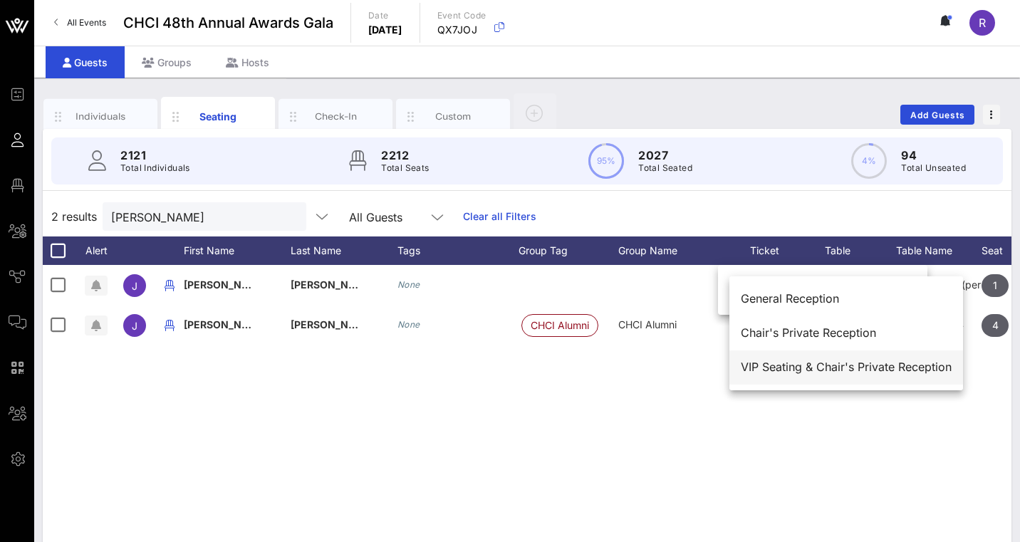
click at [801, 368] on div "VIP Seating & Chair's Private Reception" at bounding box center [846, 367] width 211 height 14
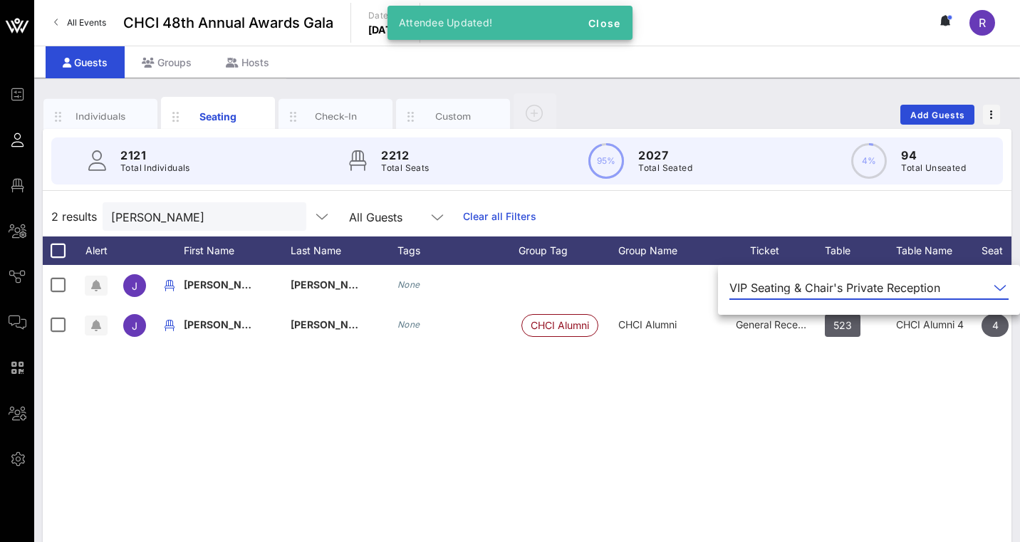
click at [820, 408] on div "J Juan Diego Infante None VIP Seating & Chair's Private Reception 128 HOLD for …" at bounding box center [527, 478] width 969 height 427
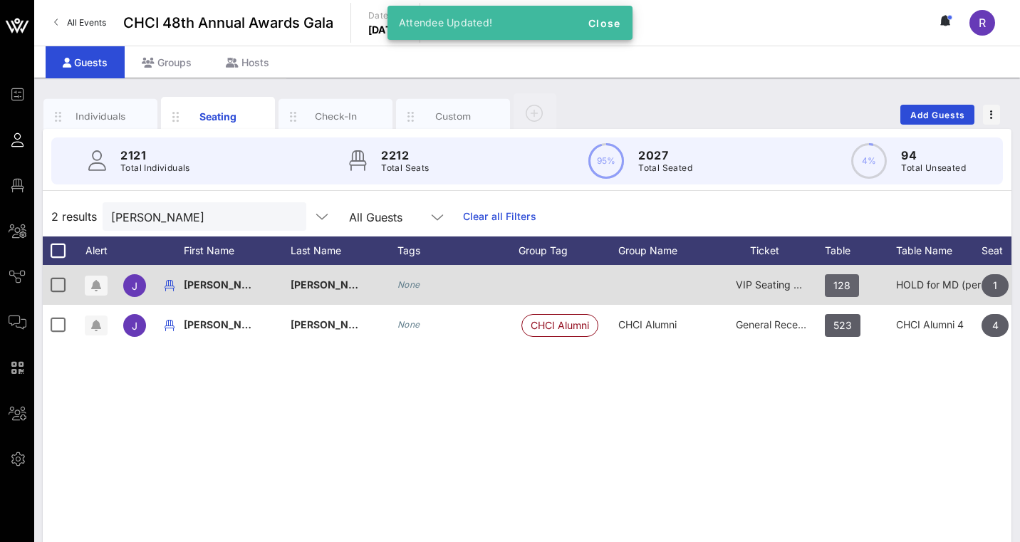
click at [838, 283] on span "128" at bounding box center [842, 285] width 17 height 23
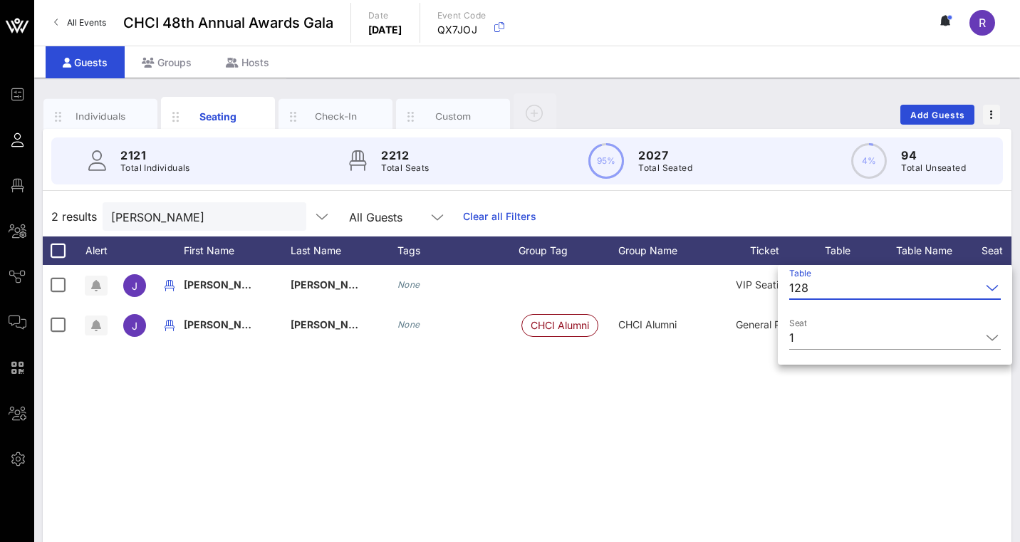
click at [977, 288] on input "Table" at bounding box center [897, 287] width 167 height 23
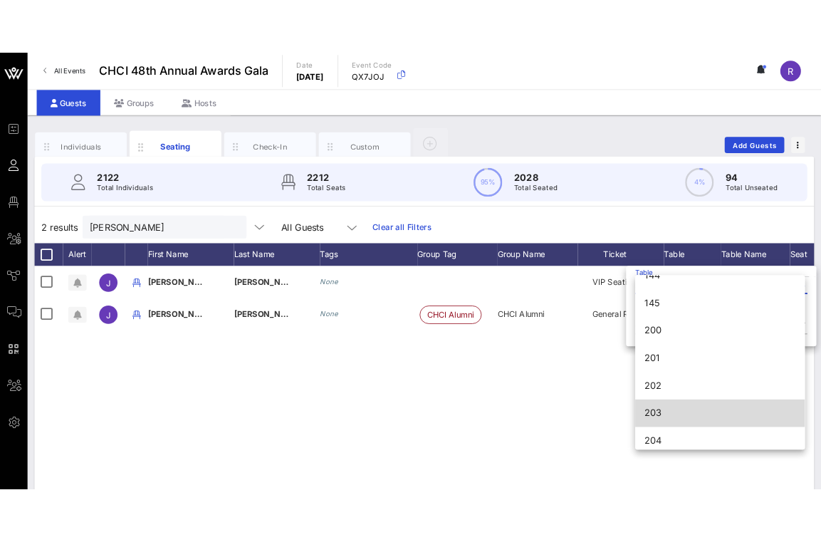
scroll to position [1567, 0]
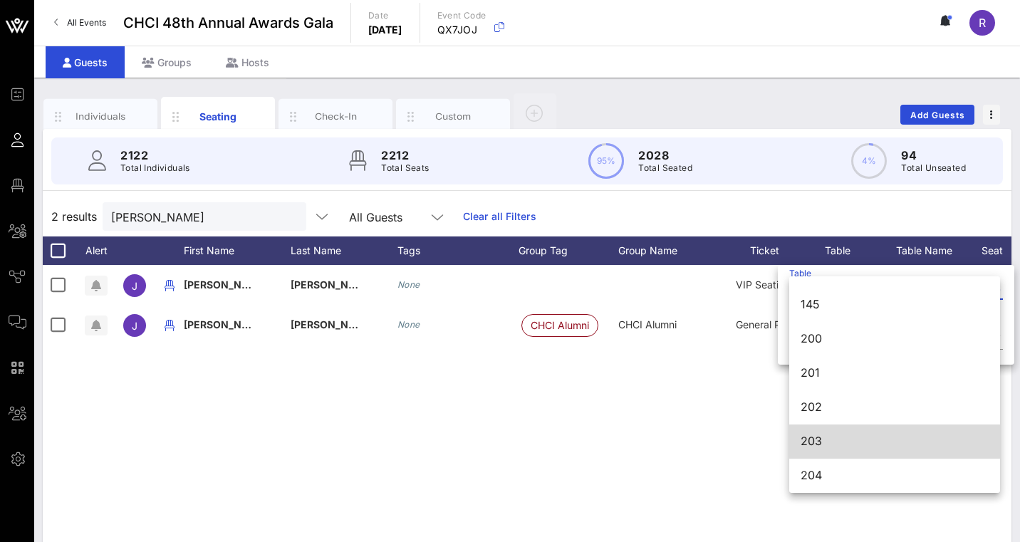
click at [844, 439] on div "203" at bounding box center [895, 442] width 188 height 14
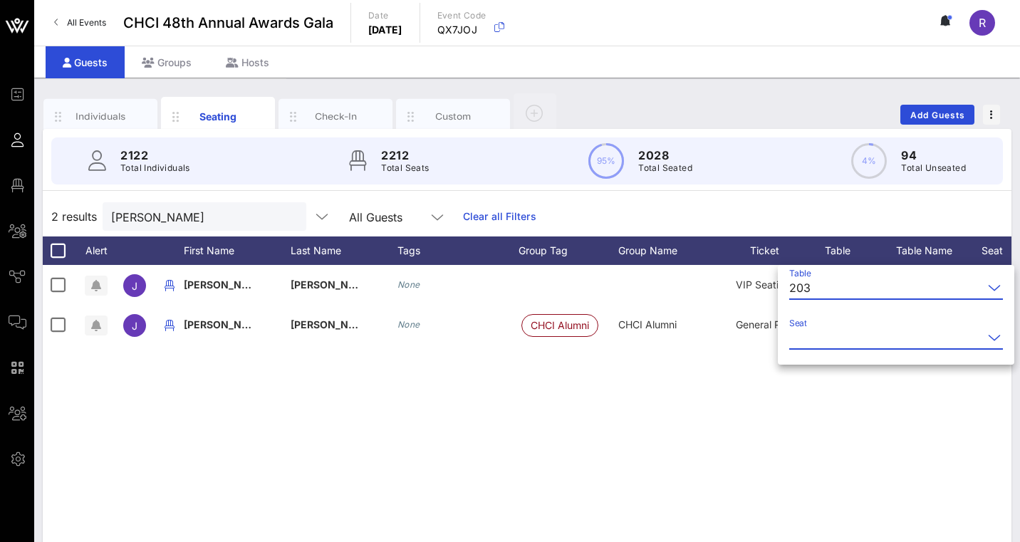
click at [826, 341] on input "Seat" at bounding box center [886, 337] width 194 height 23
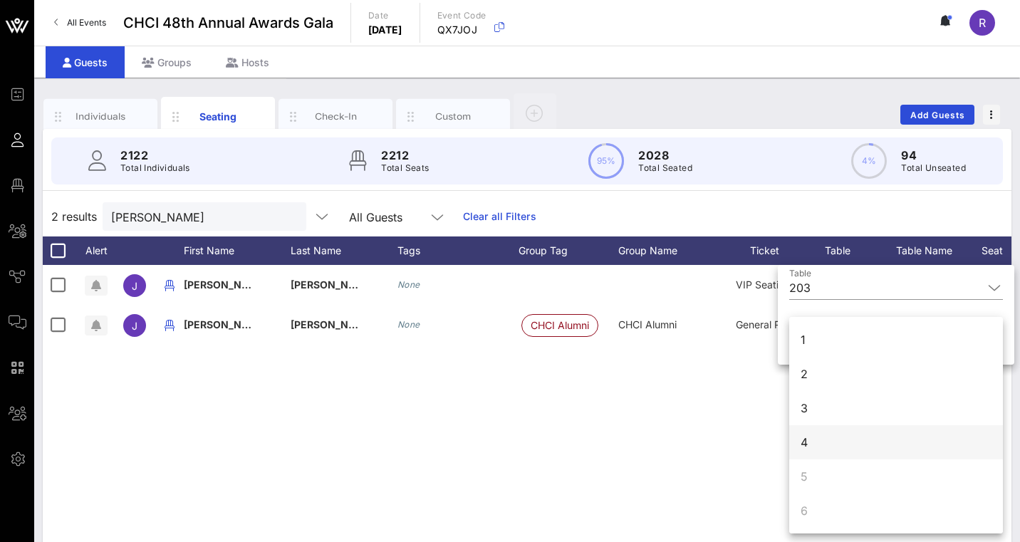
click at [813, 441] on div "4" at bounding box center [896, 442] width 214 height 34
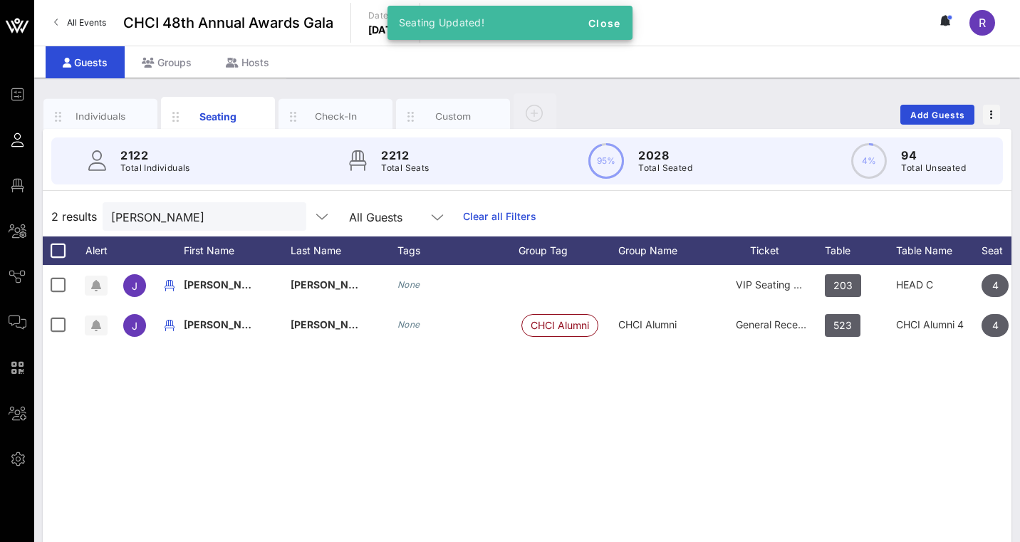
click at [673, 389] on div "J Juan Diego Infante None VIP Seating & Chair's Private Reception 203 HEAD C 4 …" at bounding box center [527, 478] width 969 height 427
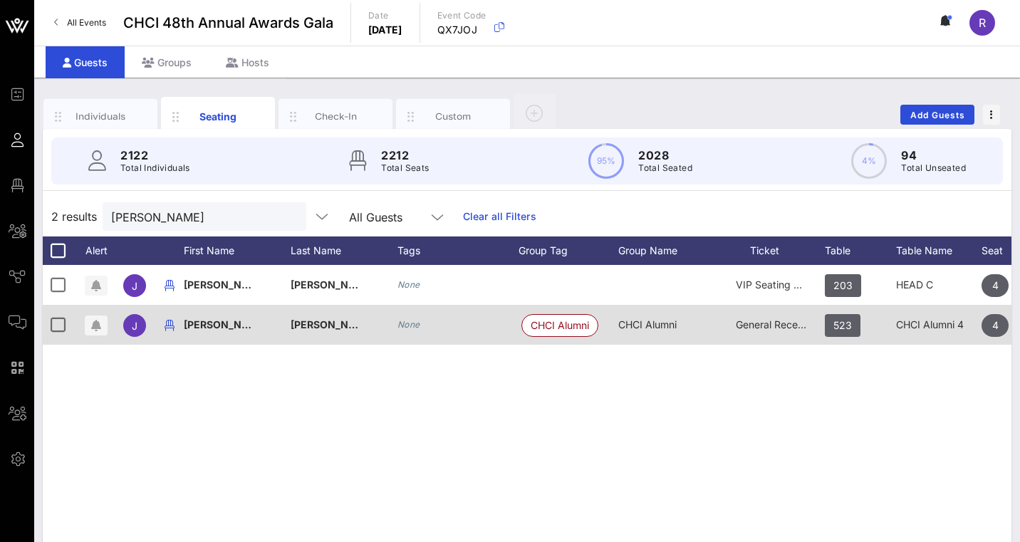
click at [220, 325] on span "Juan Diego (JD)" at bounding box center [237, 324] width 106 height 12
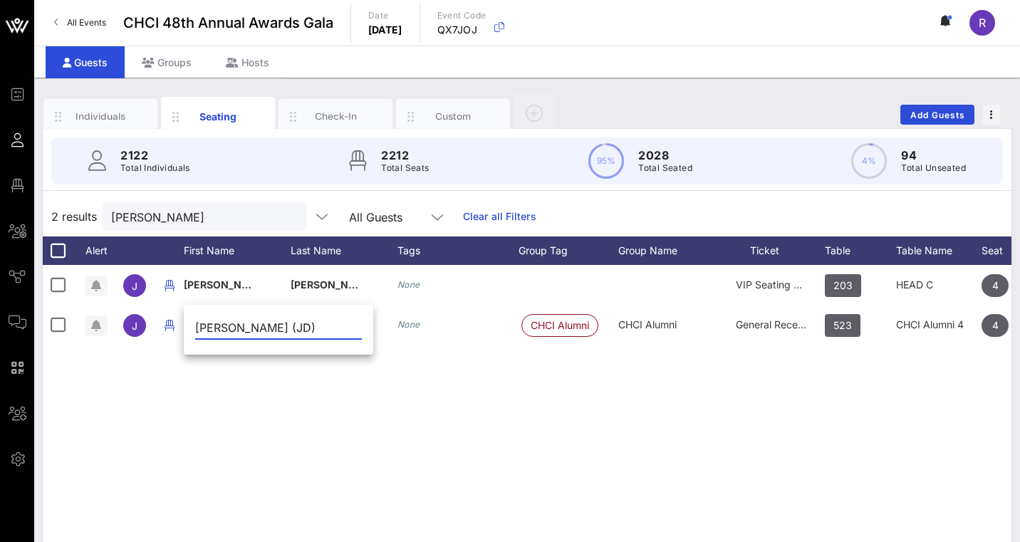
click at [215, 391] on div "J Juan Diego Infante None VIP Seating & Chair's Private Reception 203 HEAD C 4 …" at bounding box center [527, 478] width 969 height 427
drag, startPoint x: 181, startPoint y: 220, endPoint x: 103, endPoint y: 217, distance: 78.4
click at [103, 217] on div "Juan Diego" at bounding box center [205, 216] width 204 height 28
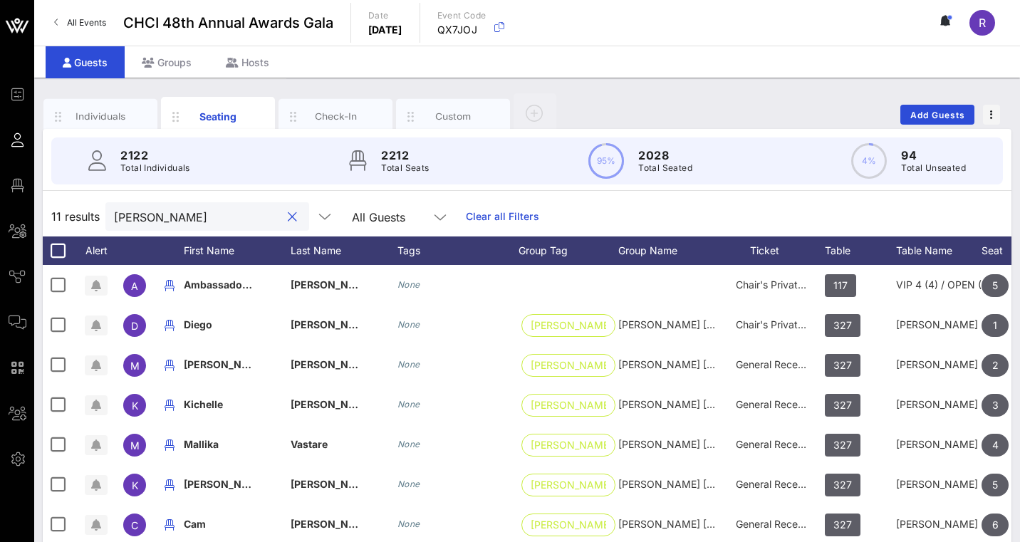
type input "Zambrano"
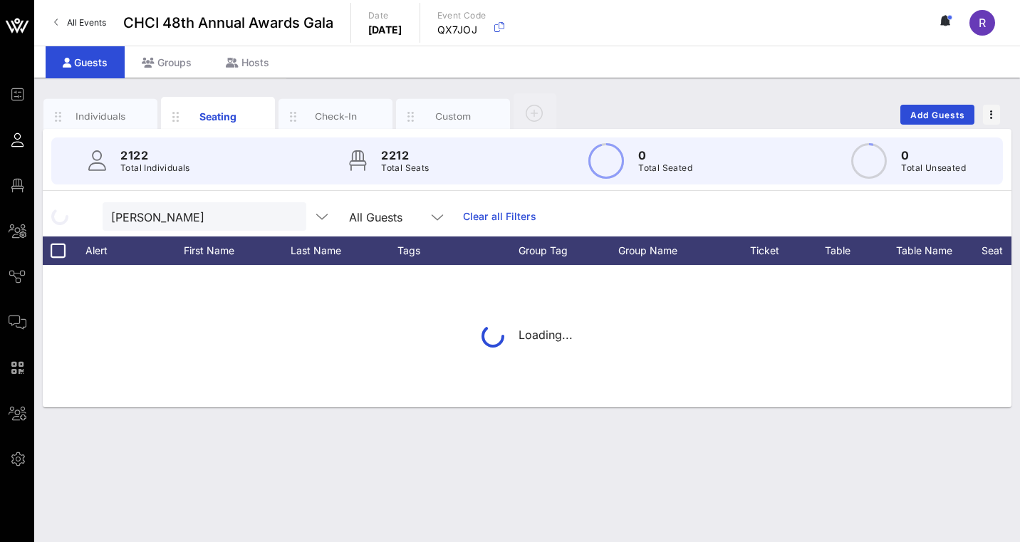
click at [846, 284] on div "Loading..." at bounding box center [527, 336] width 969 height 142
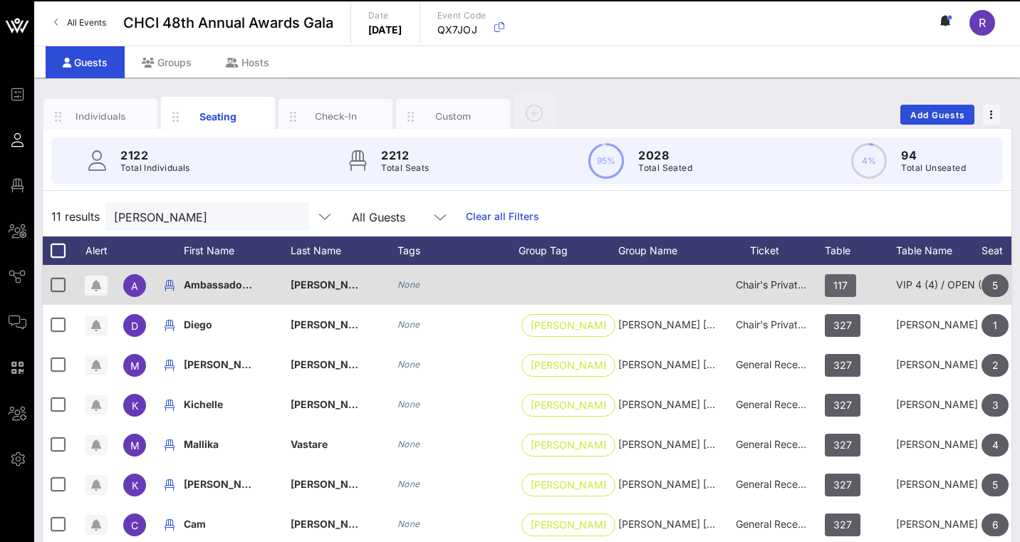
click at [834, 290] on span "117" at bounding box center [841, 285] width 14 height 23
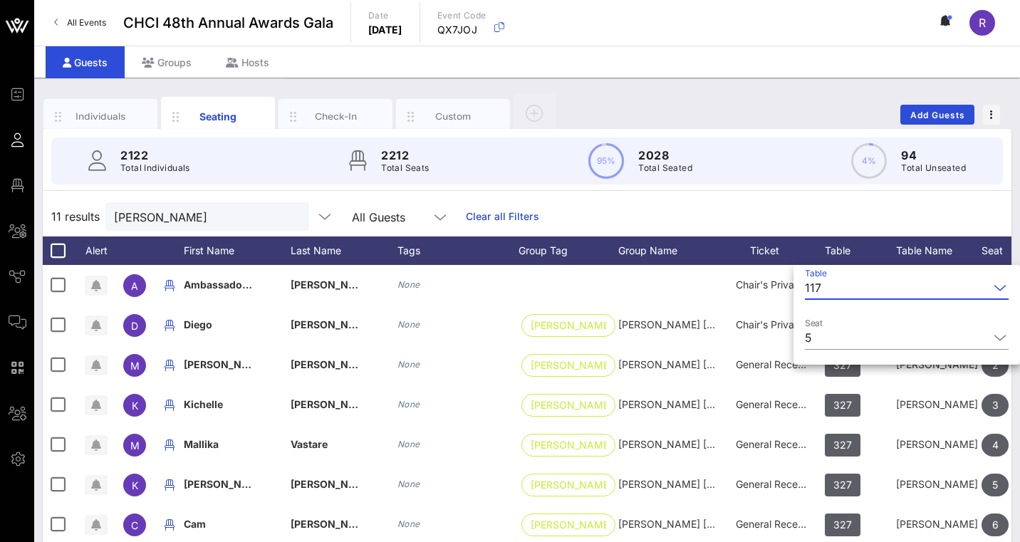
click at [860, 294] on input "Table" at bounding box center [908, 287] width 162 height 23
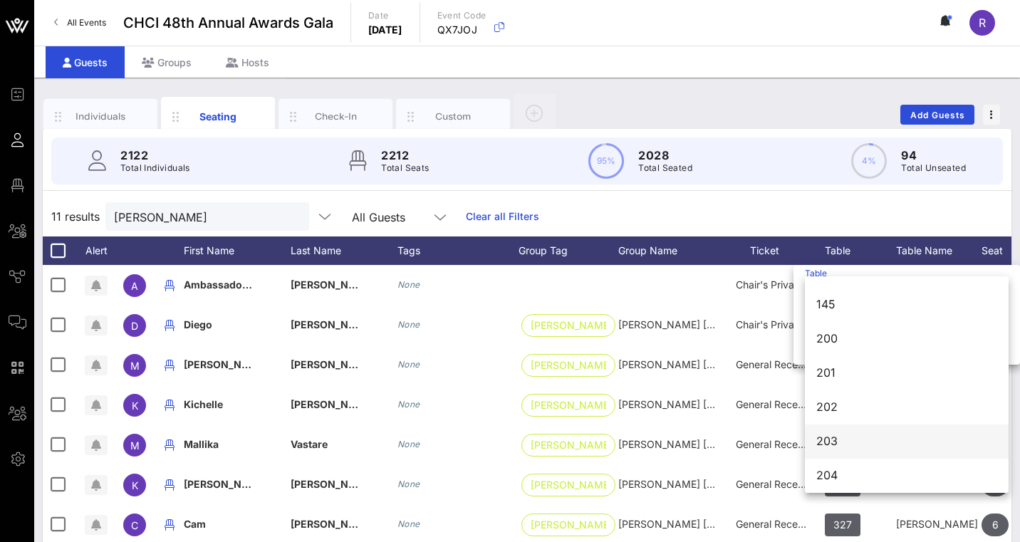
click at [851, 435] on div "203" at bounding box center [906, 442] width 181 height 14
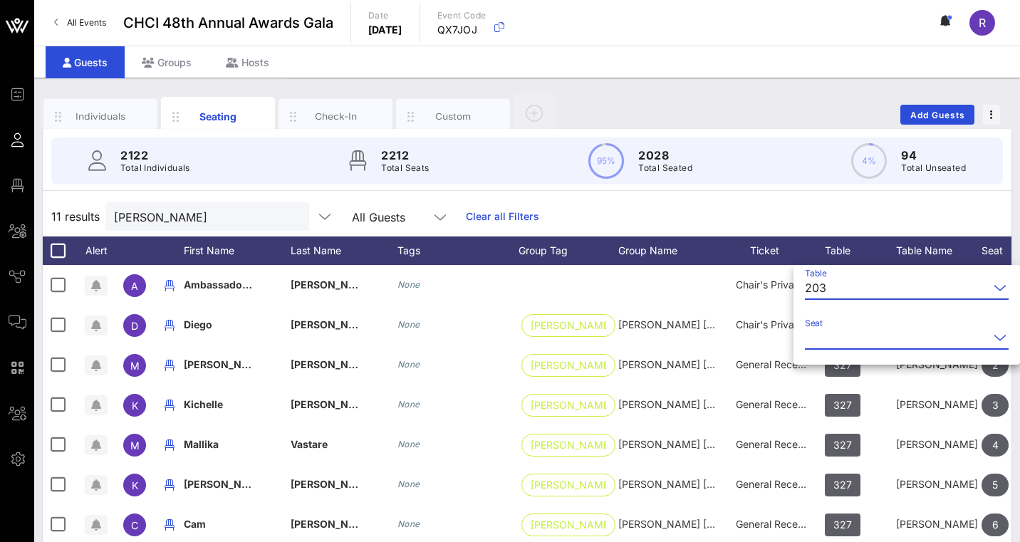
click at [908, 332] on input "Seat" at bounding box center [897, 337] width 184 height 23
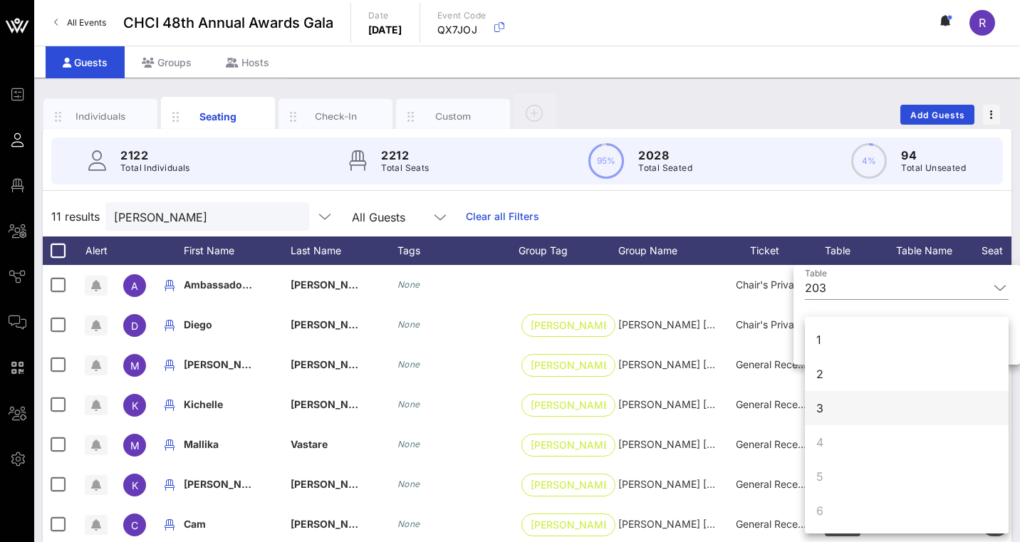
click at [826, 399] on div "3" at bounding box center [907, 408] width 204 height 34
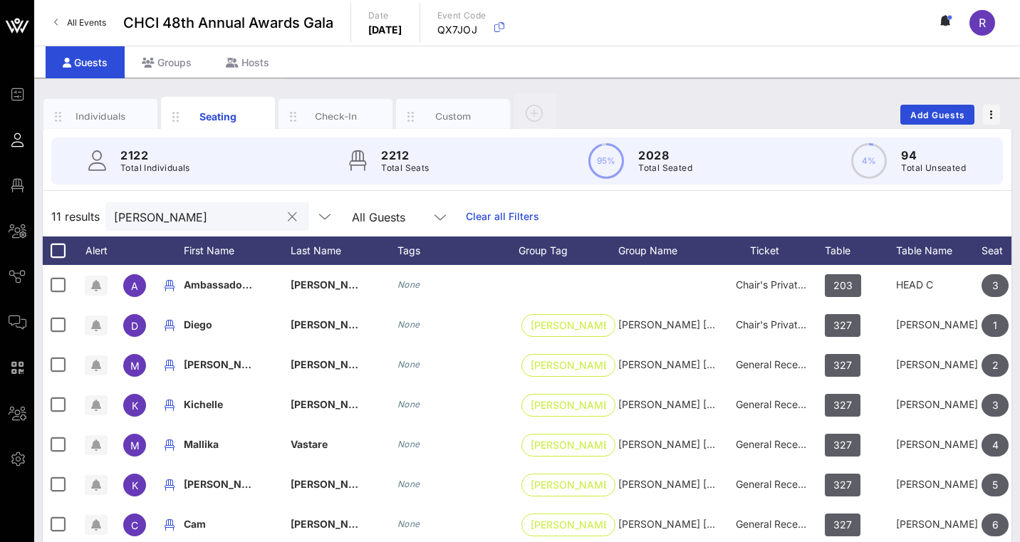
click at [291, 215] on button "clear icon" at bounding box center [292, 217] width 9 height 14
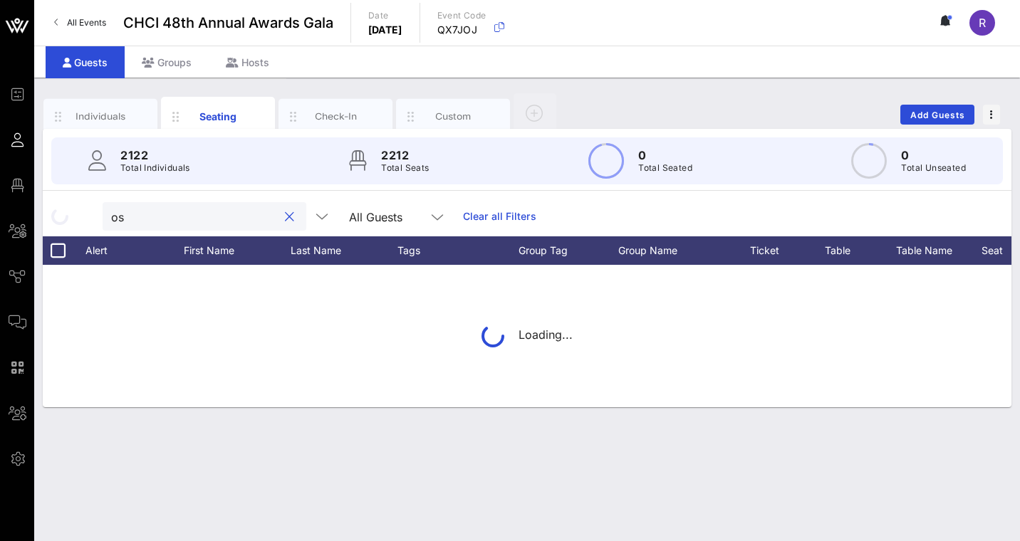
type input "o"
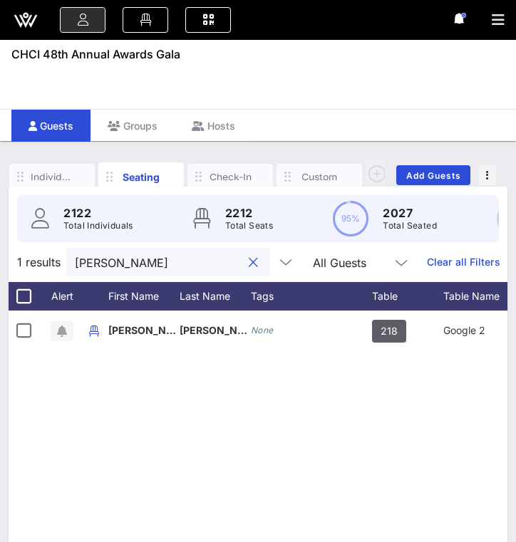
drag, startPoint x: 124, startPoint y: 260, endPoint x: 41, endPoint y: 259, distance: 83.4
click at [41, 259] on div "1 results aleman All Guests Clear all Filters" at bounding box center [258, 262] width 499 height 40
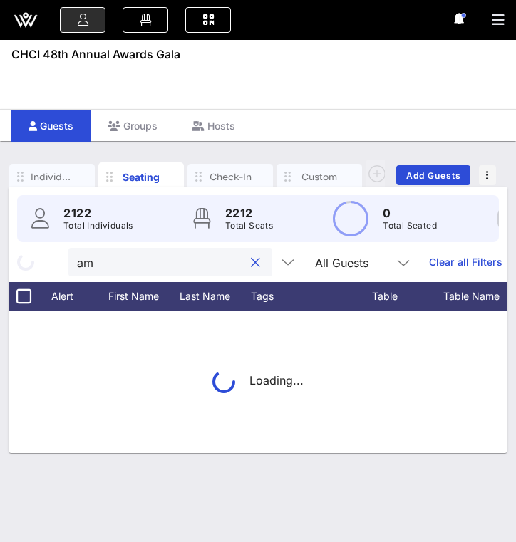
type input "a"
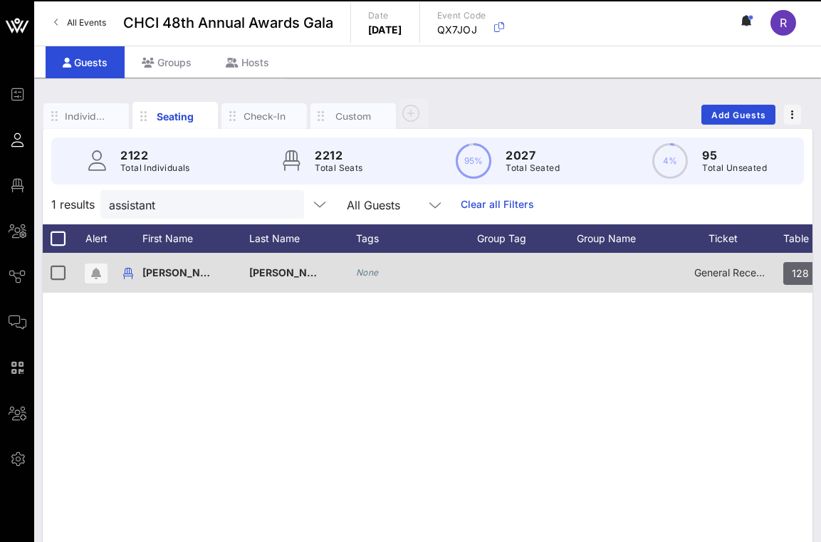
click at [796, 279] on span "128" at bounding box center [800, 273] width 17 height 23
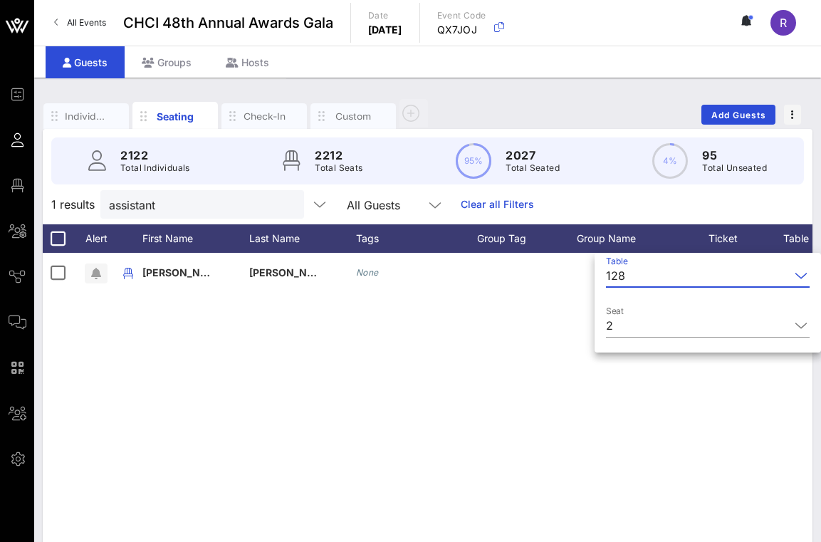
click at [800, 276] on icon at bounding box center [801, 275] width 13 height 17
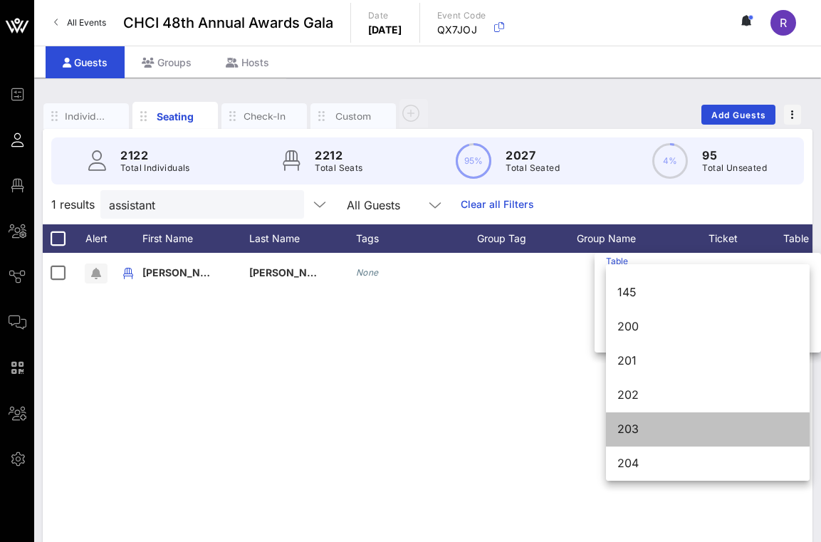
click at [677, 419] on div "203" at bounding box center [708, 429] width 181 height 31
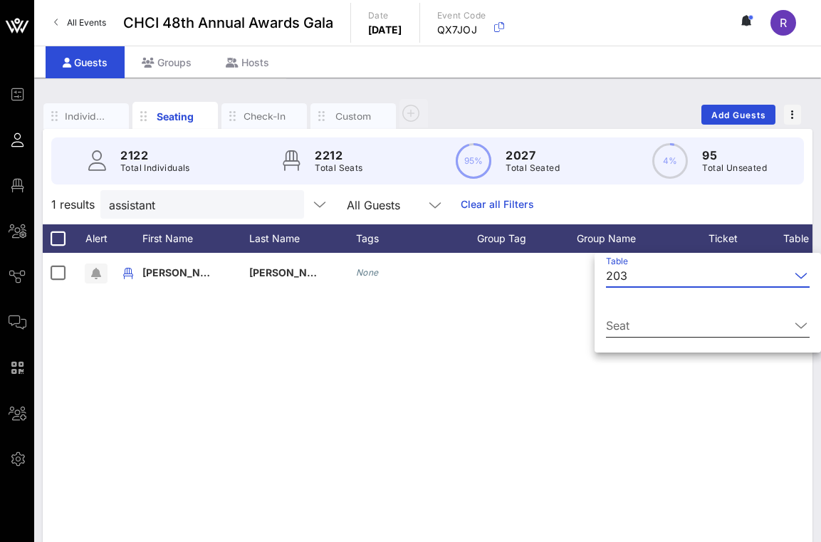
click at [643, 321] on input "Seat" at bounding box center [698, 325] width 184 height 23
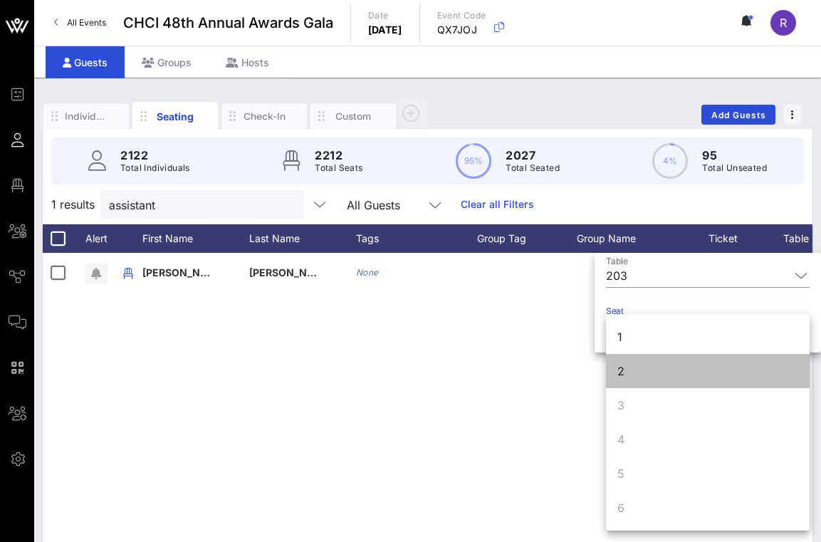
click at [621, 372] on div "2" at bounding box center [621, 371] width 7 height 17
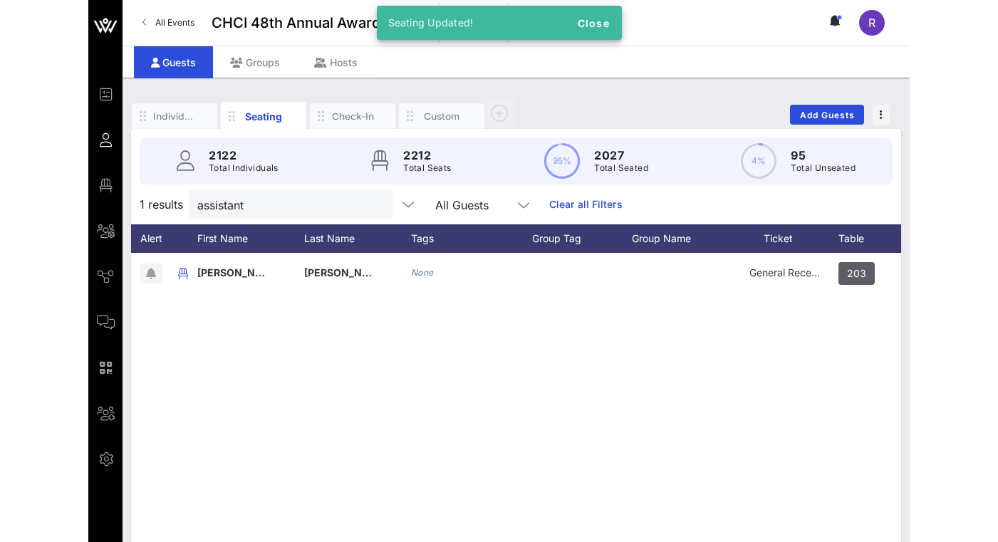
scroll to position [0, 33]
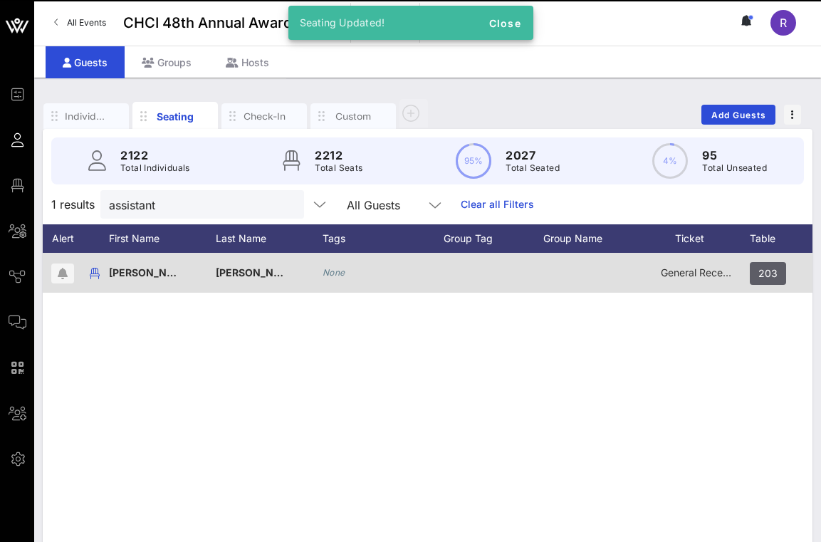
click at [693, 274] on span "General Reception" at bounding box center [703, 272] width 85 height 12
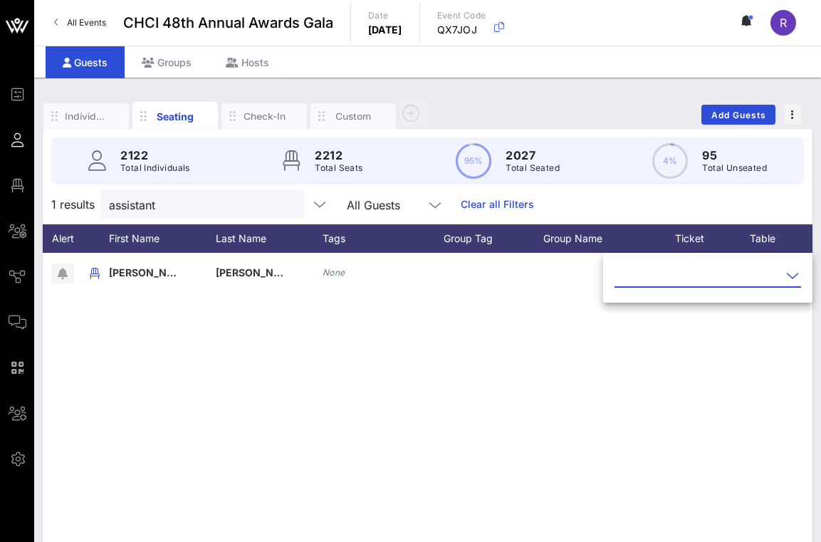
click at [787, 280] on icon at bounding box center [793, 275] width 13 height 17
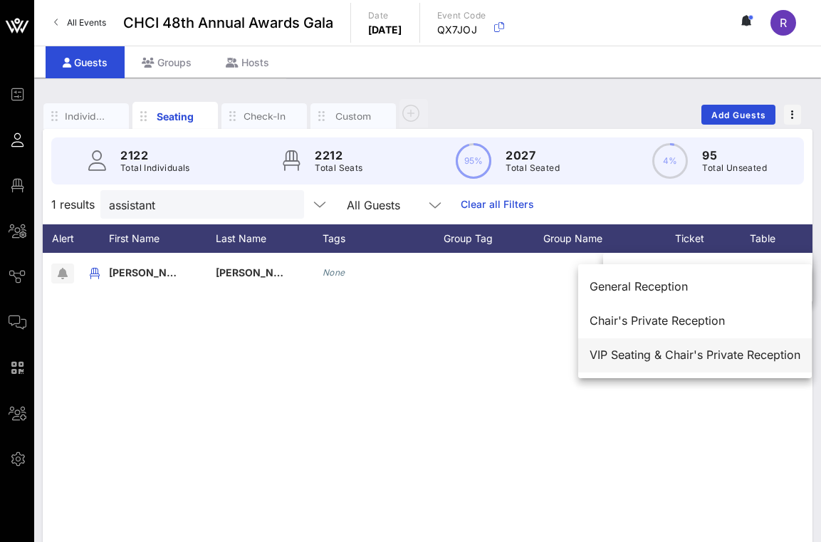
click at [658, 358] on div "VIP Seating & Chair's Private Reception" at bounding box center [695, 355] width 211 height 14
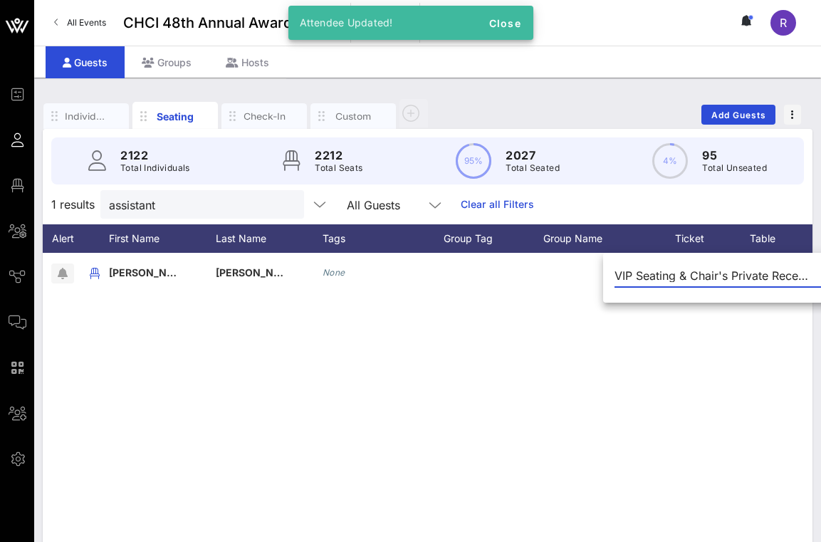
click at [479, 378] on div "J José Miguel Alemán None VIP Seating & Chair's Private Reception 203 HEAD C 2 …" at bounding box center [428, 466] width 770 height 427
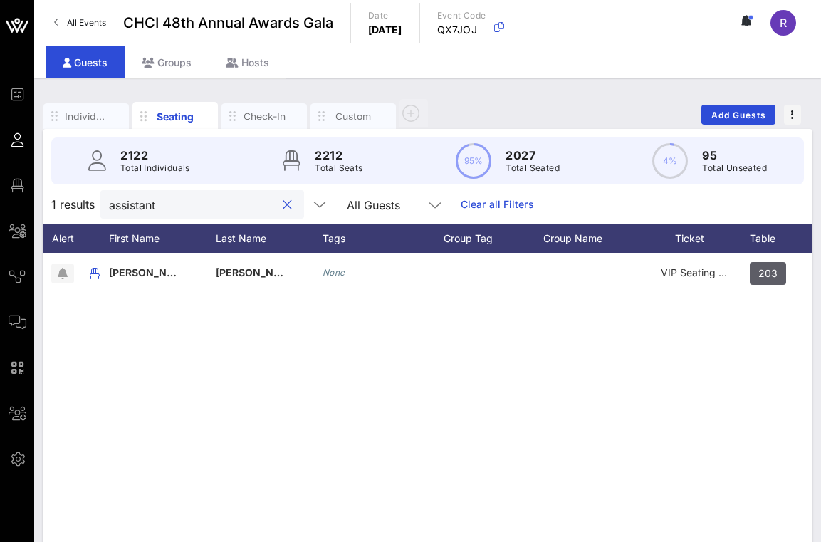
drag, startPoint x: 182, startPoint y: 199, endPoint x: 53, endPoint y: 194, distance: 129.0
click at [53, 194] on div "1 results assistant All Guests Clear all Filters" at bounding box center [428, 205] width 770 height 40
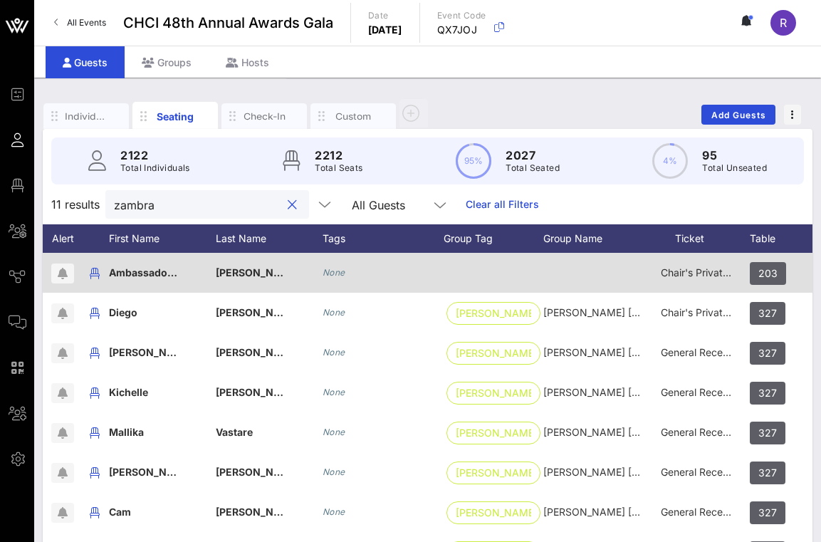
click at [690, 275] on span "Chair's Private Reception" at bounding box center [720, 272] width 118 height 12
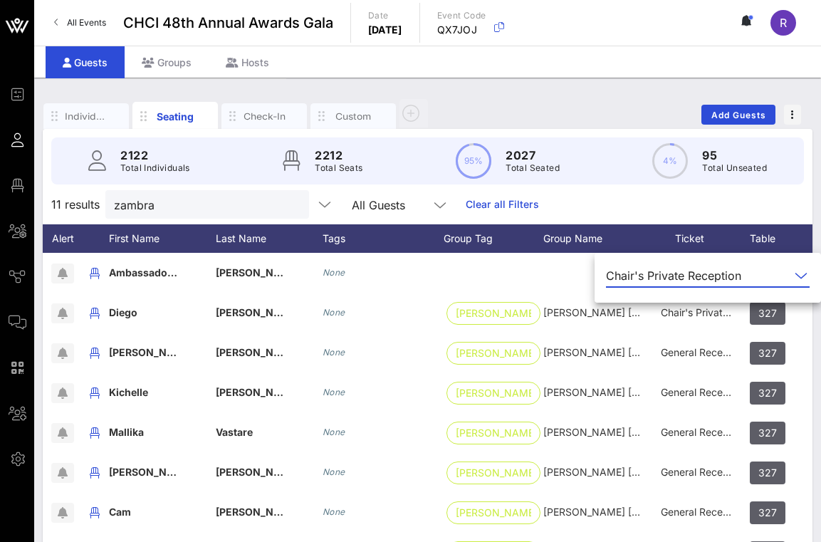
click at [700, 281] on div "Chair's Private Reception" at bounding box center [673, 275] width 135 height 13
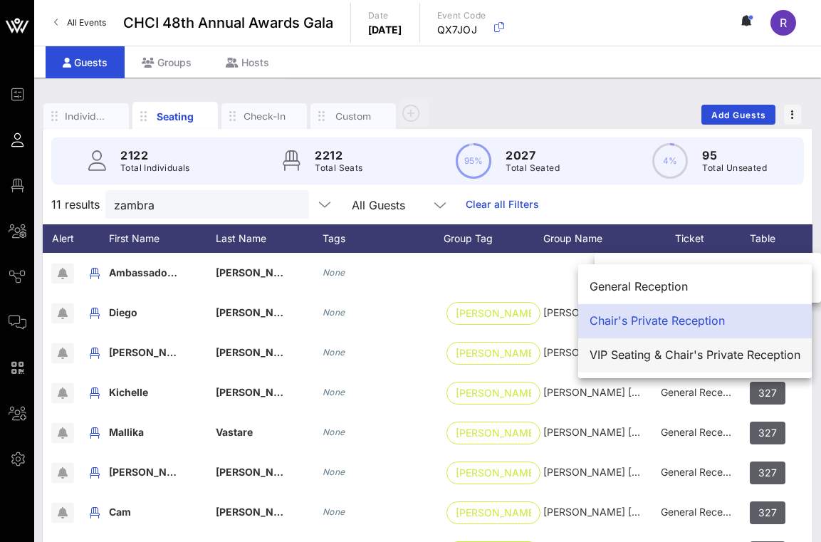
click at [672, 351] on div "VIP Seating & Chair's Private Reception" at bounding box center [695, 355] width 211 height 14
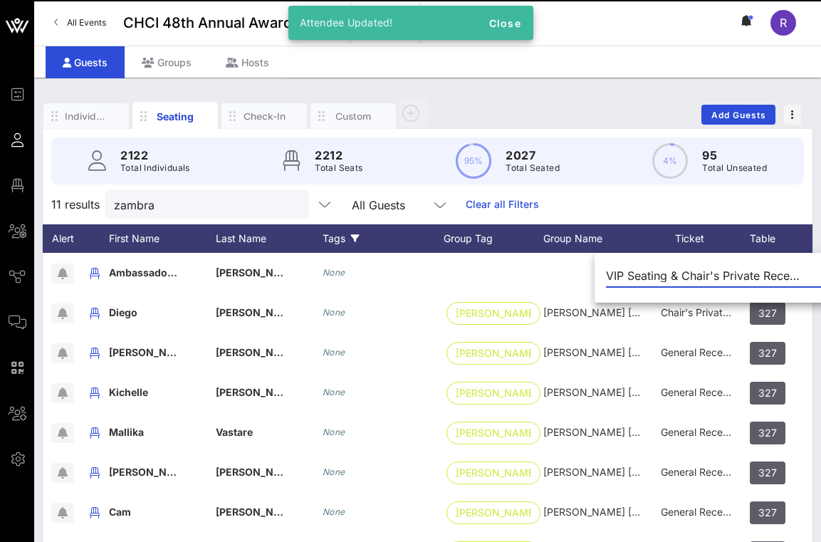
click at [197, 195] on input "zambra" at bounding box center [197, 204] width 167 height 19
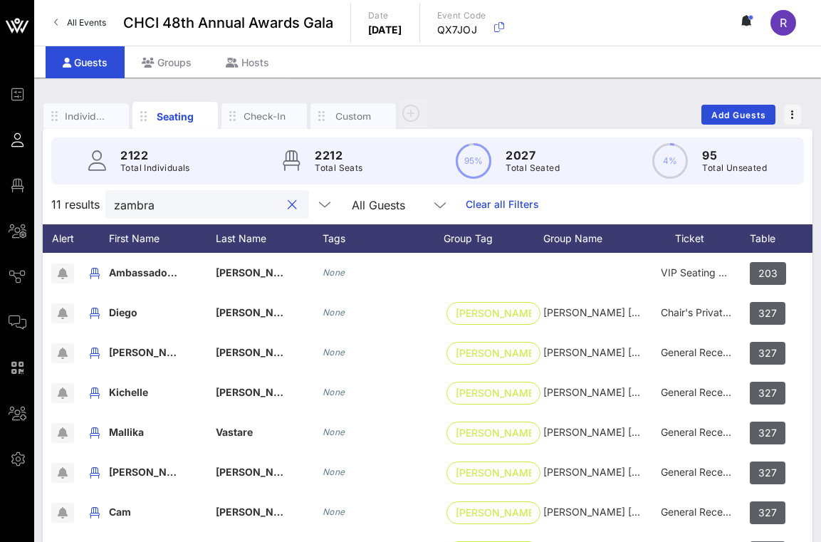
click at [158, 202] on input "zambra" at bounding box center [197, 204] width 167 height 19
drag, startPoint x: 158, startPoint y: 202, endPoint x: 130, endPoint y: 202, distance: 28.5
click at [130, 202] on input "zambra" at bounding box center [197, 204] width 167 height 19
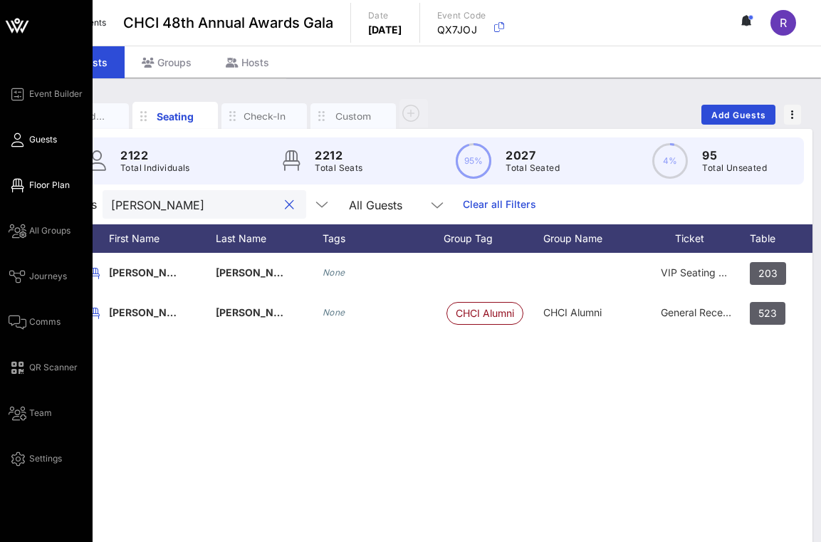
type input "Juan Diego"
click at [15, 187] on icon at bounding box center [18, 186] width 18 height 2
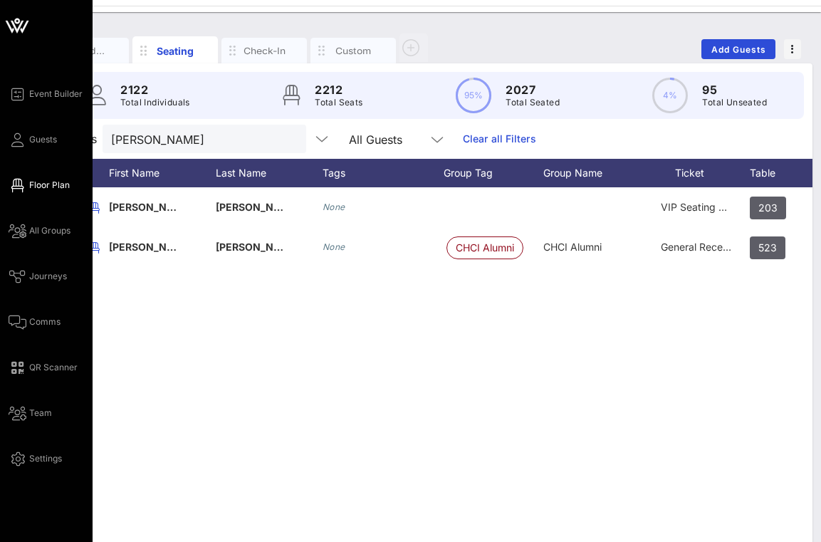
click at [15, 187] on icon at bounding box center [18, 186] width 18 height 2
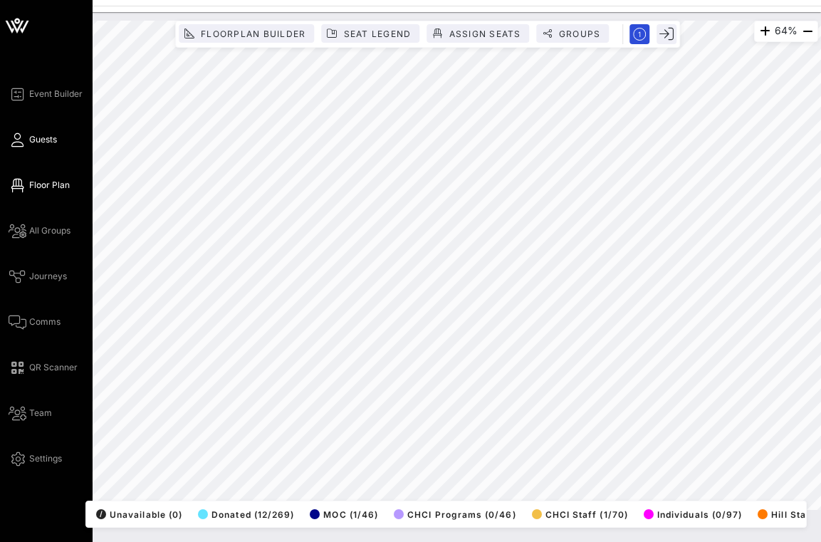
click at [15, 141] on icon at bounding box center [18, 140] width 18 height 2
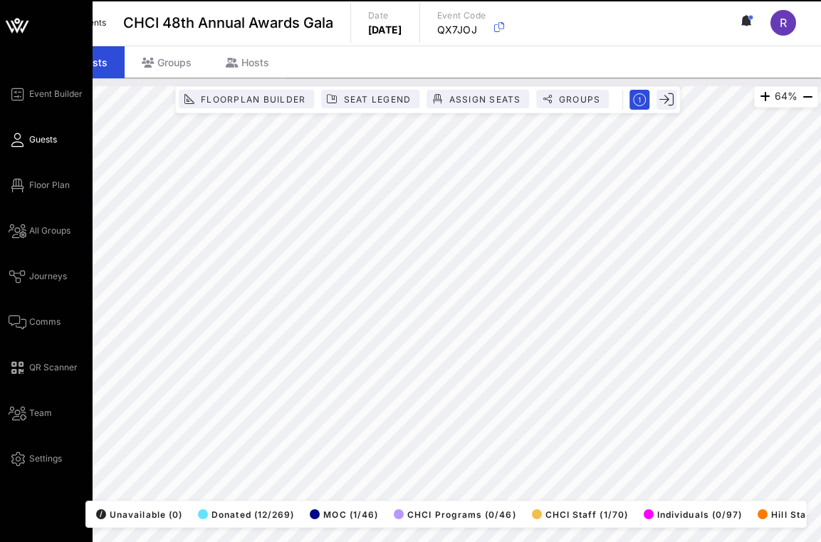
click at [38, 144] on span "Guests" at bounding box center [43, 139] width 28 height 13
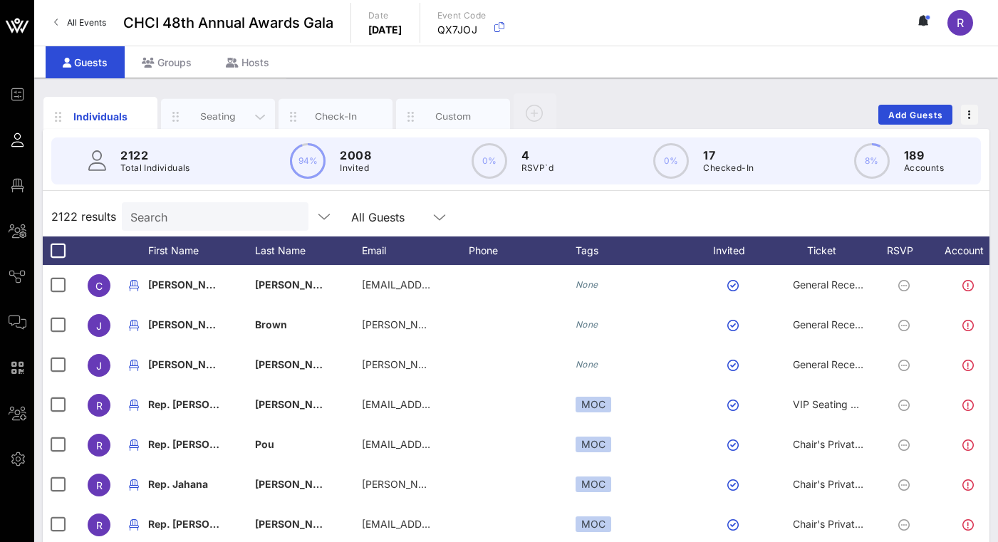
click at [239, 109] on div "Seating" at bounding box center [218, 117] width 114 height 36
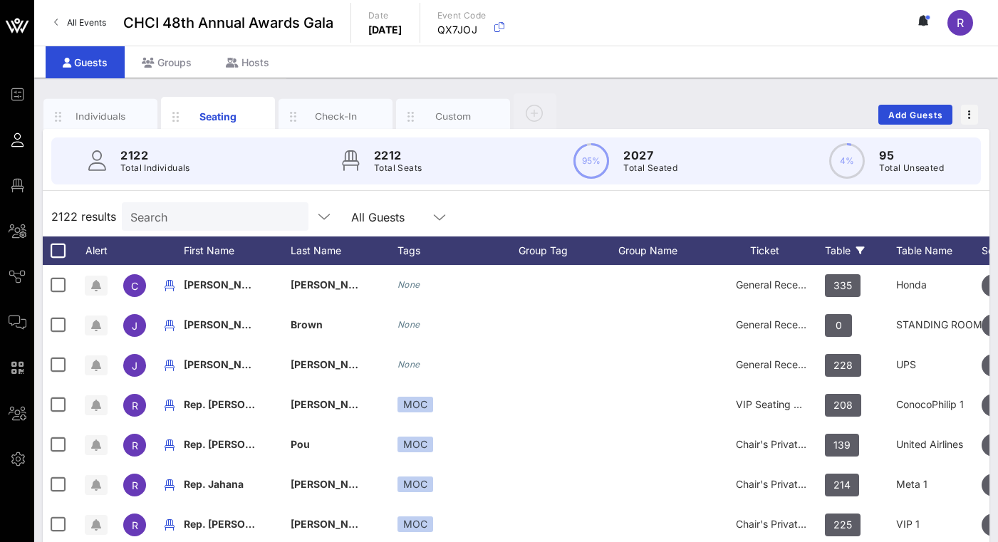
click at [839, 250] on div "Table" at bounding box center [860, 251] width 71 height 28
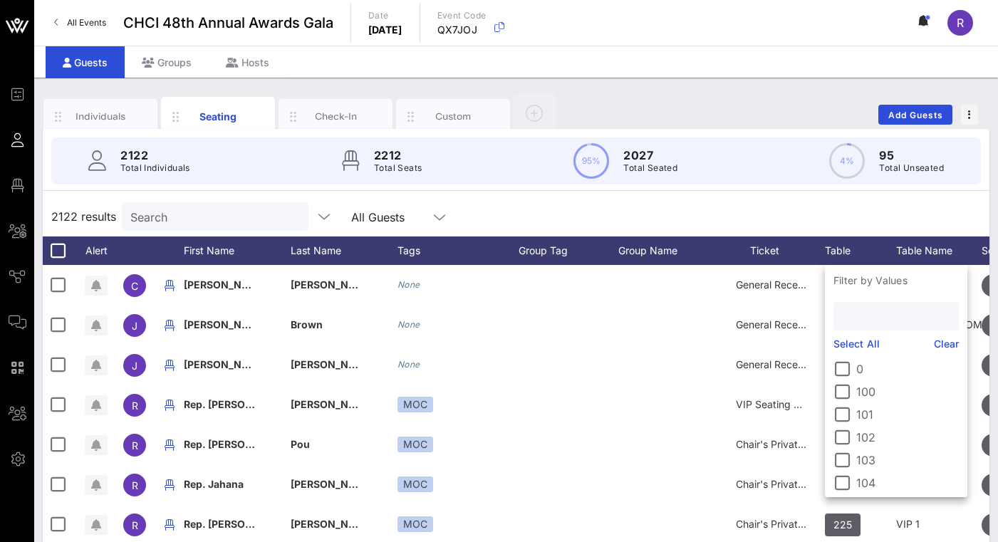
click at [868, 317] on input "text" at bounding box center [894, 316] width 105 height 19
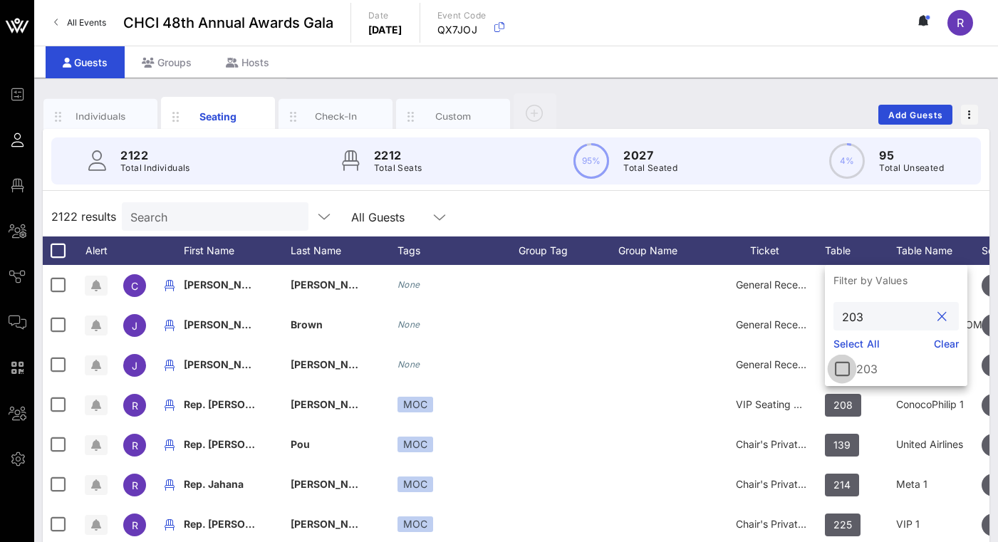
type input "203"
click at [845, 371] on div at bounding box center [842, 369] width 24 height 24
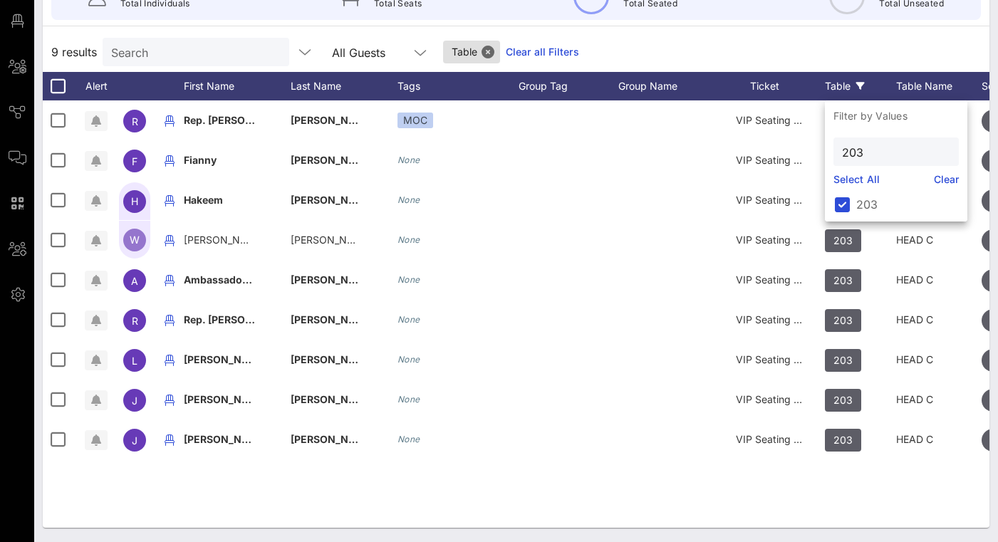
scroll to position [165, 0]
click at [539, 490] on div "R Rep. Adriano Espaillat MOC VIP Seating & Chair's Private Reception 203 HEAD C…" at bounding box center [516, 313] width 947 height 427
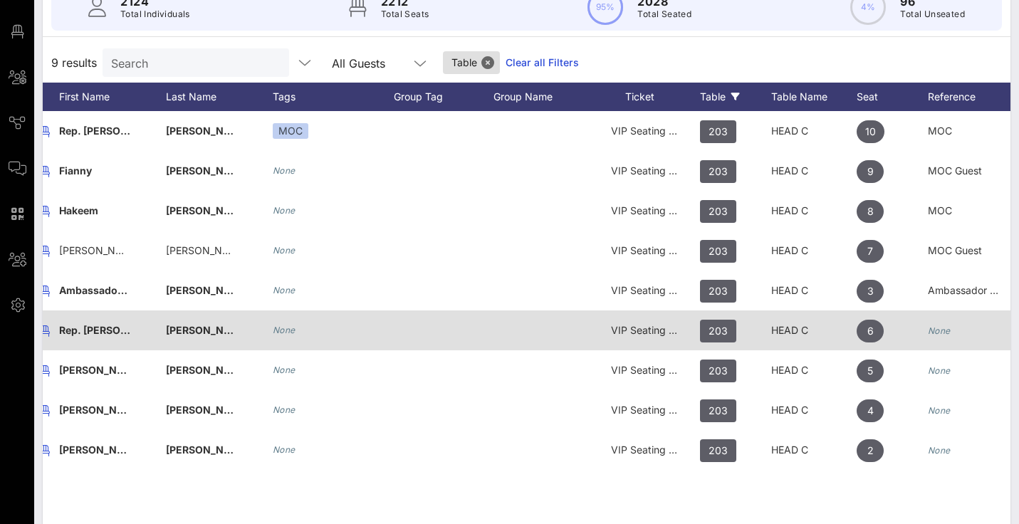
scroll to position [0, 117]
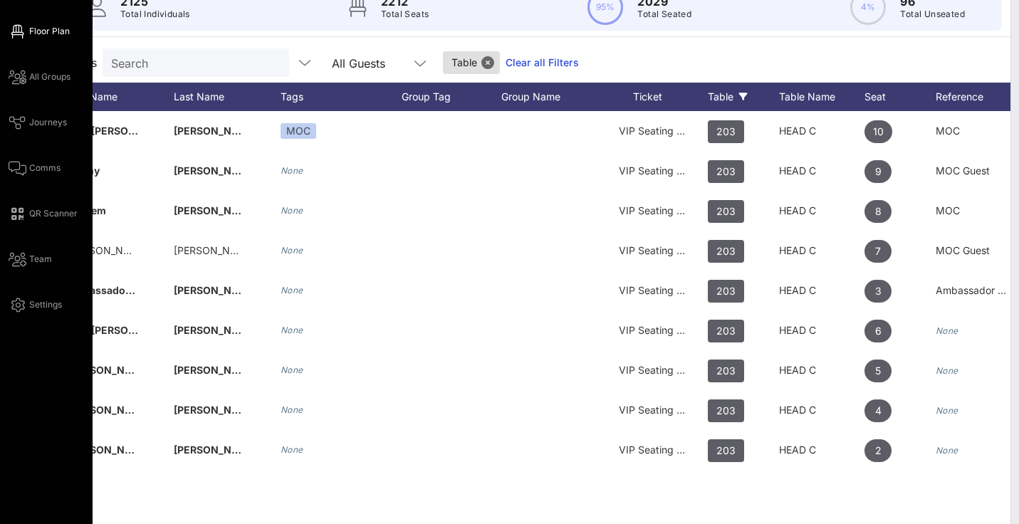
click at [54, 24] on link "Floor Plan" at bounding box center [39, 31] width 61 height 17
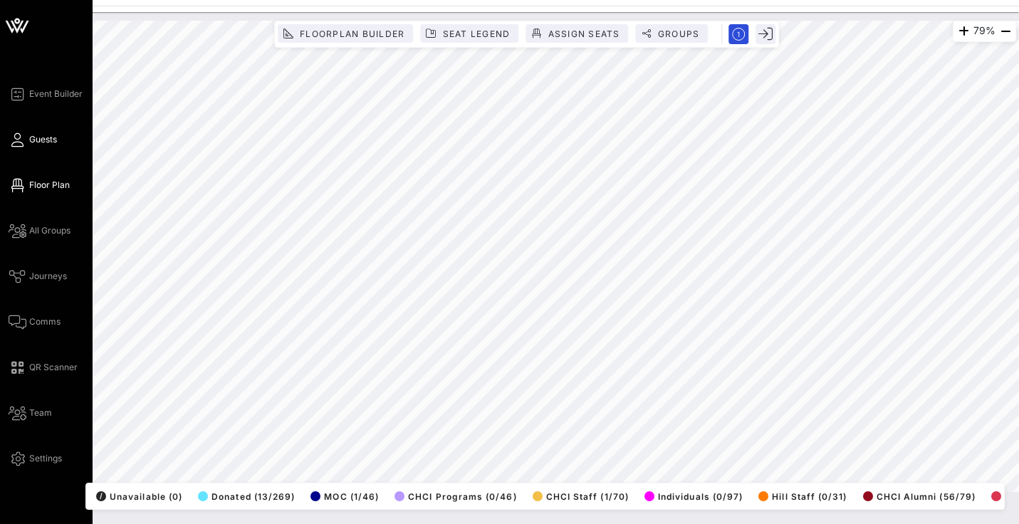
click at [18, 139] on icon at bounding box center [18, 140] width 18 height 2
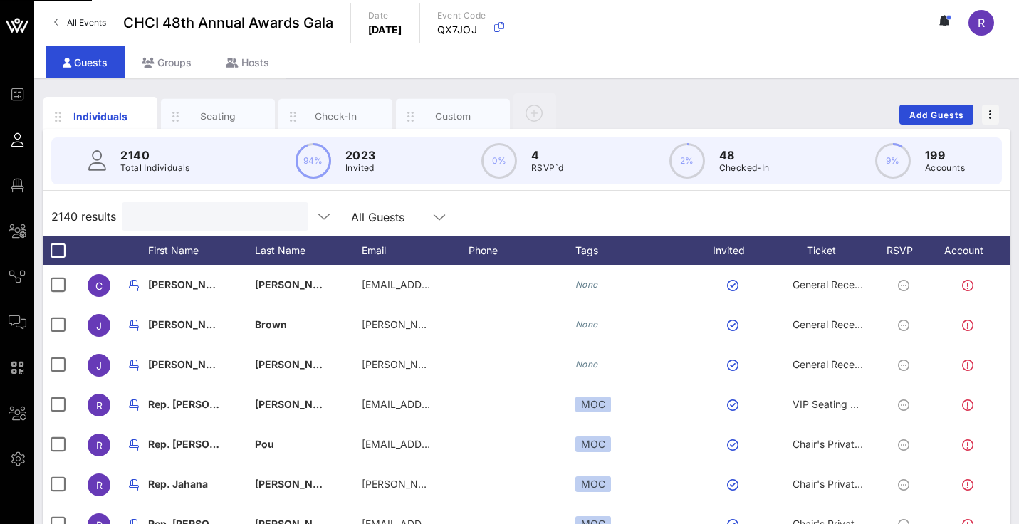
click at [157, 218] on input "text" at bounding box center [213, 216] width 167 height 19
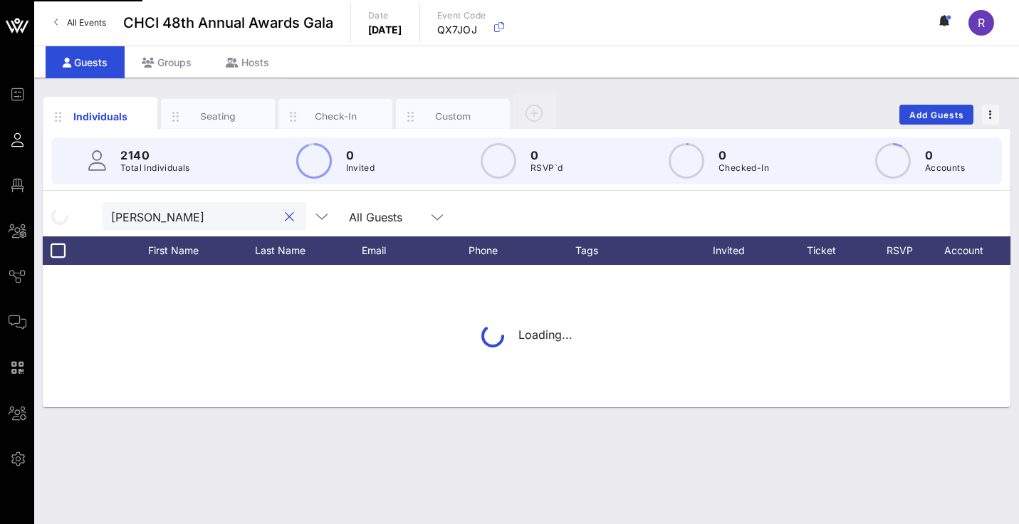
type input "[PERSON_NAME]"
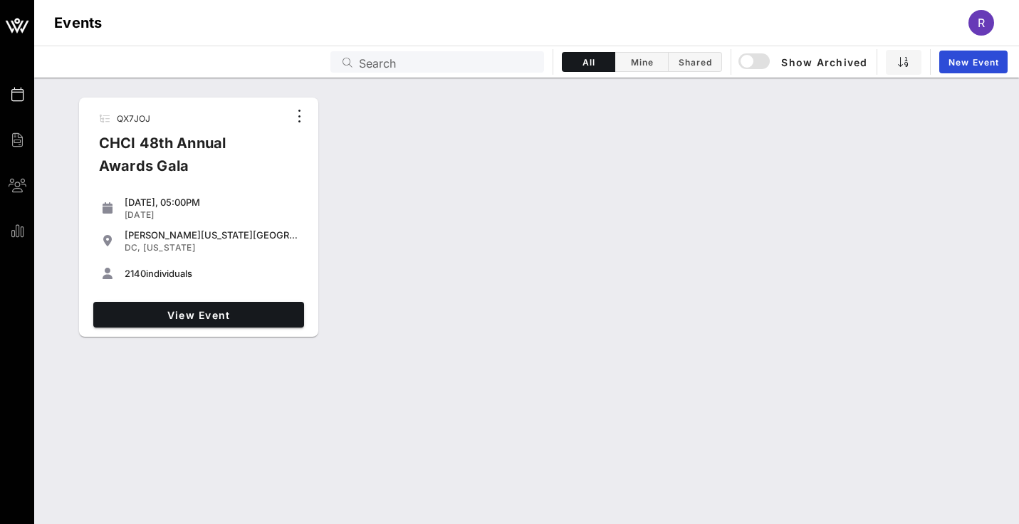
click at [173, 300] on div "View Event" at bounding box center [199, 314] width 222 height 37
click at [219, 316] on span "View Event" at bounding box center [198, 315] width 199 height 12
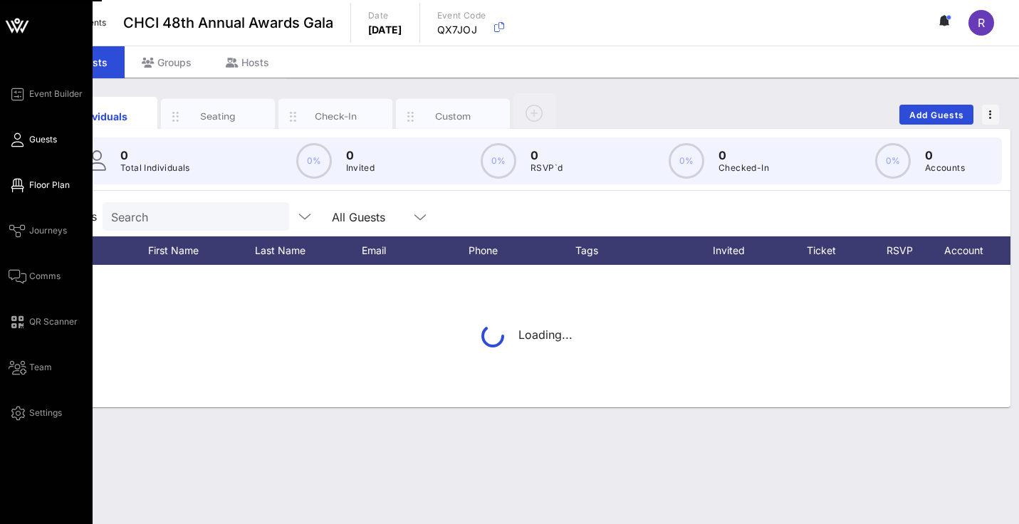
click at [14, 185] on icon at bounding box center [18, 186] width 18 height 2
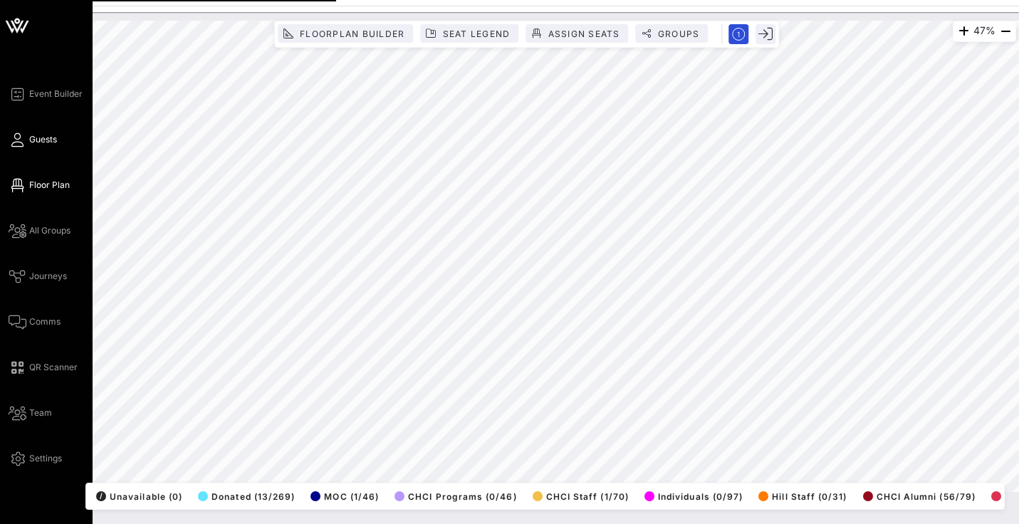
click at [24, 139] on icon at bounding box center [18, 140] width 18 height 2
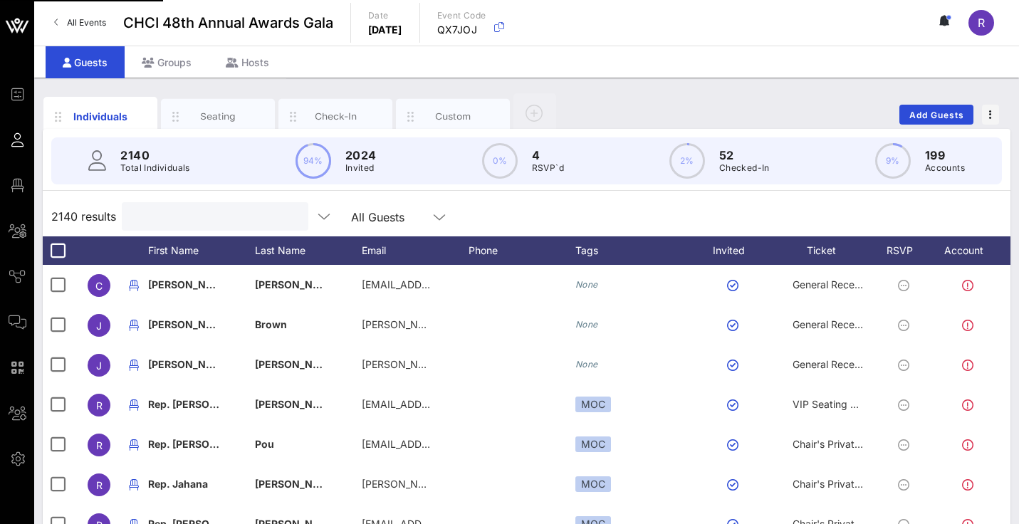
click at [167, 217] on input "text" at bounding box center [213, 216] width 167 height 19
click at [214, 110] on div "Seating" at bounding box center [218, 117] width 63 height 14
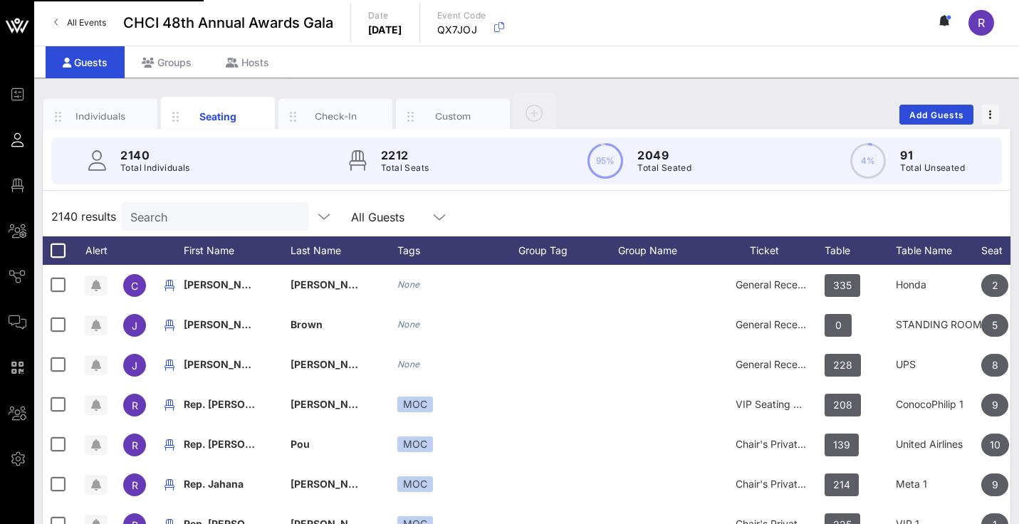
click at [168, 218] on input "Search" at bounding box center [213, 216] width 167 height 19
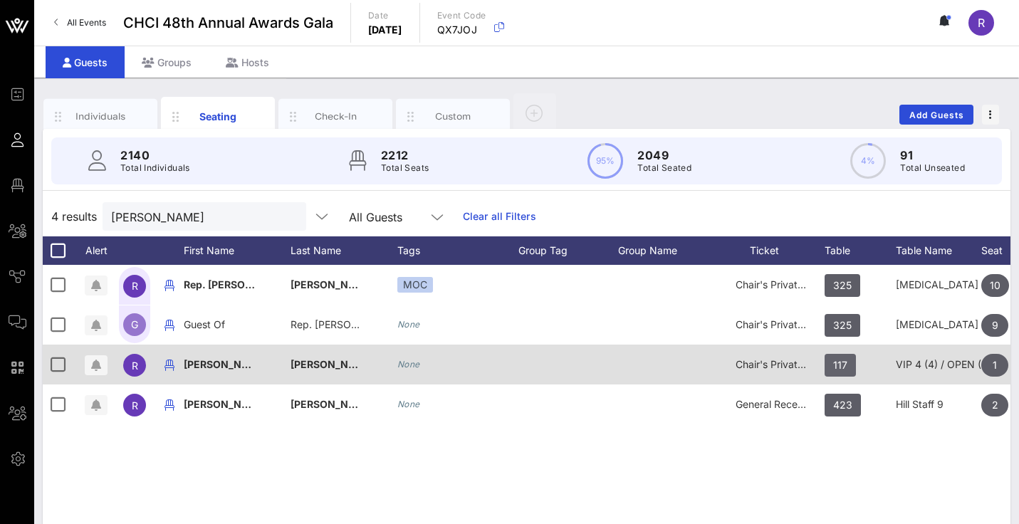
click at [839, 368] on span "117" at bounding box center [841, 365] width 14 height 23
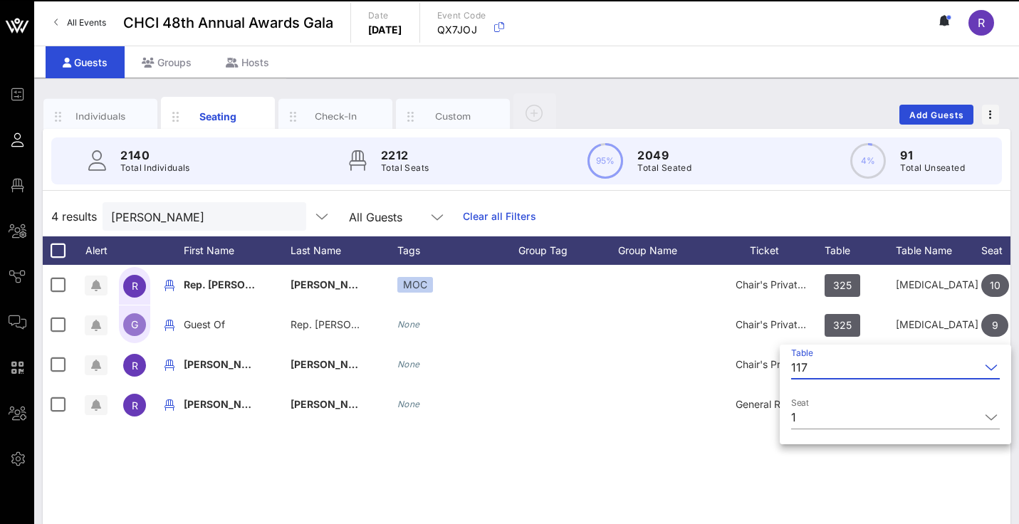
click at [971, 365] on input "Table" at bounding box center [897, 367] width 167 height 23
click at [988, 366] on icon at bounding box center [991, 367] width 13 height 17
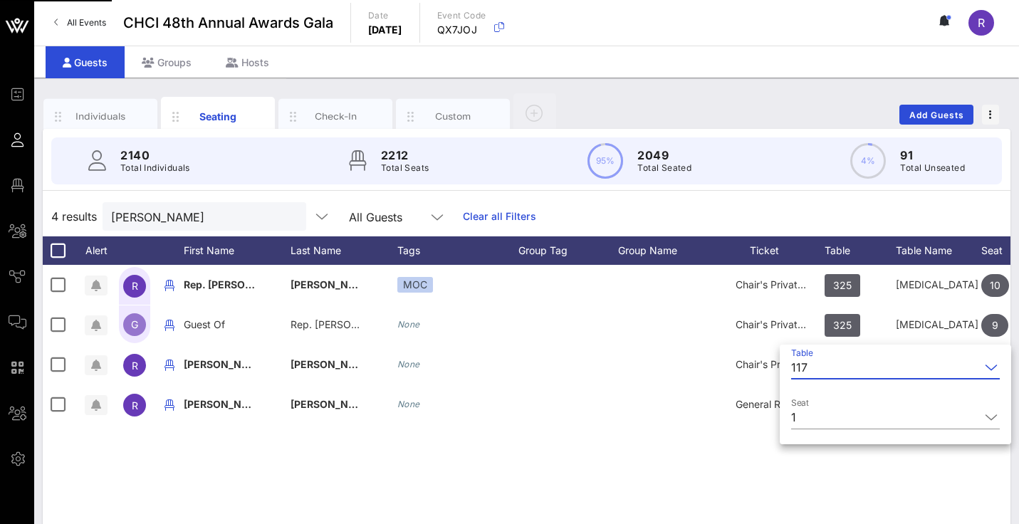
click at [988, 366] on icon at bounding box center [991, 367] width 13 height 17
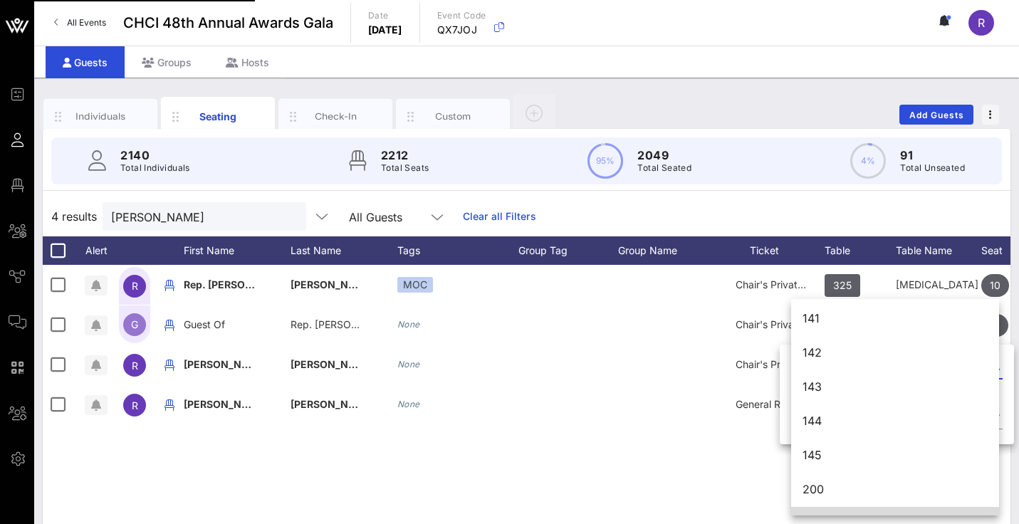
scroll to position [1499, 0]
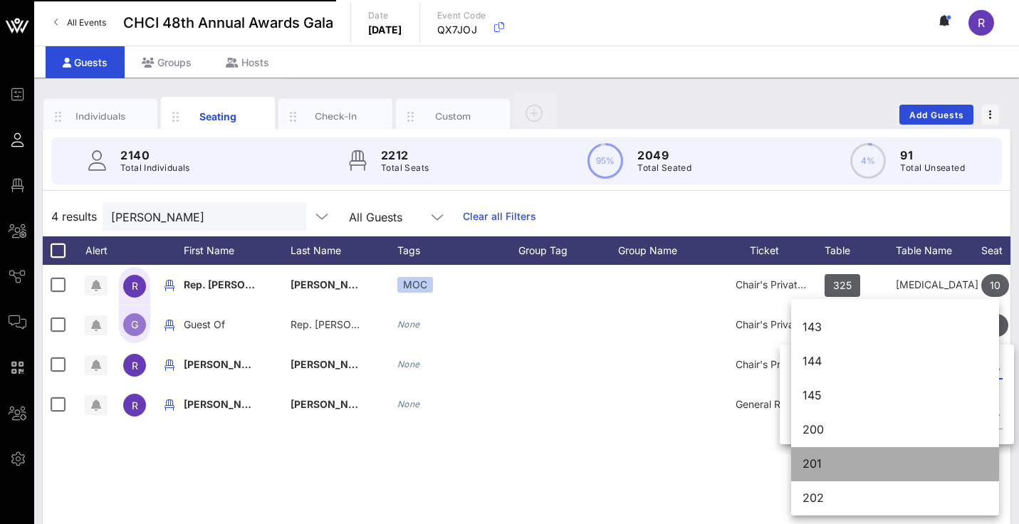
click at [835, 464] on div "201" at bounding box center [895, 464] width 185 height 14
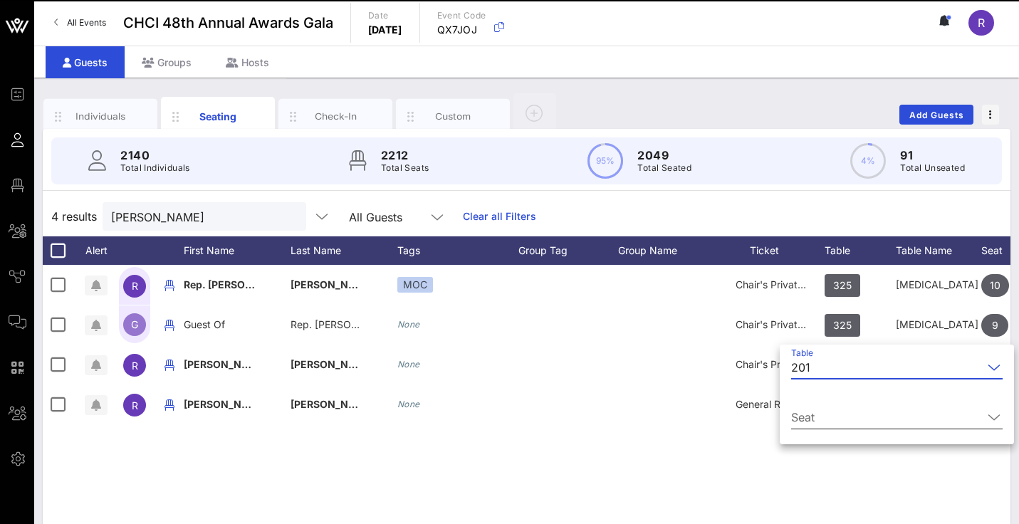
click at [822, 415] on input "Seat" at bounding box center [888, 417] width 192 height 23
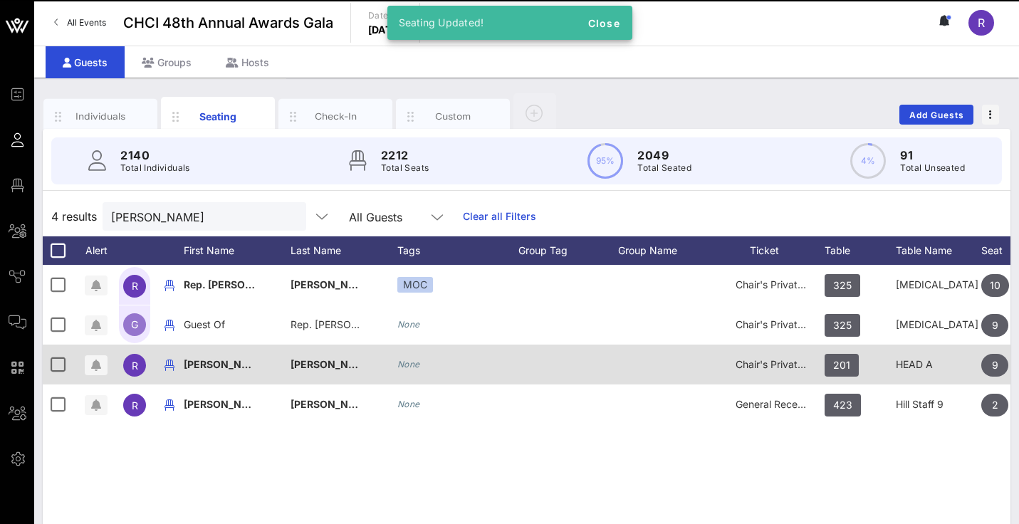
click at [776, 368] on span "Chair's Private Reception" at bounding box center [795, 364] width 118 height 12
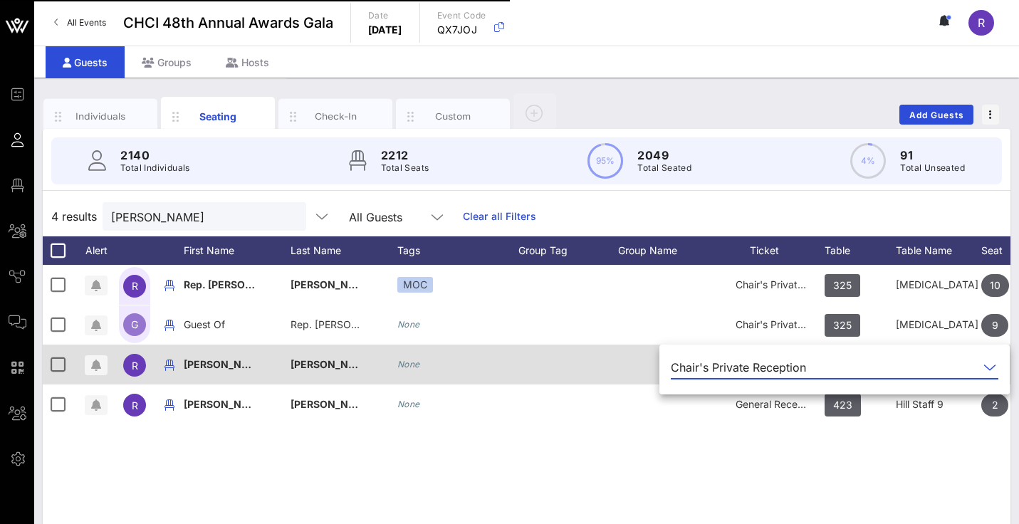
click at [776, 368] on div "Chair's Private Reception" at bounding box center [738, 367] width 135 height 13
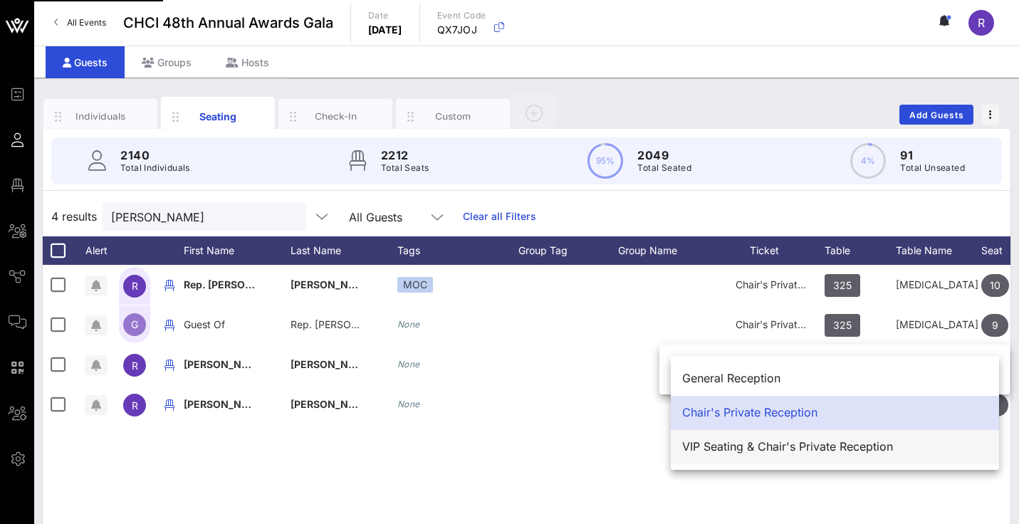
click at [807, 449] on div "VIP Seating & Chair's Private Reception" at bounding box center [836, 447] width 306 height 14
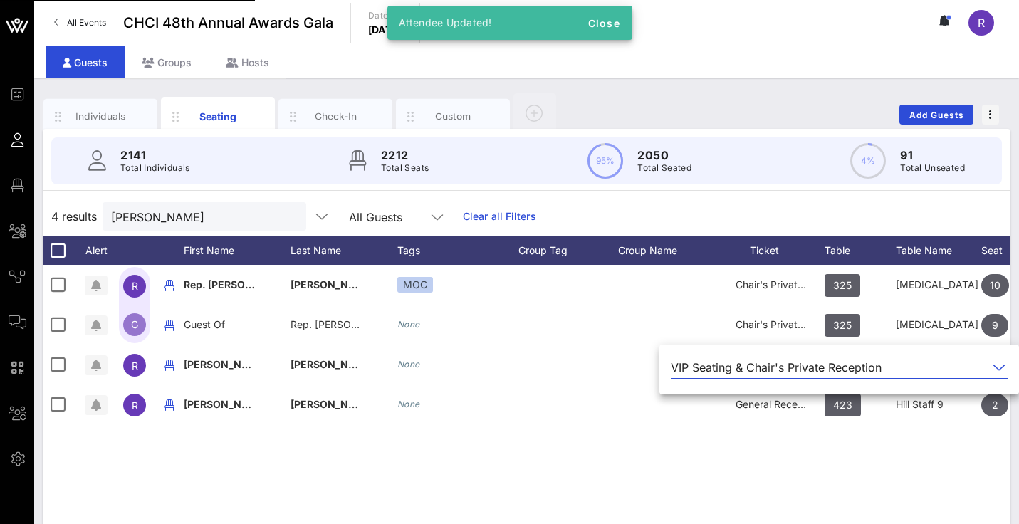
click at [668, 450] on div "R Rep. [PERSON_NAME] MOC Chair's Private Reception 325 [MEDICAL_DATA] 10 MOC G …" at bounding box center [527, 478] width 968 height 427
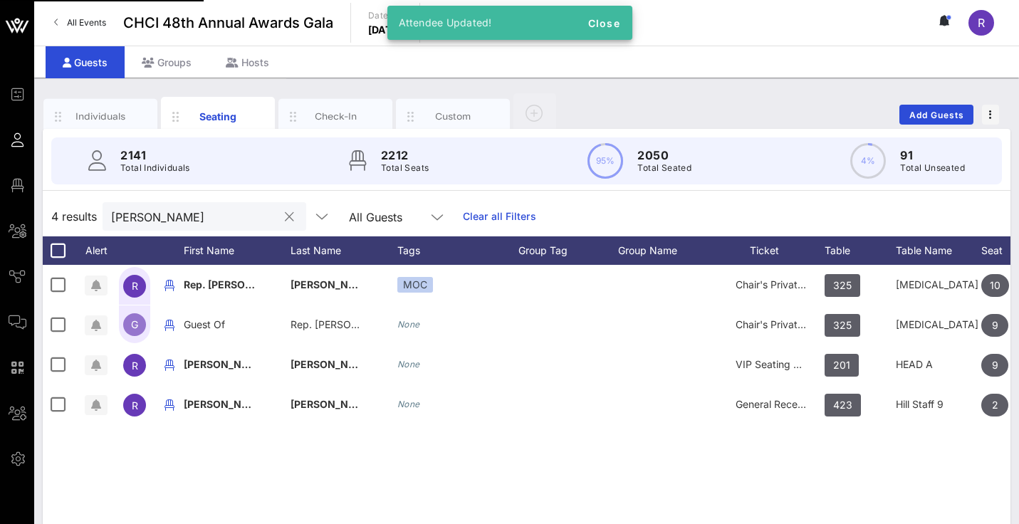
click at [177, 215] on input "[PERSON_NAME]" at bounding box center [194, 216] width 167 height 19
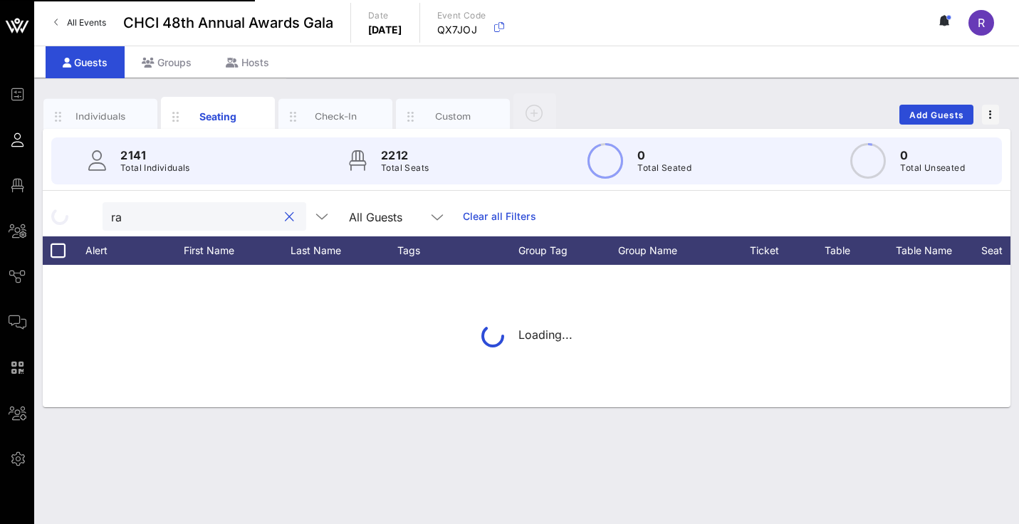
type input "r"
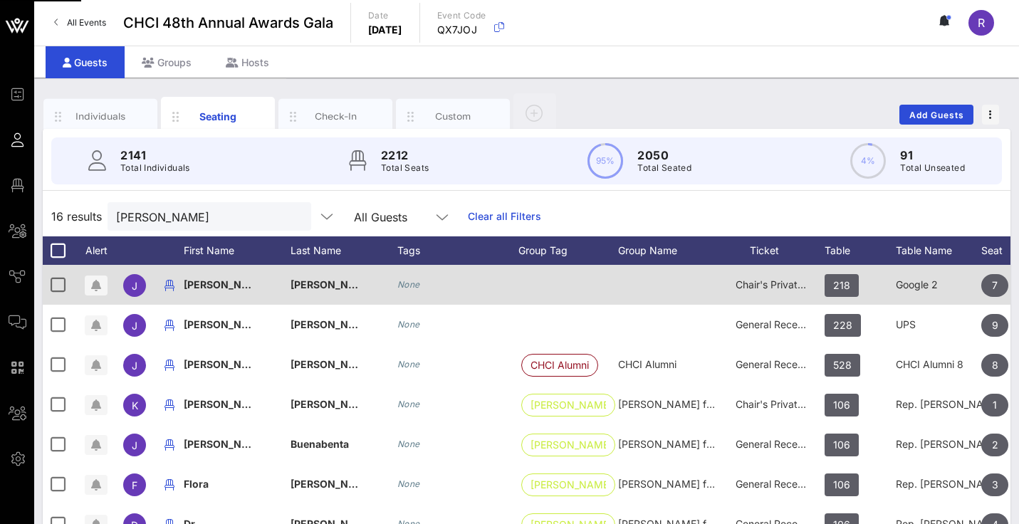
drag, startPoint x: 166, startPoint y: 242, endPoint x: 770, endPoint y: 285, distance: 605.7
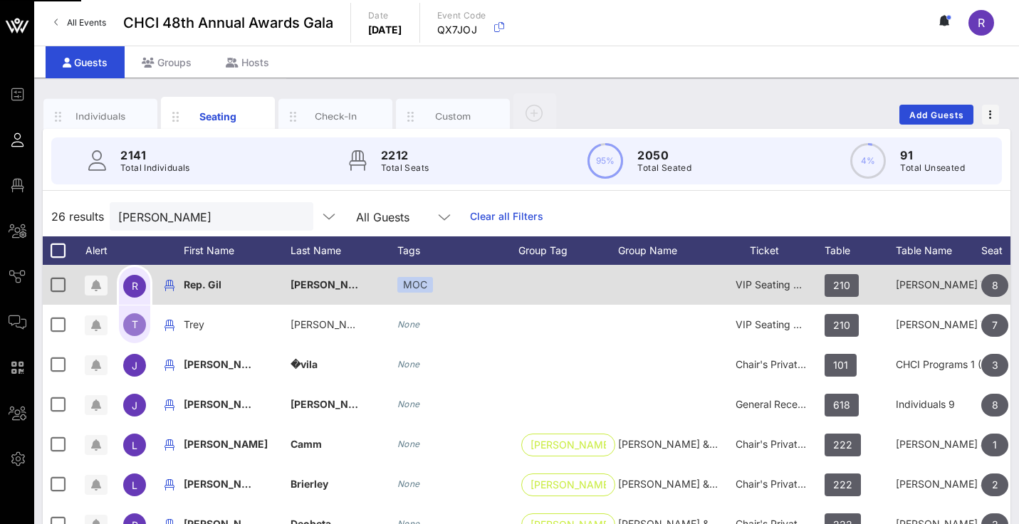
click at [775, 286] on span "VIP Seating & Chair's Private Reception" at bounding box center [828, 285] width 185 height 12
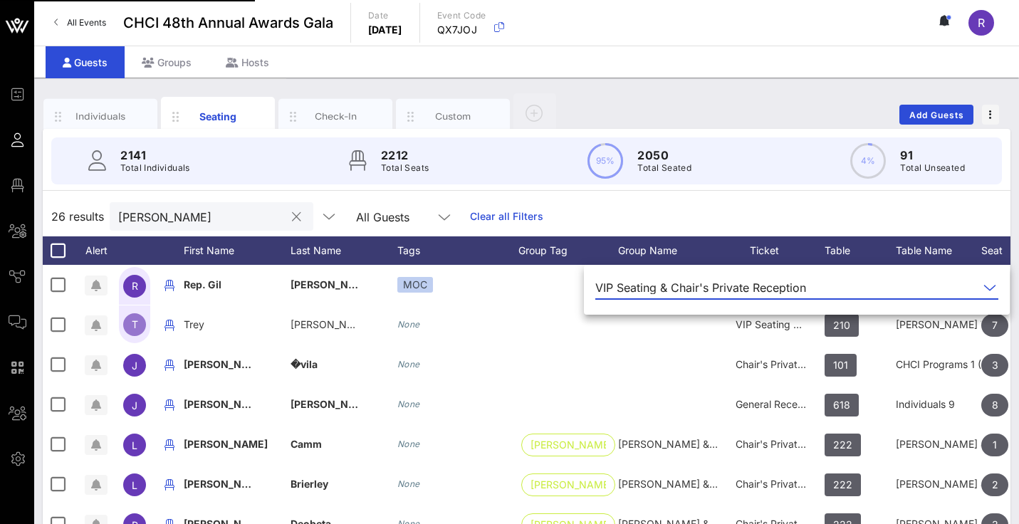
click at [219, 215] on input "[PERSON_NAME]" at bounding box center [201, 216] width 167 height 19
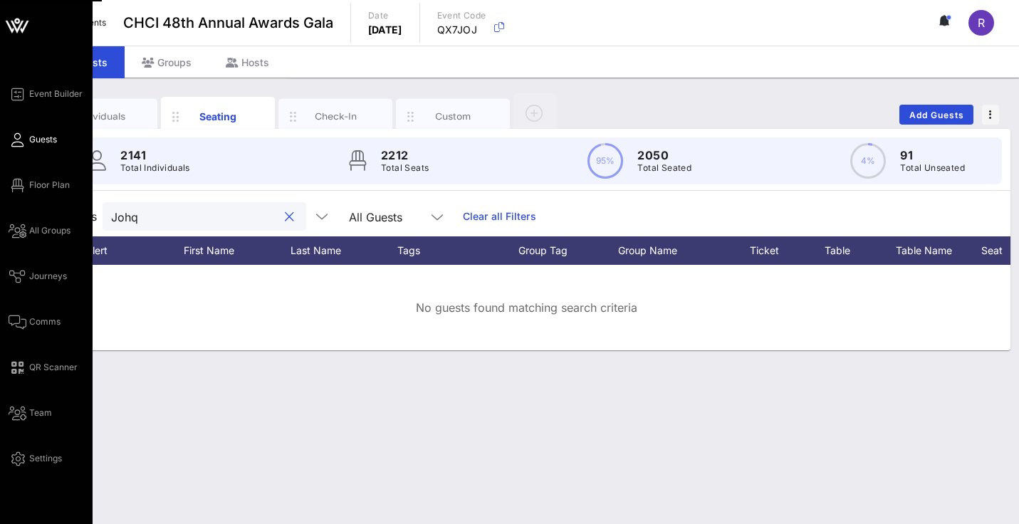
type input "Johq"
click at [48, 140] on span "Guests" at bounding box center [43, 139] width 28 height 13
